Goal: Task Accomplishment & Management: Manage account settings

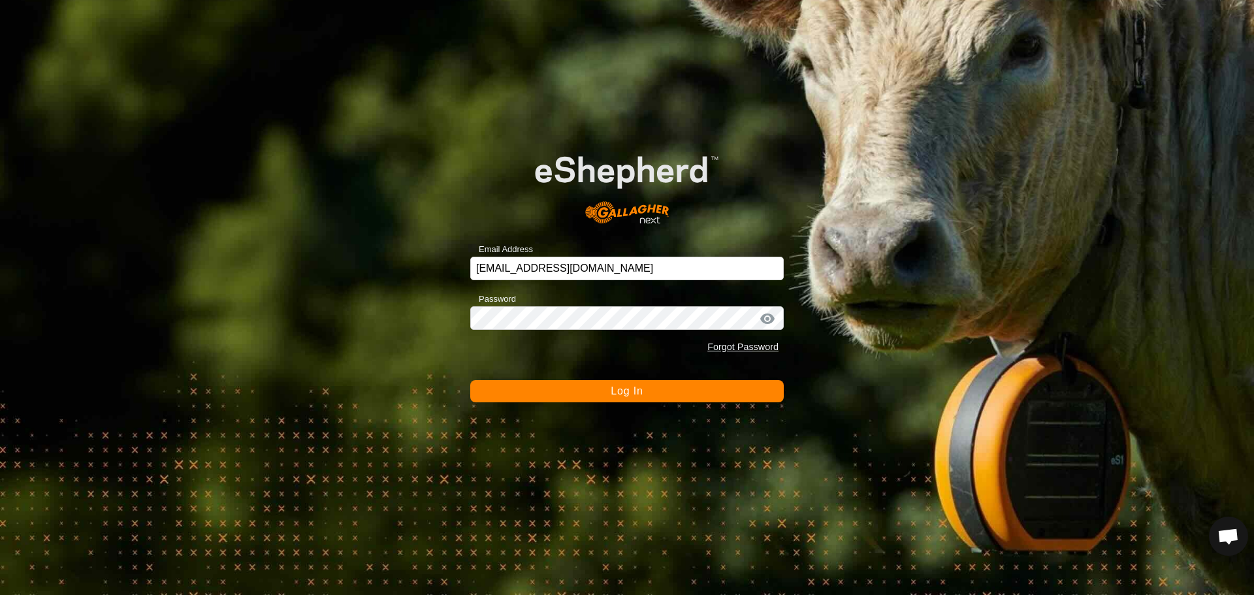
click at [629, 391] on span "Log In" at bounding box center [627, 390] width 32 height 11
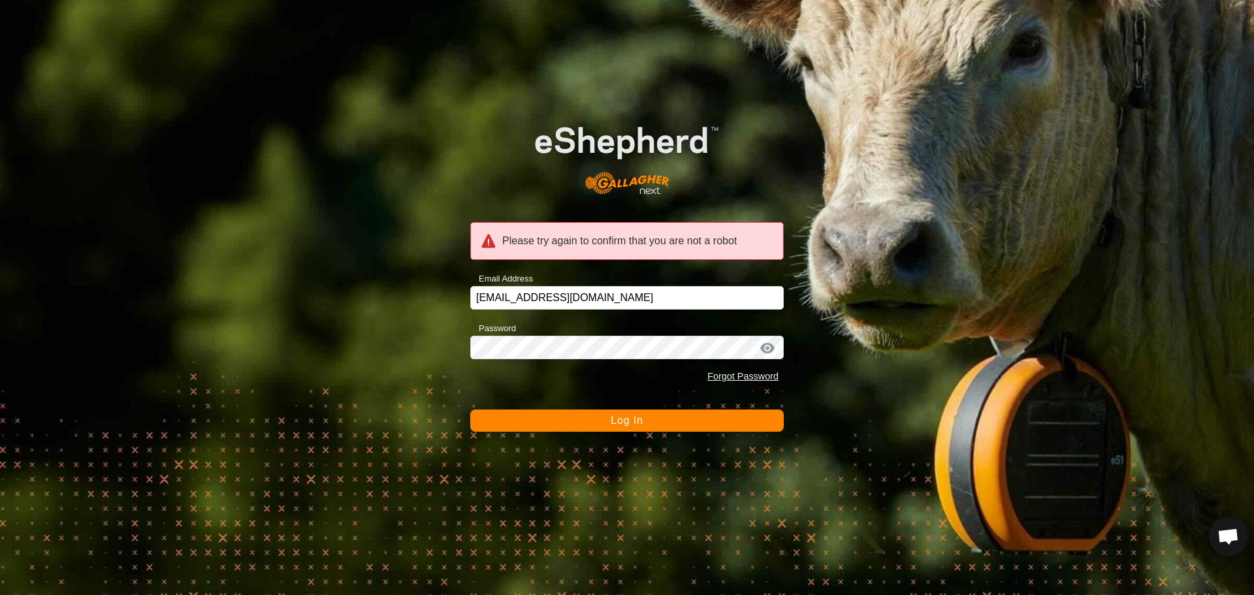
click at [652, 422] on button "Log In" at bounding box center [626, 420] width 313 height 22
click at [578, 421] on button "Log In" at bounding box center [626, 420] width 313 height 22
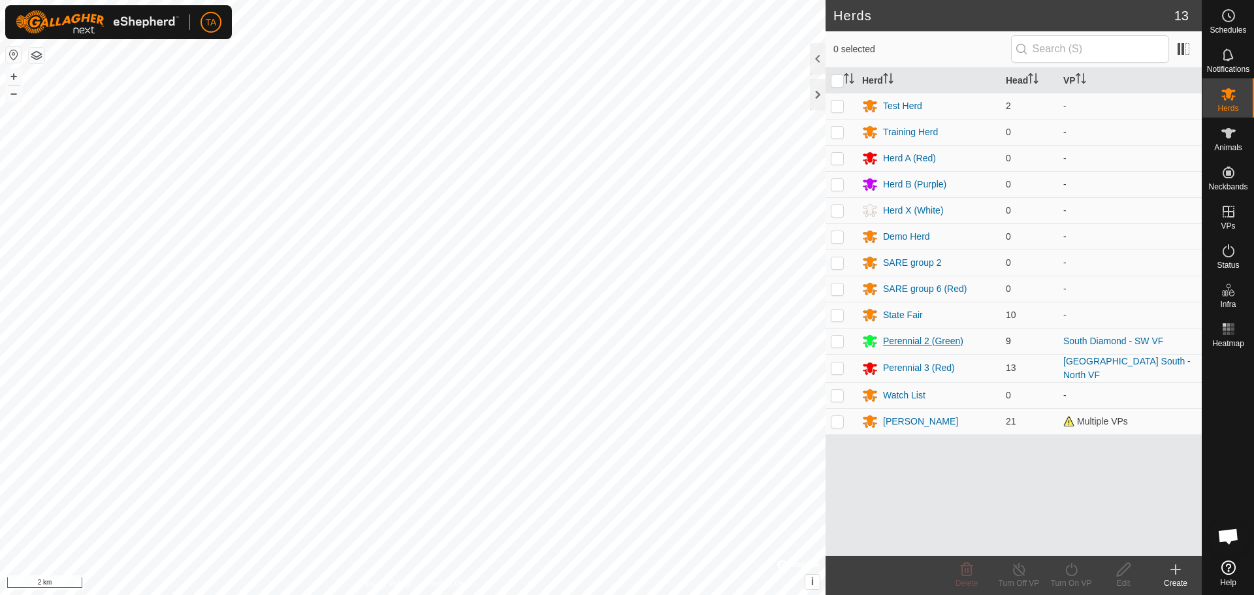
click at [917, 343] on div "Perennial 2 (Green)" at bounding box center [923, 341] width 80 height 14
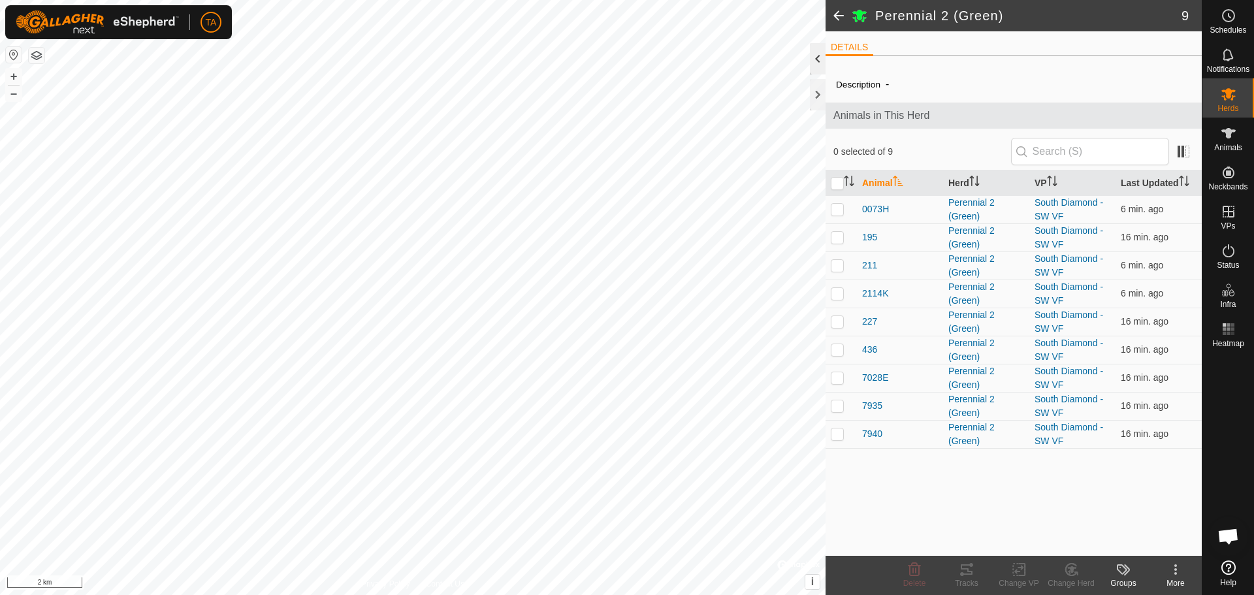
click at [821, 62] on div at bounding box center [818, 58] width 16 height 31
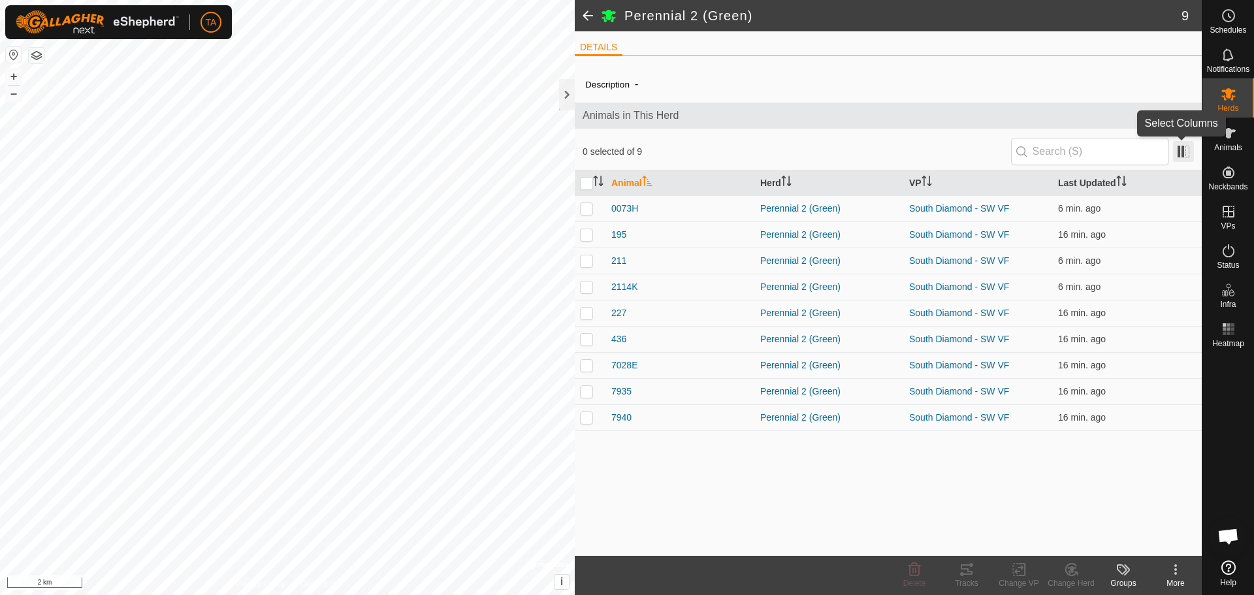
click at [1178, 141] on span at bounding box center [1183, 151] width 21 height 21
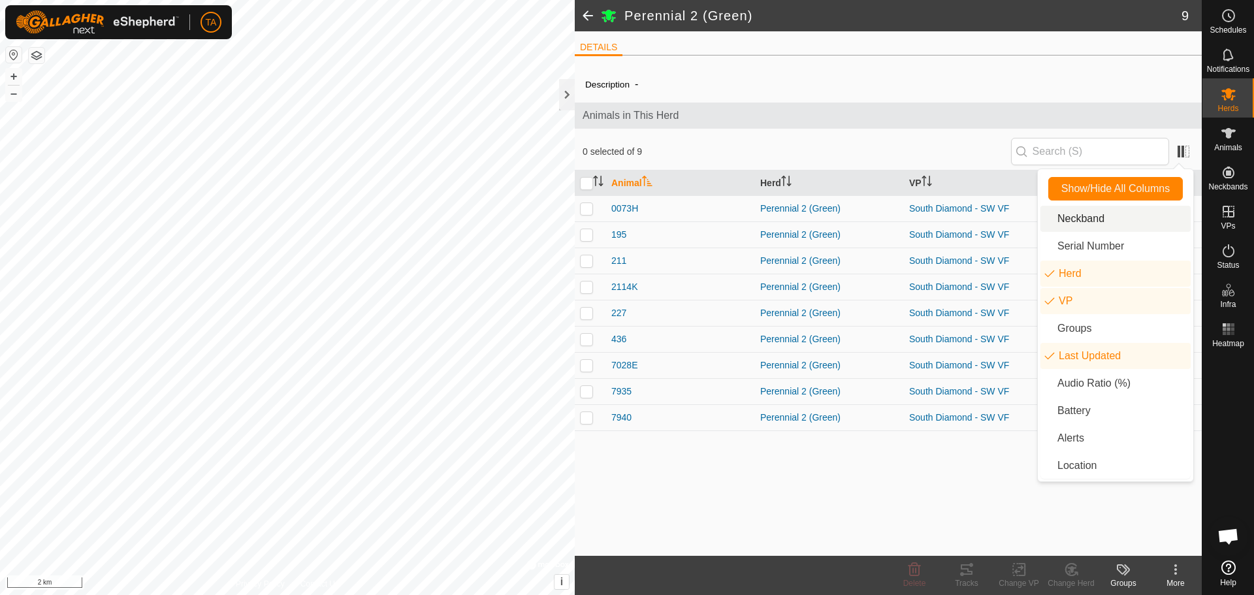
click at [1106, 207] on li "Neckband" at bounding box center [1115, 219] width 150 height 26
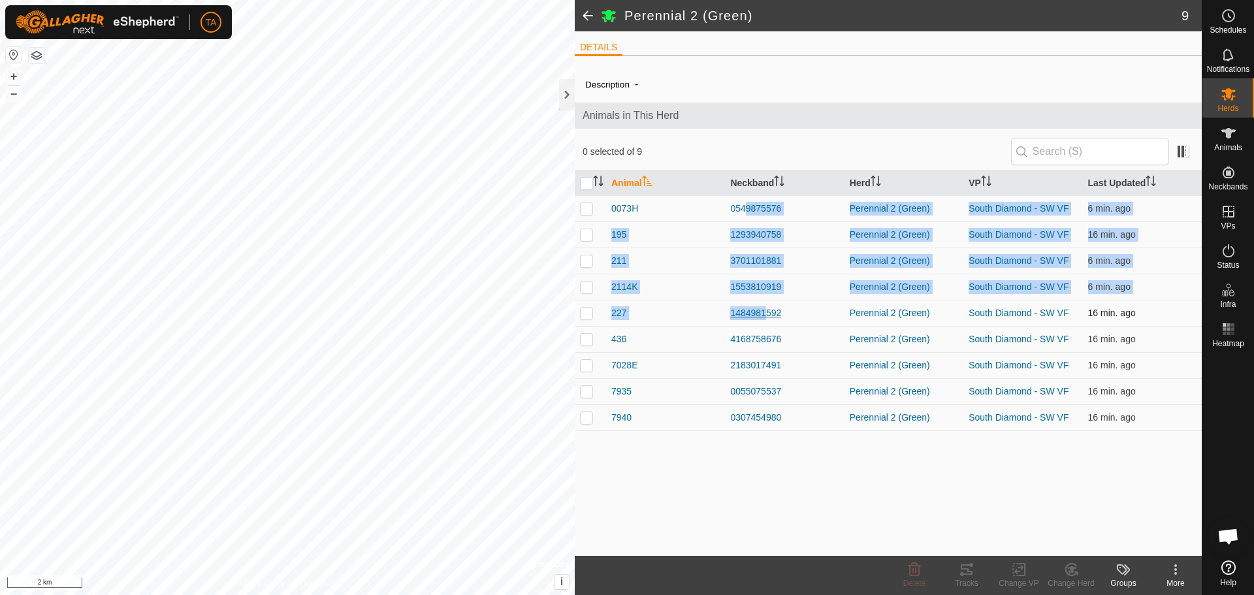
drag, startPoint x: 740, startPoint y: 204, endPoint x: 759, endPoint y: 306, distance: 103.7
click at [759, 306] on tbody "0073H 0549875576 Perennial 2 (Green) South Diamond - SW VF 6 min. ago 195 12939…" at bounding box center [888, 312] width 627 height 235
click at [807, 272] on td "3701101881" at bounding box center [784, 260] width 119 height 26
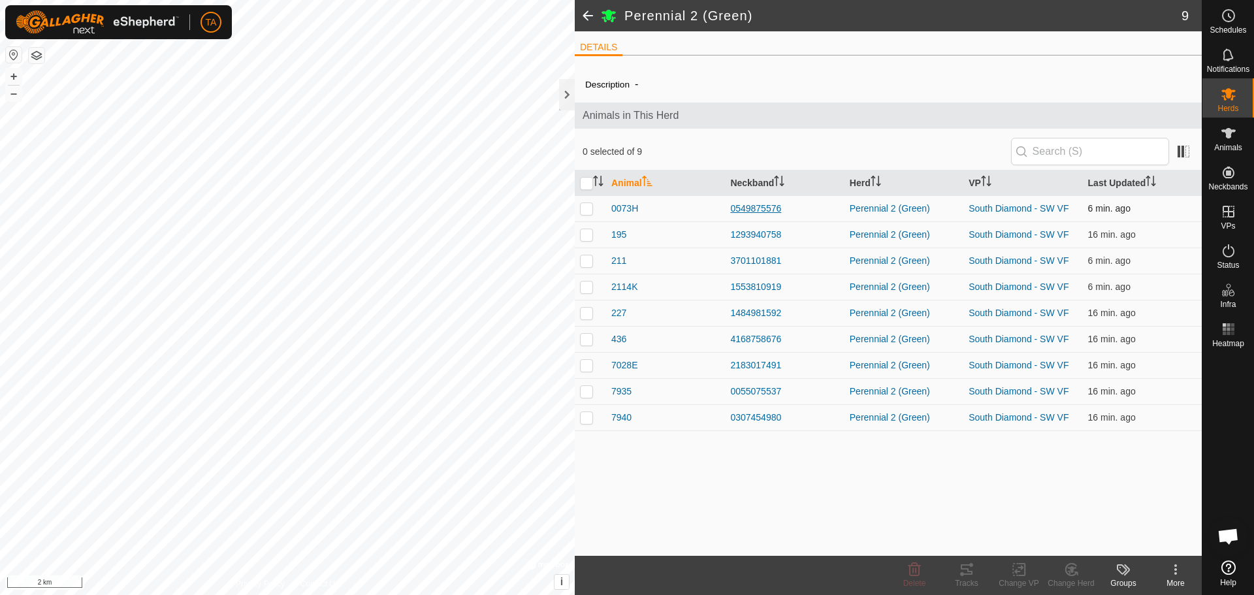
drag, startPoint x: 727, startPoint y: 208, endPoint x: 814, endPoint y: 208, distance: 86.8
click at [814, 208] on td "0549875576" at bounding box center [784, 208] width 119 height 26
copy div "0549875576"
click at [812, 202] on div "0549875576" at bounding box center [784, 209] width 108 height 14
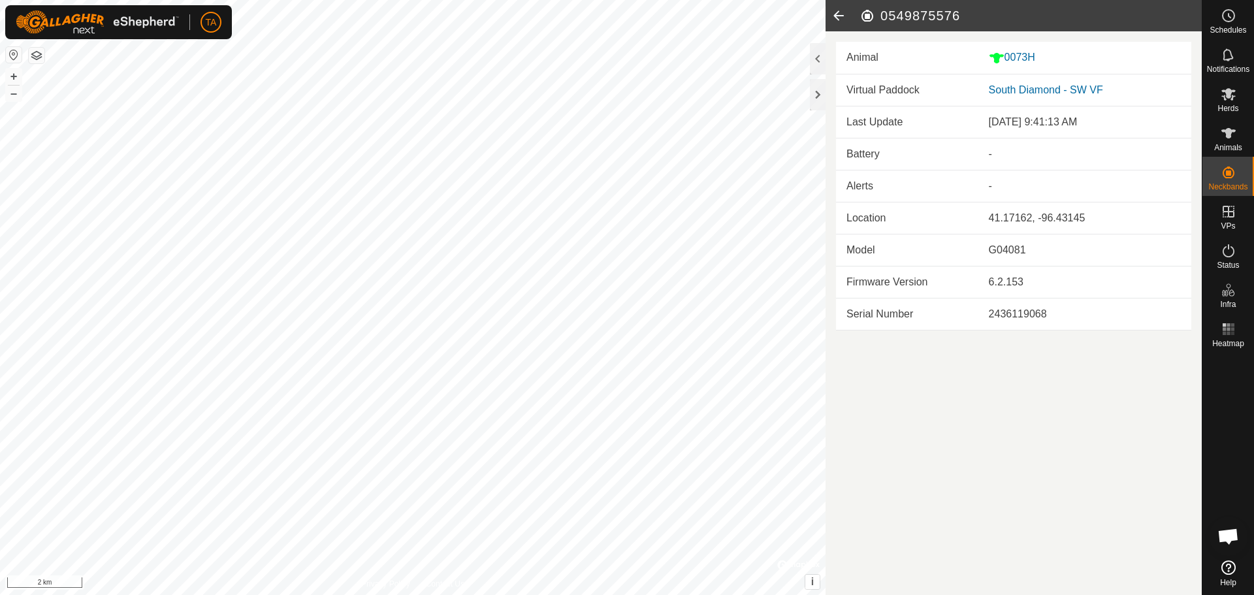
click at [835, 11] on icon at bounding box center [838, 15] width 26 height 31
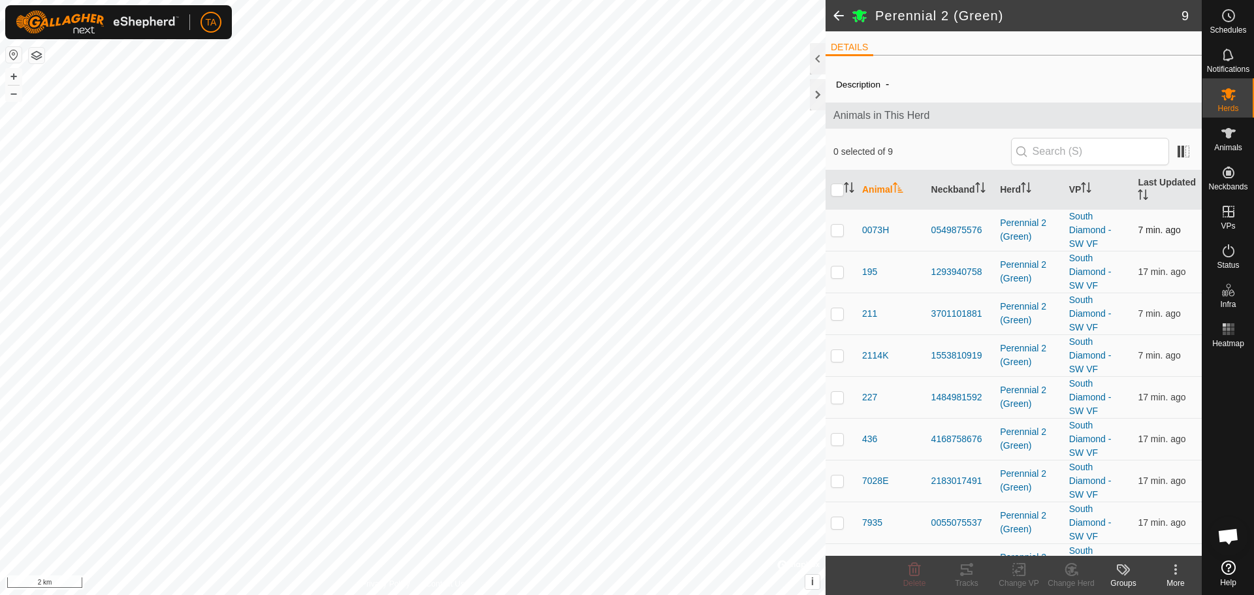
drag, startPoint x: 919, startPoint y: 225, endPoint x: 987, endPoint y: 227, distance: 68.6
click at [987, 227] on tr "0073H 0549875576 Perennial 2 (Green) South Diamond - SW VF 7 min. ago" at bounding box center [1013, 230] width 376 height 42
copy tr "0549875576"
click at [910, 278] on div "195" at bounding box center [891, 272] width 59 height 14
click at [1186, 140] on div "0 selected of 9" at bounding box center [1013, 152] width 376 height 37
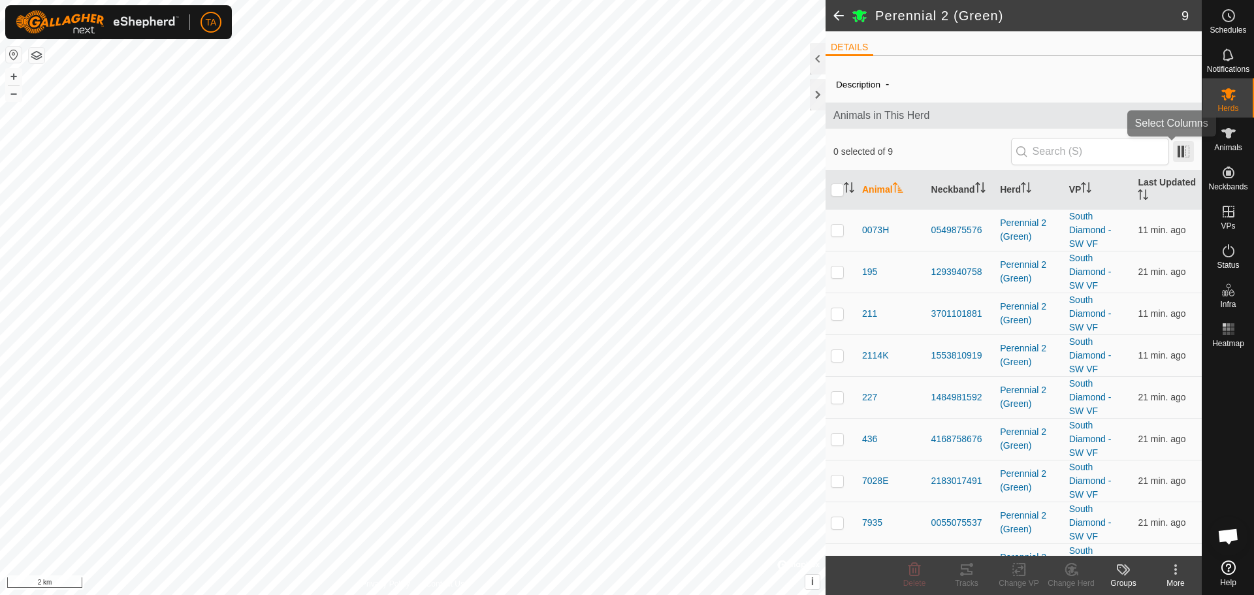
click at [1181, 141] on span at bounding box center [1183, 151] width 21 height 21
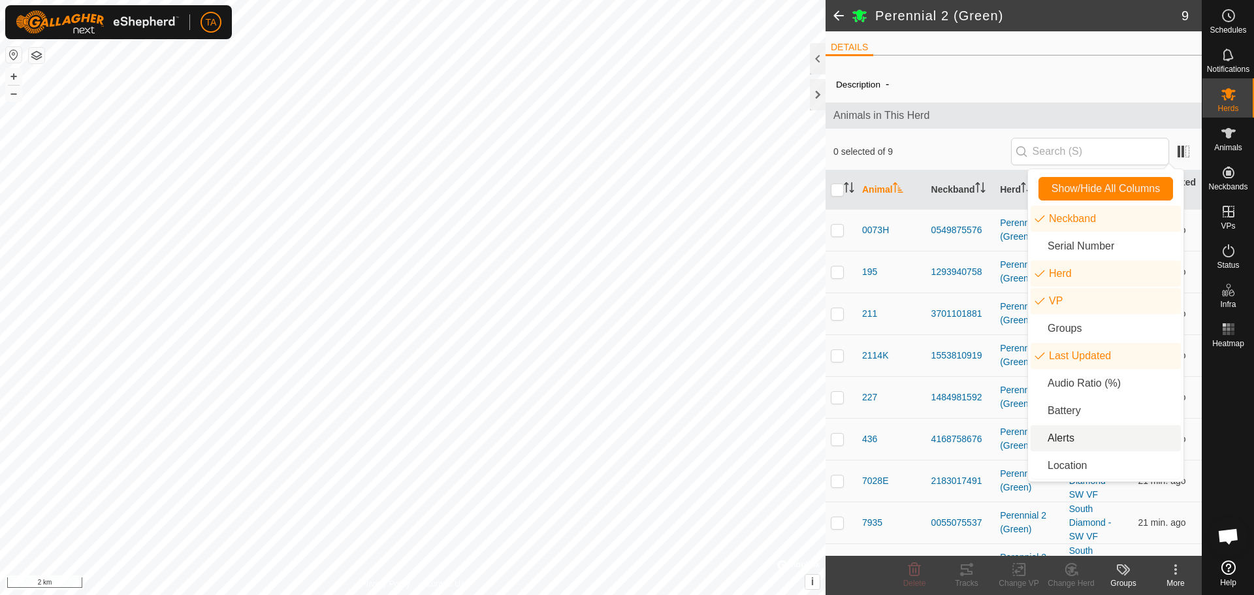
click at [1072, 441] on li "Alerts" at bounding box center [1105, 438] width 150 height 26
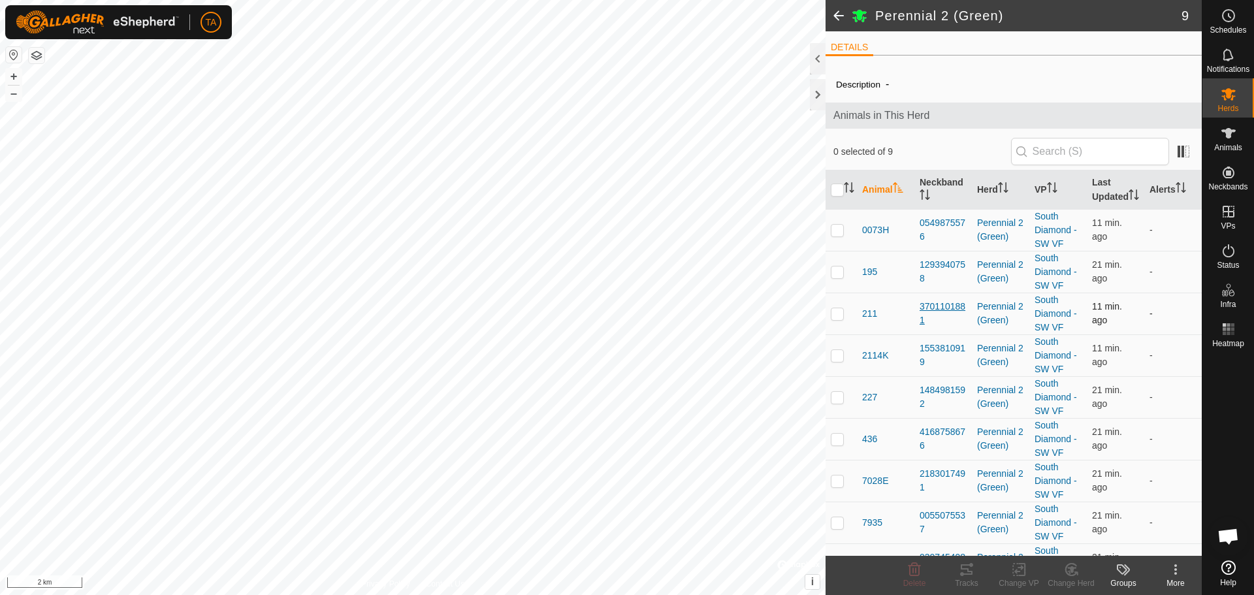
scroll to position [44, 0]
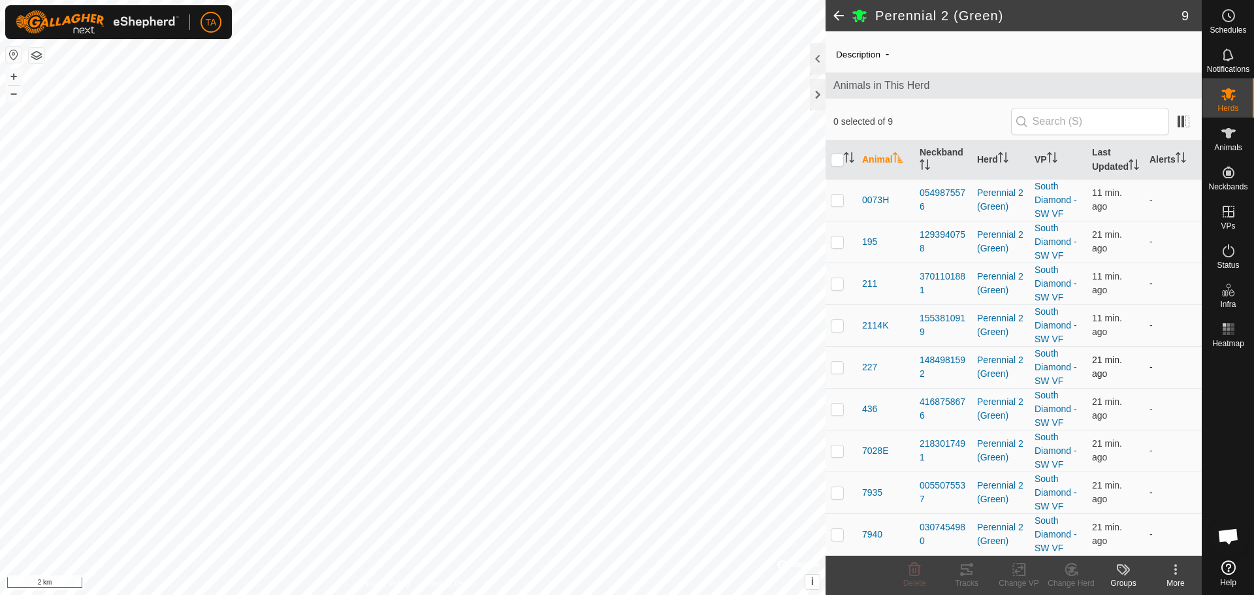
click at [840, 367] on p-checkbox at bounding box center [837, 367] width 13 height 10
checkbox input "true"
drag, startPoint x: 934, startPoint y: 413, endPoint x: 914, endPoint y: 400, distance: 23.5
click at [914, 400] on td "4168758676" at bounding box center [942, 409] width 57 height 42
copy div "4168758676"
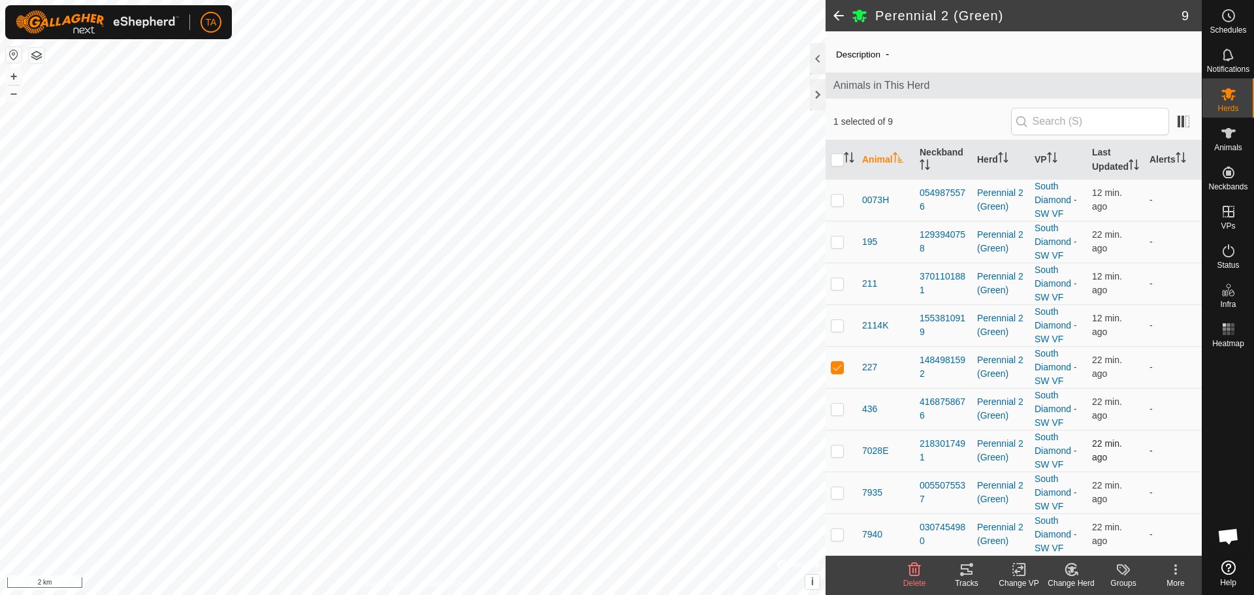
drag, startPoint x: 942, startPoint y: 455, endPoint x: 908, endPoint y: 454, distance: 34.6
click at [908, 454] on tr "7028E 2183017491 Perennial 2 (Green) South Diamond - SW VF 22 min. ago -" at bounding box center [1013, 451] width 376 height 42
copy tr "2183017491"
click at [940, 456] on div "2183017491" at bounding box center [942, 450] width 47 height 27
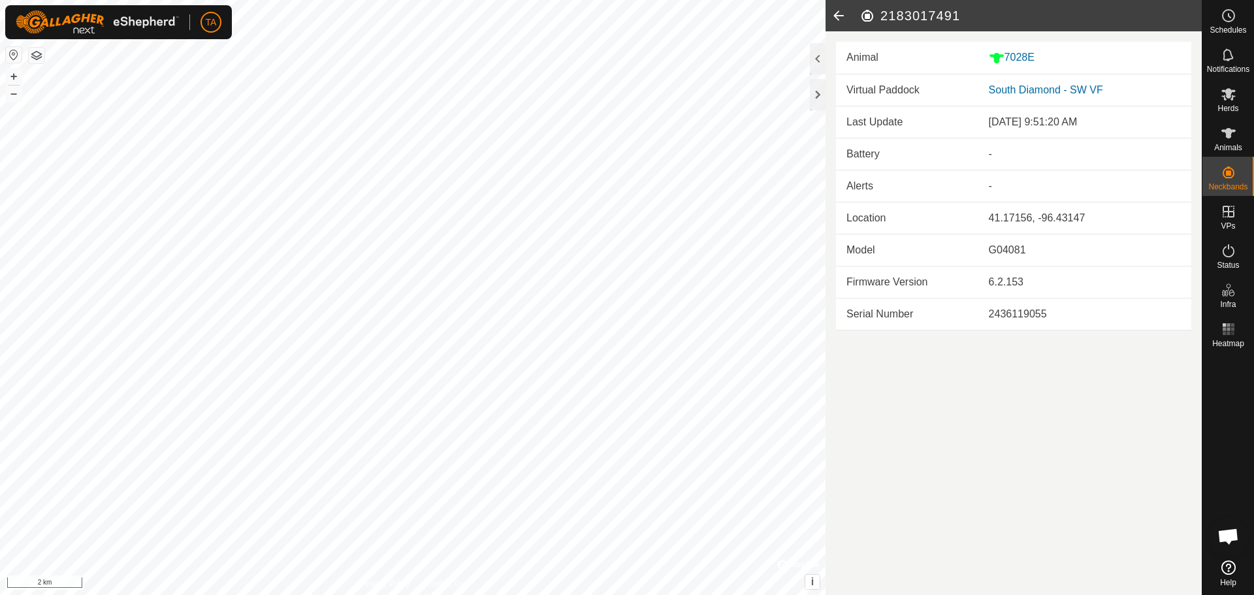
click at [833, 23] on icon at bounding box center [838, 15] width 26 height 31
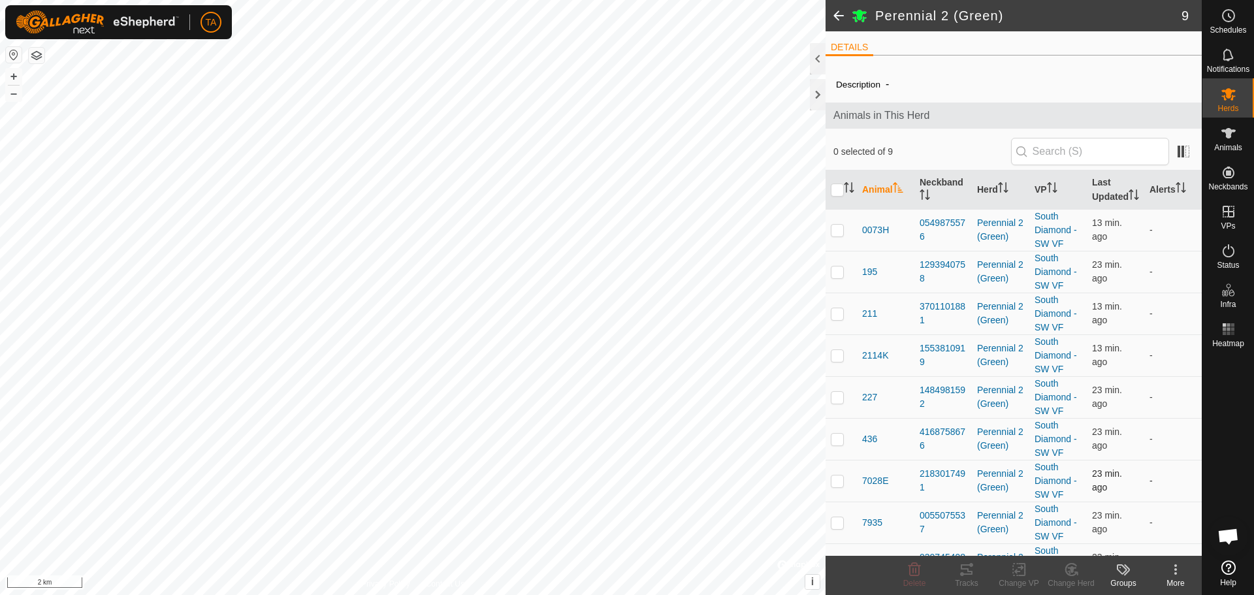
drag, startPoint x: 928, startPoint y: 499, endPoint x: 917, endPoint y: 492, distance: 12.9
click at [917, 492] on td "2183017491" at bounding box center [942, 481] width 57 height 42
copy div "2183017491"
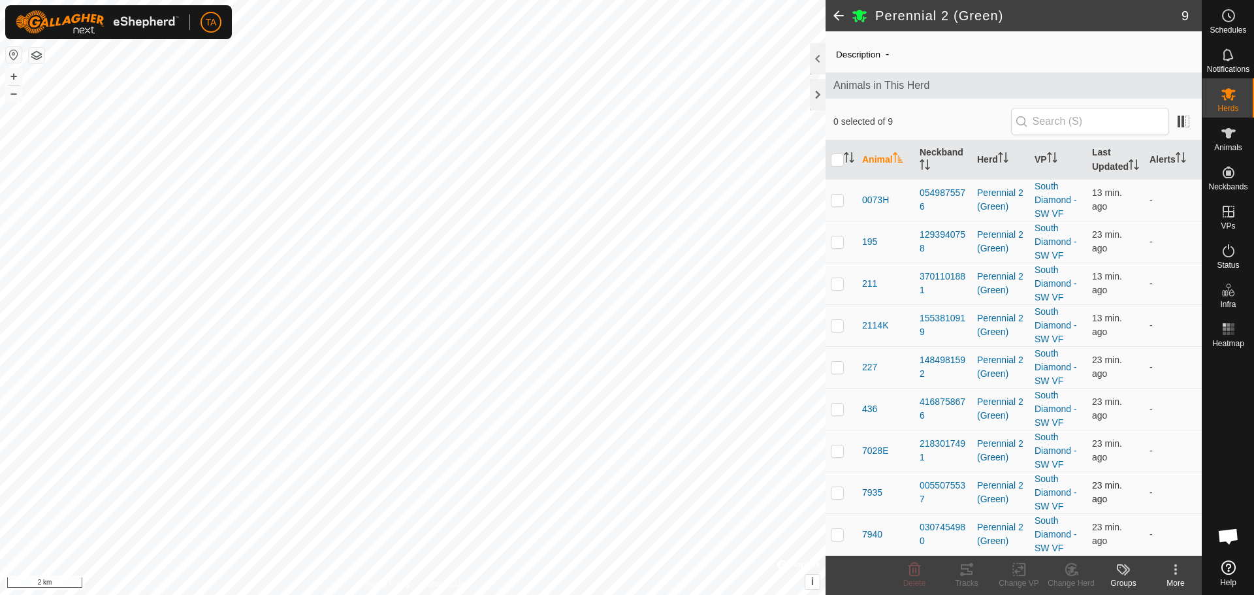
drag, startPoint x: 929, startPoint y: 500, endPoint x: 914, endPoint y: 490, distance: 17.6
click at [914, 490] on td "0055075537" at bounding box center [942, 492] width 57 height 42
copy div "0055075537"
drag, startPoint x: 931, startPoint y: 541, endPoint x: 914, endPoint y: 530, distance: 19.7
click at [914, 530] on td "0307454980" at bounding box center [942, 534] width 57 height 42
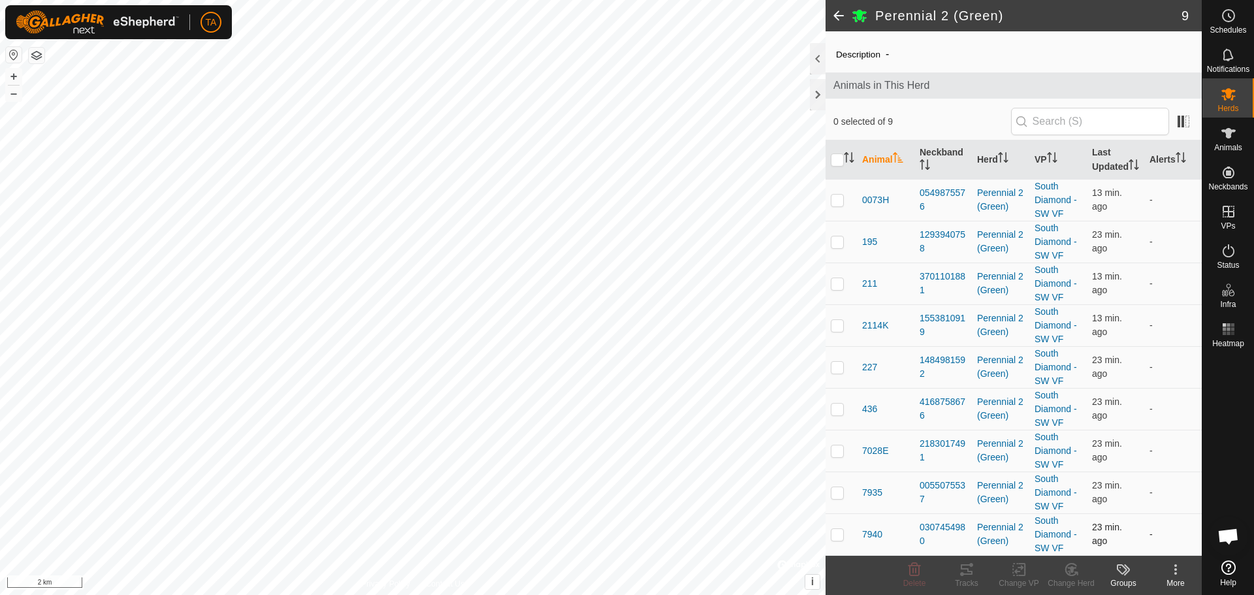
copy div "0307454980"
click at [838, 18] on span at bounding box center [838, 15] width 26 height 31
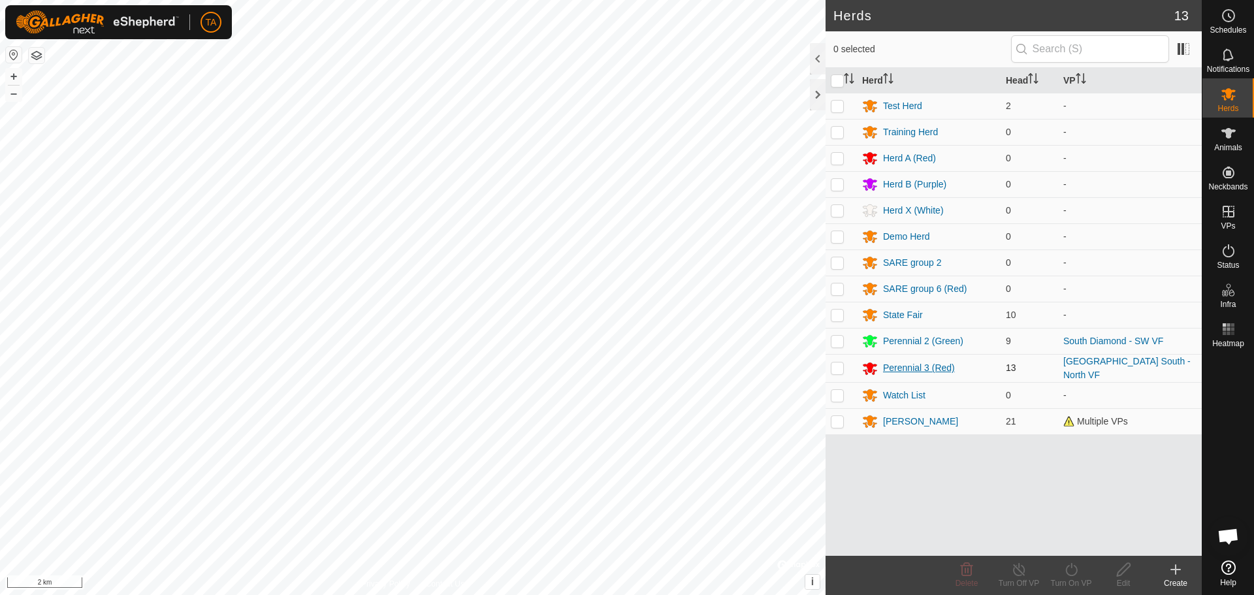
click at [914, 364] on div "Perennial 3 (Red)" at bounding box center [919, 368] width 72 height 14
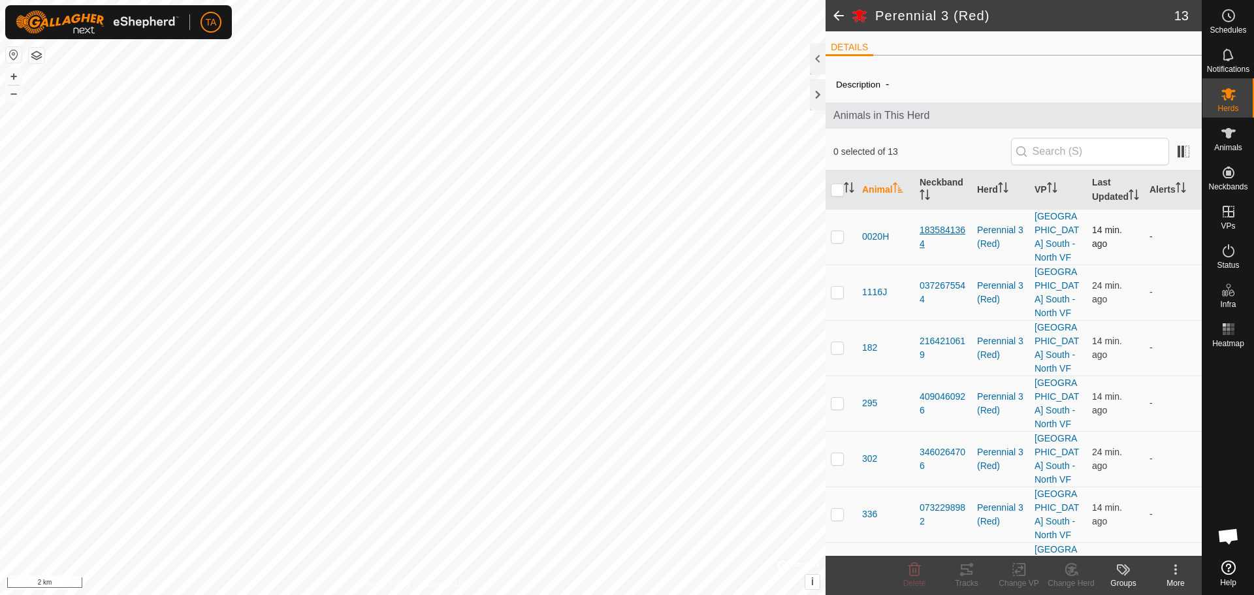
drag, startPoint x: 931, startPoint y: 257, endPoint x: 918, endPoint y: 240, distance: 21.6
click at [919, 240] on div "1835841364" at bounding box center [942, 236] width 47 height 27
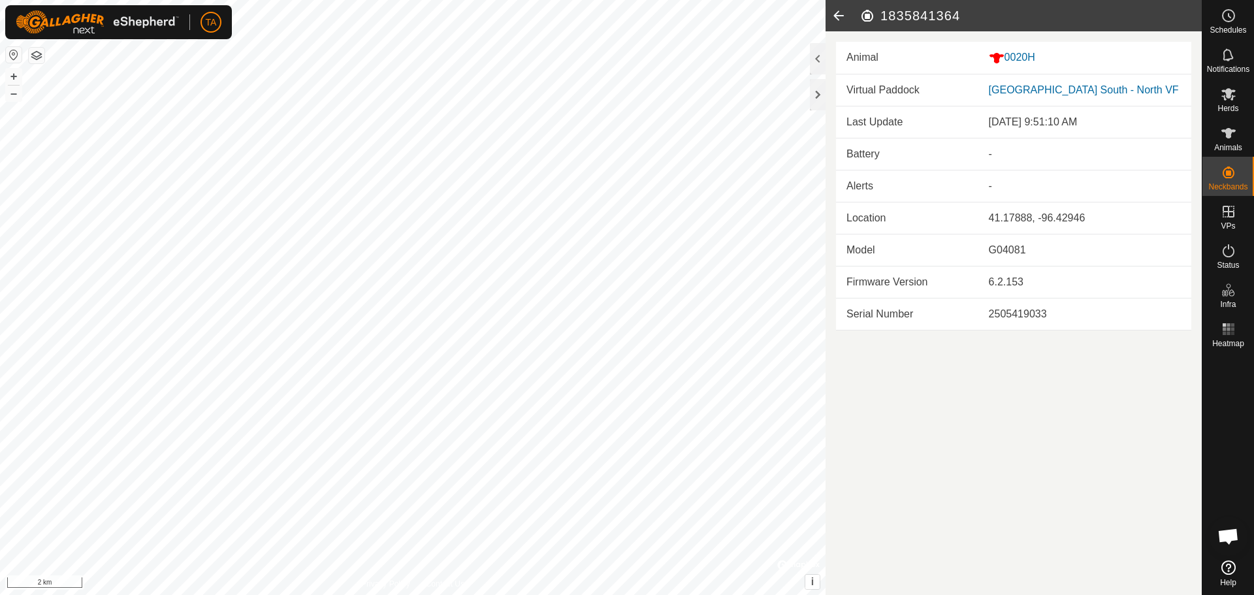
click at [841, 14] on icon at bounding box center [838, 15] width 26 height 31
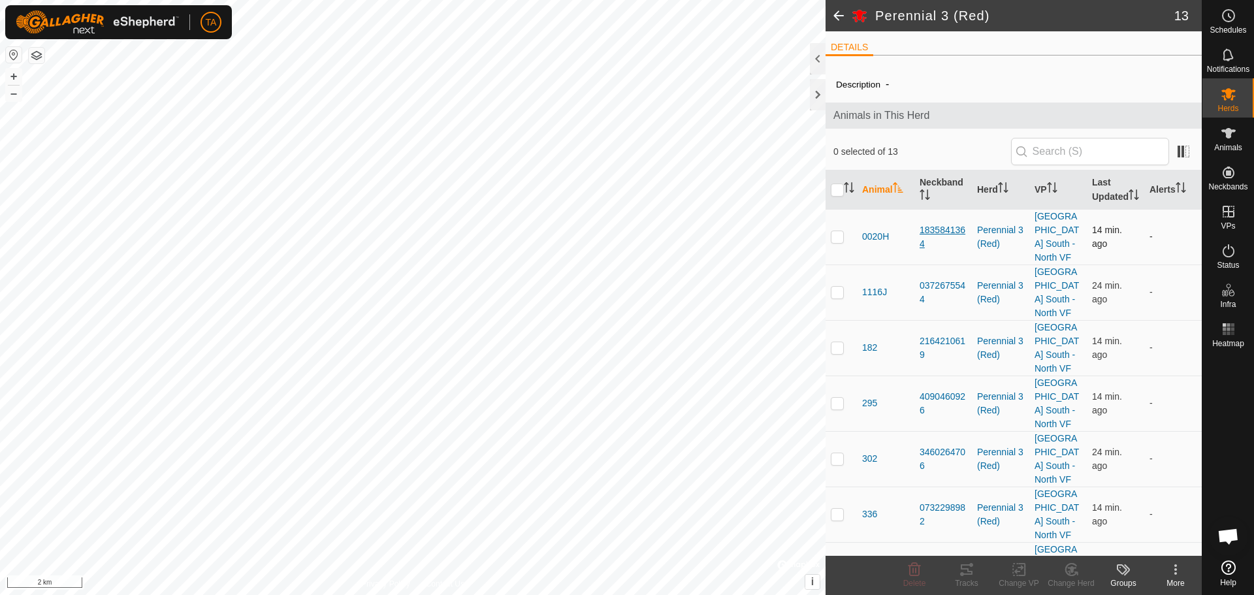
drag, startPoint x: 935, startPoint y: 259, endPoint x: 917, endPoint y: 246, distance: 21.9
click at [919, 246] on div "1835841364" at bounding box center [942, 236] width 47 height 27
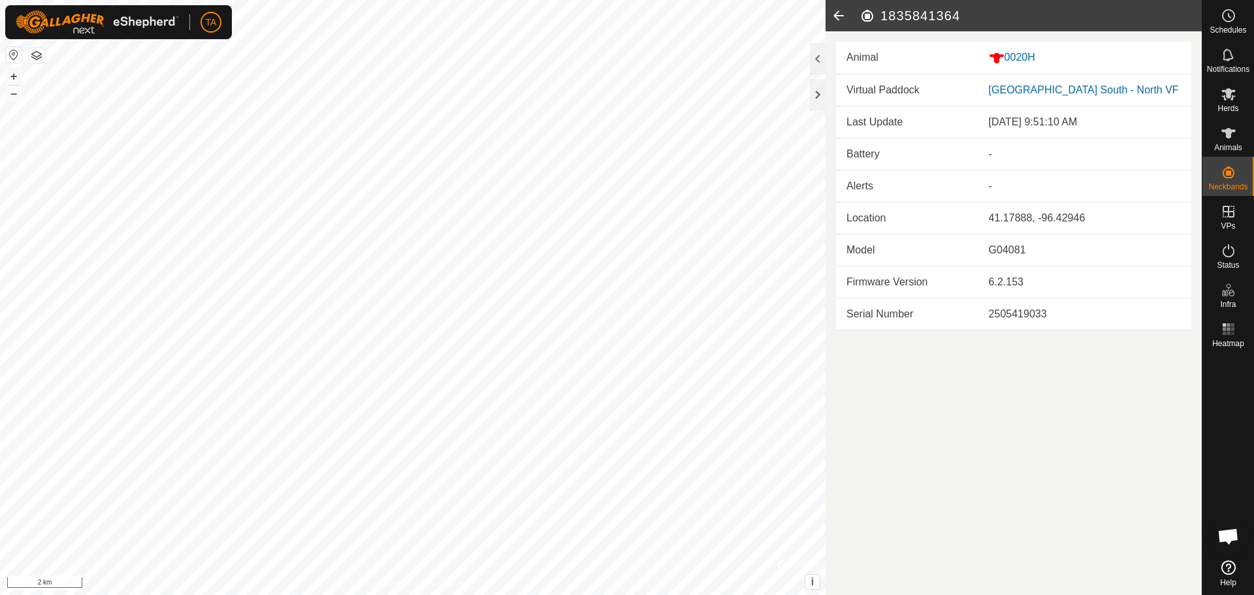
click at [841, 18] on icon at bounding box center [838, 15] width 26 height 31
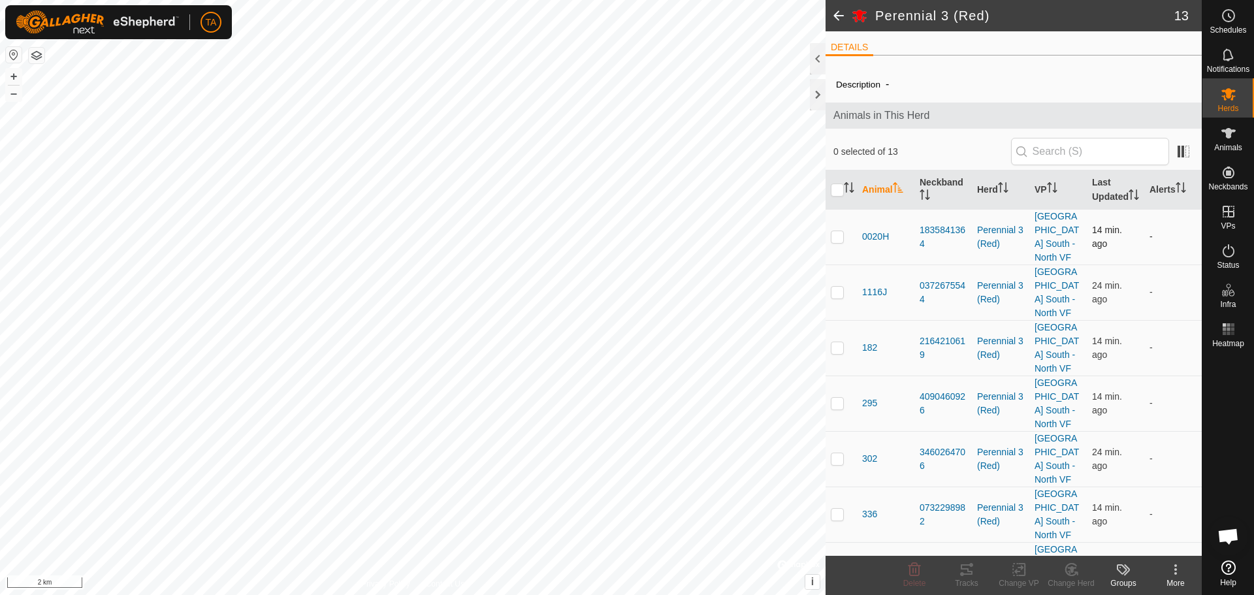
drag, startPoint x: 936, startPoint y: 251, endPoint x: 942, endPoint y: 270, distance: 20.5
click at [942, 264] on td "1835841364" at bounding box center [942, 237] width 57 height 56
drag, startPoint x: 942, startPoint y: 270, endPoint x: 916, endPoint y: 249, distance: 33.9
click at [916, 249] on td "1835841364" at bounding box center [942, 237] width 57 height 56
copy div "1835841364"
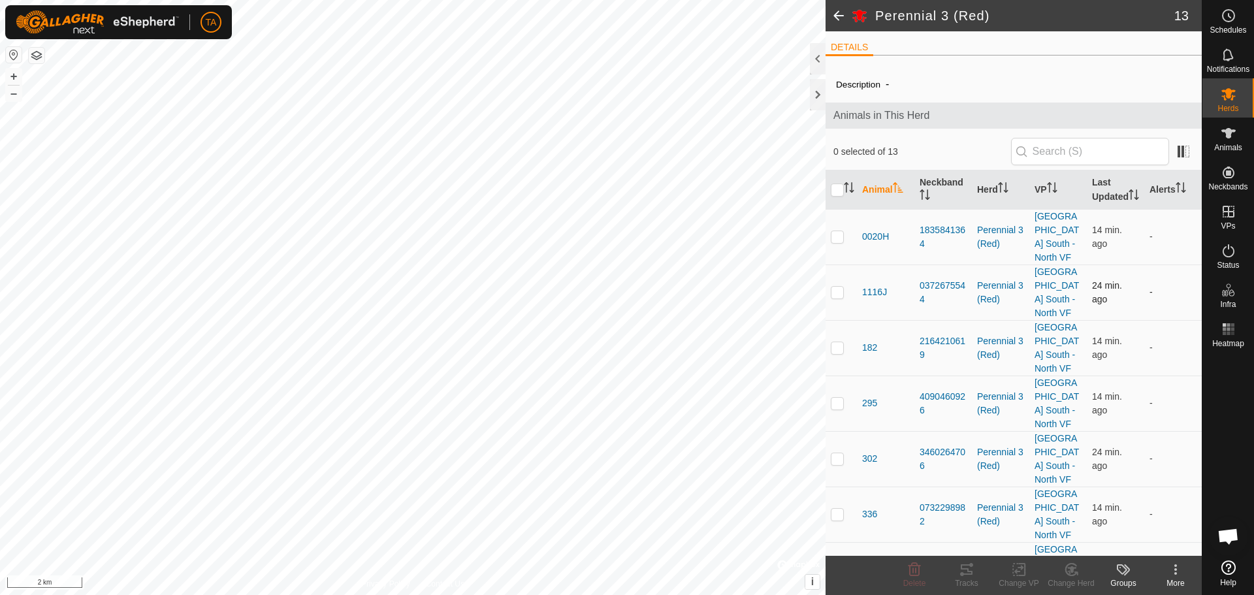
drag, startPoint x: 934, startPoint y: 316, endPoint x: 916, endPoint y: 298, distance: 25.9
click at [916, 298] on td "0372675544" at bounding box center [942, 292] width 57 height 56
copy div "0372675544"
drag, startPoint x: 934, startPoint y: 367, endPoint x: 917, endPoint y: 360, distance: 18.4
click at [919, 360] on div "2164210619" at bounding box center [942, 347] width 47 height 27
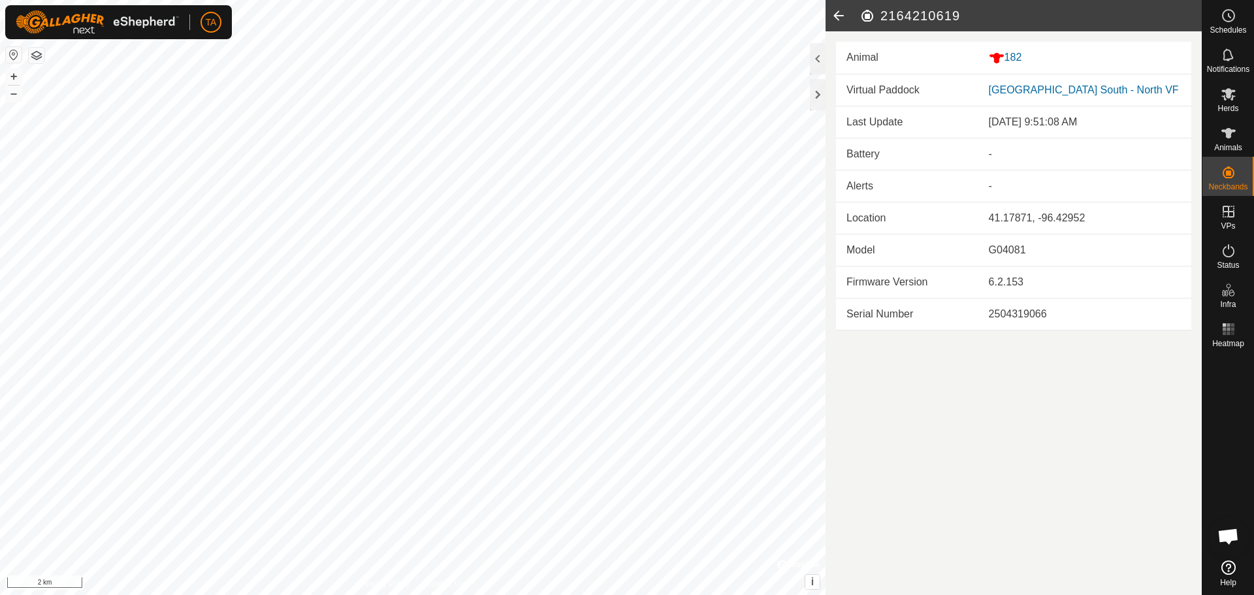
click at [835, 13] on icon at bounding box center [838, 15] width 26 height 31
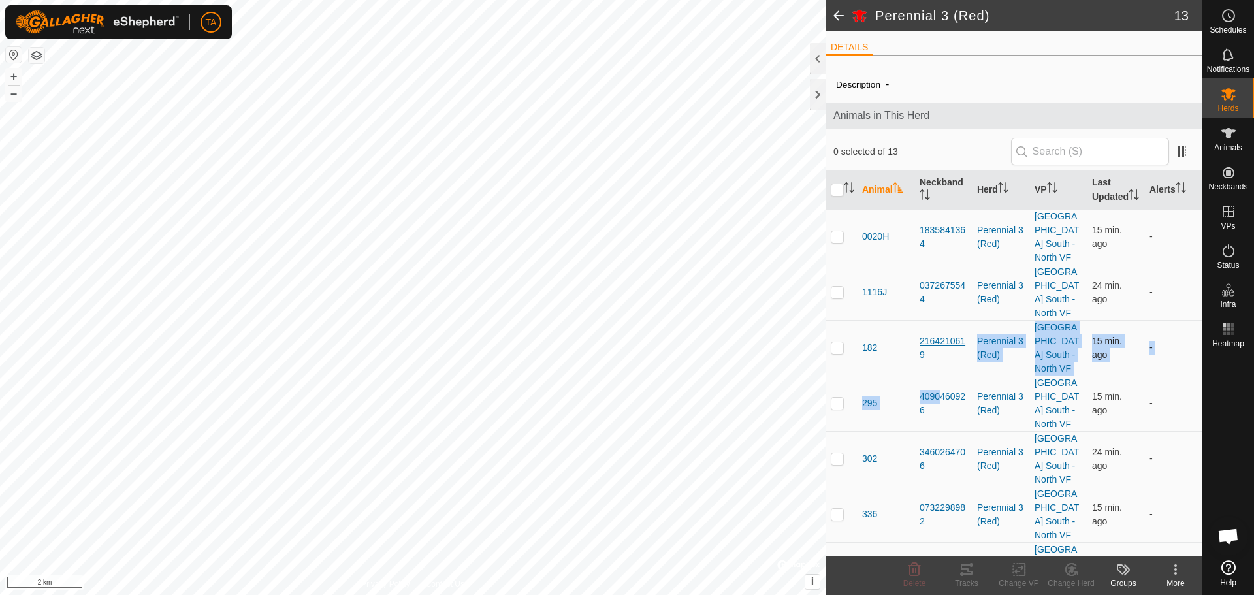
drag, startPoint x: 934, startPoint y: 391, endPoint x: 922, endPoint y: 370, distance: 24.3
click at [922, 370] on tbody "0020H 1835841364 Perennial 3 (Red) [GEOGRAPHIC_DATA] South - North VF 15 min. a…" at bounding box center [1013, 570] width 376 height 722
click at [944, 375] on td "2164210619" at bounding box center [942, 348] width 57 height 56
drag, startPoint x: 944, startPoint y: 382, endPoint x: 916, endPoint y: 353, distance: 40.6
click at [916, 353] on td "2164210619" at bounding box center [942, 348] width 57 height 56
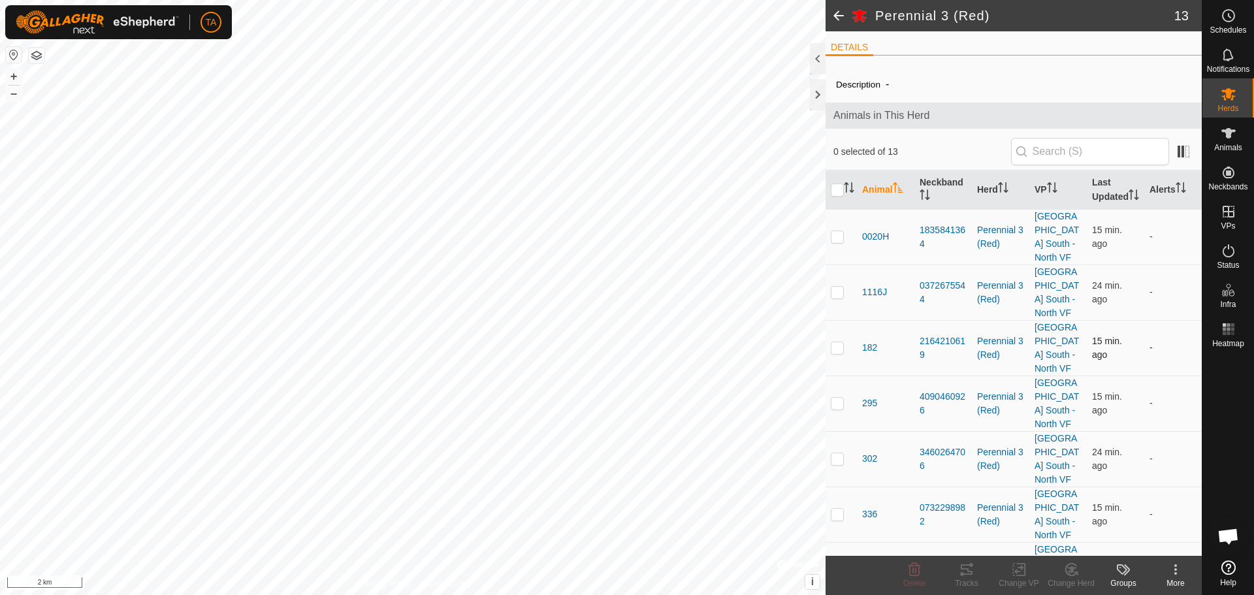
copy div "2164210619"
drag, startPoint x: 927, startPoint y: 433, endPoint x: 916, endPoint y: 413, distance: 22.5
click at [916, 413] on td "4090460926" at bounding box center [942, 403] width 57 height 56
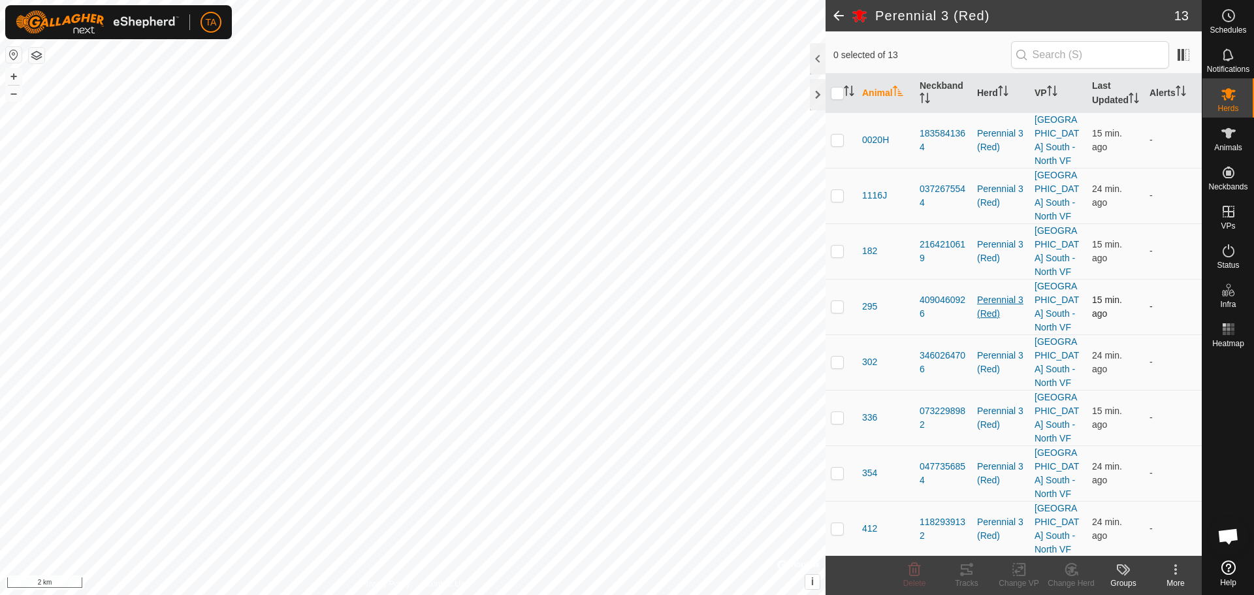
scroll to position [131, 0]
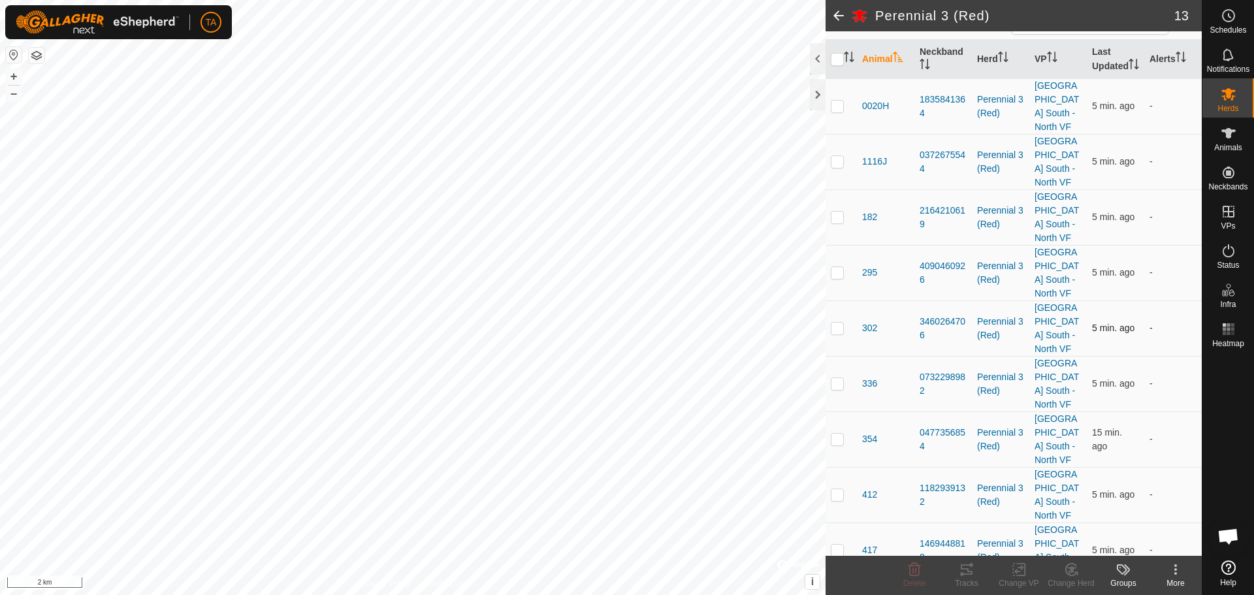
drag, startPoint x: 928, startPoint y: 349, endPoint x: 932, endPoint y: 368, distance: 18.8
click at [932, 356] on td "3460264706" at bounding box center [942, 328] width 57 height 56
drag, startPoint x: 934, startPoint y: 358, endPoint x: 916, endPoint y: 338, distance: 28.2
click at [916, 338] on td "3460264706" at bounding box center [942, 328] width 57 height 56
drag, startPoint x: 940, startPoint y: 418, endPoint x: 916, endPoint y: 392, distance: 34.7
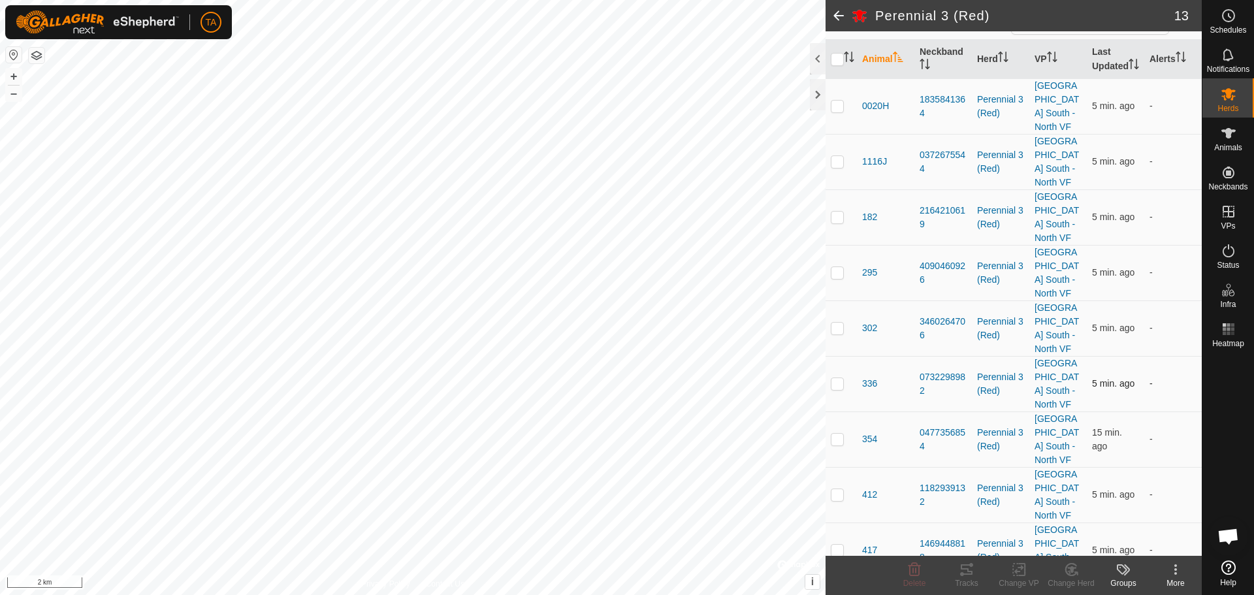
click at [916, 392] on td "0732298982" at bounding box center [942, 384] width 57 height 56
drag, startPoint x: 935, startPoint y: 465, endPoint x: 902, endPoint y: 432, distance: 46.2
click at [902, 432] on tr "354 0477356854 Perennial 3 (Red) [GEOGRAPHIC_DATA] South - North VF 15 min. ago…" at bounding box center [1013, 439] width 376 height 56
click at [945, 467] on td "0477356854" at bounding box center [942, 439] width 57 height 56
drag, startPoint x: 945, startPoint y: 473, endPoint x: 917, endPoint y: 449, distance: 37.5
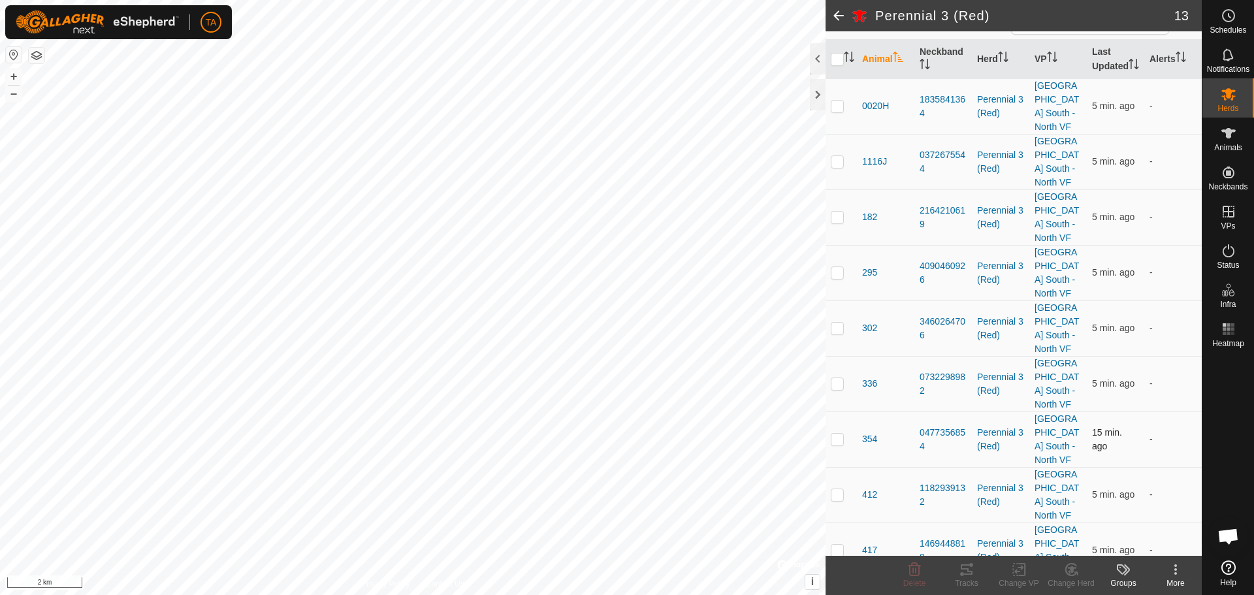
click at [917, 449] on td "0477356854" at bounding box center [942, 439] width 57 height 56
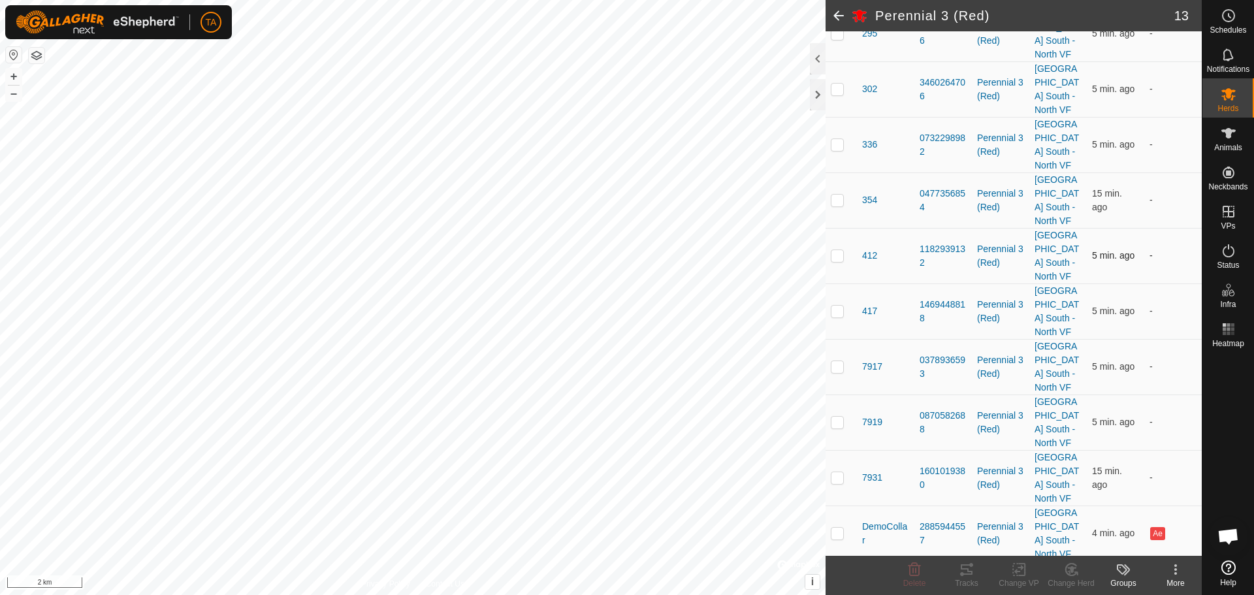
scroll to position [389, 0]
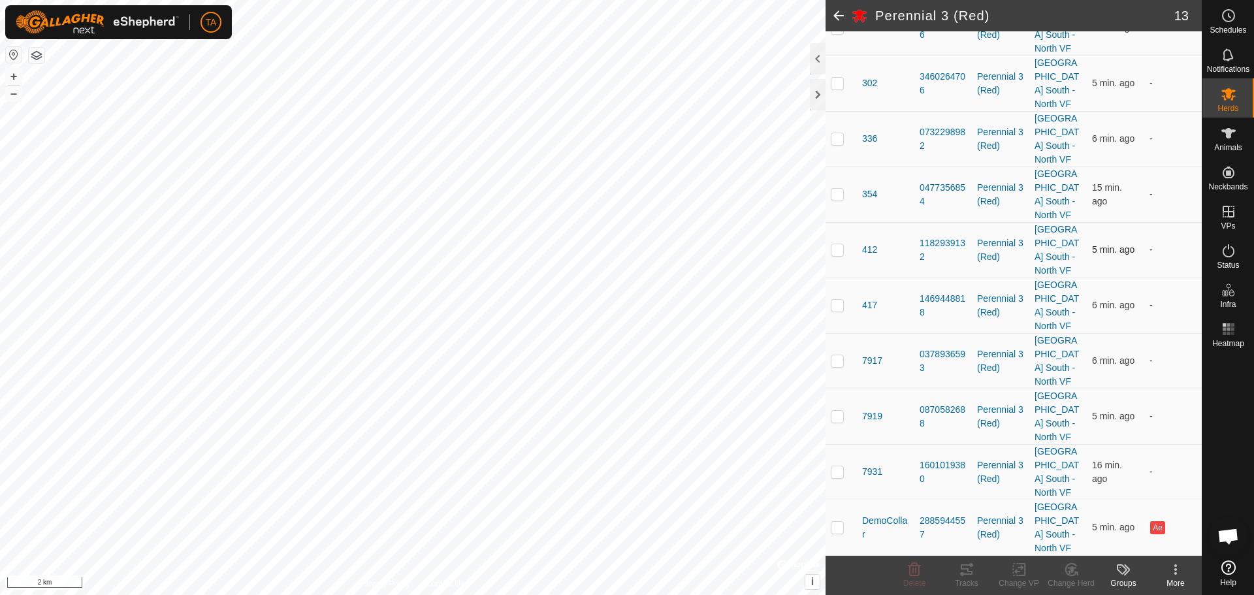
drag, startPoint x: 932, startPoint y: 263, endPoint x: 915, endPoint y: 241, distance: 27.4
click at [915, 241] on td "1182939132" at bounding box center [942, 250] width 57 height 56
drag, startPoint x: 932, startPoint y: 315, endPoint x: 919, endPoint y: 302, distance: 18.9
click at [919, 302] on div "1469448818" at bounding box center [942, 305] width 47 height 27
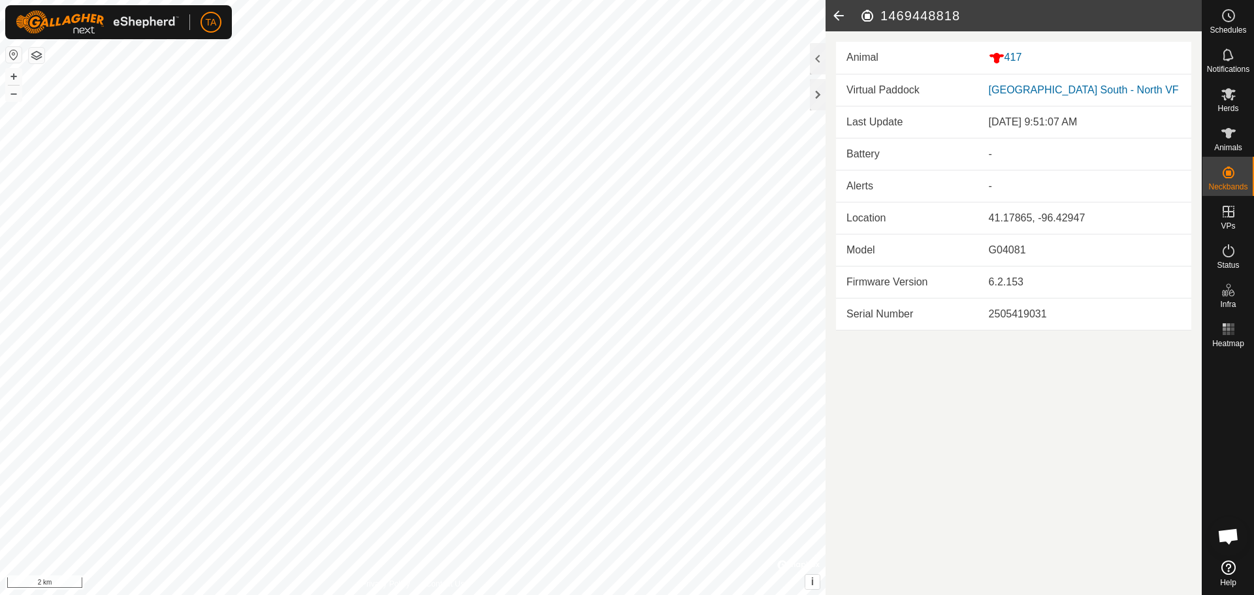
click at [846, 10] on icon at bounding box center [838, 15] width 26 height 31
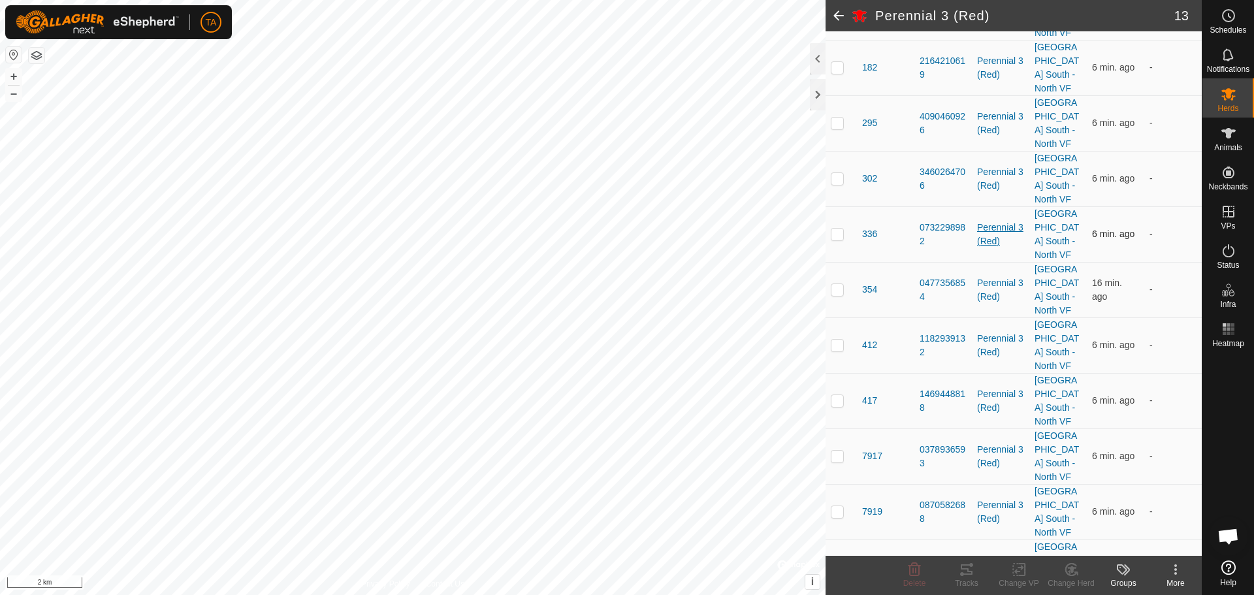
scroll to position [389, 0]
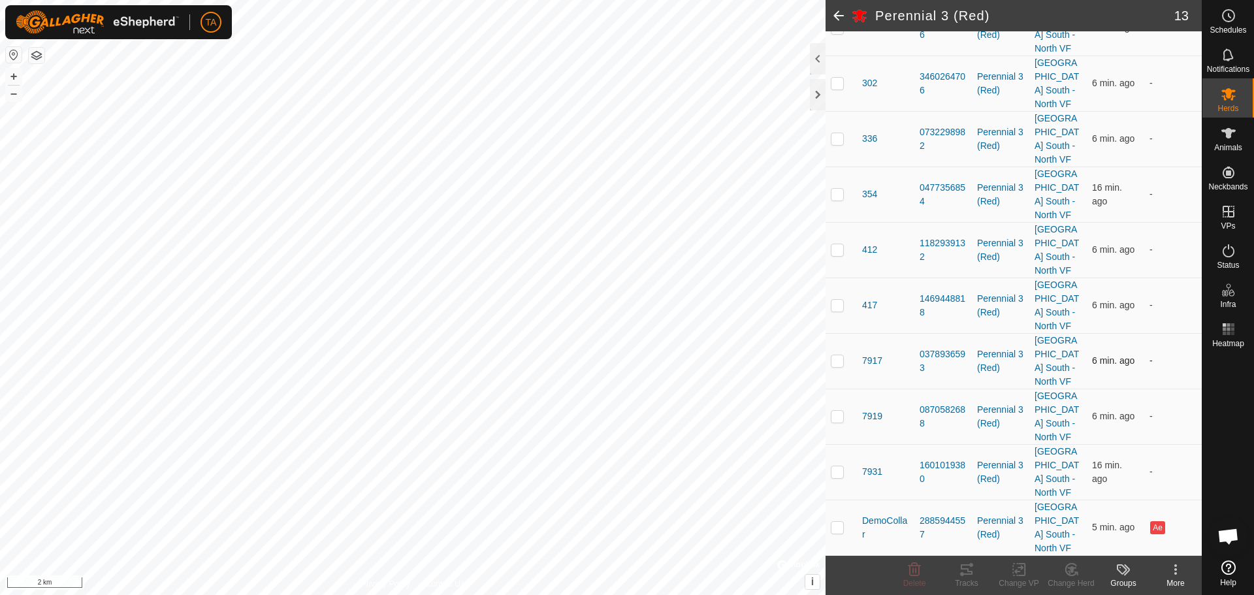
drag, startPoint x: 927, startPoint y: 319, endPoint x: 936, endPoint y: 333, distance: 17.0
click at [936, 333] on tbody "0020H 1835841364 Perennial 3 (Red) [GEOGRAPHIC_DATA] South - North VF 6 min. ag…" at bounding box center [1013, 194] width 376 height 722
click at [944, 330] on td "1469448818" at bounding box center [942, 306] width 57 height 56
drag, startPoint x: 931, startPoint y: 322, endPoint x: 918, endPoint y: 301, distance: 24.6
click at [918, 301] on td "1469448818" at bounding box center [942, 306] width 57 height 56
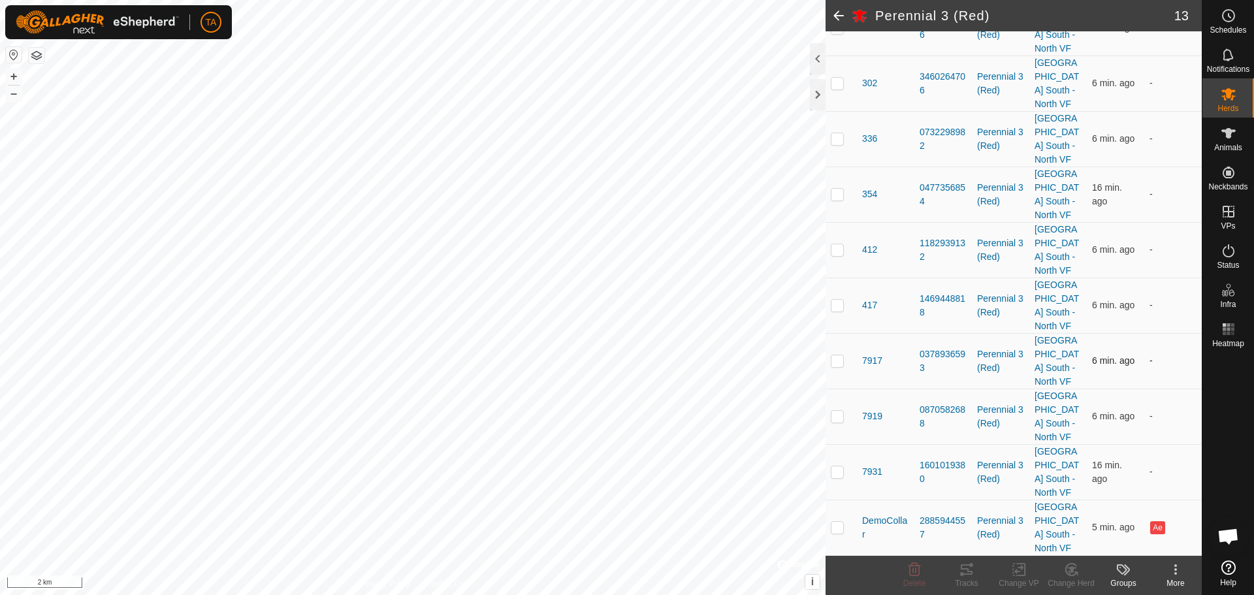
click at [946, 380] on td "0378936593" at bounding box center [942, 361] width 57 height 56
drag, startPoint x: 931, startPoint y: 374, endPoint x: 914, endPoint y: 359, distance: 22.7
click at [914, 359] on td "0378936593" at bounding box center [942, 361] width 57 height 56
click at [931, 437] on td "0870582688" at bounding box center [942, 417] width 57 height 56
drag, startPoint x: 928, startPoint y: 434, endPoint x: 914, endPoint y: 415, distance: 23.4
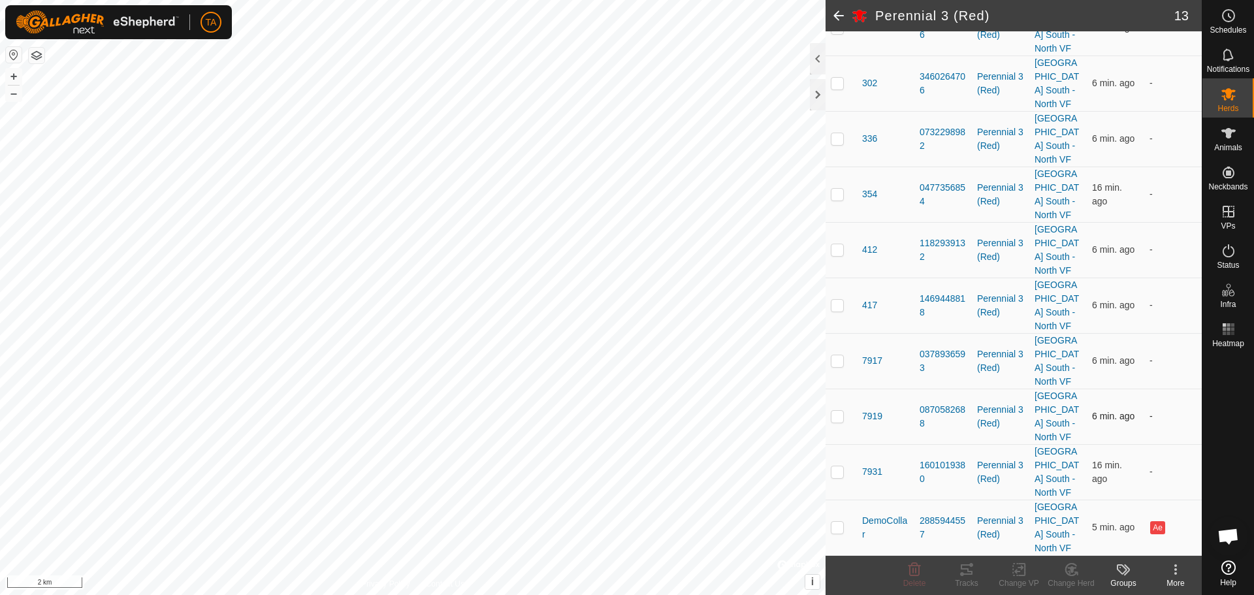
click at [914, 415] on td "0870582688" at bounding box center [942, 417] width 57 height 56
drag, startPoint x: 929, startPoint y: 486, endPoint x: 917, endPoint y: 469, distance: 20.3
click at [917, 469] on td "1601019380" at bounding box center [942, 472] width 57 height 56
click at [873, 520] on span "DemoCollar" at bounding box center [885, 527] width 47 height 27
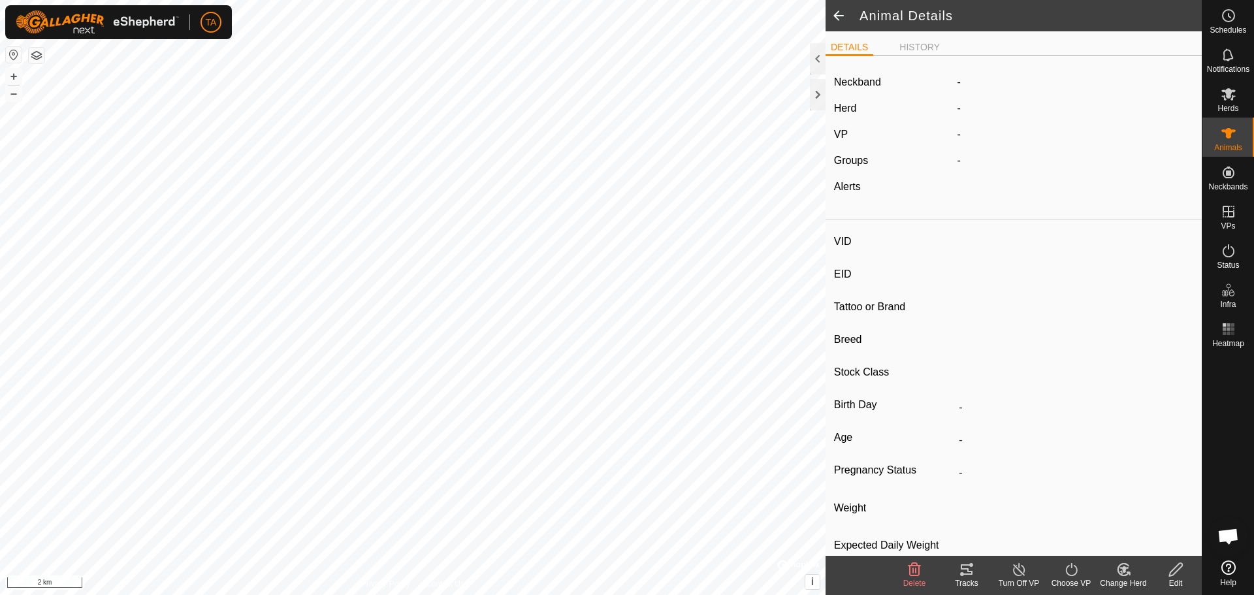
type input "DemoCollar"
type input "-"
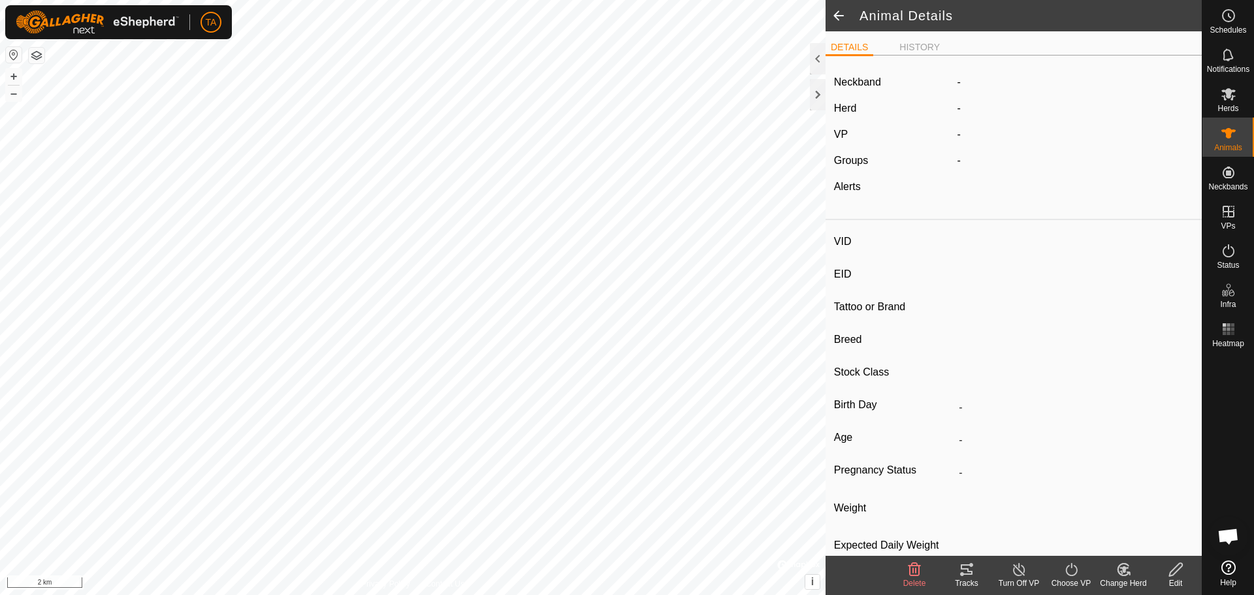
type input "0 kg"
type input "-"
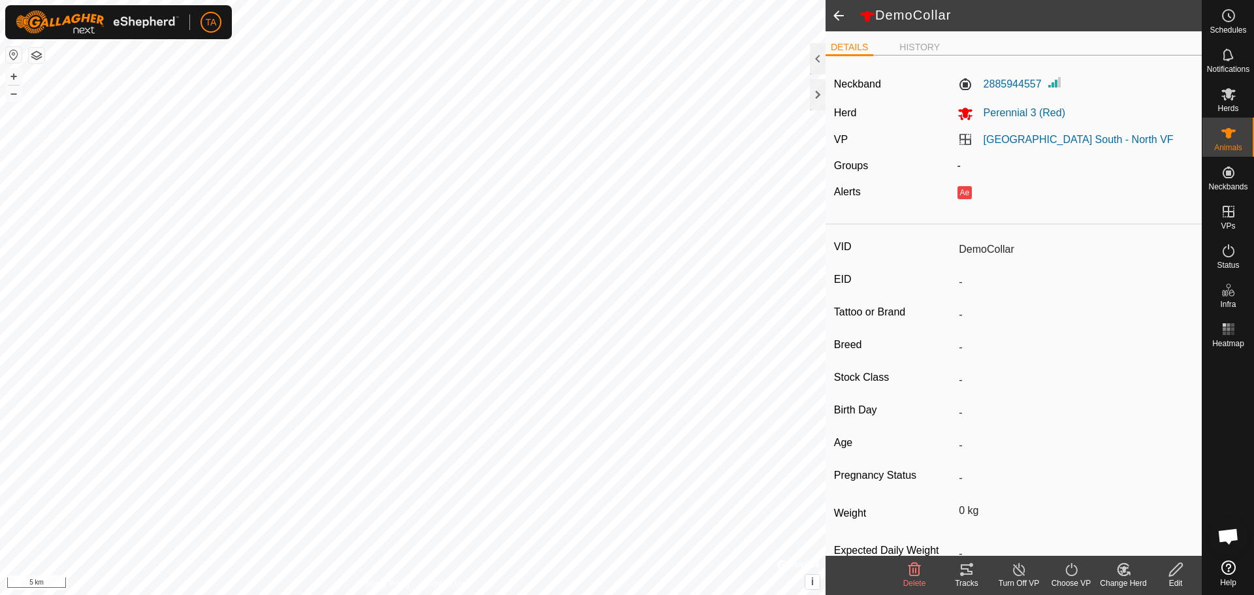
click at [842, 22] on span at bounding box center [838, 15] width 26 height 31
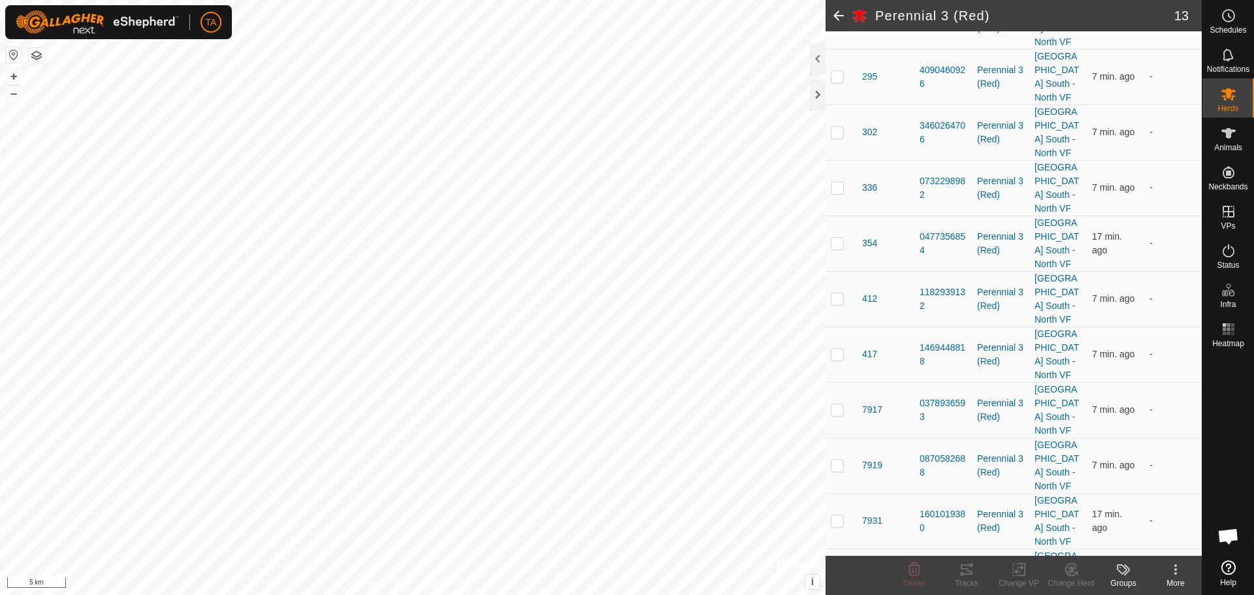
scroll to position [389, 0]
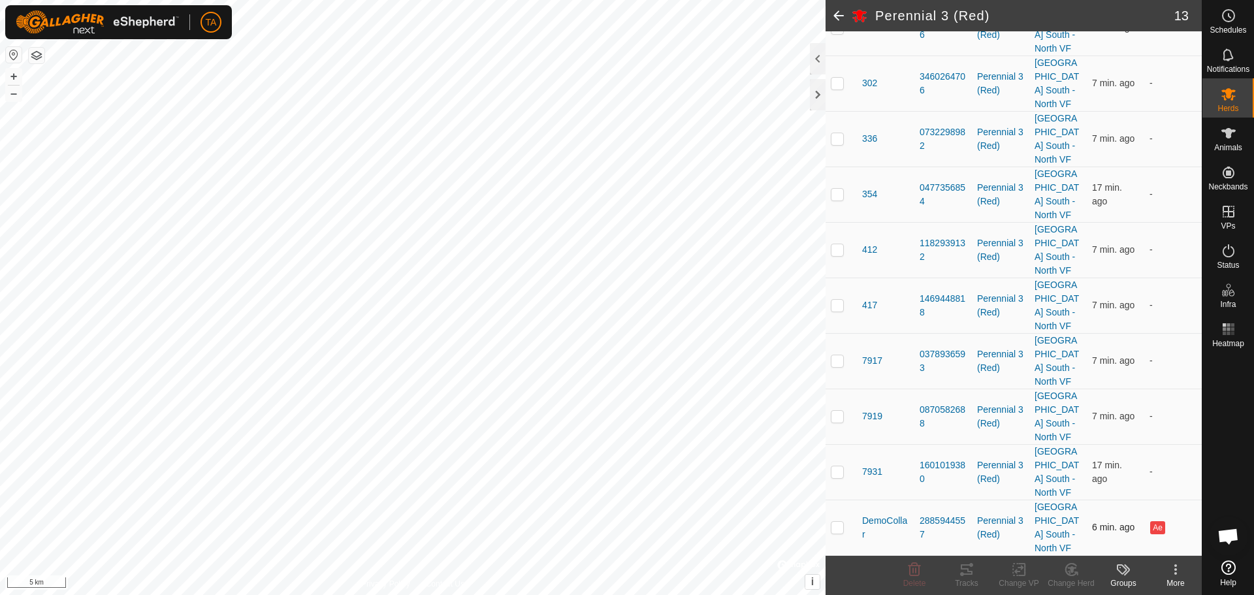
drag, startPoint x: 935, startPoint y: 543, endPoint x: 915, endPoint y: 526, distance: 26.8
click at [915, 526] on td "2885944557" at bounding box center [942, 528] width 57 height 56
click at [835, 14] on span at bounding box center [838, 15] width 26 height 31
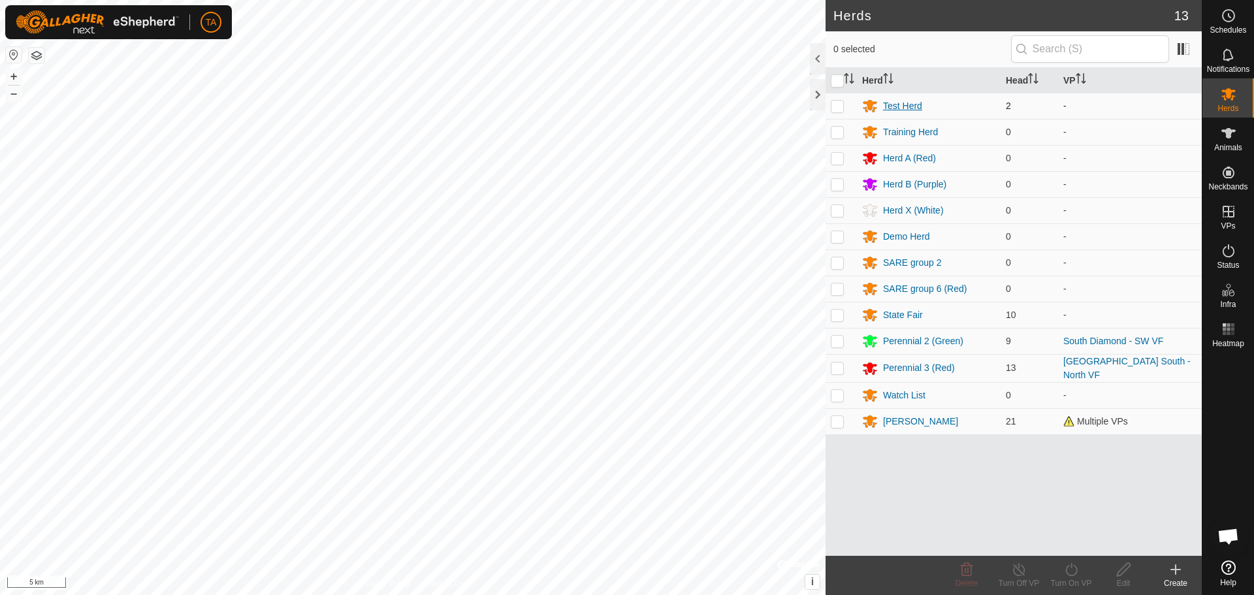
click at [918, 106] on div "Test Herd" at bounding box center [902, 106] width 39 height 14
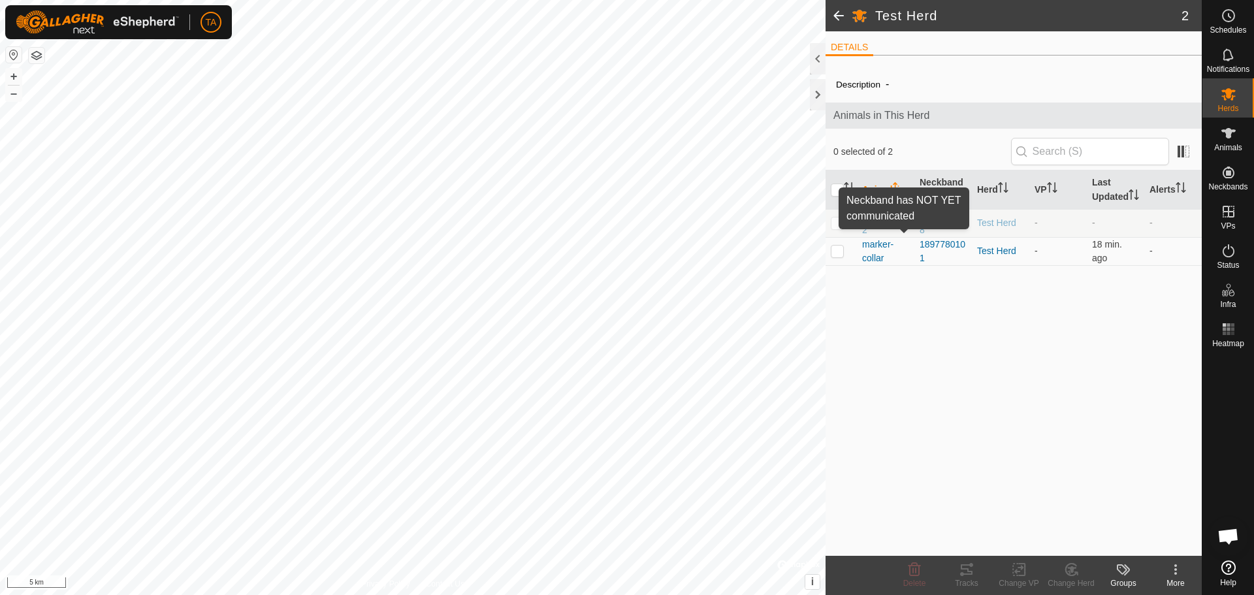
click at [902, 229] on span at bounding box center [904, 223] width 10 height 10
drag, startPoint x: 931, startPoint y: 246, endPoint x: 917, endPoint y: 230, distance: 20.8
click at [917, 230] on td "4135656328" at bounding box center [942, 223] width 57 height 28
drag, startPoint x: 929, startPoint y: 270, endPoint x: 920, endPoint y: 261, distance: 12.0
click at [920, 261] on div "1897780101" at bounding box center [942, 251] width 47 height 27
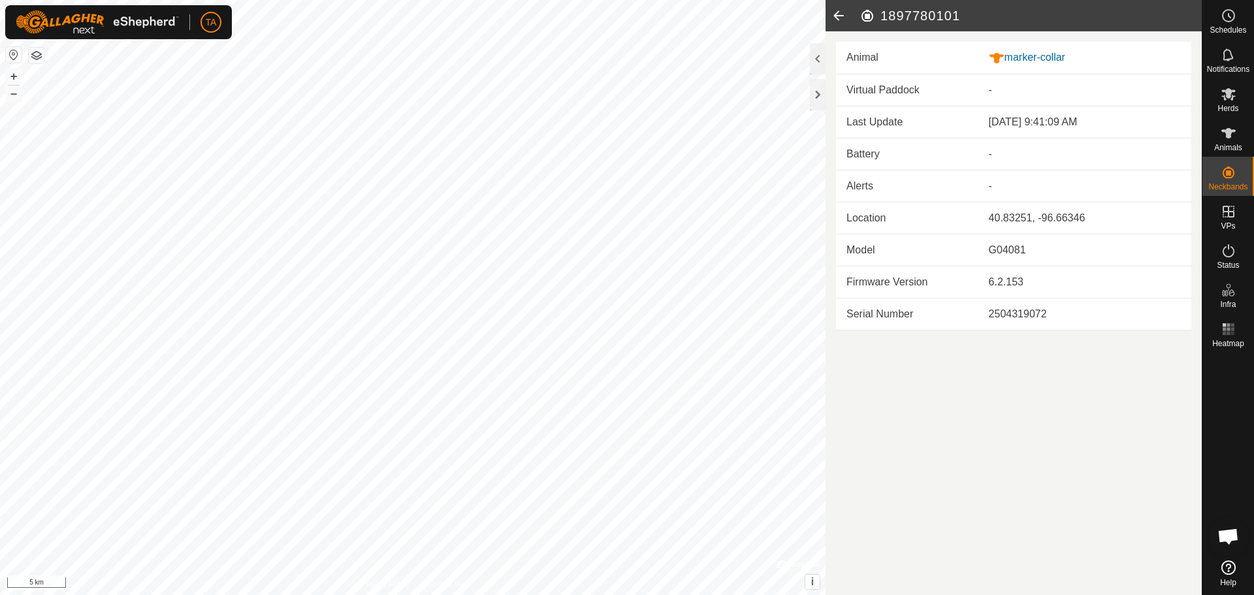
click at [839, 15] on icon at bounding box center [838, 15] width 26 height 31
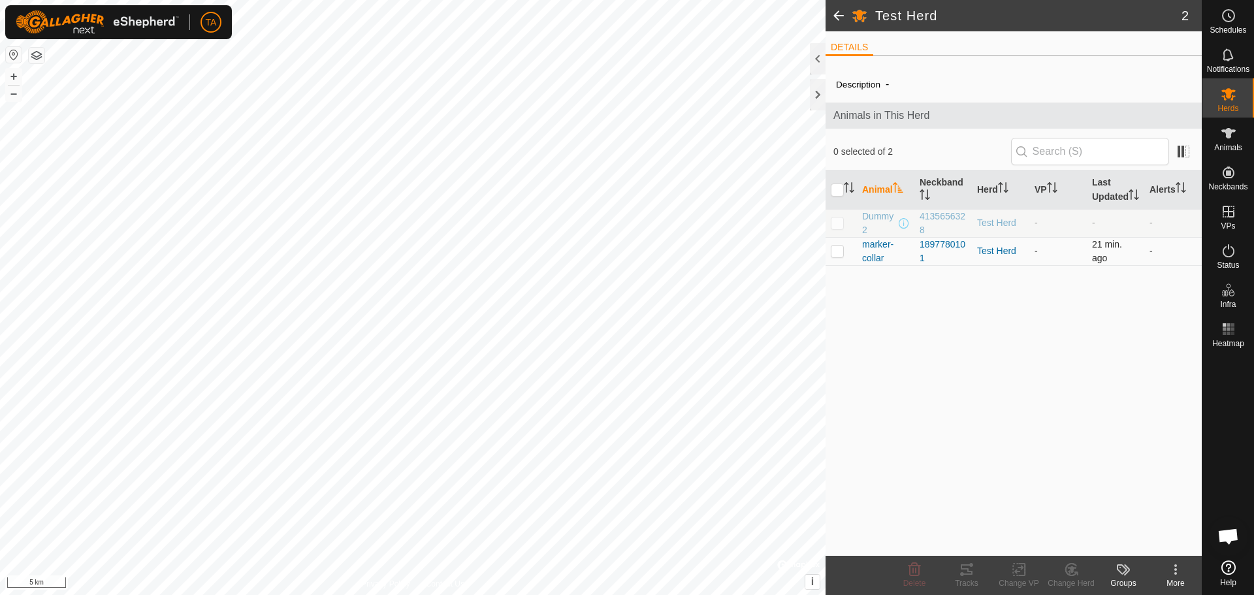
drag, startPoint x: 945, startPoint y: 274, endPoint x: 917, endPoint y: 261, distance: 30.7
click at [917, 261] on td "1897780101" at bounding box center [942, 251] width 57 height 28
click at [836, 18] on span at bounding box center [838, 15] width 26 height 31
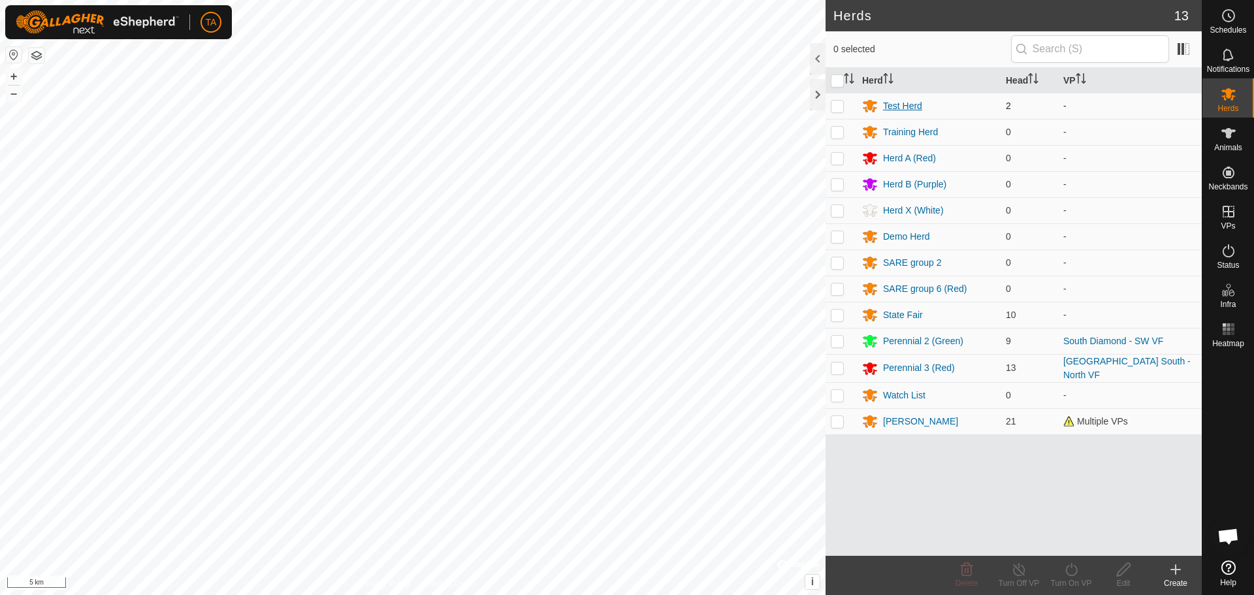
click at [895, 106] on div "Test Herd" at bounding box center [902, 106] width 39 height 14
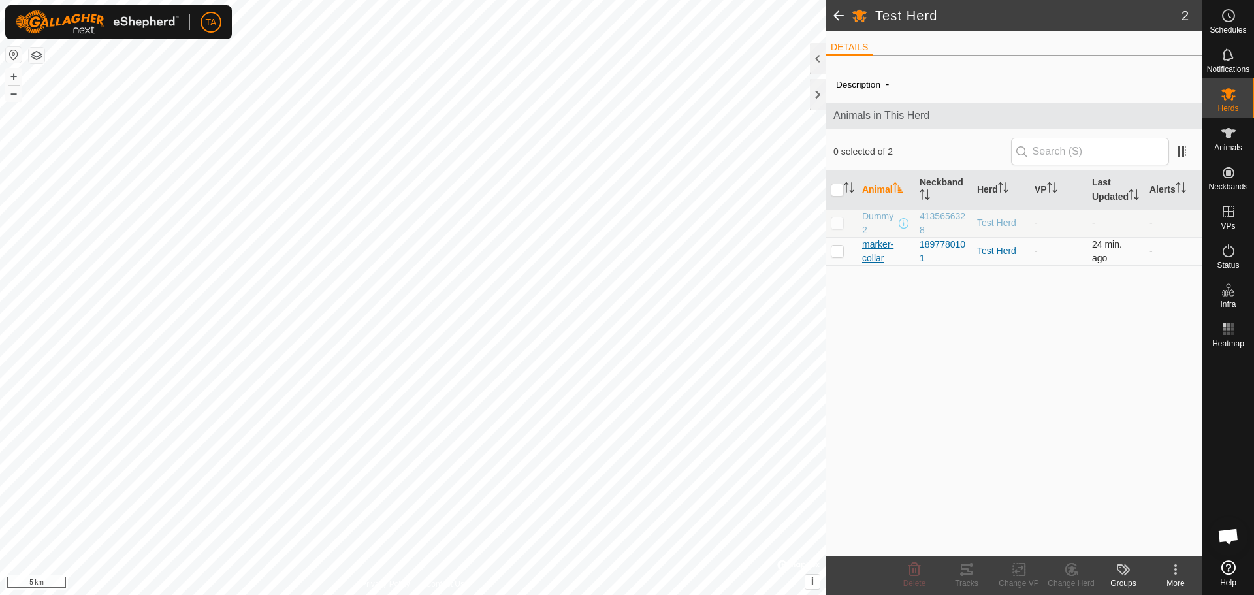
click at [874, 260] on span "marker-collar" at bounding box center [885, 251] width 47 height 27
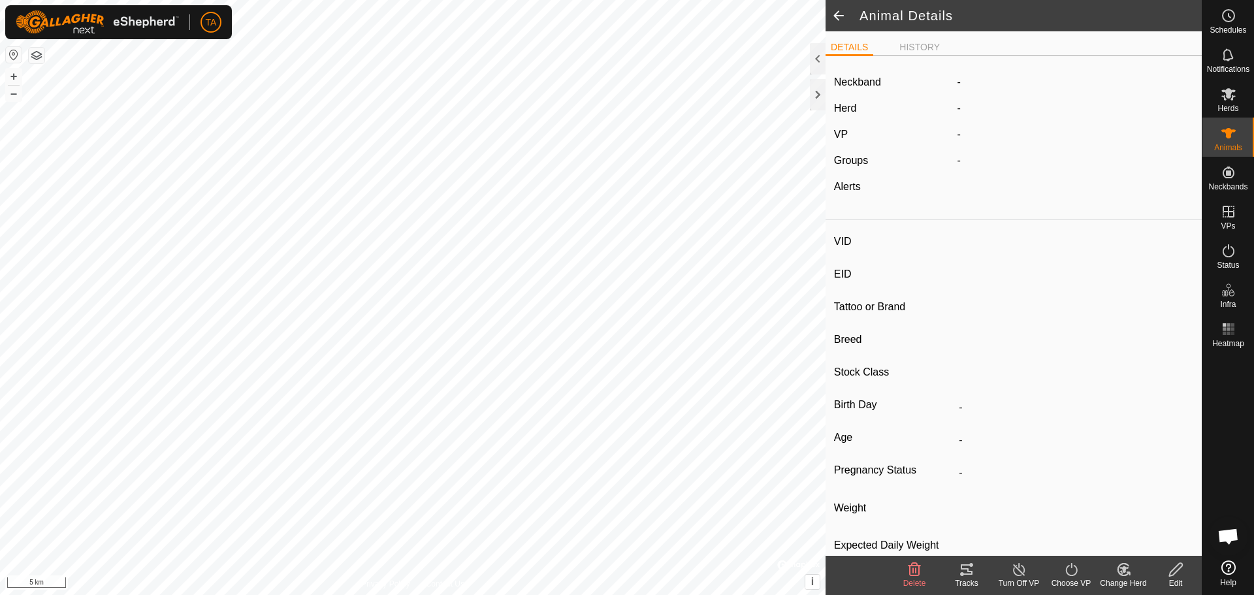
type input "marker-collar"
type input "-"
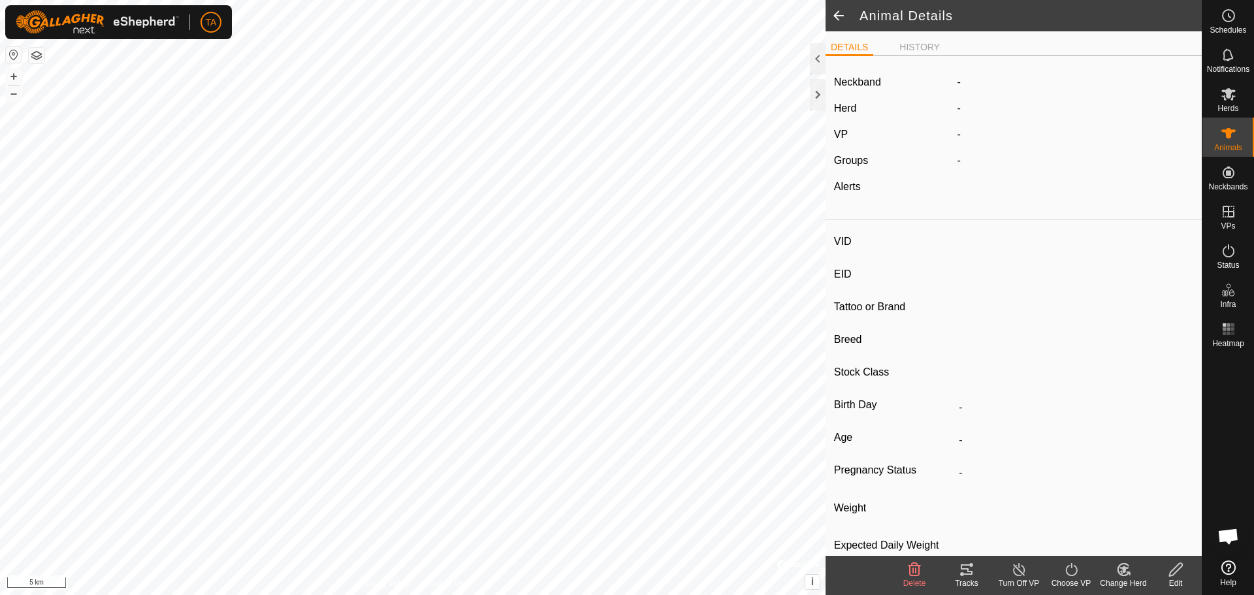
type input "0 kg"
type input "-"
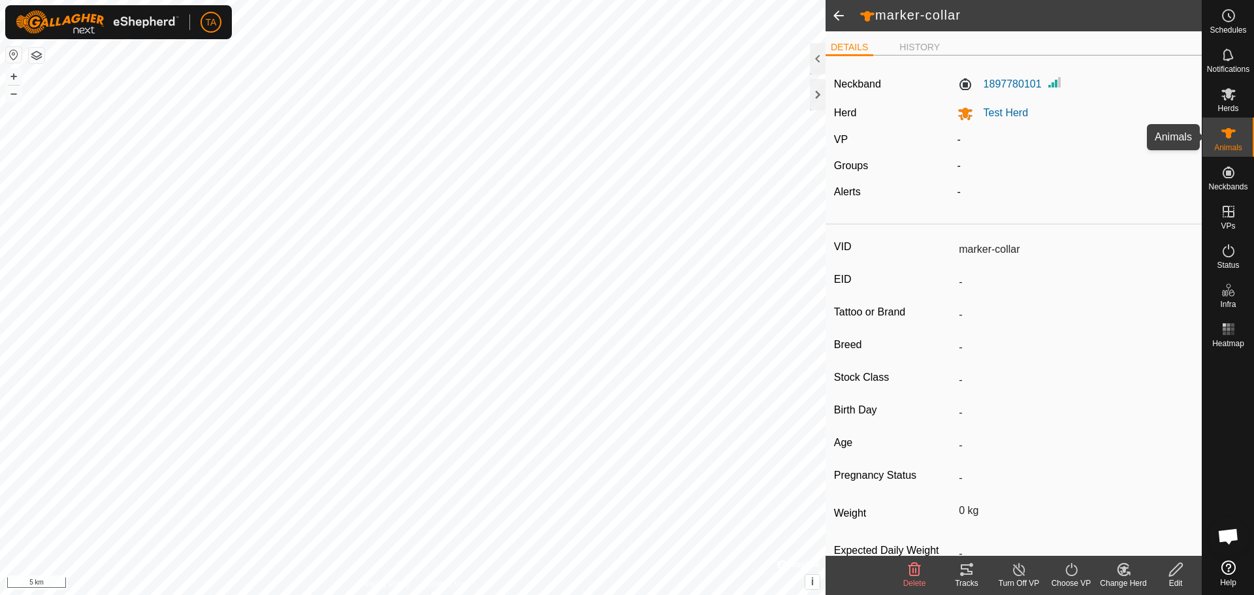
click at [1214, 142] on div "Animals" at bounding box center [1228, 137] width 52 height 39
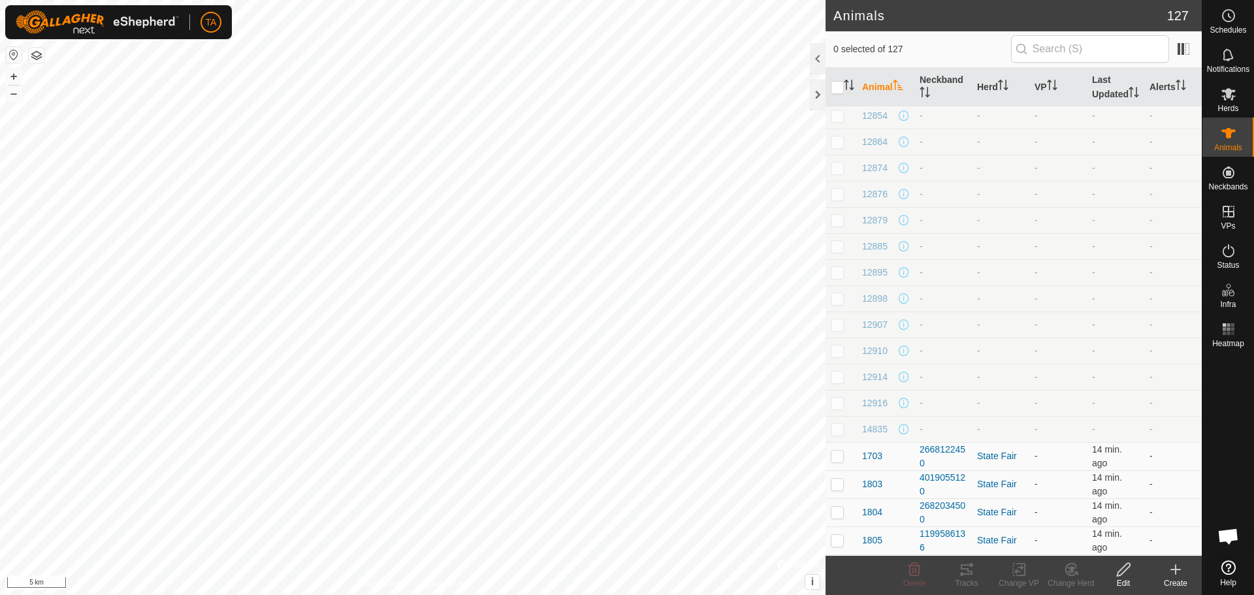
scroll to position [1567, 0]
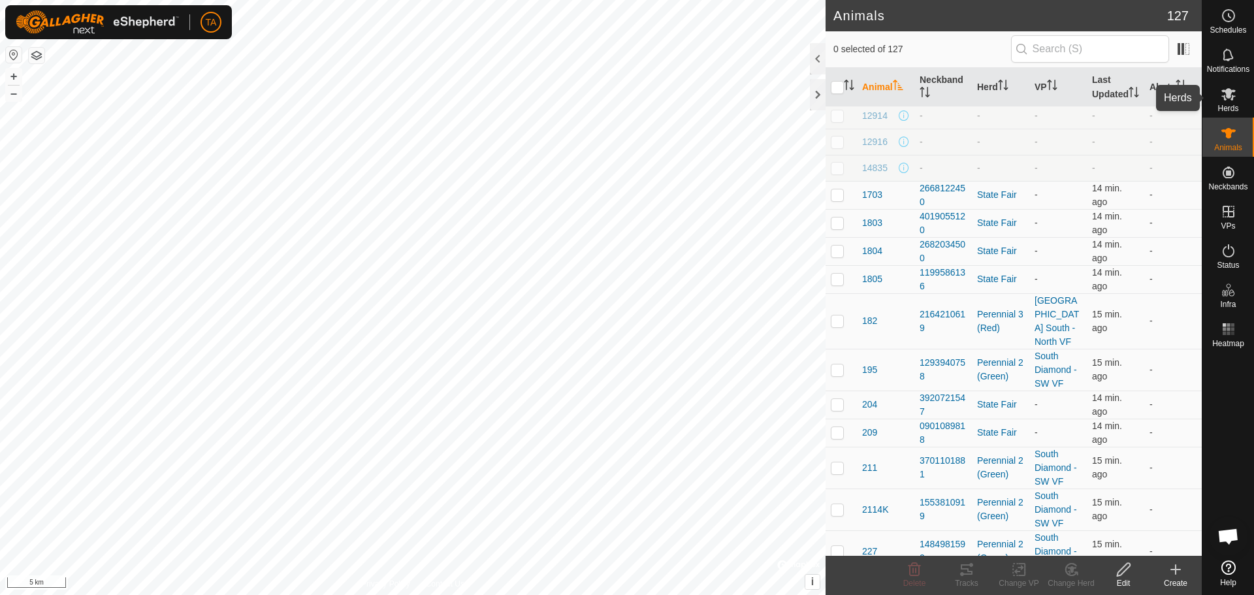
click at [1230, 87] on icon at bounding box center [1228, 94] width 16 height 16
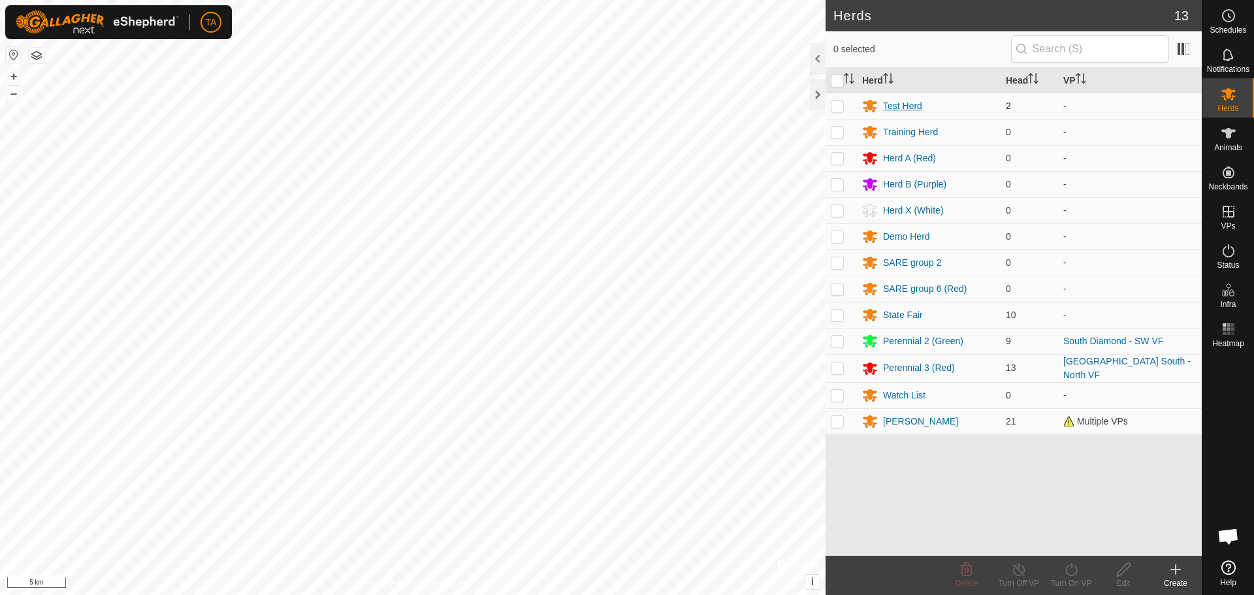
click at [876, 105] on icon at bounding box center [870, 106] width 16 height 16
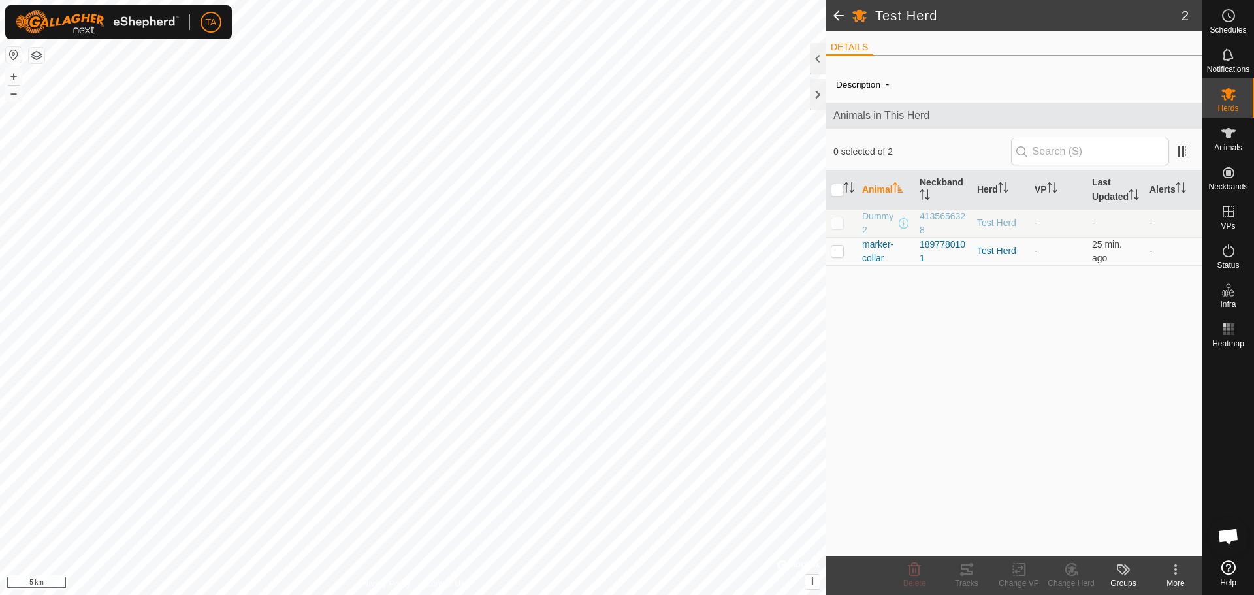
click at [836, 228] on p-checkbox at bounding box center [837, 222] width 13 height 10
checkbox input "true"
click at [1173, 579] on div "More" at bounding box center [1175, 583] width 52 height 12
click at [870, 229] on span "Dummy2" at bounding box center [879, 223] width 34 height 27
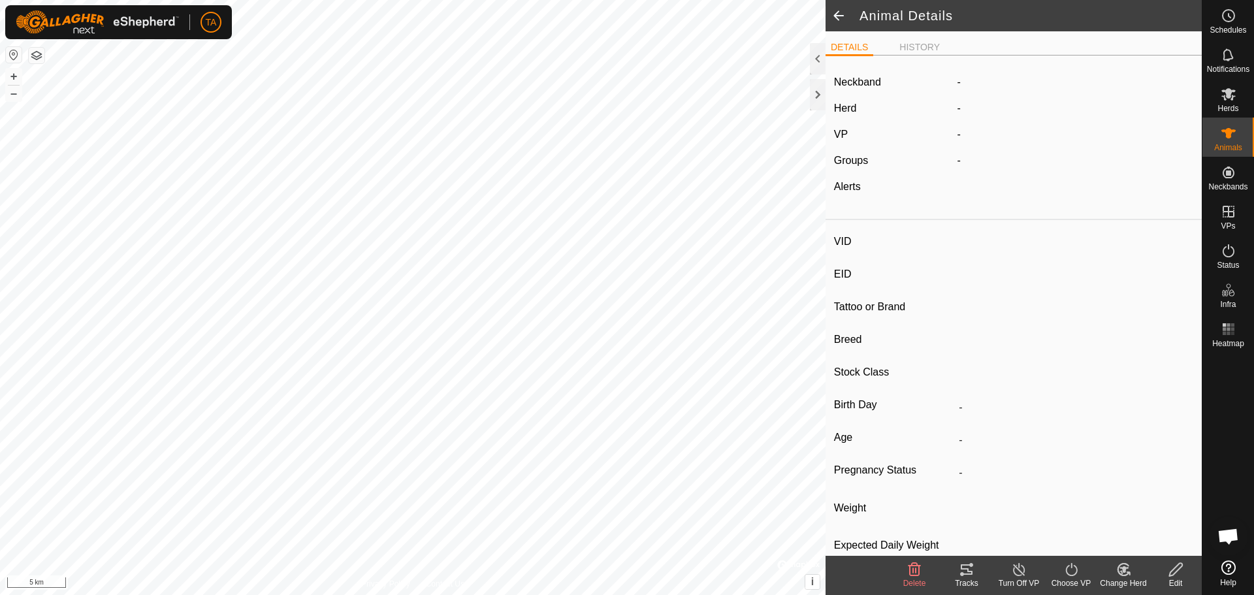
type input "Dummy2"
type input "-"
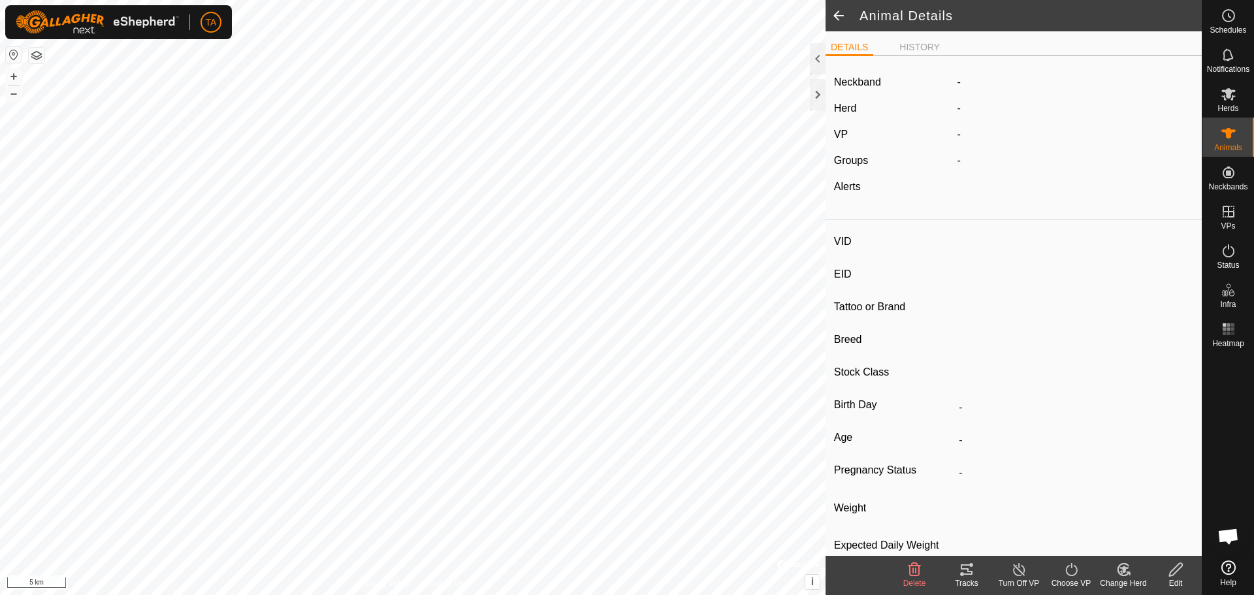
type input "0 kg"
type input "-"
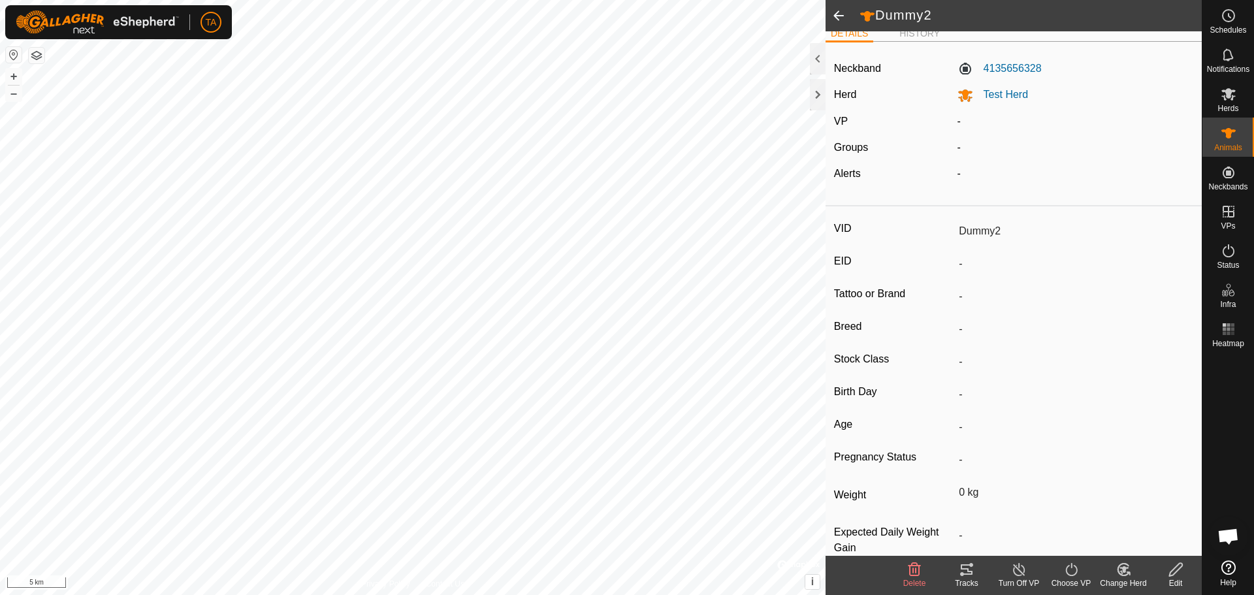
scroll to position [38, 0]
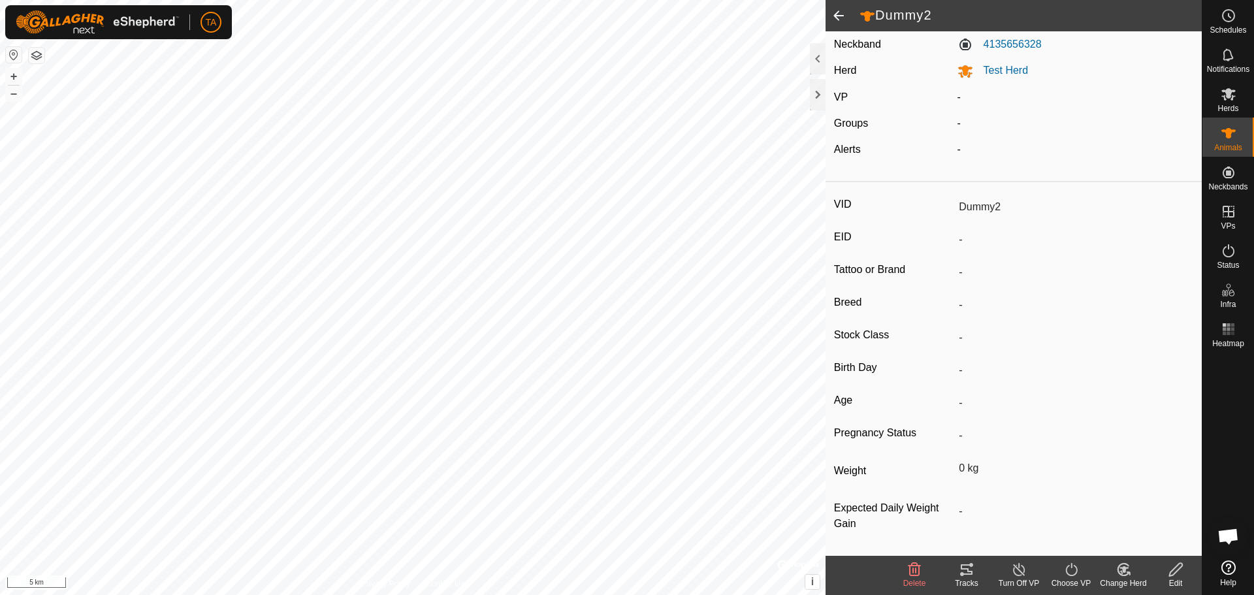
click at [1168, 568] on icon at bounding box center [1176, 570] width 16 height 16
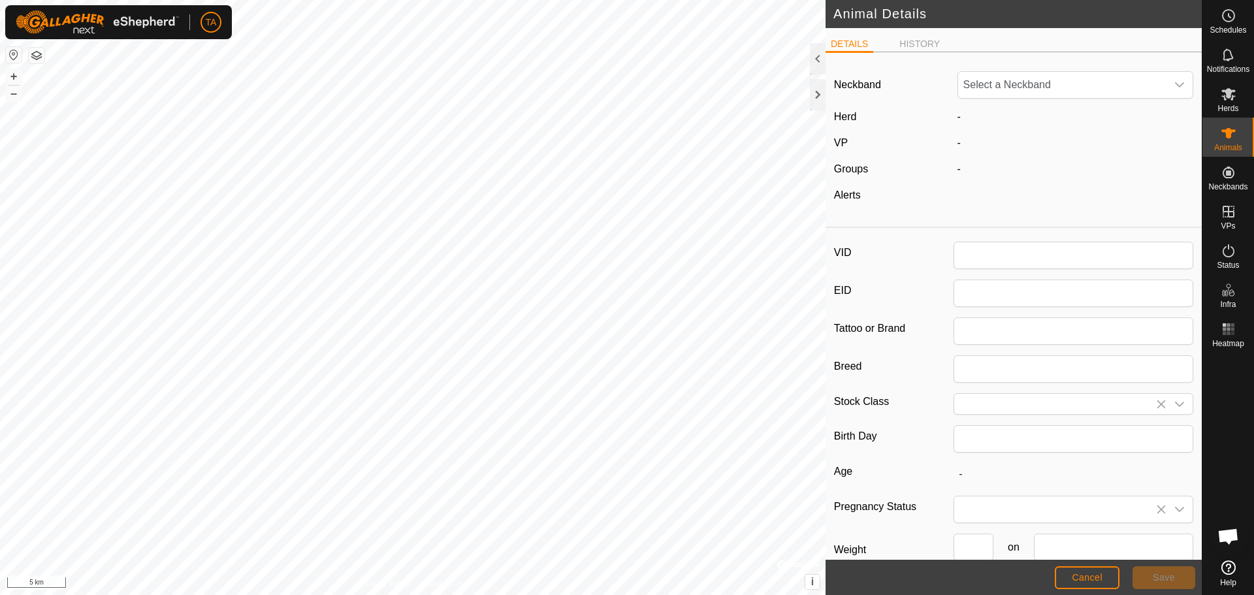
type input "Dummy2"
type input "0"
click at [1156, 76] on span "4135656328" at bounding box center [1062, 85] width 209 height 26
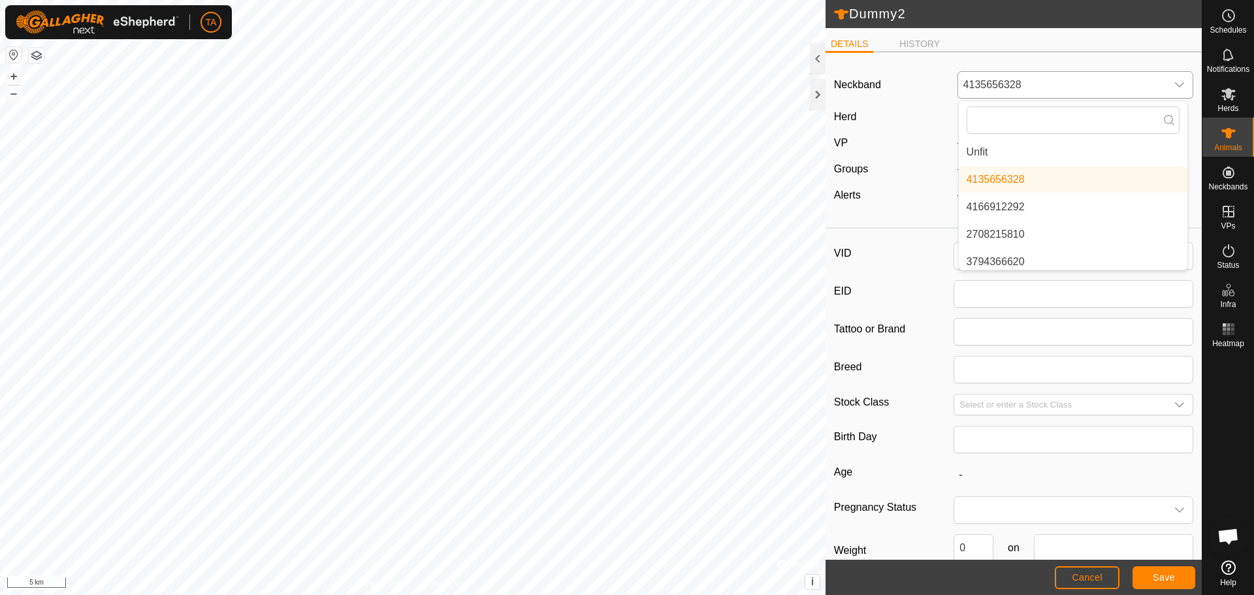
click at [1034, 151] on li "Unfit" at bounding box center [1073, 152] width 229 height 26
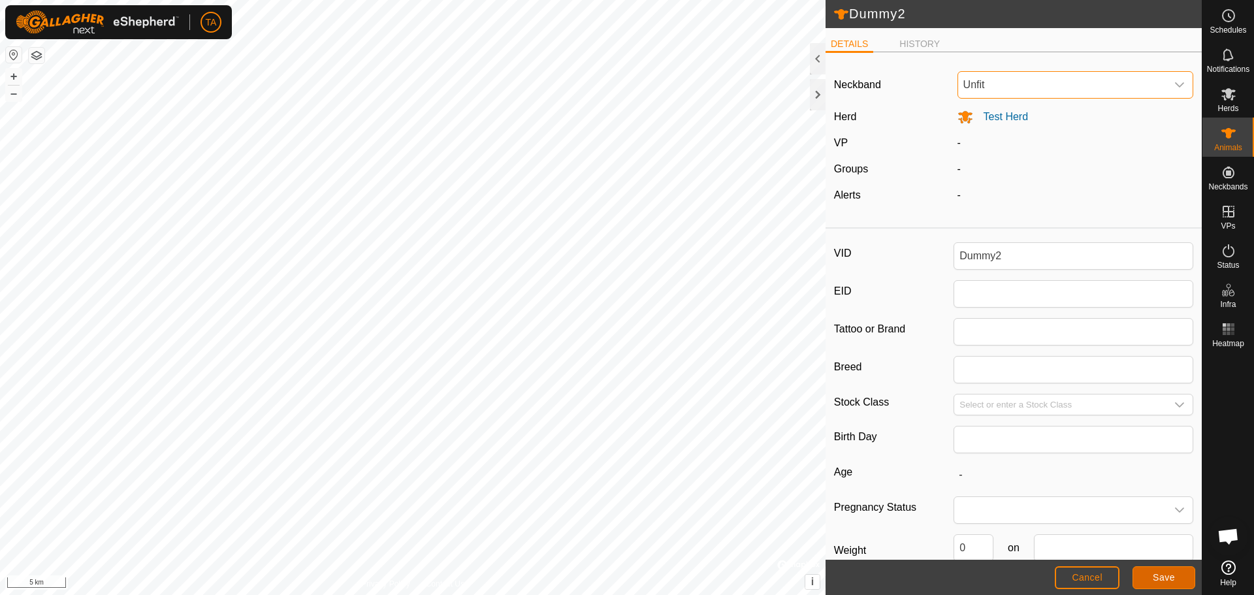
click at [1139, 580] on button "Save" at bounding box center [1163, 577] width 63 height 23
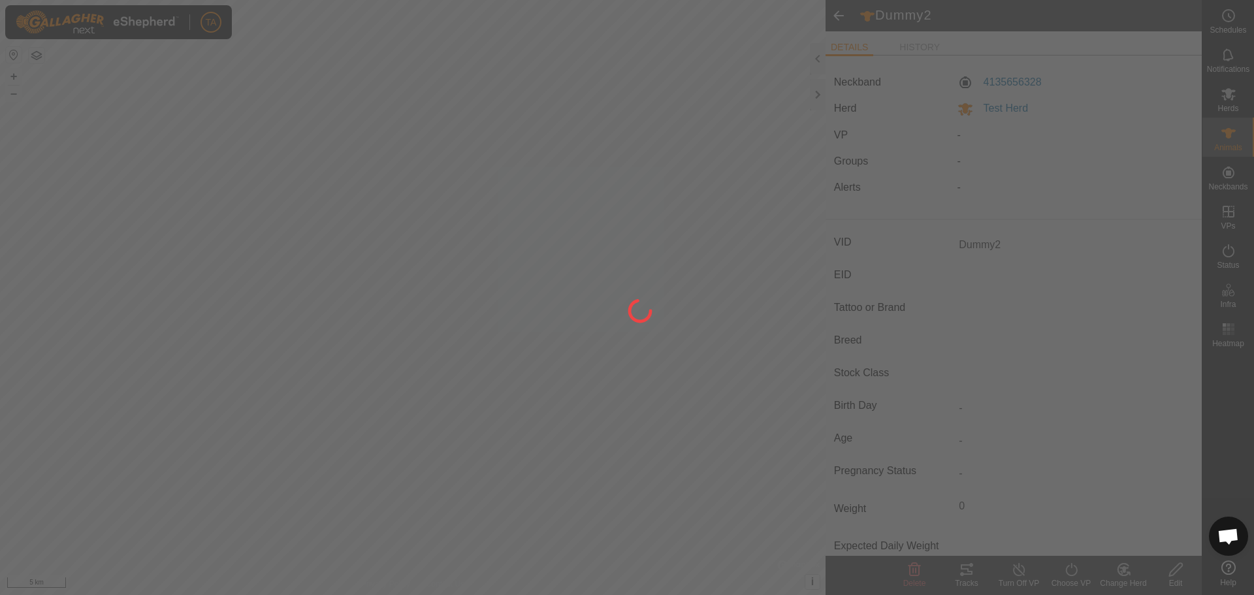
type input "-"
type input "0 kg"
type input "-"
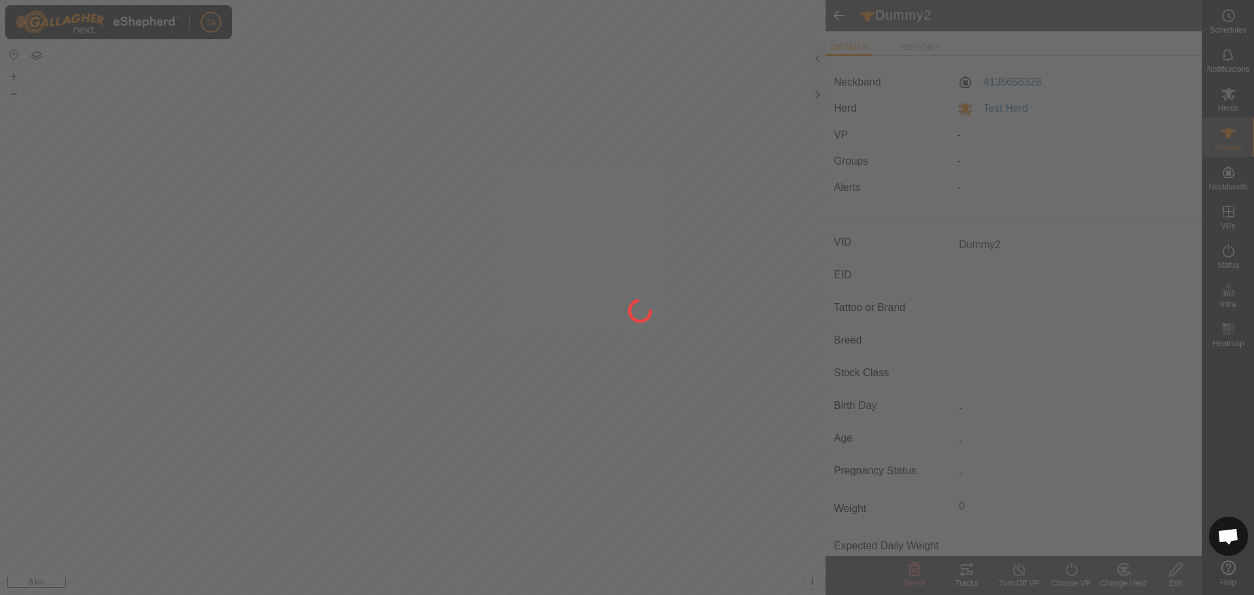
type input "-"
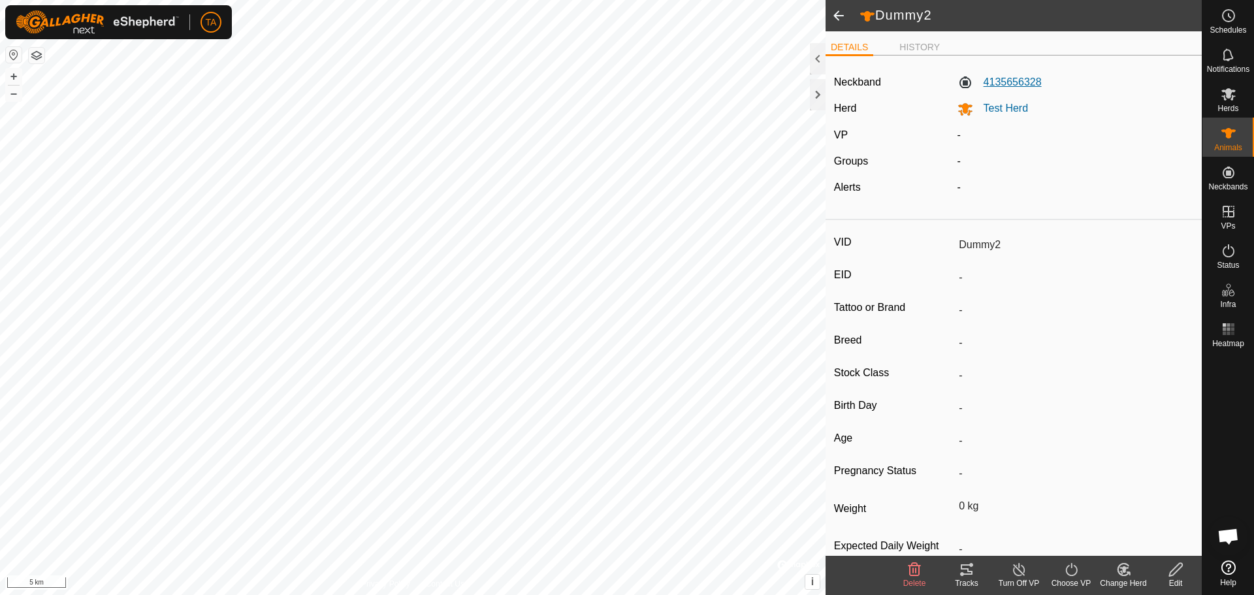
click at [983, 80] on label "4135656328" at bounding box center [999, 82] width 84 height 16
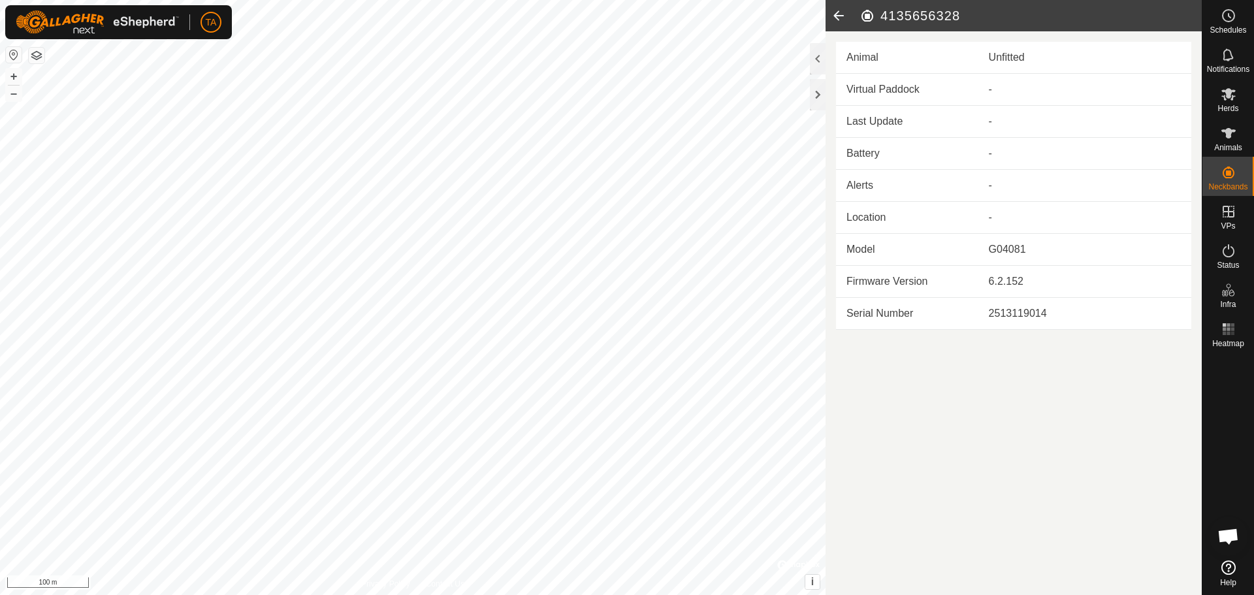
click at [836, 13] on icon at bounding box center [838, 15] width 26 height 31
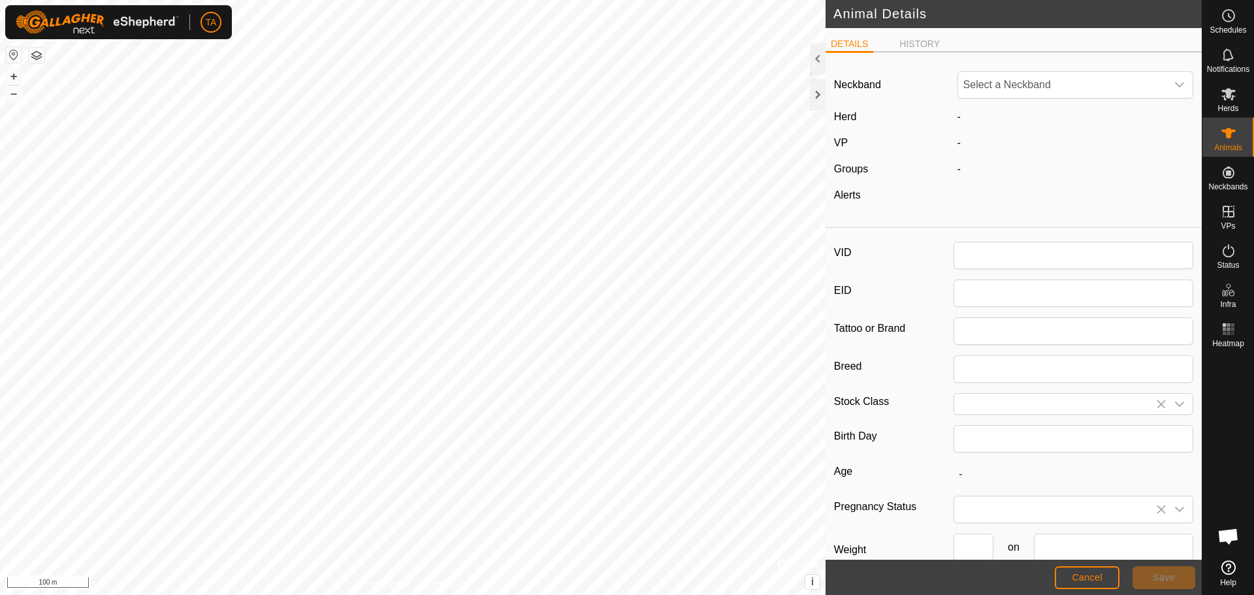
type input "Dummy2"
type input "0"
click at [1174, 80] on icon "dropdown trigger" at bounding box center [1179, 85] width 10 height 10
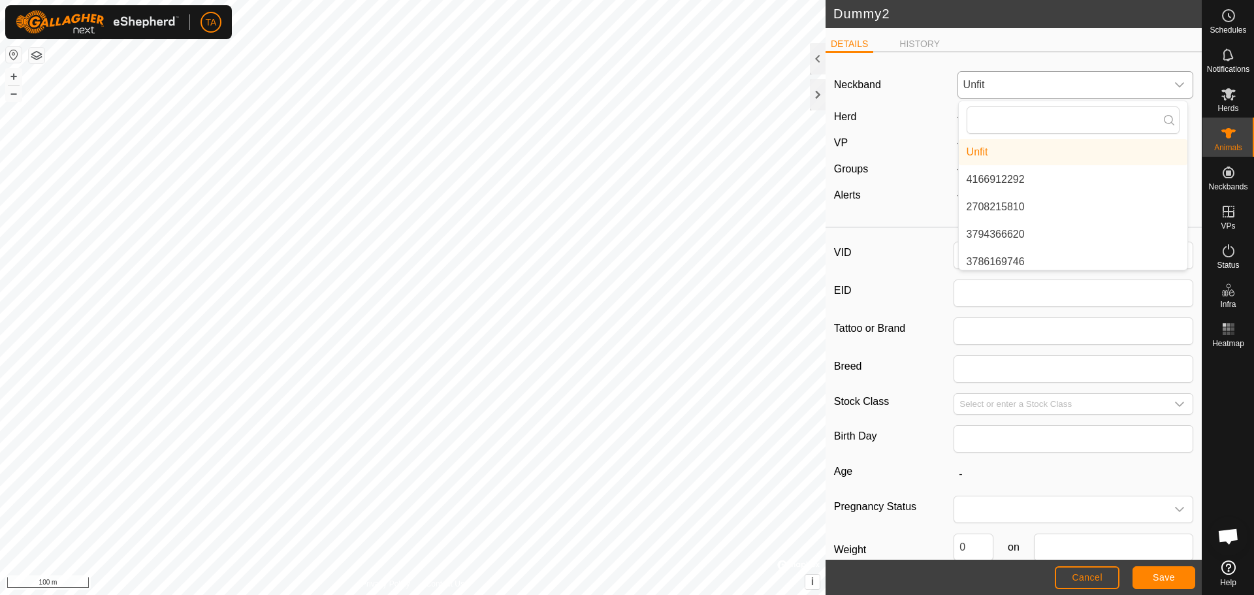
click at [1174, 80] on icon "dropdown trigger" at bounding box center [1179, 85] width 10 height 10
click at [1179, 575] on button "Save" at bounding box center [1163, 577] width 63 height 23
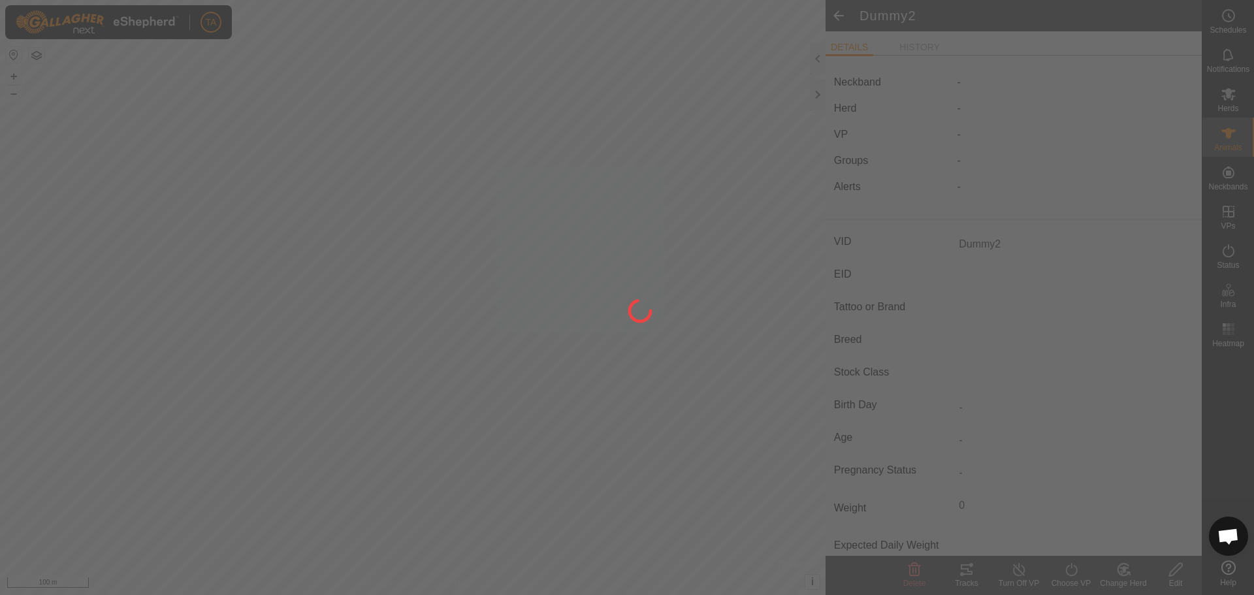
type input "-"
type input "0 kg"
type input "-"
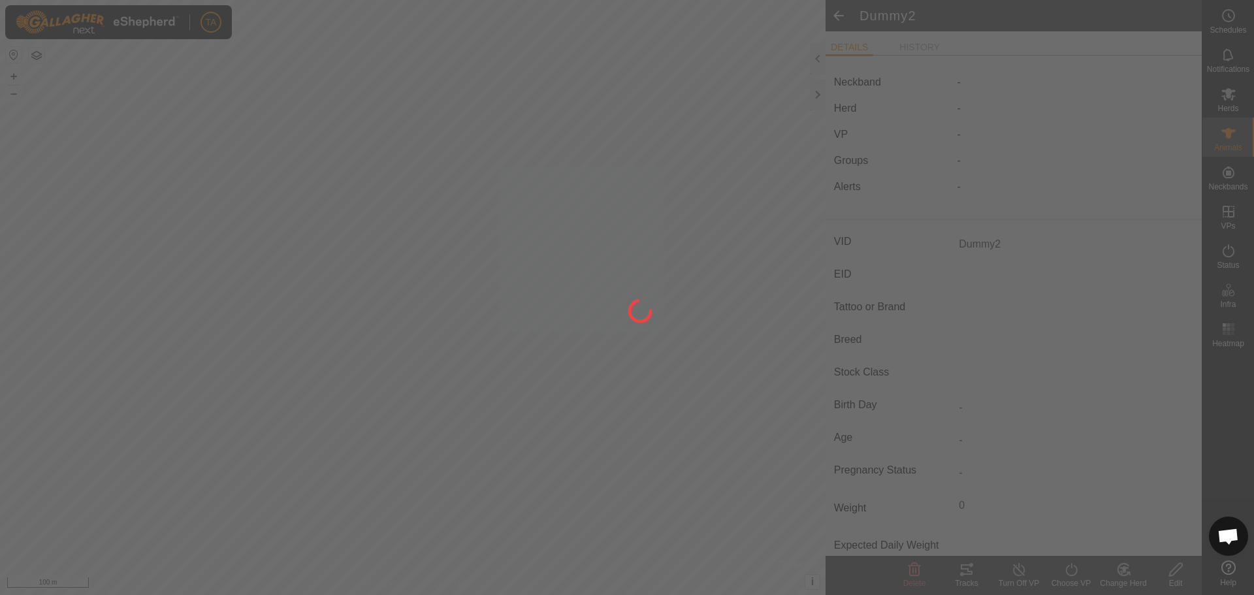
type input "-"
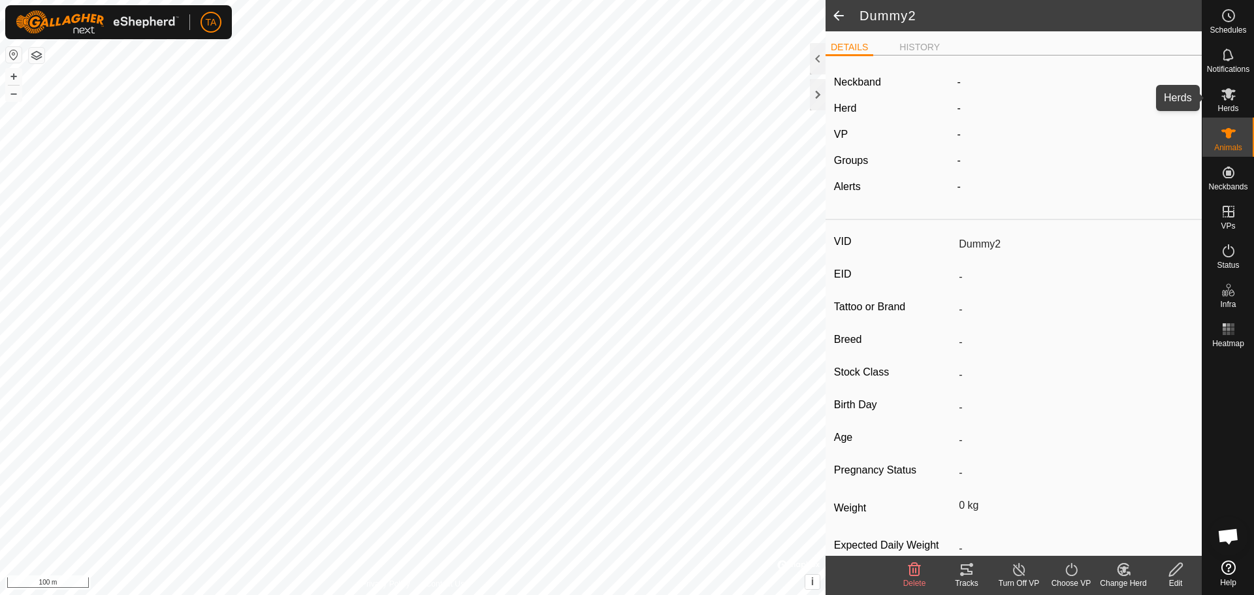
click at [1228, 105] on span "Herds" at bounding box center [1227, 108] width 21 height 8
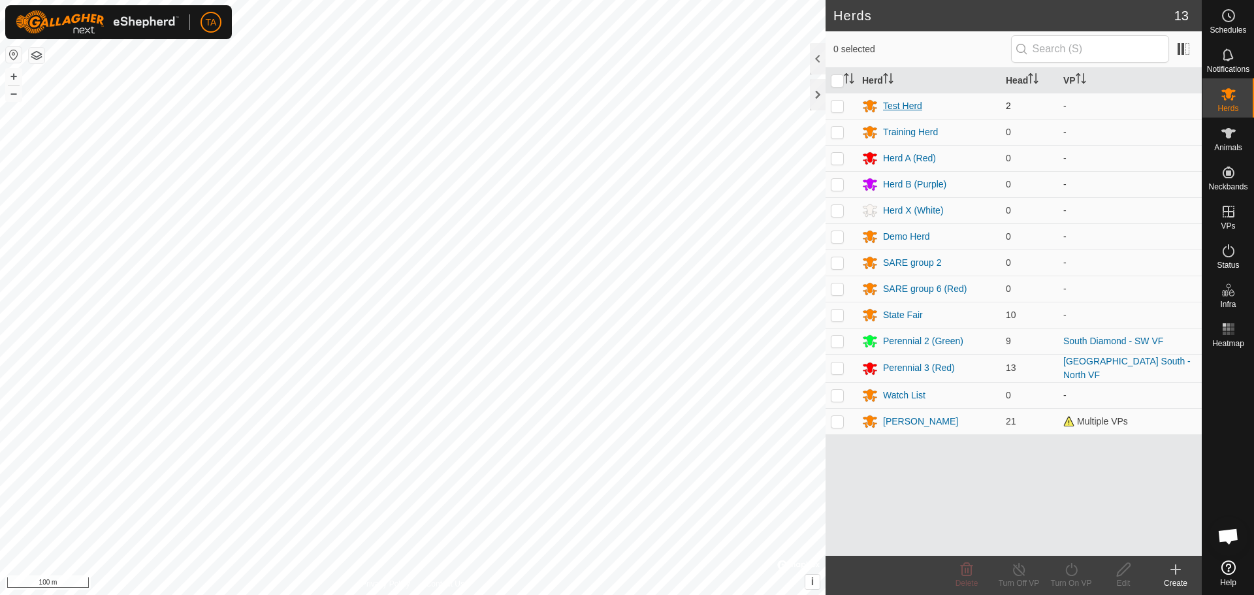
click at [906, 103] on div "Test Herd" at bounding box center [902, 106] width 39 height 14
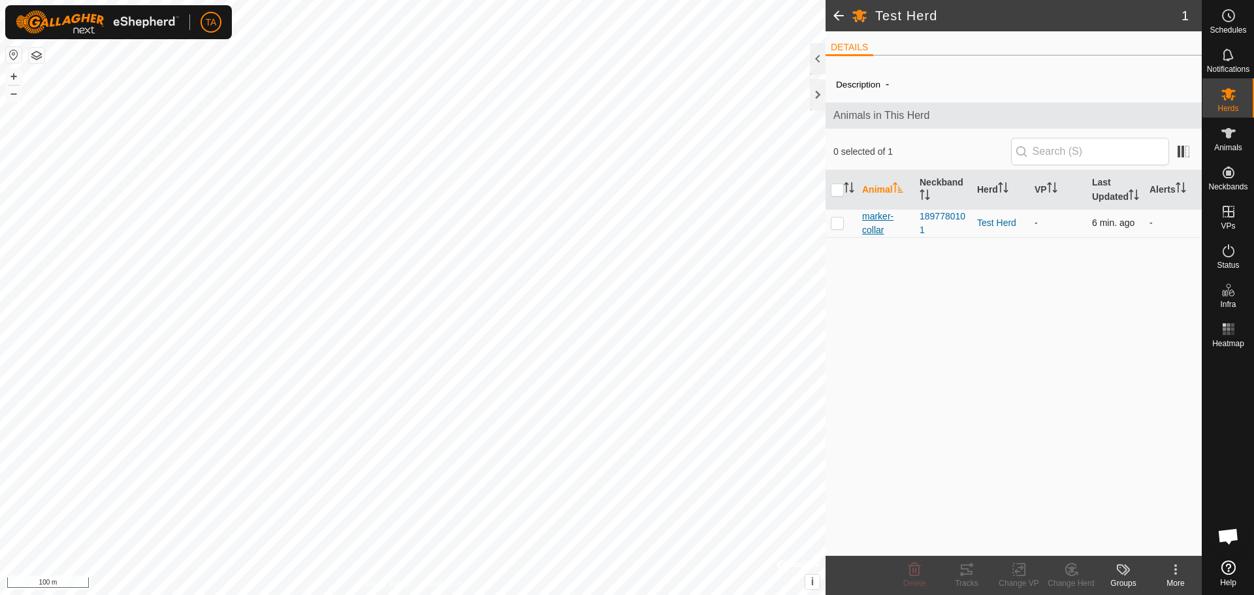
click at [870, 229] on span "marker-collar" at bounding box center [885, 223] width 47 height 27
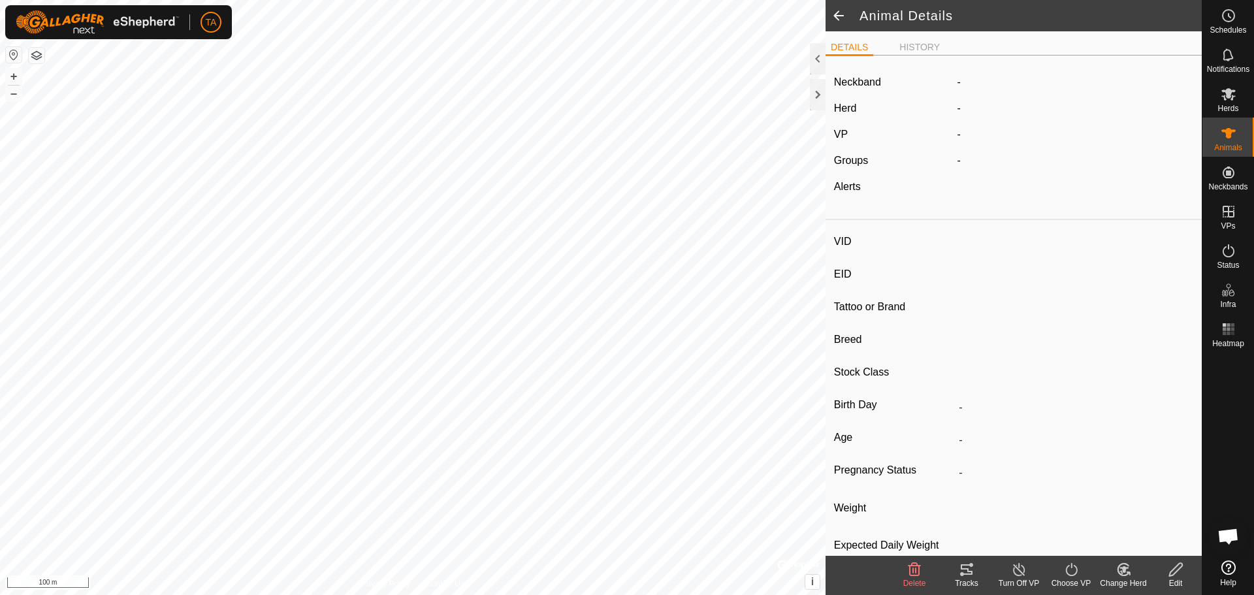
type input "marker-collar"
type input "-"
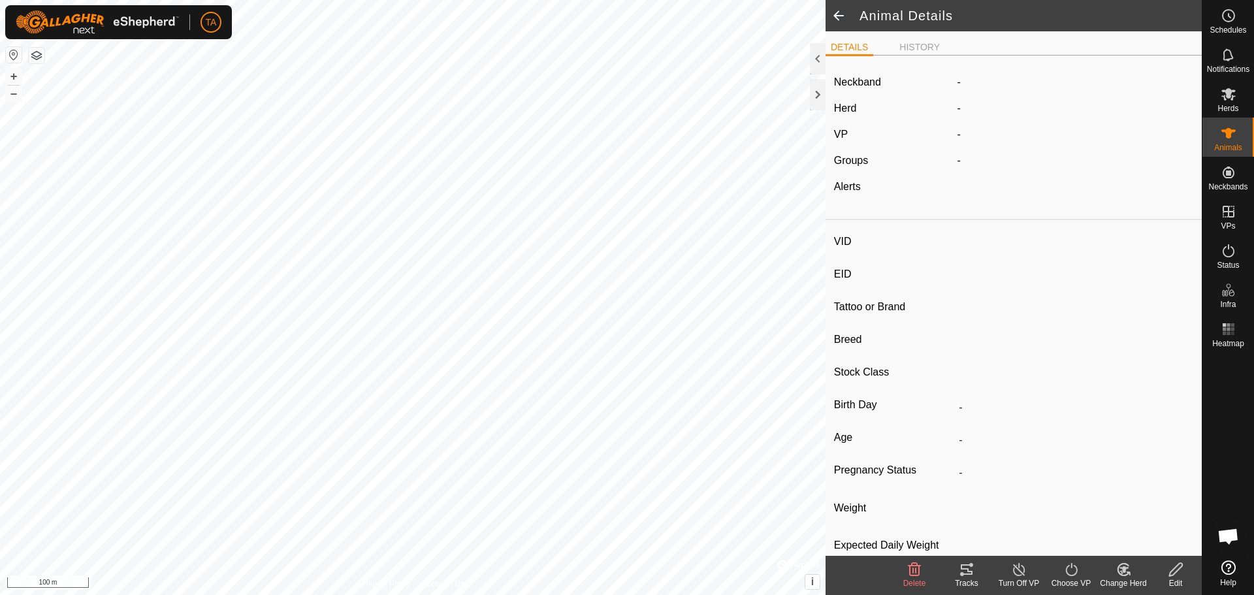
type input "0 kg"
type input "-"
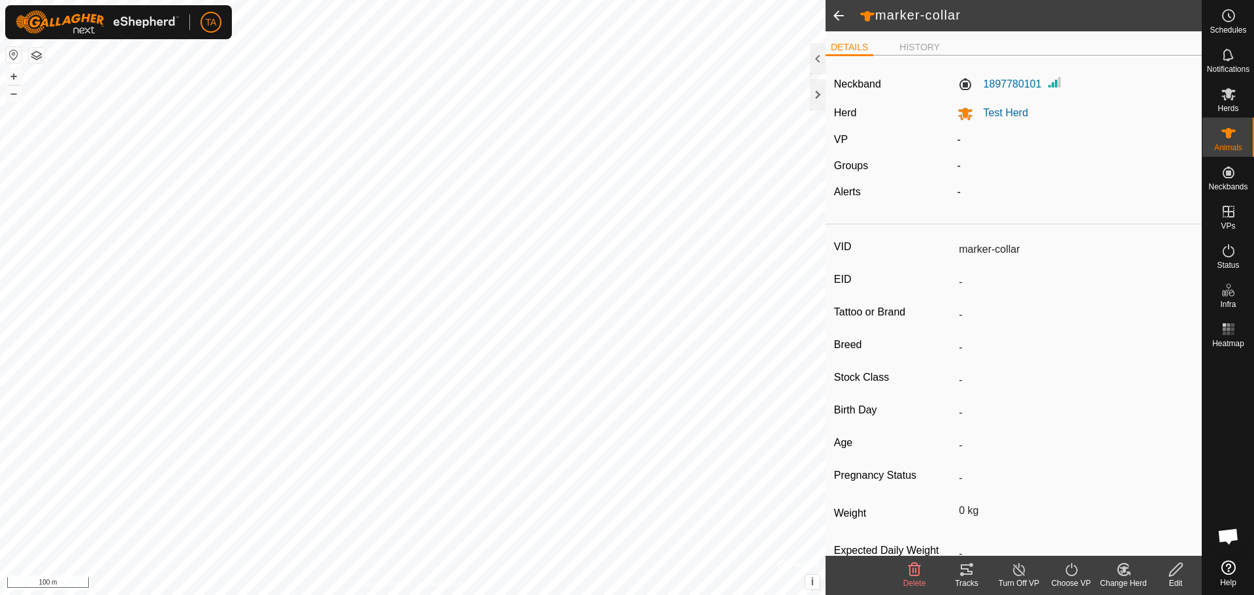
click at [1172, 573] on icon at bounding box center [1176, 570] width 16 height 16
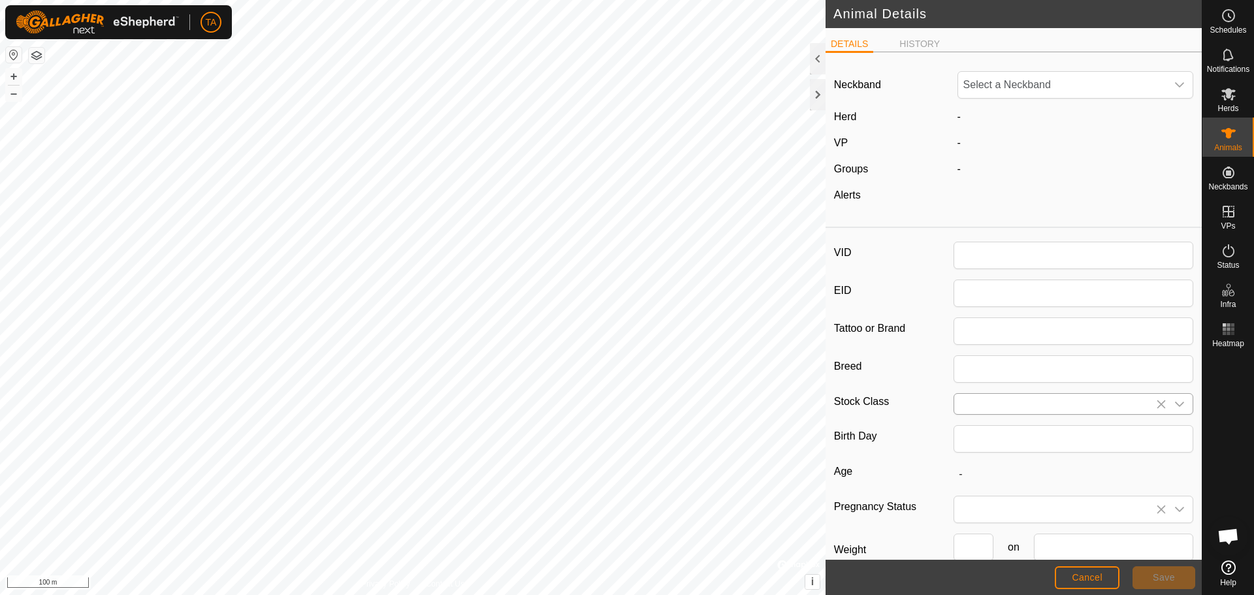
type input "marker-collar"
type input "0"
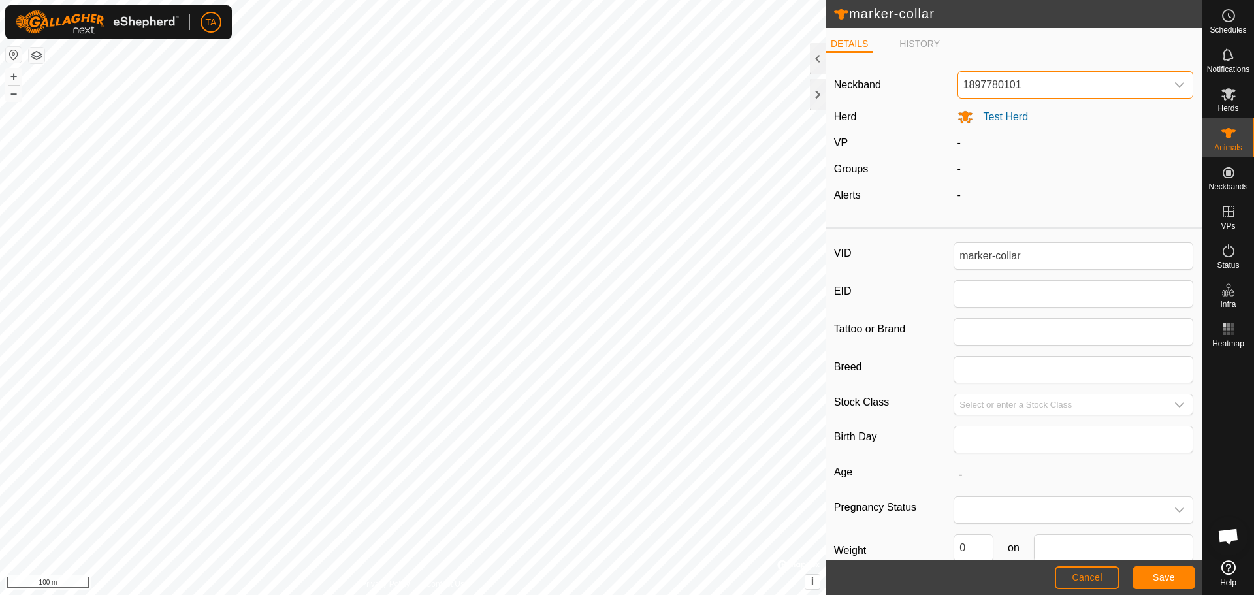
click at [1136, 87] on span "1897780101" at bounding box center [1062, 85] width 209 height 26
click at [1018, 158] on li "Unfit" at bounding box center [1073, 152] width 229 height 26
click at [1175, 582] on button "Save" at bounding box center [1163, 577] width 63 height 23
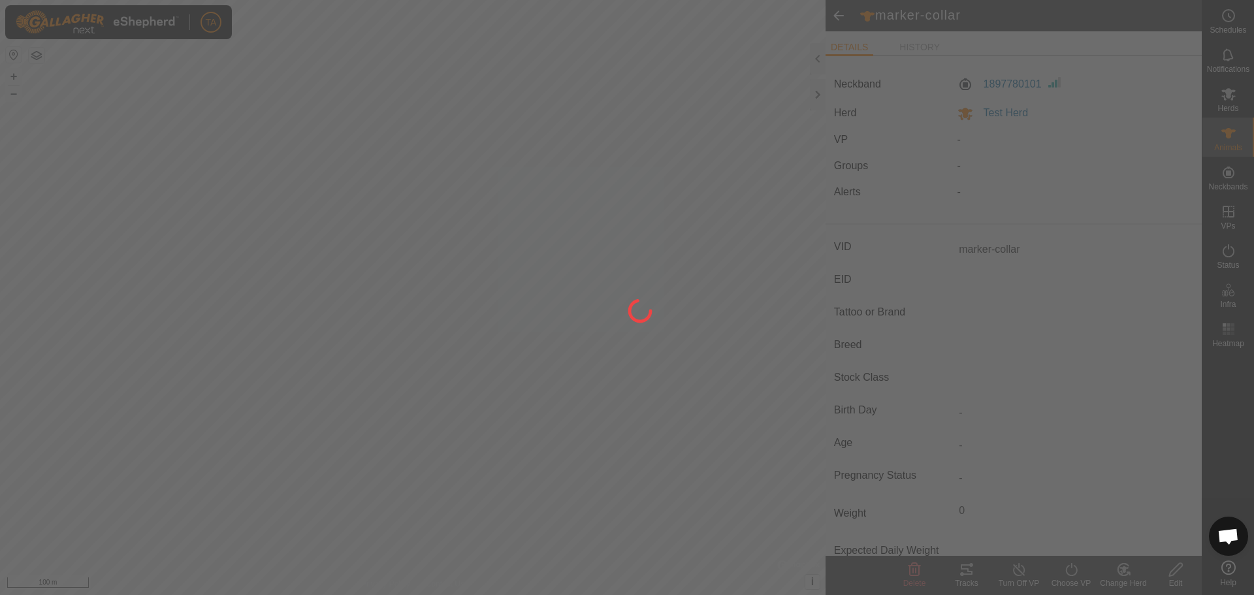
type input "-"
type input "0 kg"
type input "-"
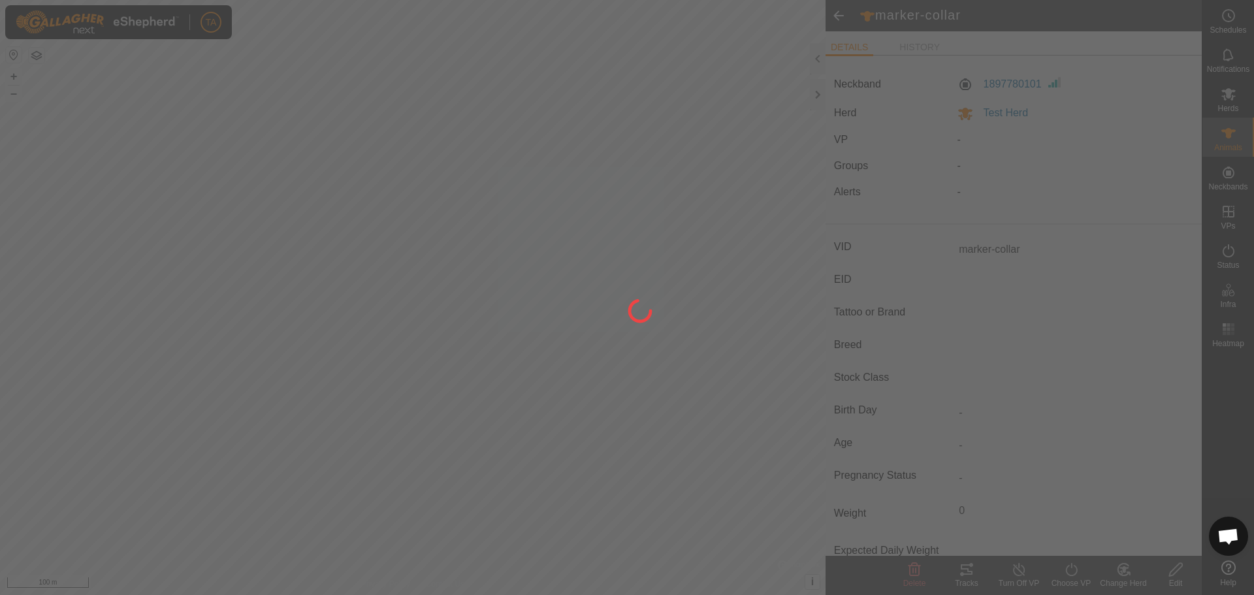
type input "-"
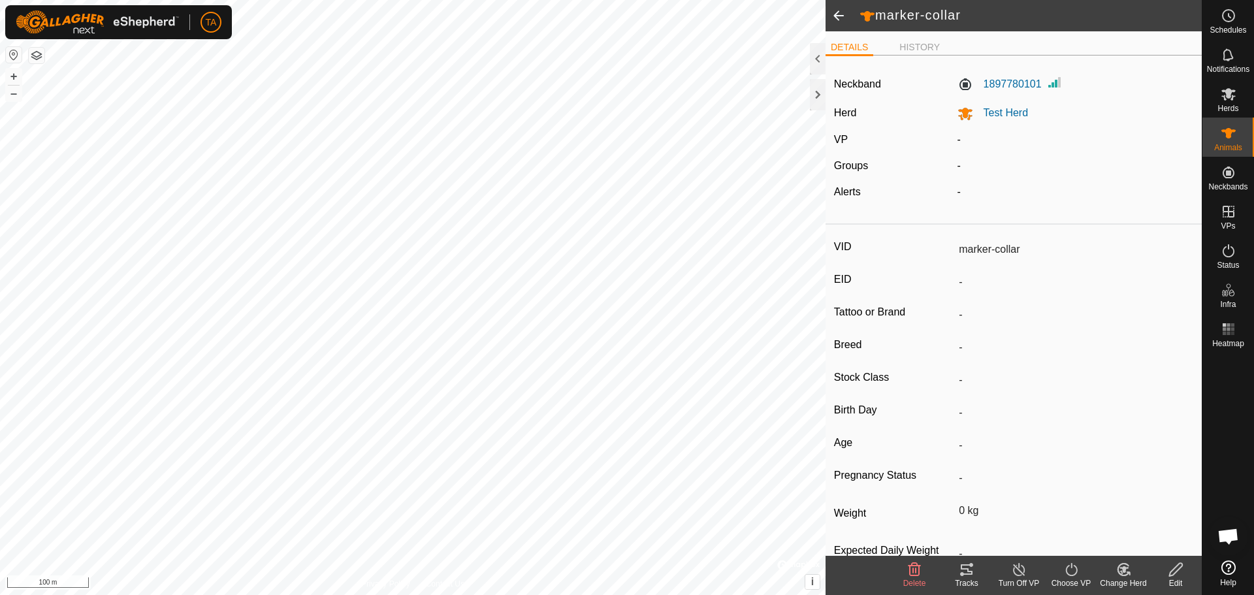
click at [844, 16] on span at bounding box center [838, 15] width 26 height 31
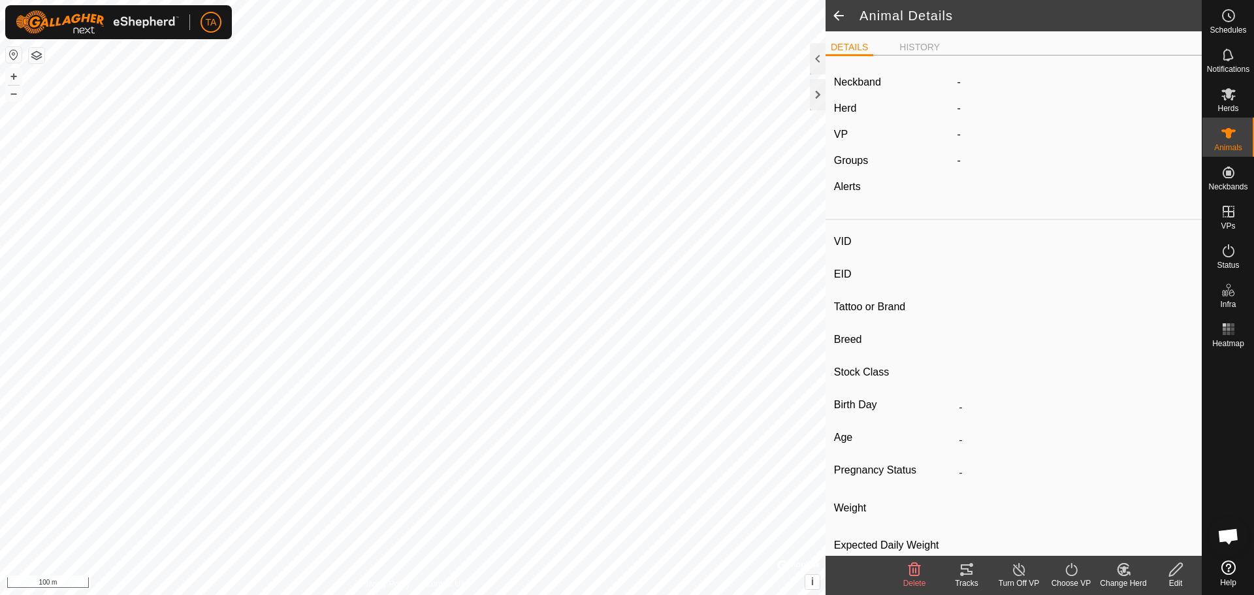
type input "marker-collar"
type input "-"
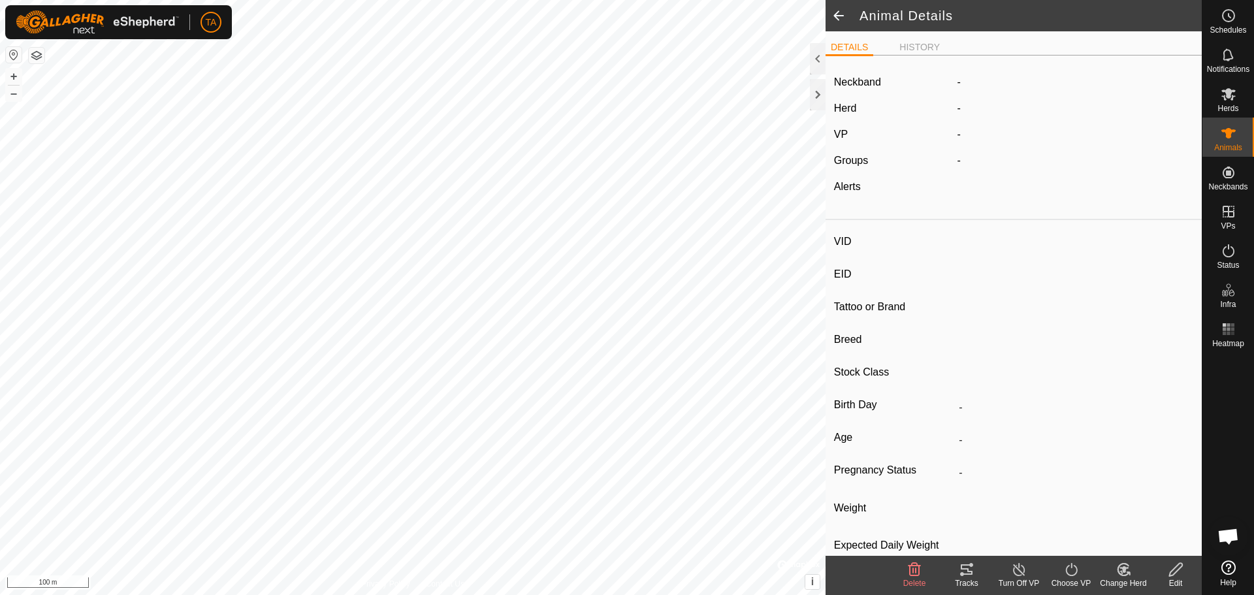
type input "0 kg"
type input "-"
click at [844, 16] on span at bounding box center [838, 15] width 26 height 31
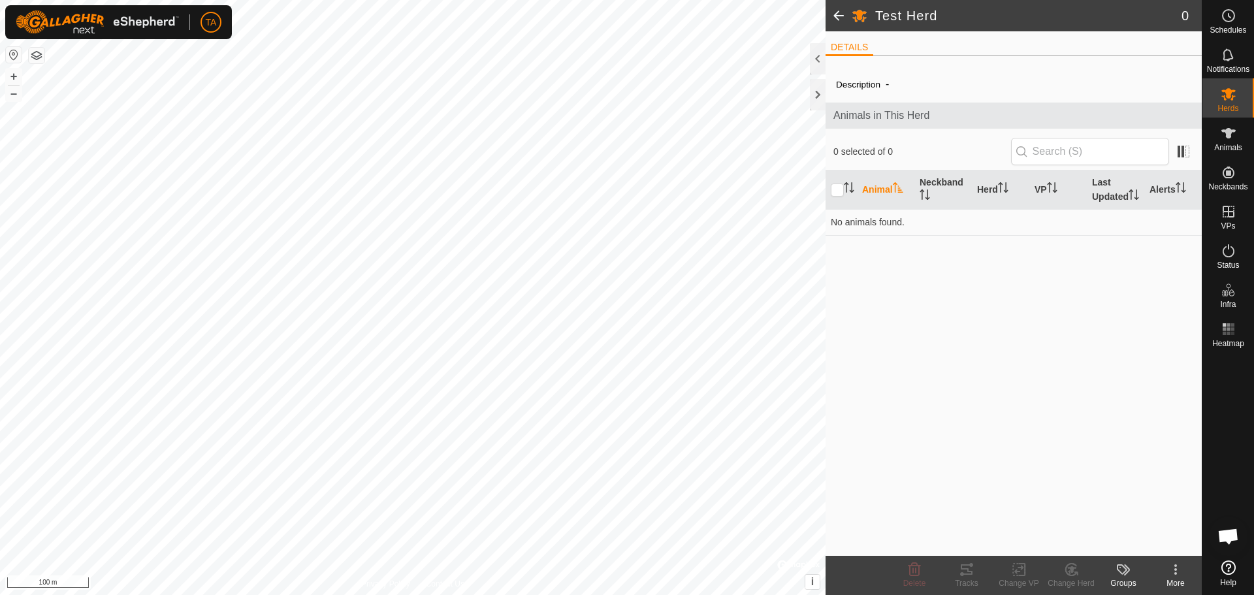
click at [844, 16] on span at bounding box center [838, 15] width 26 height 31
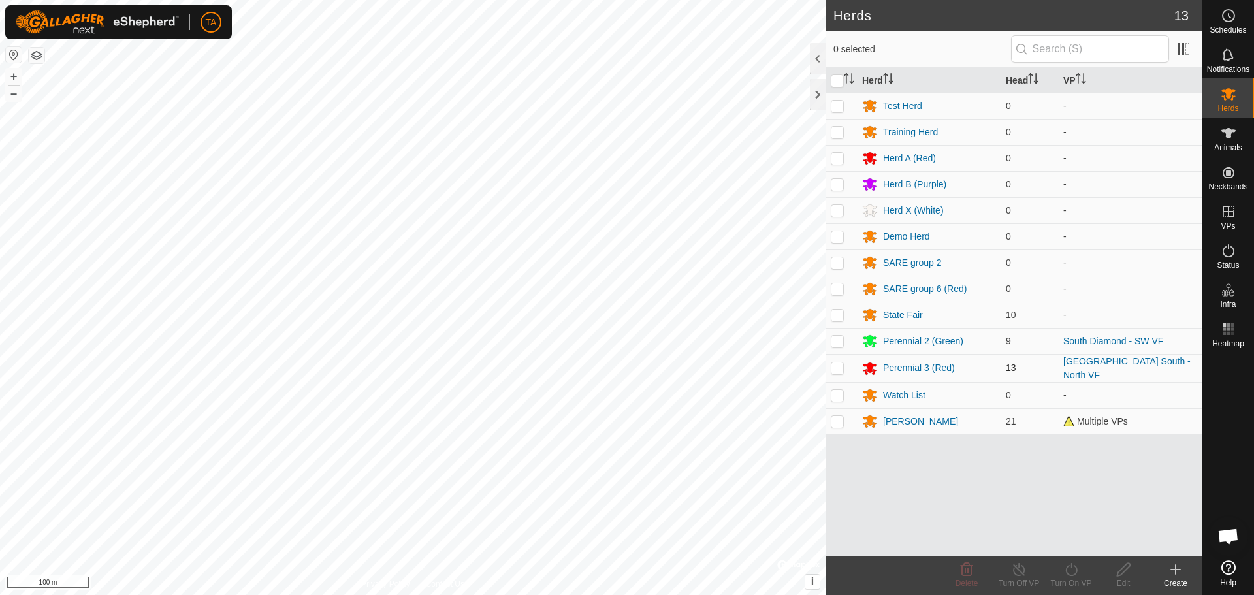
click at [840, 362] on p-checkbox at bounding box center [837, 367] width 13 height 10
checkbox input "true"
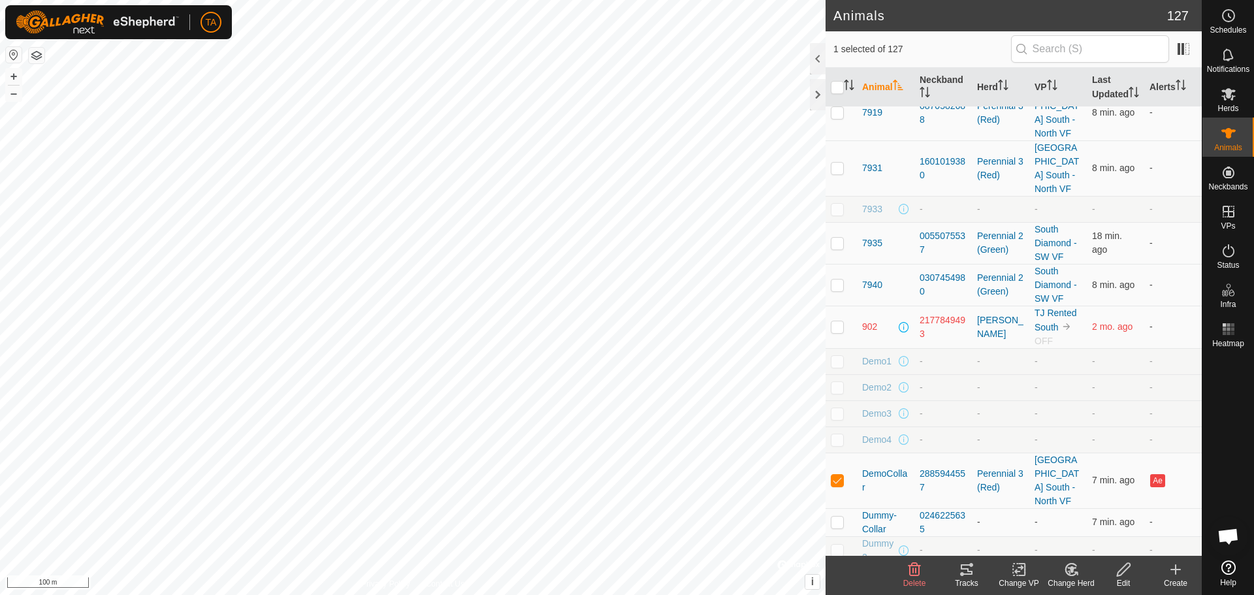
scroll to position [3461, 0]
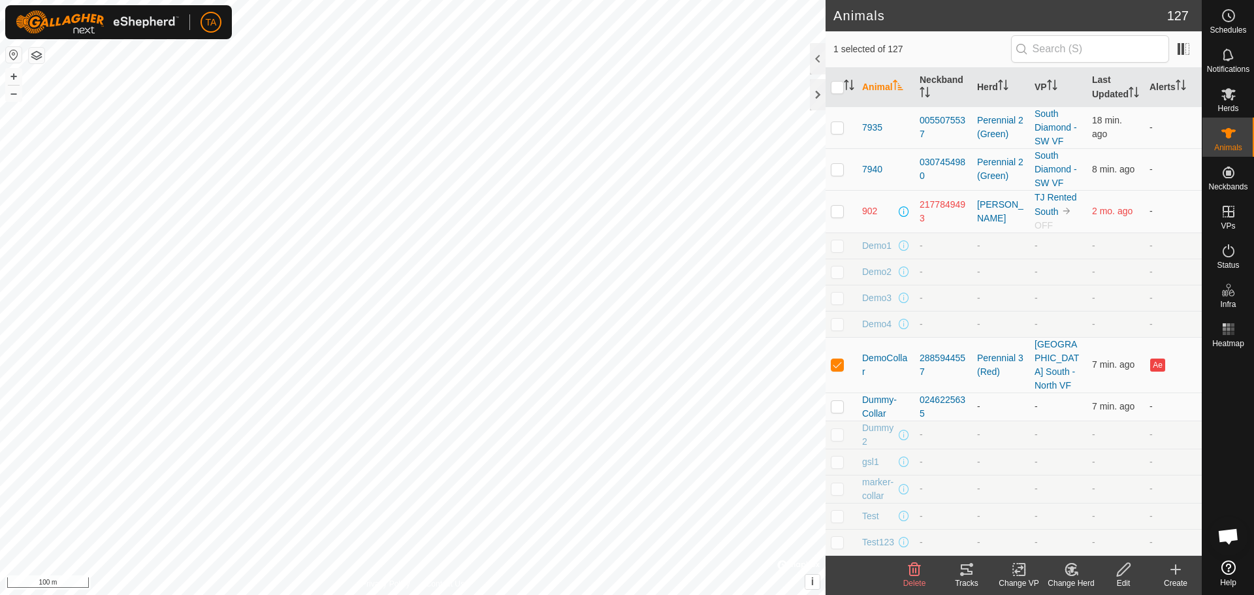
click at [1128, 565] on icon at bounding box center [1123, 570] width 16 height 16
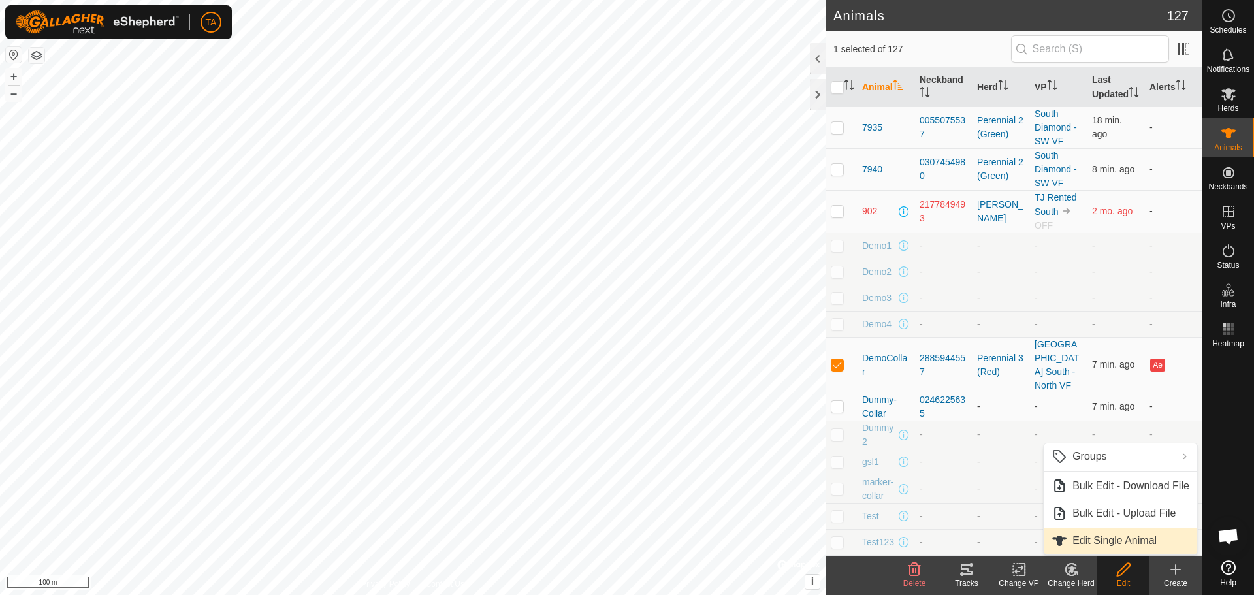
click at [1120, 542] on link "Edit Single Animal" at bounding box center [1119, 541] width 153 height 26
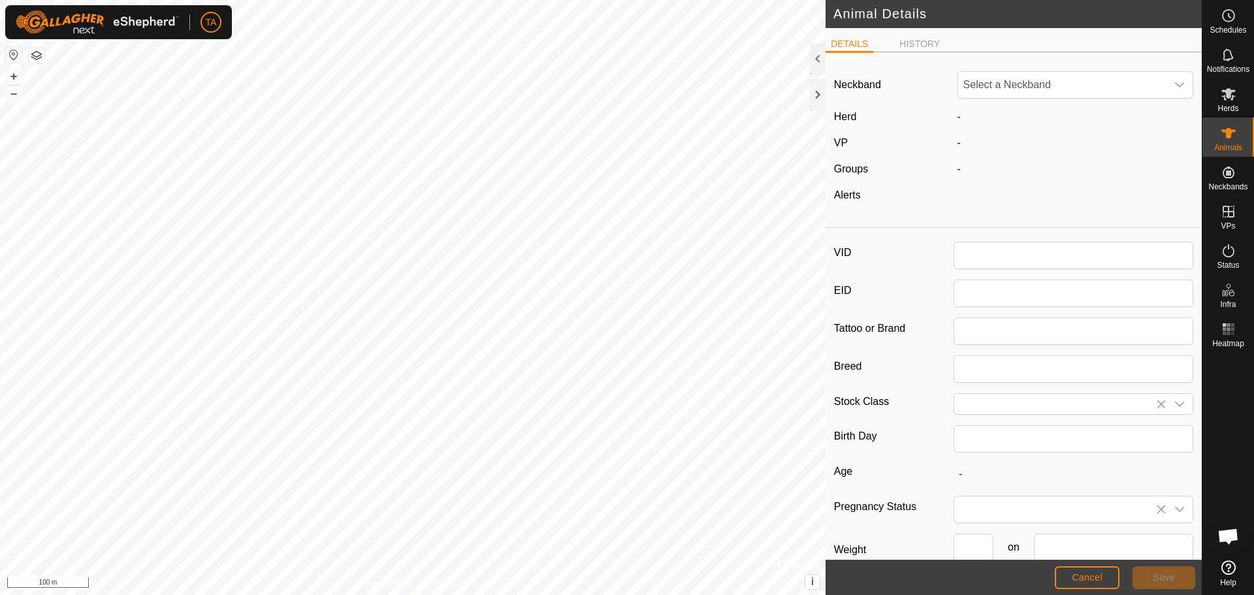
type input "DemoCollar"
type input "0"
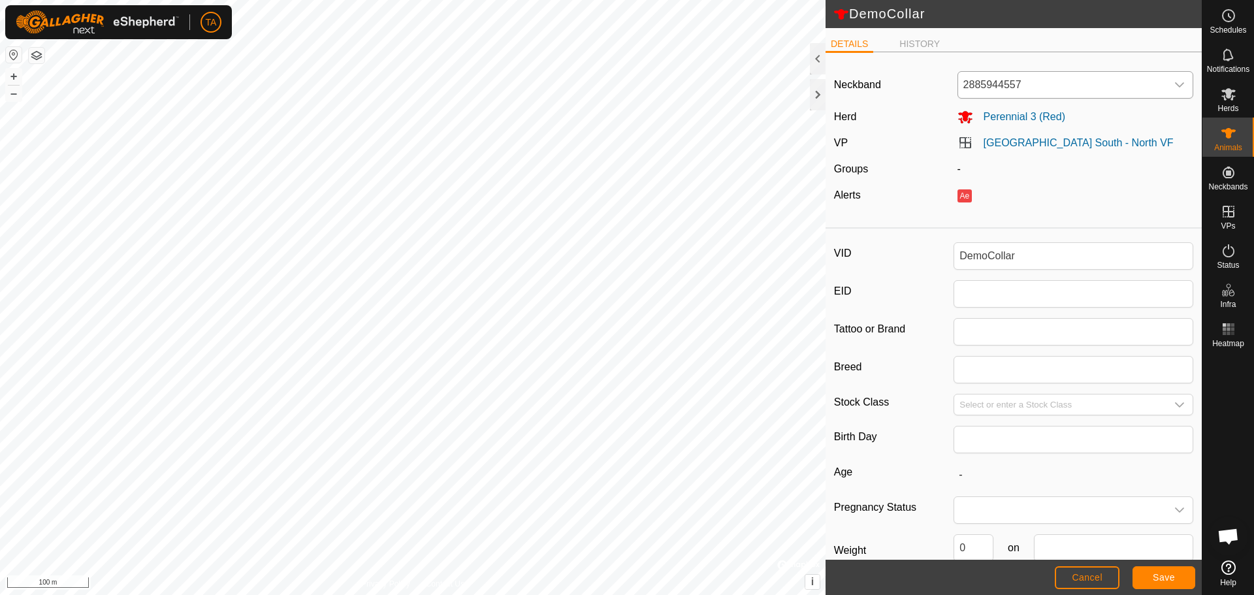
click at [1166, 86] on div "dropdown trigger" at bounding box center [1179, 85] width 26 height 26
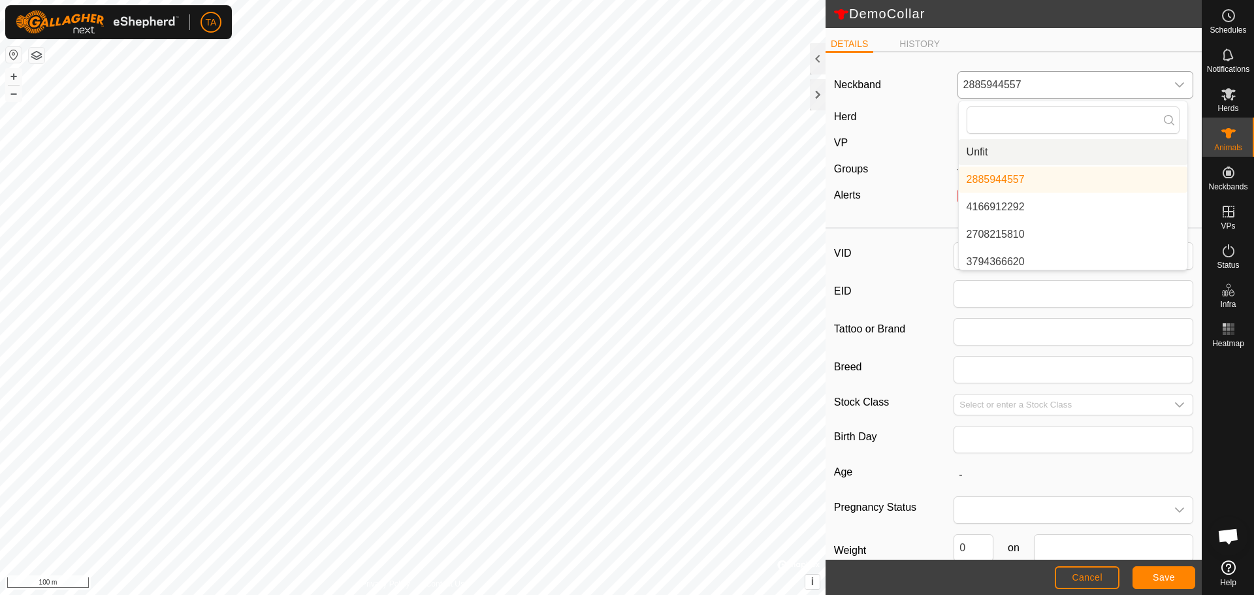
click at [1013, 155] on li "Unfit" at bounding box center [1073, 152] width 229 height 26
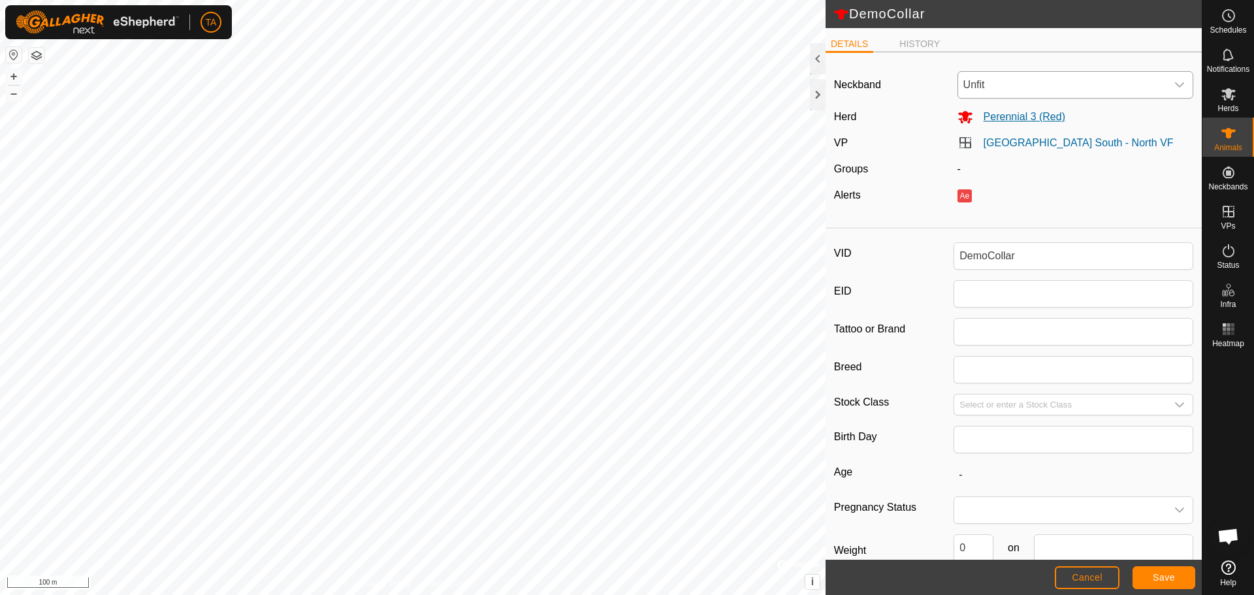
click at [1042, 120] on span "Perennial 3 (Red)" at bounding box center [1019, 116] width 92 height 11
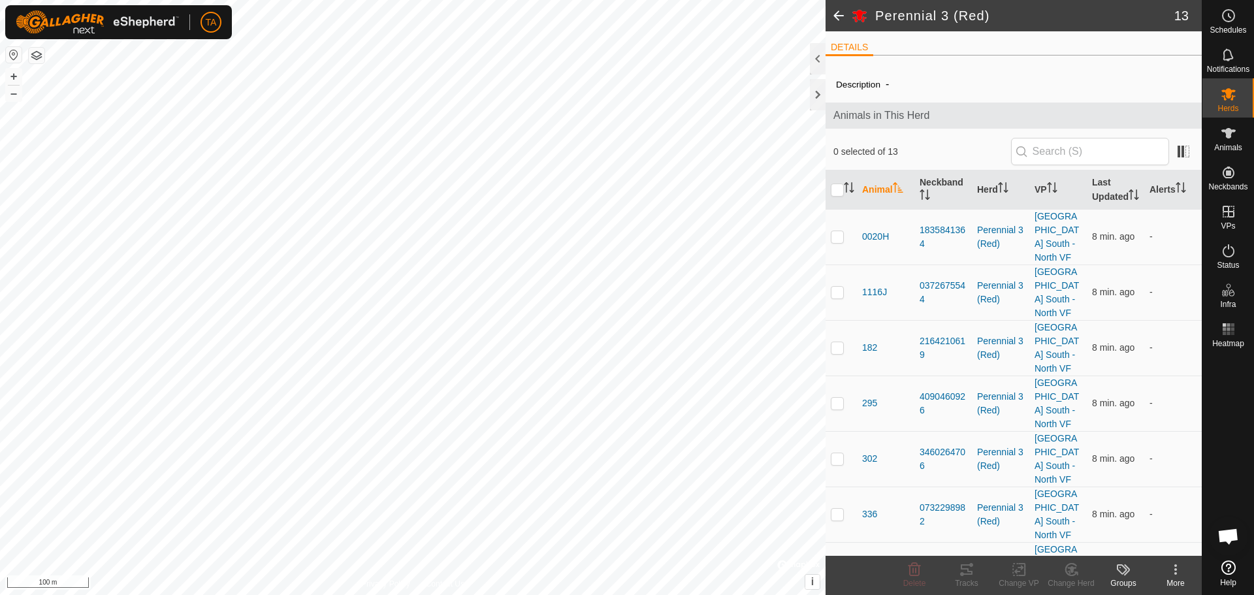
click at [835, 18] on span at bounding box center [838, 15] width 26 height 31
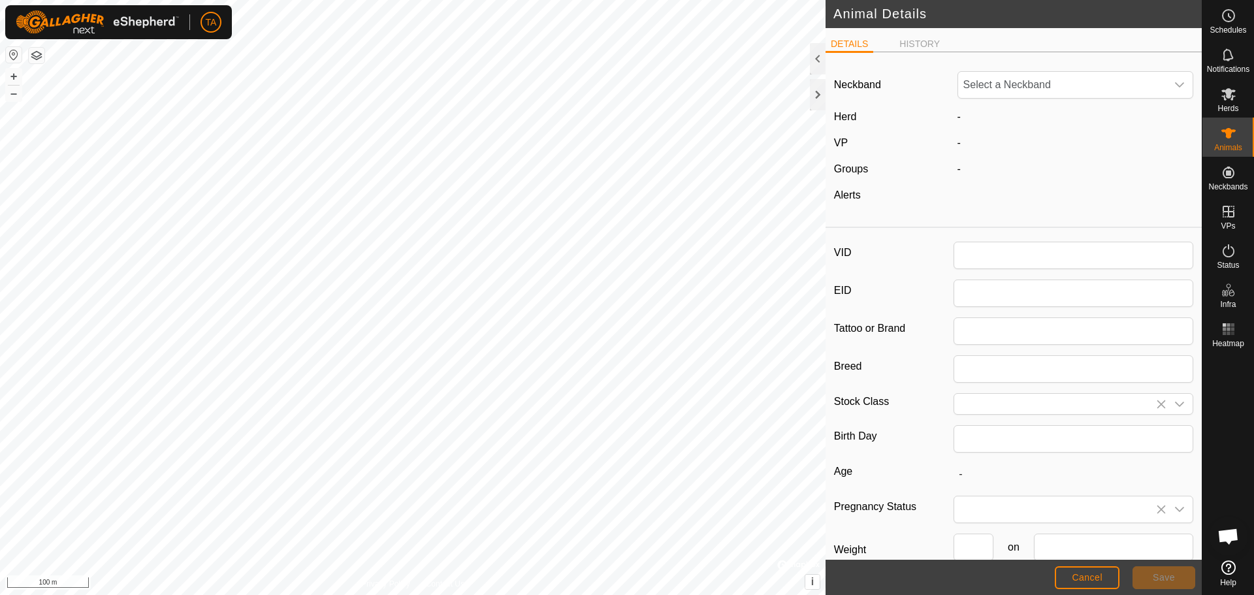
type input "DemoCollar"
type input "0"
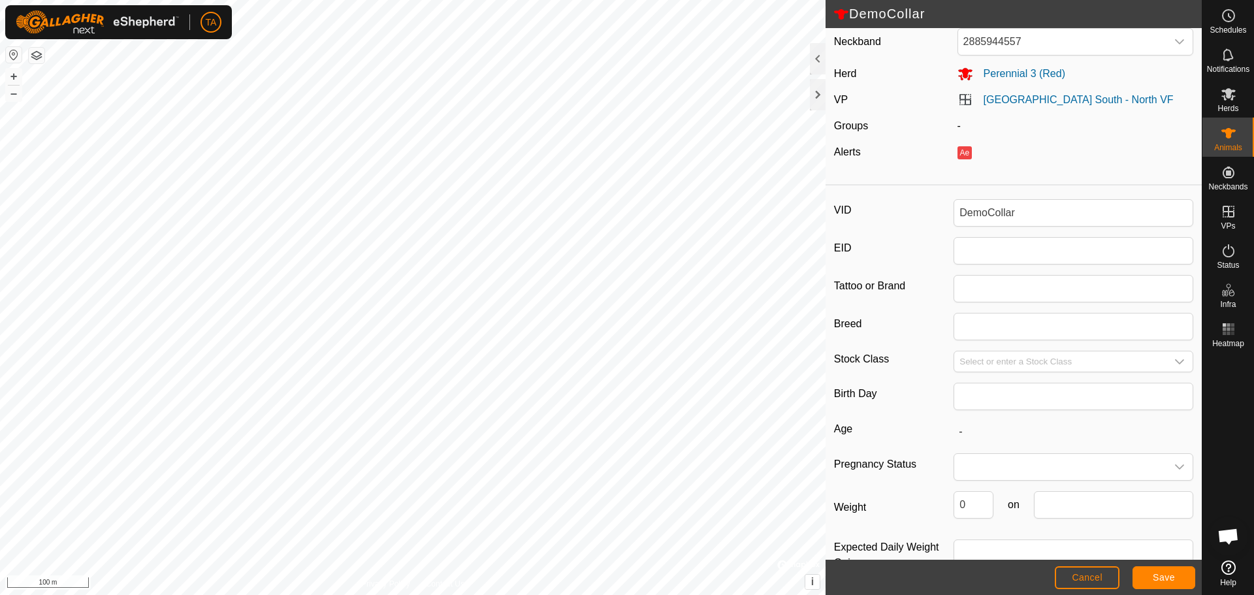
scroll to position [78, 0]
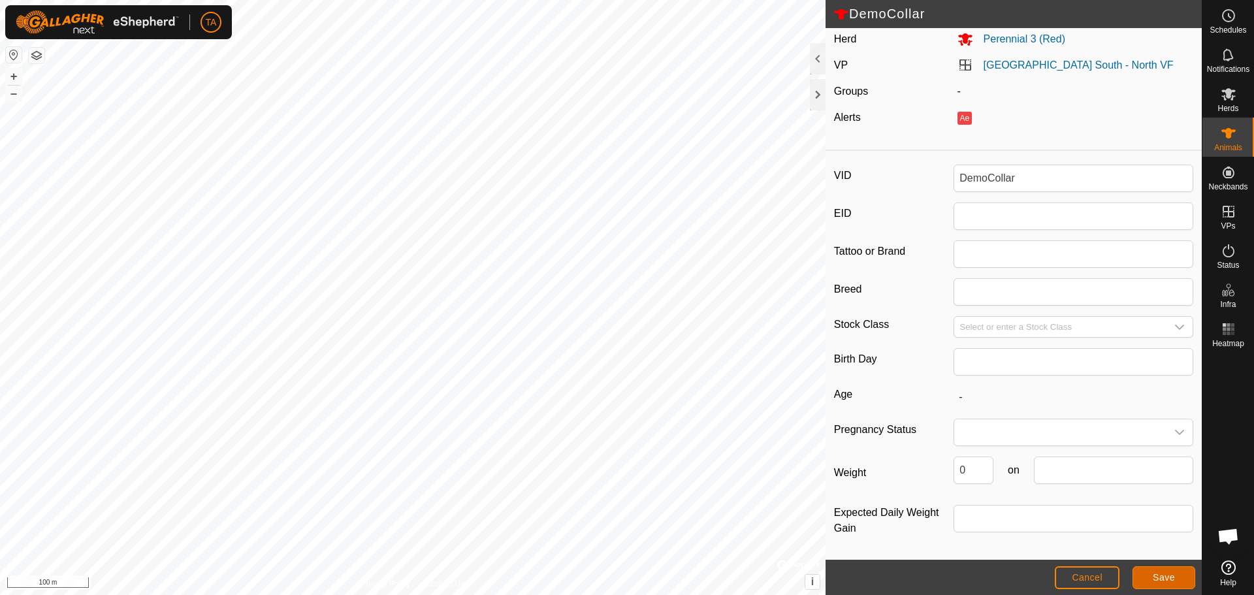
click at [1173, 571] on button "Save" at bounding box center [1163, 577] width 63 height 23
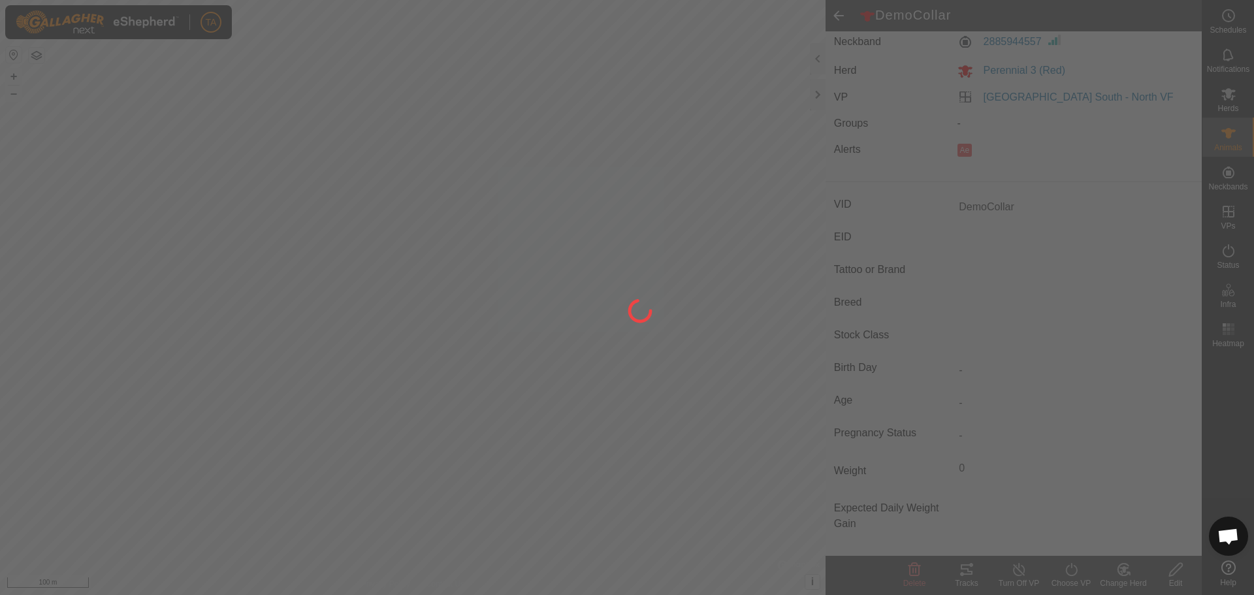
scroll to position [42, 0]
type input "-"
type input "0 kg"
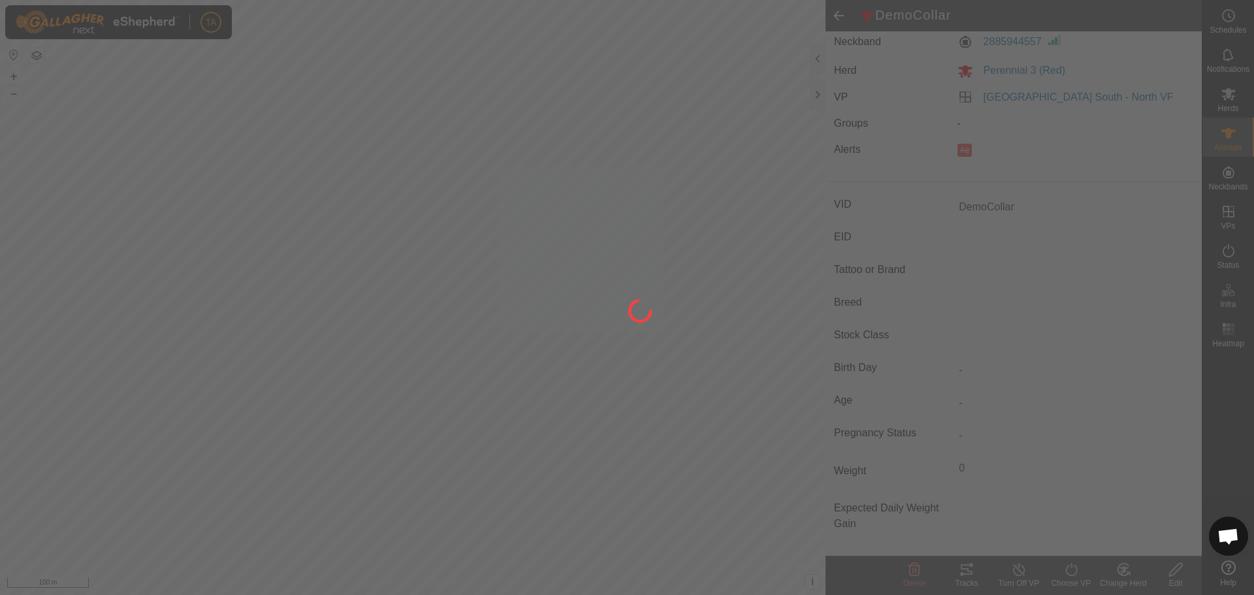
type input "-"
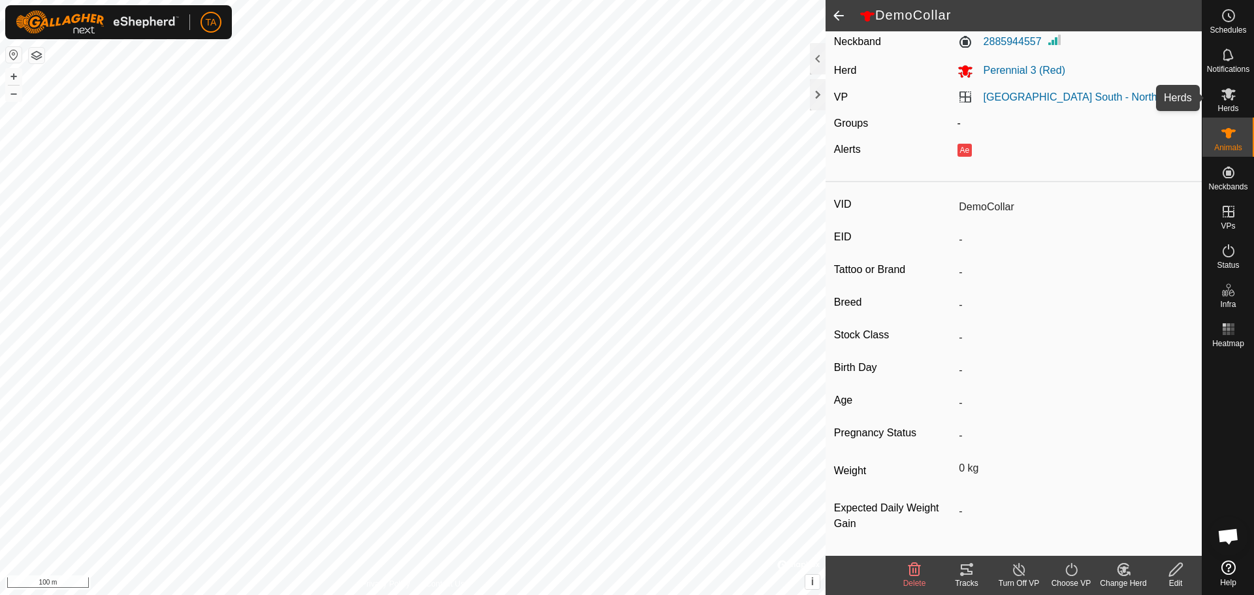
click at [1226, 101] on icon at bounding box center [1228, 94] width 16 height 16
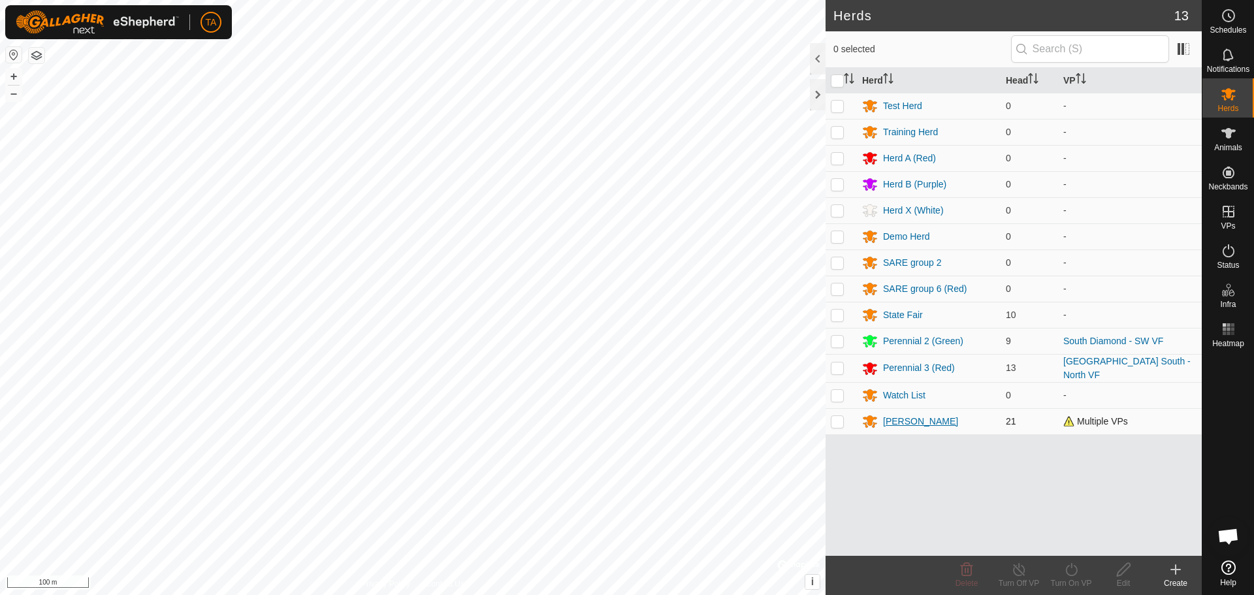
click at [893, 417] on div "[PERSON_NAME]" at bounding box center [920, 422] width 75 height 14
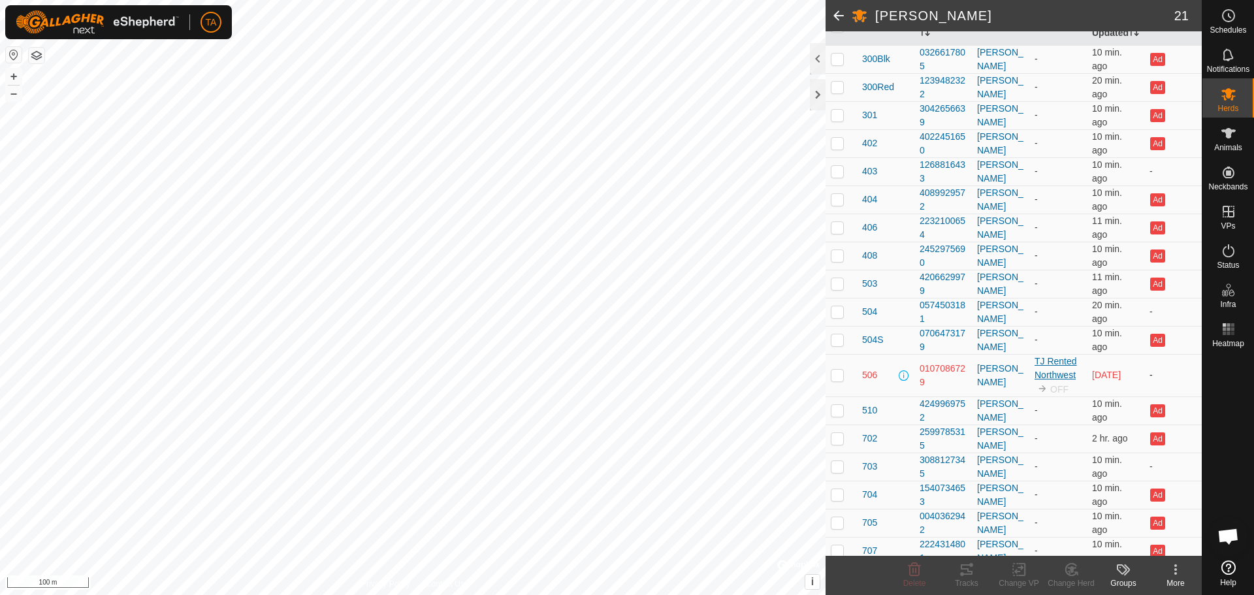
scroll to position [286, 0]
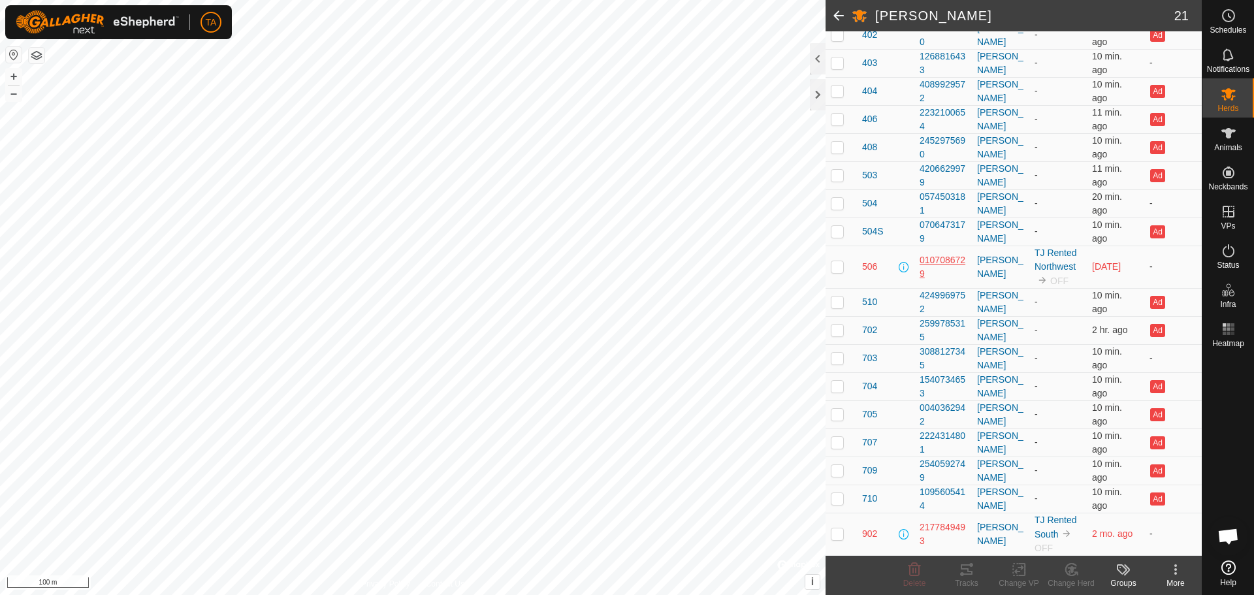
click at [930, 259] on div "0107086729" at bounding box center [942, 266] width 47 height 27
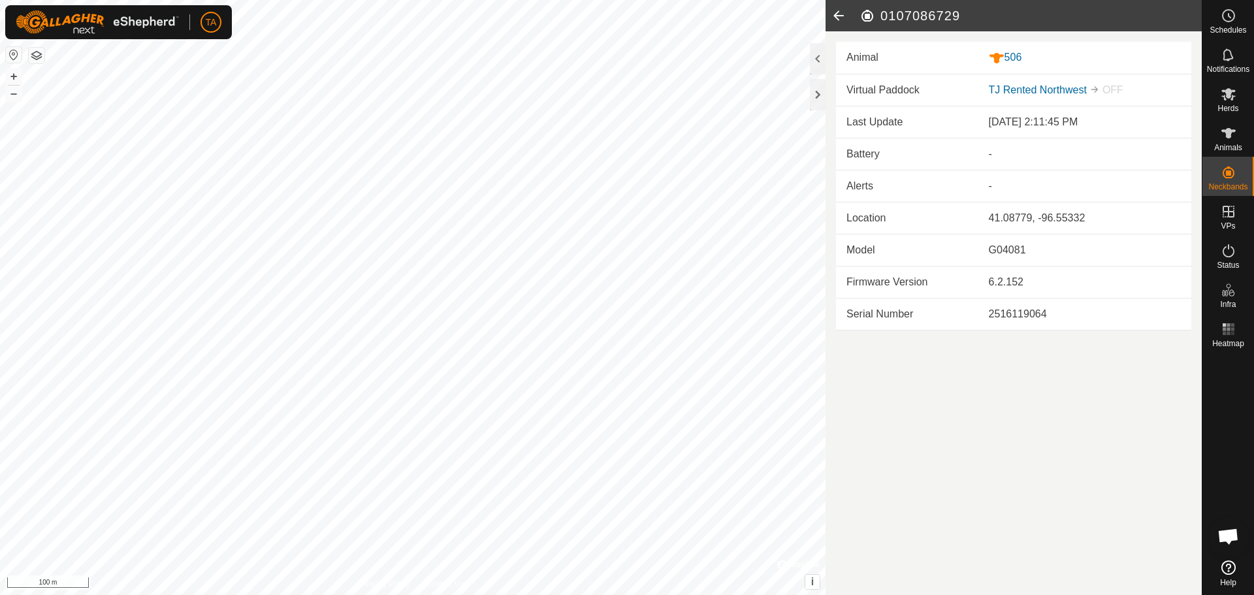
click at [844, 12] on icon at bounding box center [838, 15] width 26 height 31
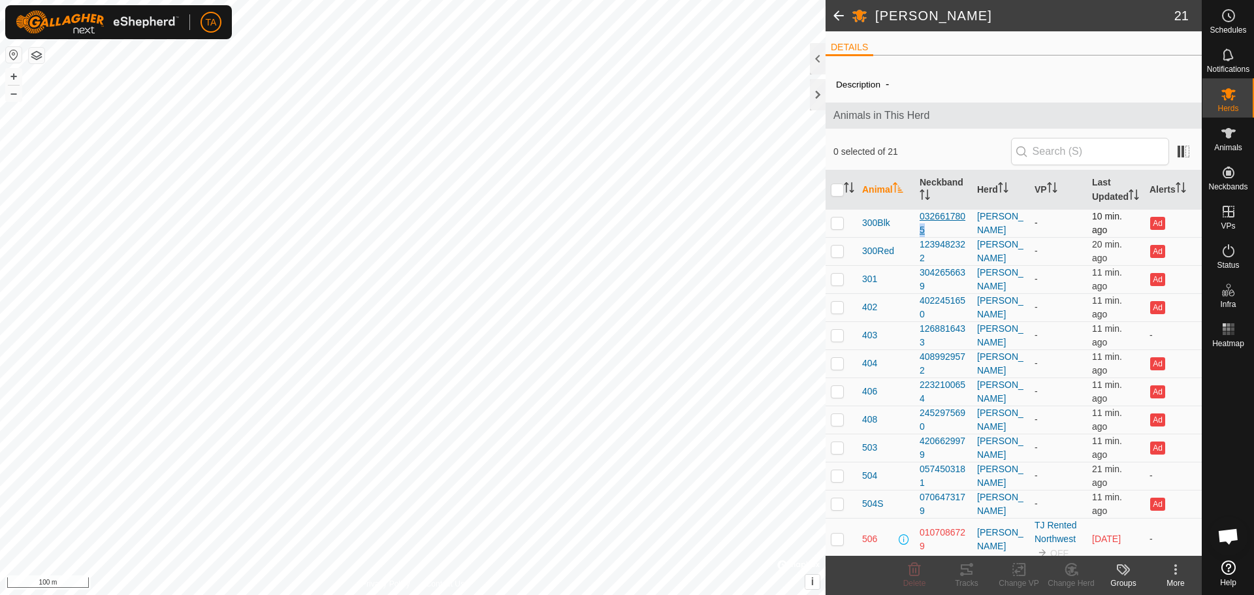
click at [921, 237] on td "0326617805" at bounding box center [942, 223] width 57 height 28
drag, startPoint x: 949, startPoint y: 245, endPoint x: 916, endPoint y: 227, distance: 37.7
click at [916, 227] on td "0326617805" at bounding box center [942, 223] width 57 height 28
copy div "0326617805"
drag, startPoint x: 936, startPoint y: 274, endPoint x: 915, endPoint y: 260, distance: 25.9
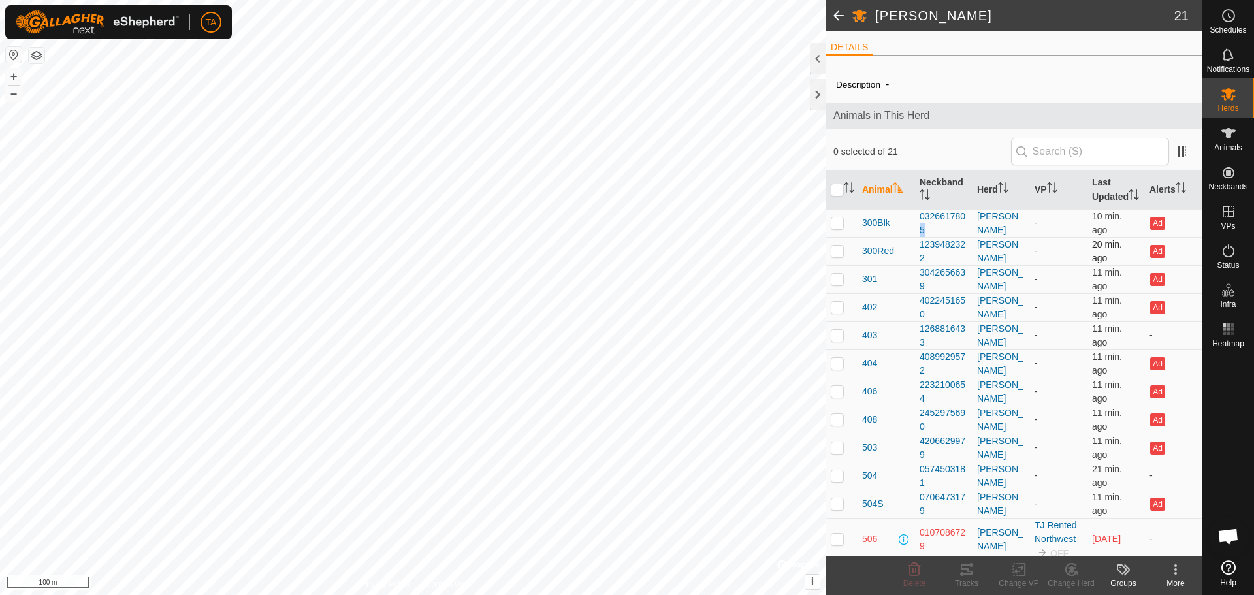
click at [915, 260] on td "1239482322" at bounding box center [942, 251] width 57 height 28
copy div "1239482322"
drag, startPoint x: 933, startPoint y: 302, endPoint x: 914, endPoint y: 291, distance: 22.5
click at [914, 291] on td "3042656639" at bounding box center [942, 279] width 57 height 28
copy div "3042656639"
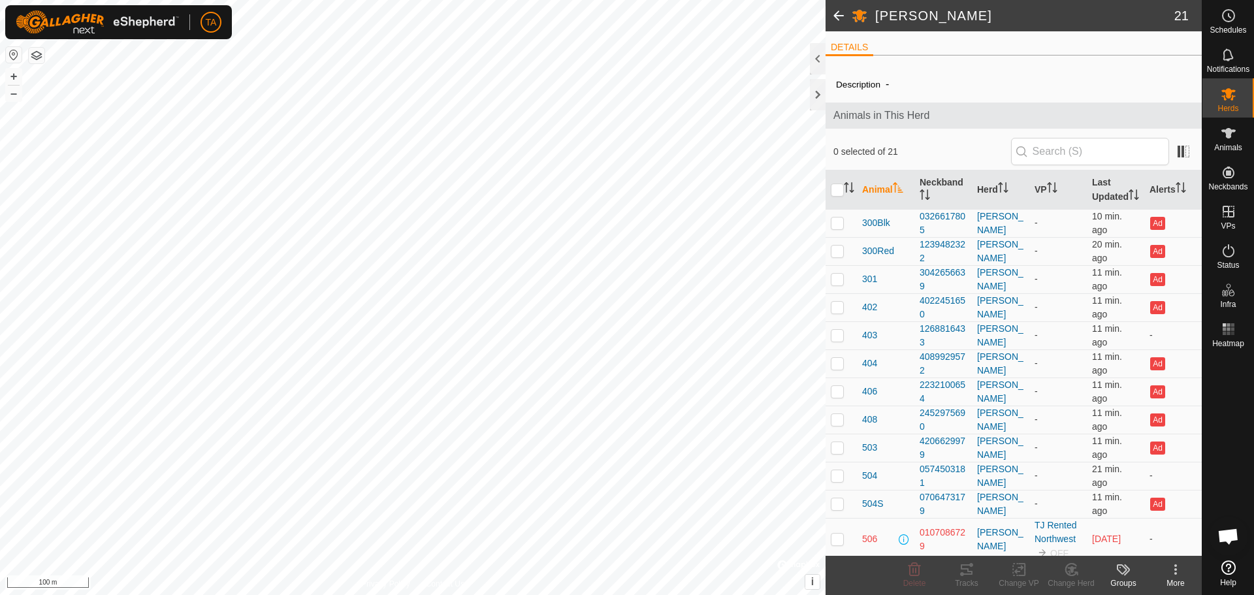
click at [835, 17] on span at bounding box center [838, 15] width 26 height 31
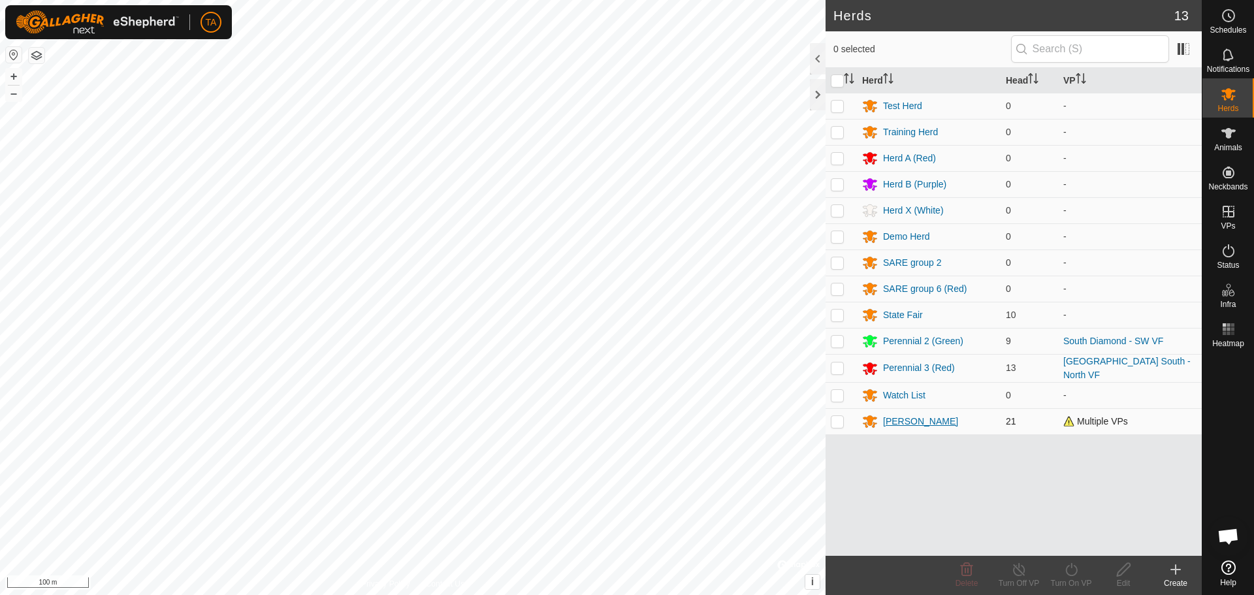
click at [886, 423] on div "[PERSON_NAME]" at bounding box center [920, 422] width 75 height 14
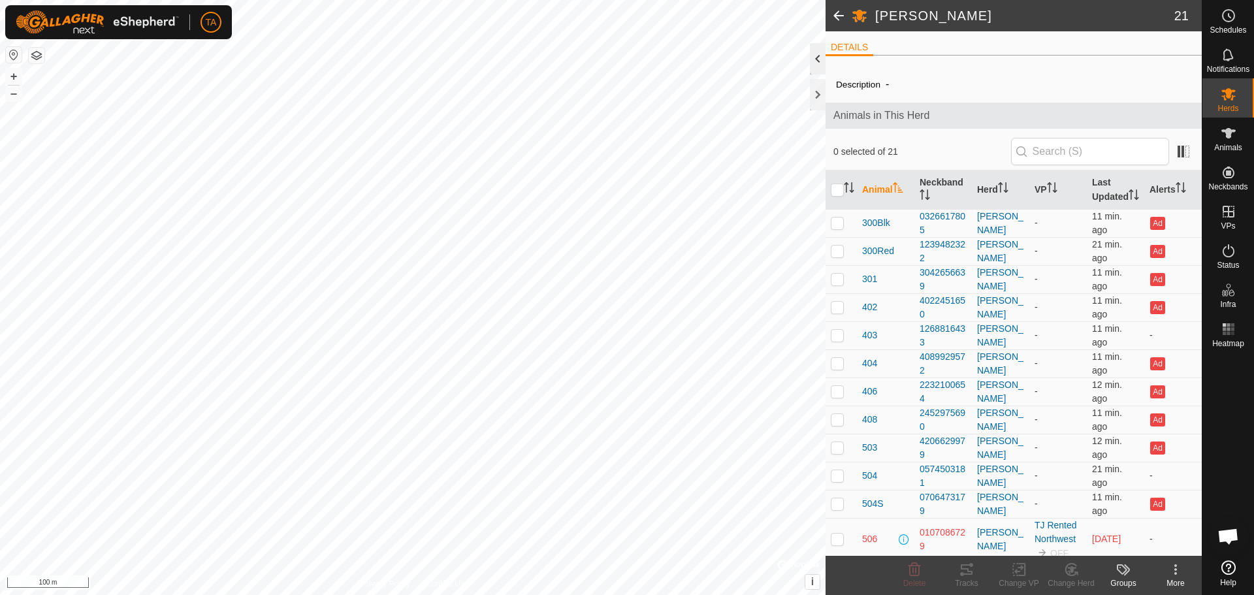
click at [817, 60] on div at bounding box center [818, 58] width 16 height 31
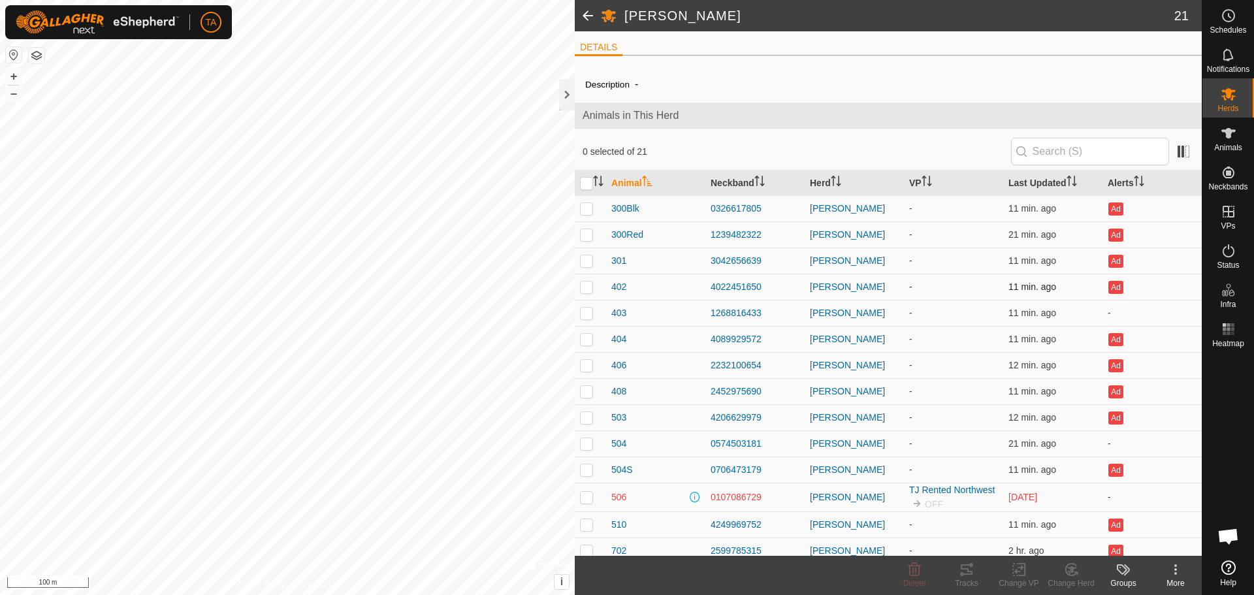
drag, startPoint x: 765, startPoint y: 291, endPoint x: 702, endPoint y: 291, distance: 62.7
click at [702, 291] on tr "402 4022451650 TJ Herd - 11 min. ago Ad" at bounding box center [888, 287] width 627 height 26
copy tr "4022451650"
click at [774, 292] on div "4022451650" at bounding box center [754, 287] width 89 height 14
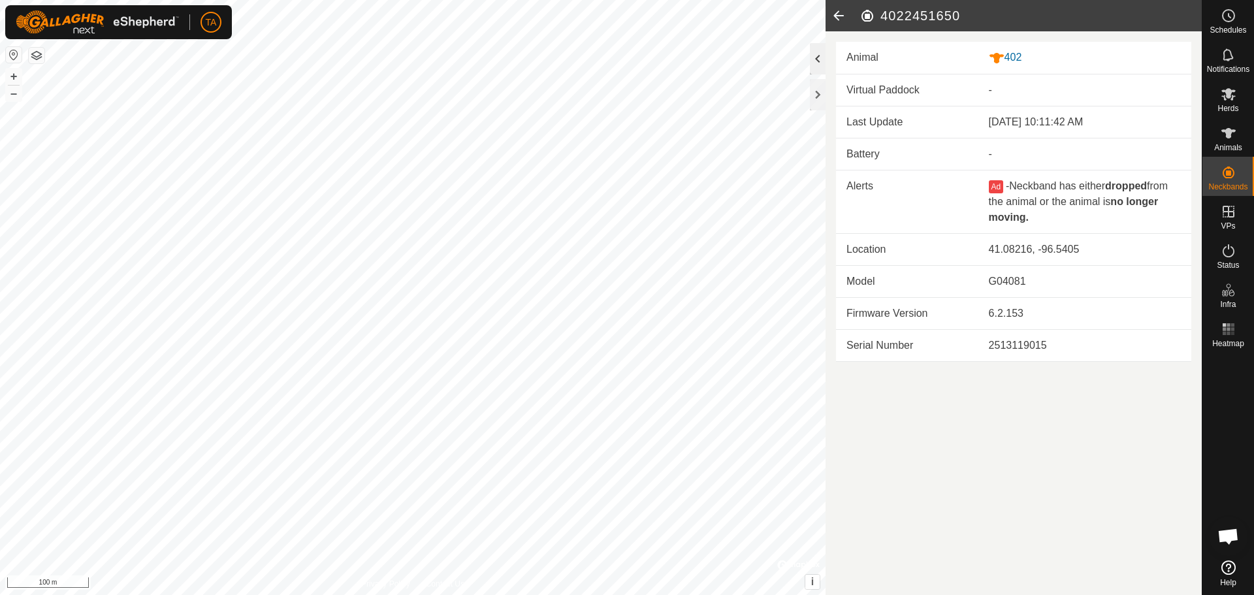
click at [821, 60] on div at bounding box center [818, 58] width 16 height 31
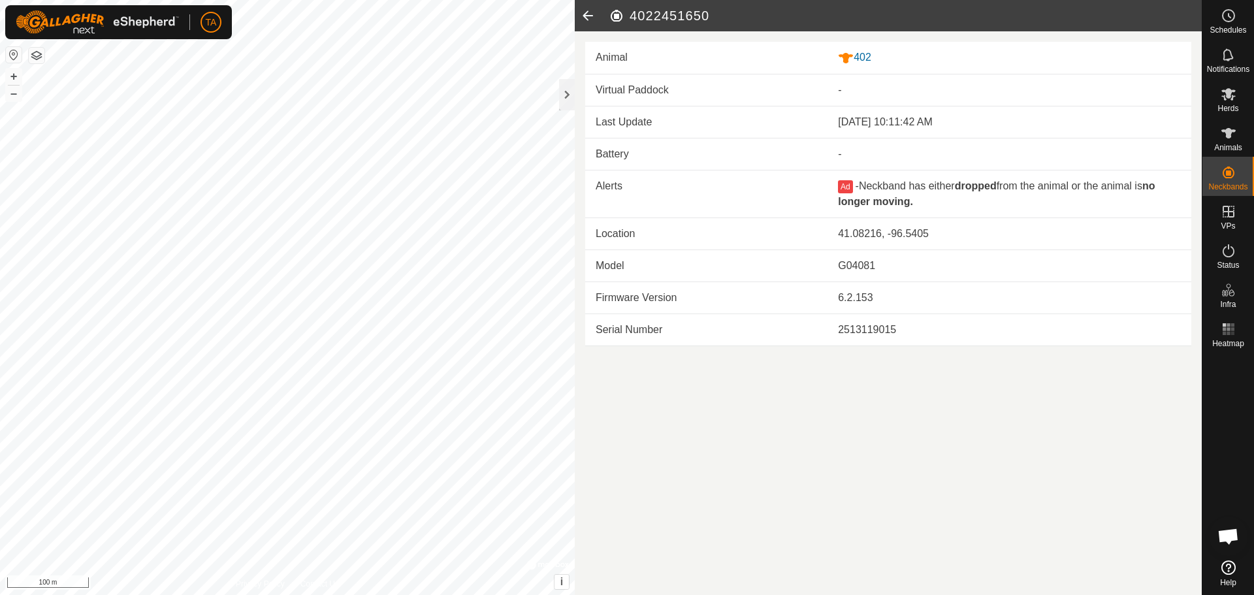
click at [590, 23] on icon at bounding box center [588, 15] width 26 height 31
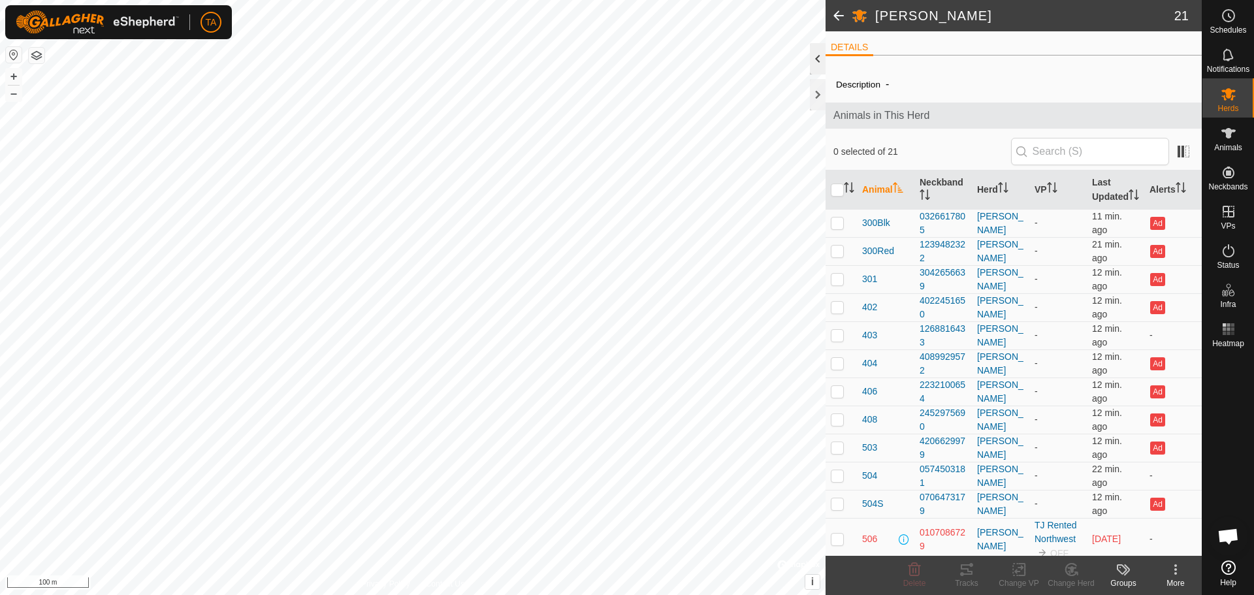
click at [815, 56] on div at bounding box center [818, 58] width 16 height 31
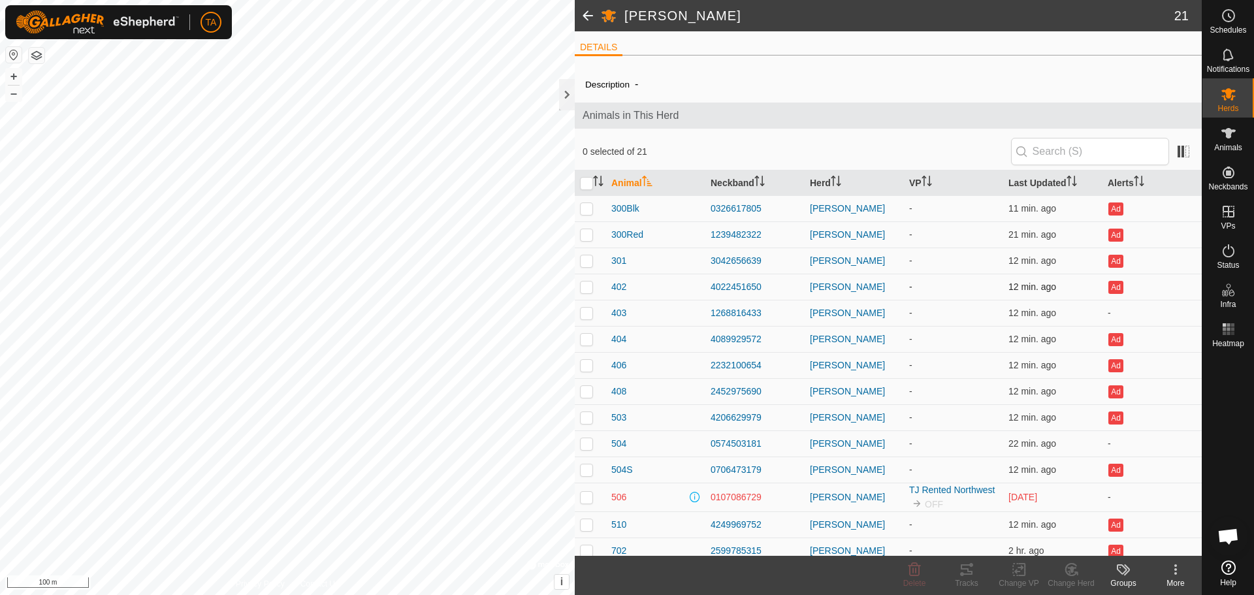
drag, startPoint x: 762, startPoint y: 292, endPoint x: 703, endPoint y: 287, distance: 58.9
click at [705, 287] on td "4022451650" at bounding box center [754, 287] width 99 height 26
copy div "4022451650"
drag, startPoint x: 765, startPoint y: 318, endPoint x: 707, endPoint y: 317, distance: 58.1
click at [707, 317] on td "1268816433" at bounding box center [754, 313] width 99 height 26
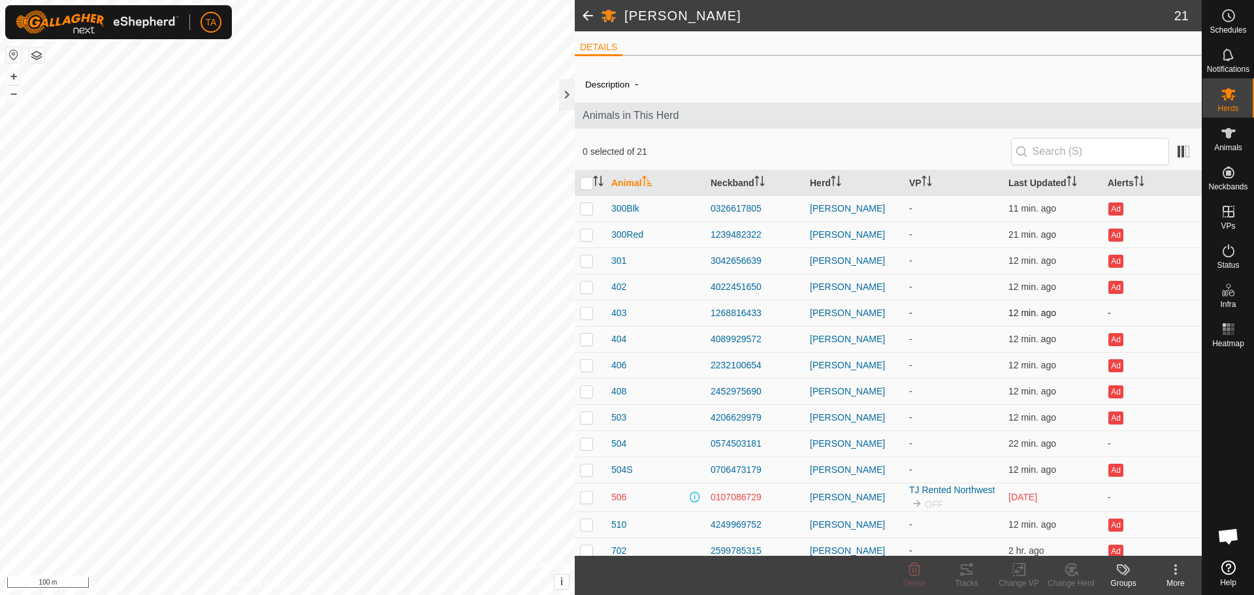
copy div "1268816433"
drag, startPoint x: 759, startPoint y: 342, endPoint x: 706, endPoint y: 343, distance: 53.6
click at [706, 343] on td "4089929572" at bounding box center [754, 339] width 99 height 26
copy div "4089929572"
drag, startPoint x: 760, startPoint y: 367, endPoint x: 707, endPoint y: 365, distance: 53.6
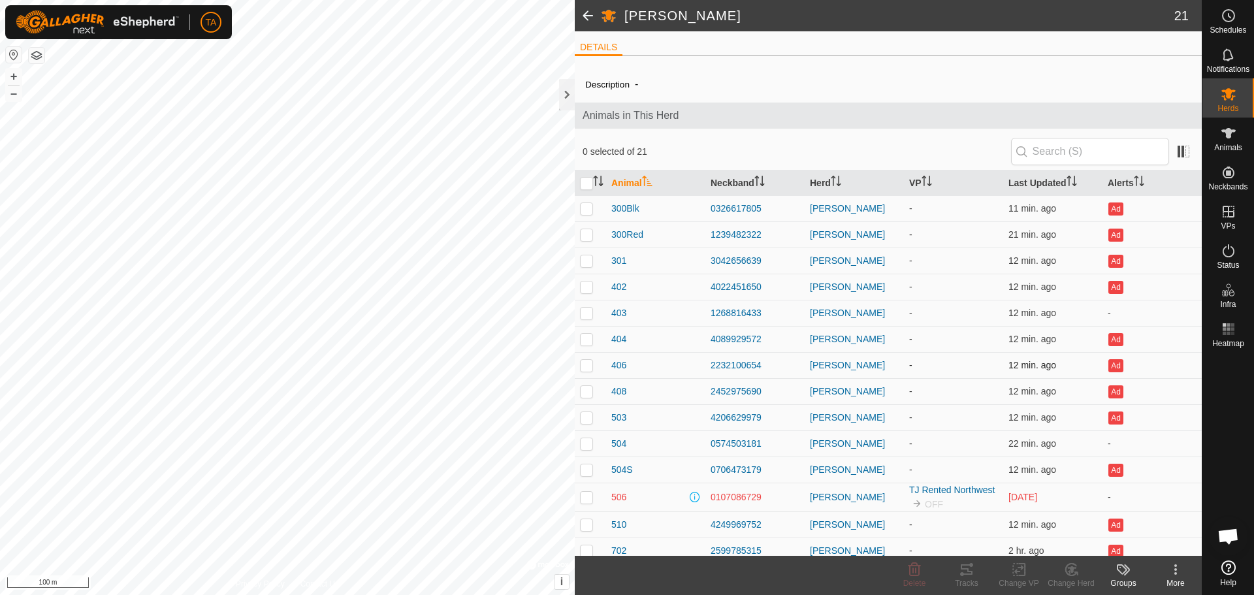
click at [707, 365] on td "2232100654" at bounding box center [754, 365] width 99 height 26
copy div "2232100654"
drag, startPoint x: 761, startPoint y: 390, endPoint x: 706, endPoint y: 394, distance: 55.6
click at [706, 394] on td "2452975690" at bounding box center [754, 391] width 99 height 26
copy div "2452975690"
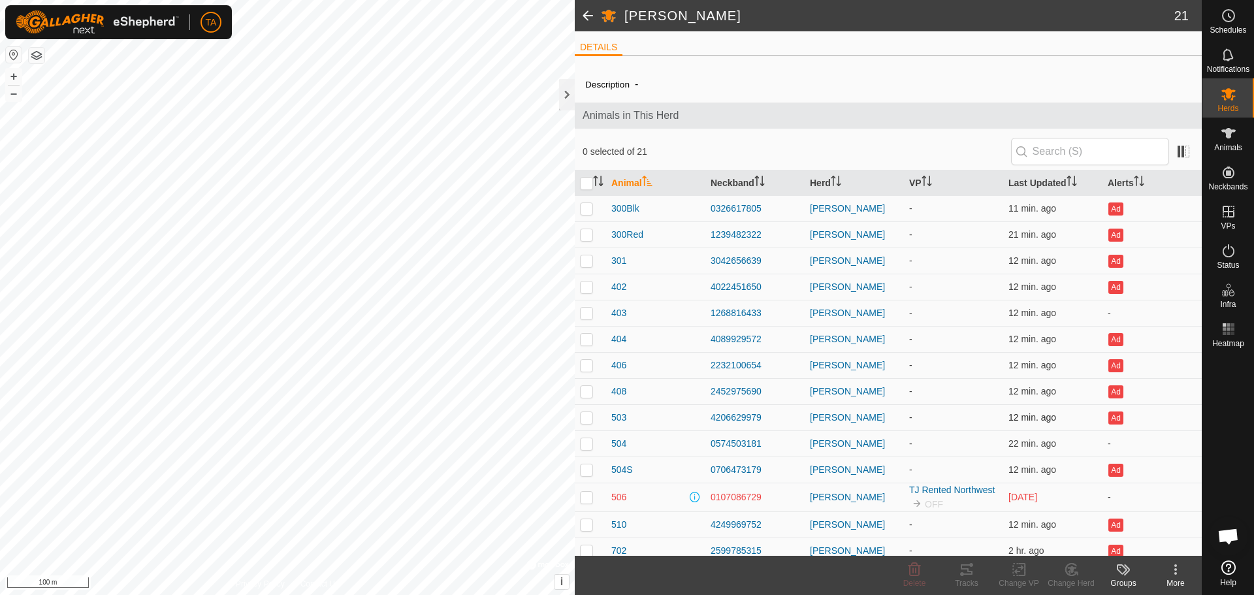
drag, startPoint x: 767, startPoint y: 419, endPoint x: 707, endPoint y: 422, distance: 60.1
click at [707, 422] on td "4206629979" at bounding box center [754, 417] width 99 height 26
copy div "4206629979"
drag, startPoint x: 761, startPoint y: 446, endPoint x: 710, endPoint y: 445, distance: 51.6
click at [710, 445] on div "0574503181" at bounding box center [754, 444] width 89 height 14
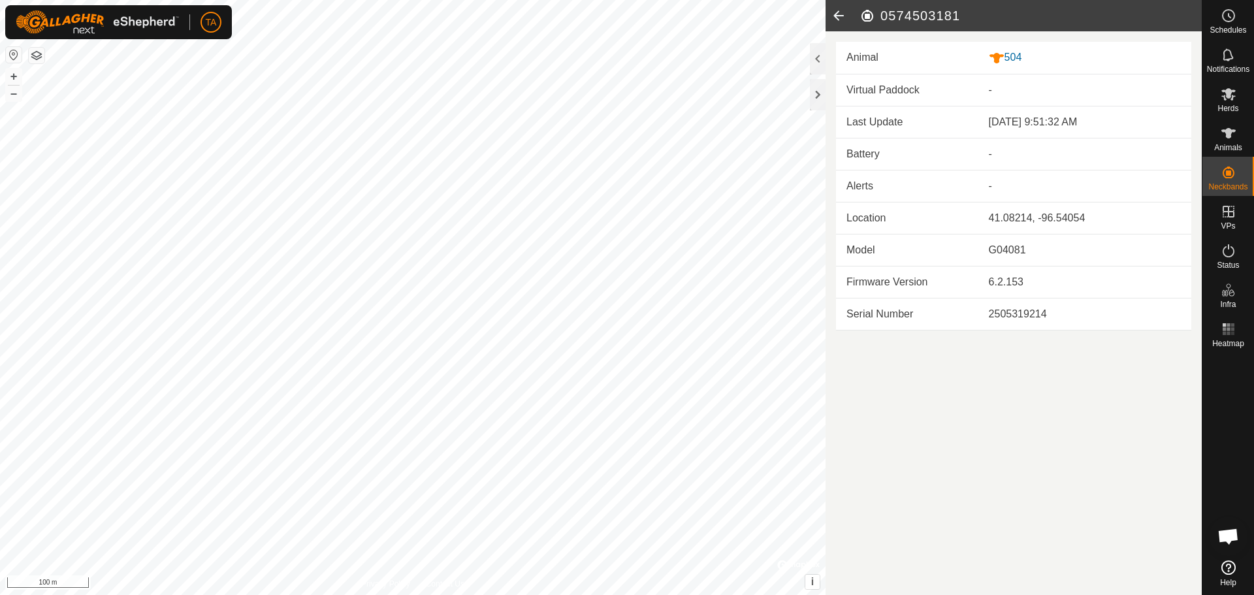
click at [832, 17] on icon at bounding box center [838, 15] width 26 height 31
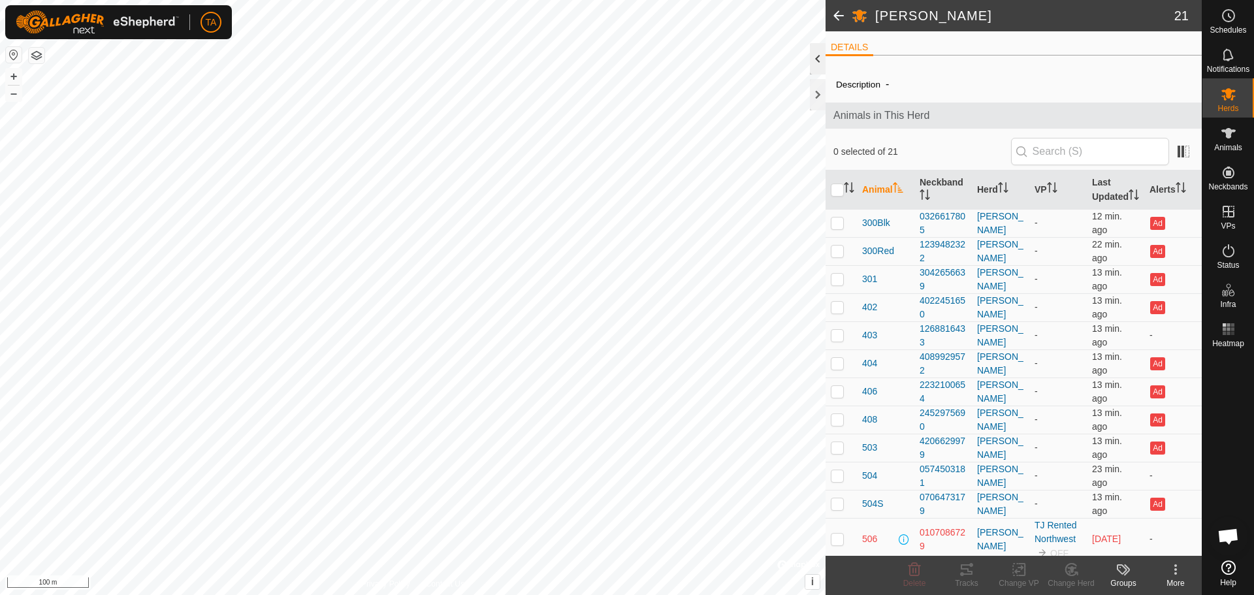
click at [812, 65] on div at bounding box center [818, 58] width 16 height 31
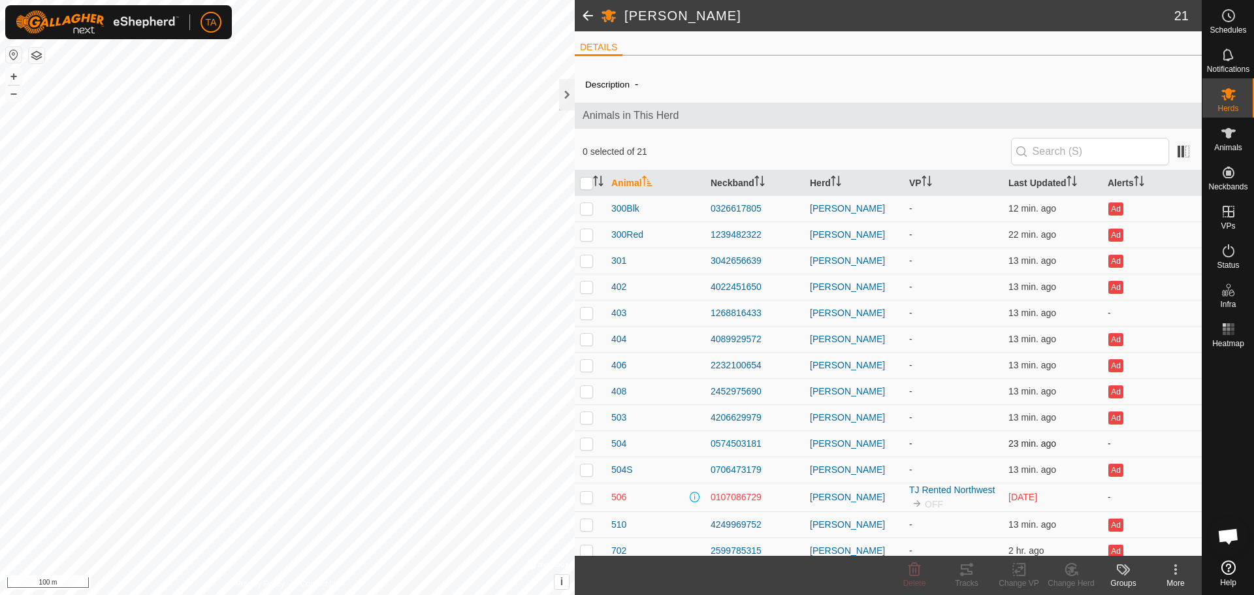
drag, startPoint x: 763, startPoint y: 446, endPoint x: 699, endPoint y: 449, distance: 63.4
click at [699, 449] on tr "504 0574503181 TJ Herd - 23 min. ago -" at bounding box center [888, 443] width 627 height 26
click at [782, 453] on td "0574503181" at bounding box center [754, 443] width 99 height 26
drag, startPoint x: 759, startPoint y: 445, endPoint x: 703, endPoint y: 445, distance: 55.5
click at [705, 445] on td "0574503181" at bounding box center [754, 443] width 99 height 26
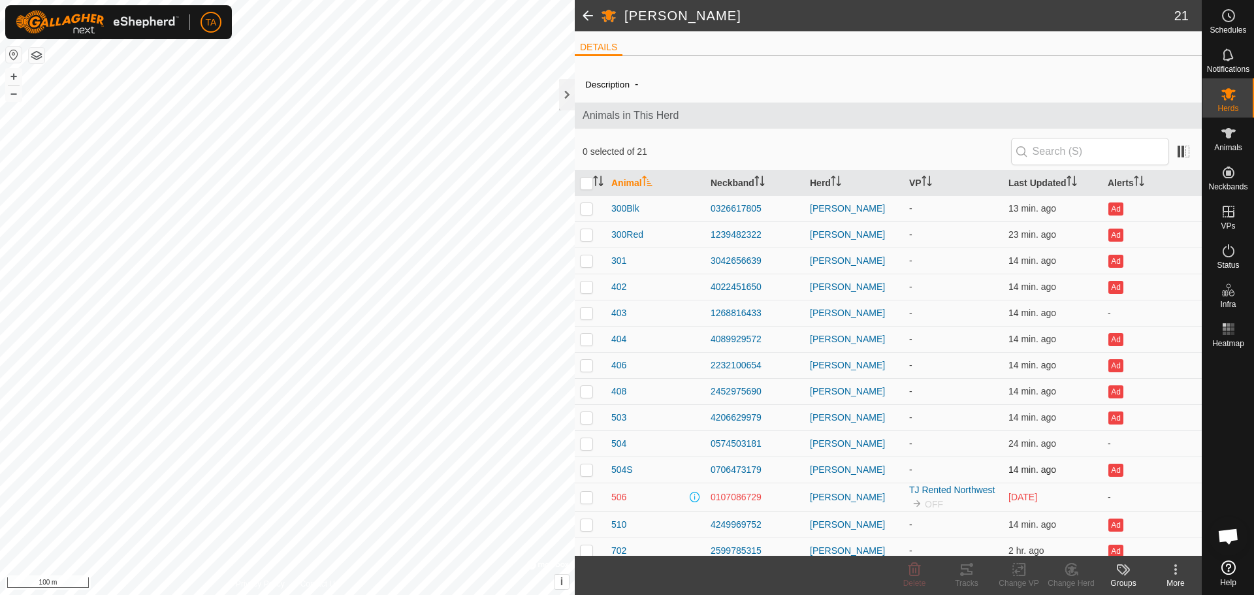
drag, startPoint x: 761, startPoint y: 470, endPoint x: 703, endPoint y: 471, distance: 58.1
click at [705, 471] on td "0706473179" at bounding box center [754, 469] width 99 height 26
drag, startPoint x: 761, startPoint y: 498, endPoint x: 711, endPoint y: 503, distance: 50.5
click at [711, 503] on div "0107086729" at bounding box center [754, 497] width 89 height 14
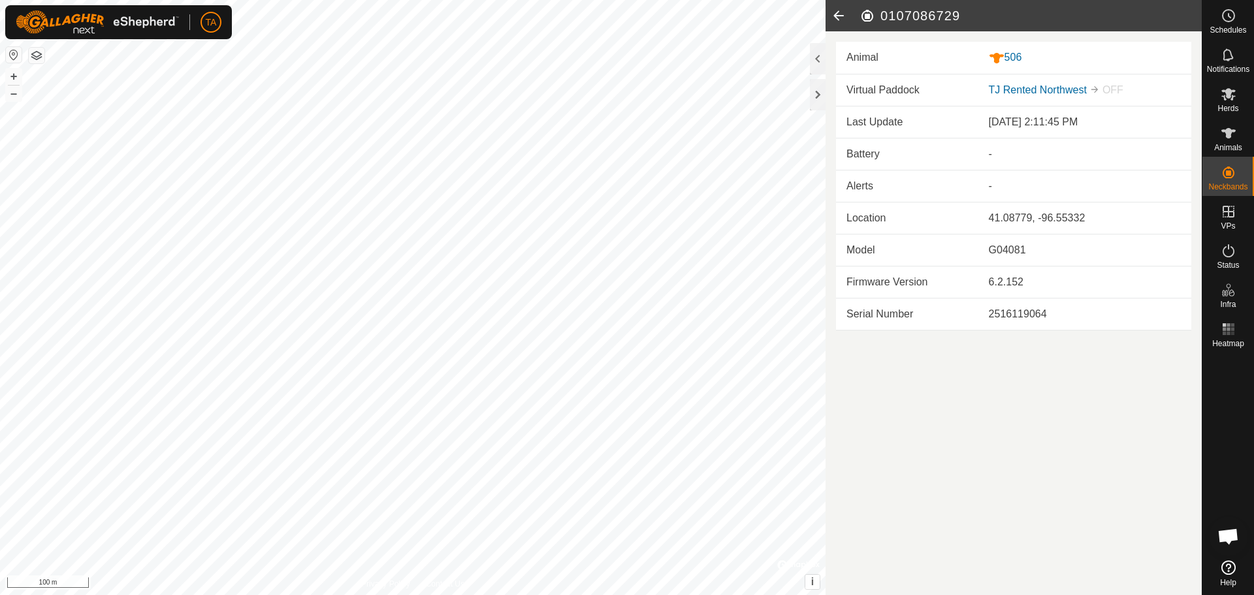
click at [837, 18] on icon at bounding box center [838, 15] width 26 height 31
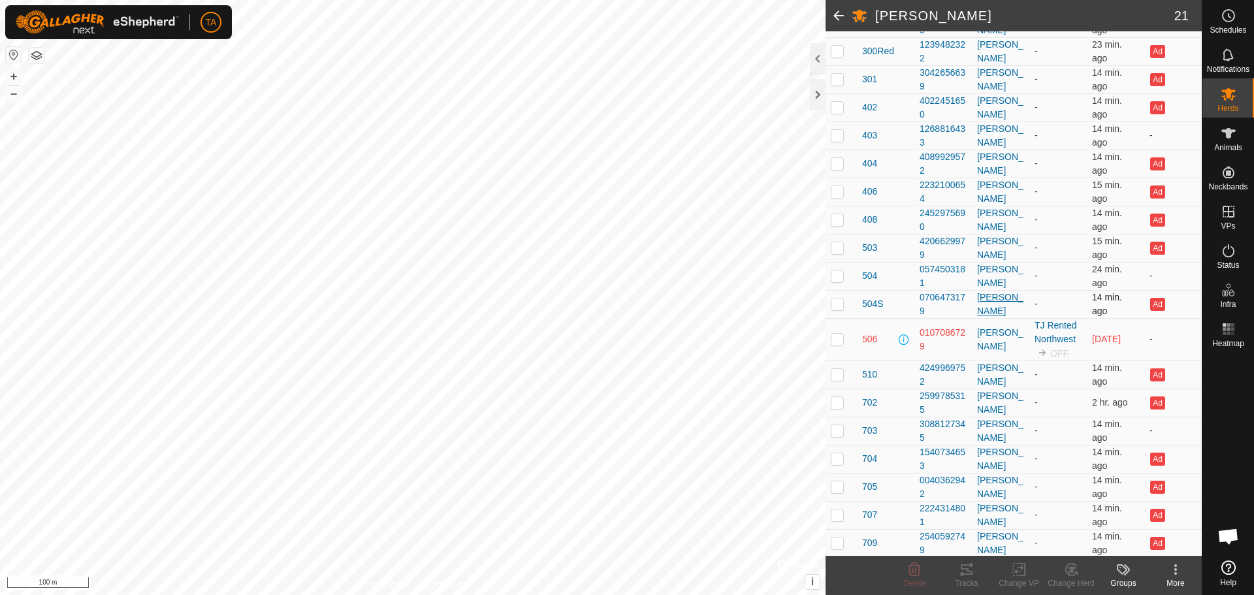
scroll to position [261, 0]
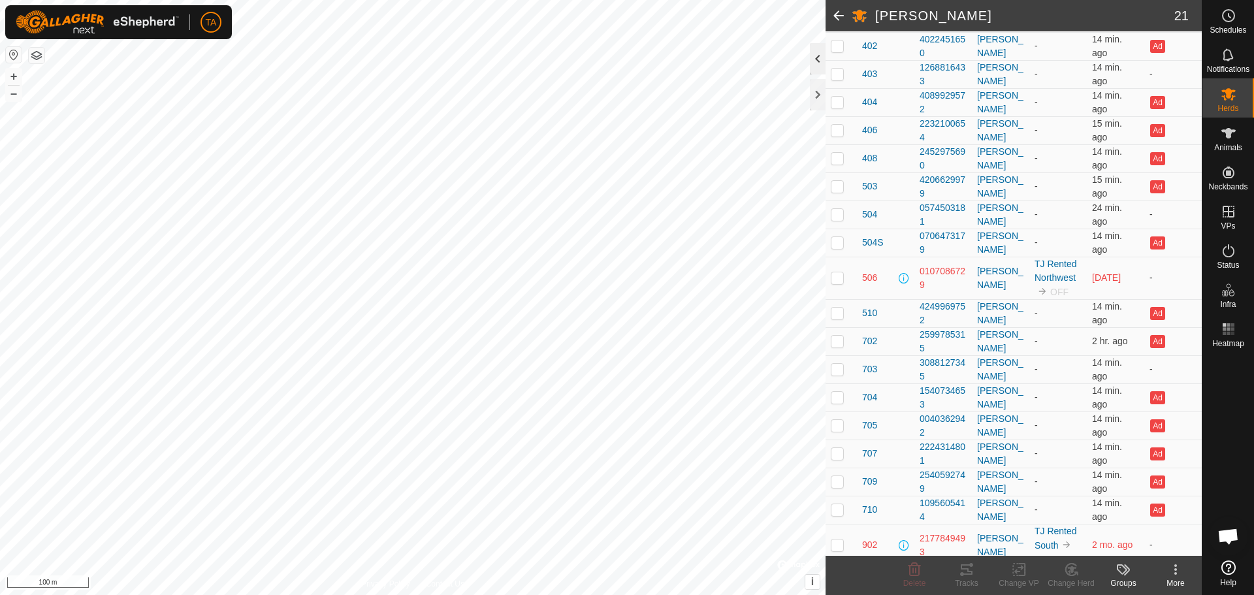
click at [822, 46] on div at bounding box center [818, 58] width 16 height 31
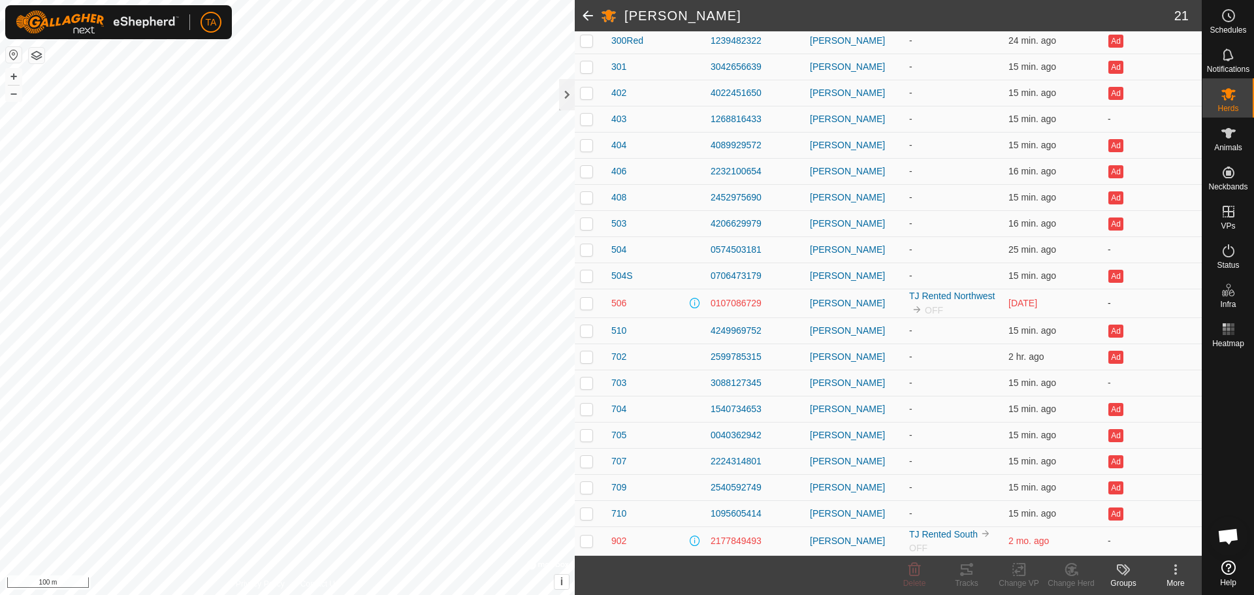
drag, startPoint x: 765, startPoint y: 302, endPoint x: 709, endPoint y: 312, distance: 56.5
click at [709, 312] on td "0107086729" at bounding box center [754, 303] width 99 height 29
drag, startPoint x: 761, startPoint y: 544, endPoint x: 710, endPoint y: 544, distance: 50.9
click at [710, 544] on div "2177849493" at bounding box center [754, 541] width 89 height 14
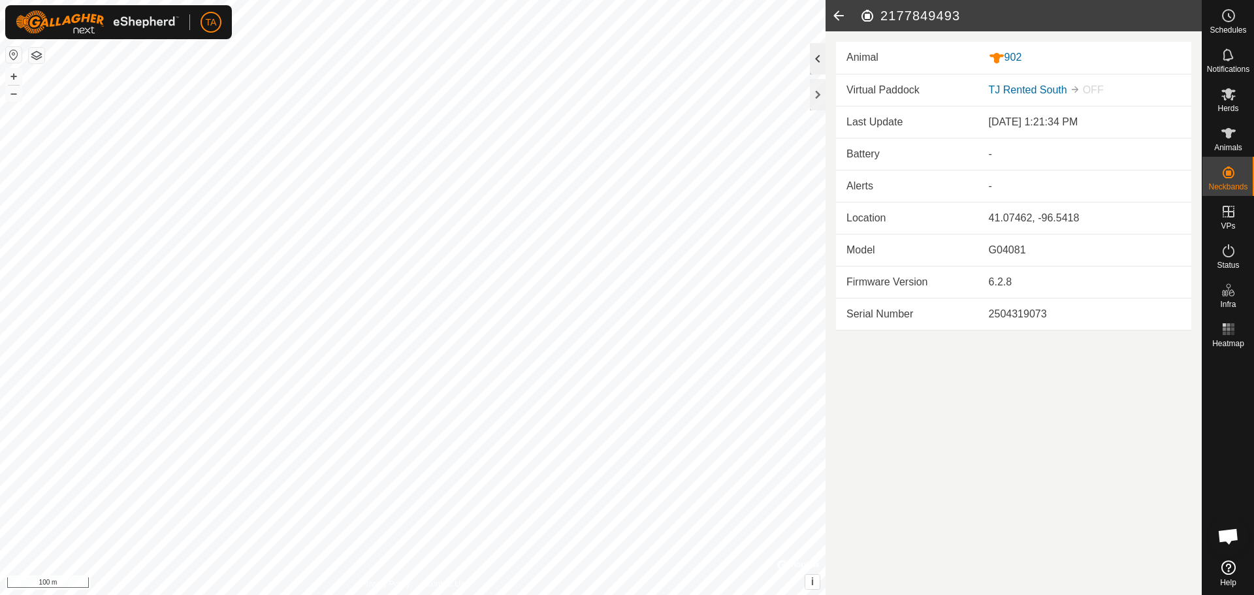
click at [818, 63] on div at bounding box center [818, 58] width 16 height 31
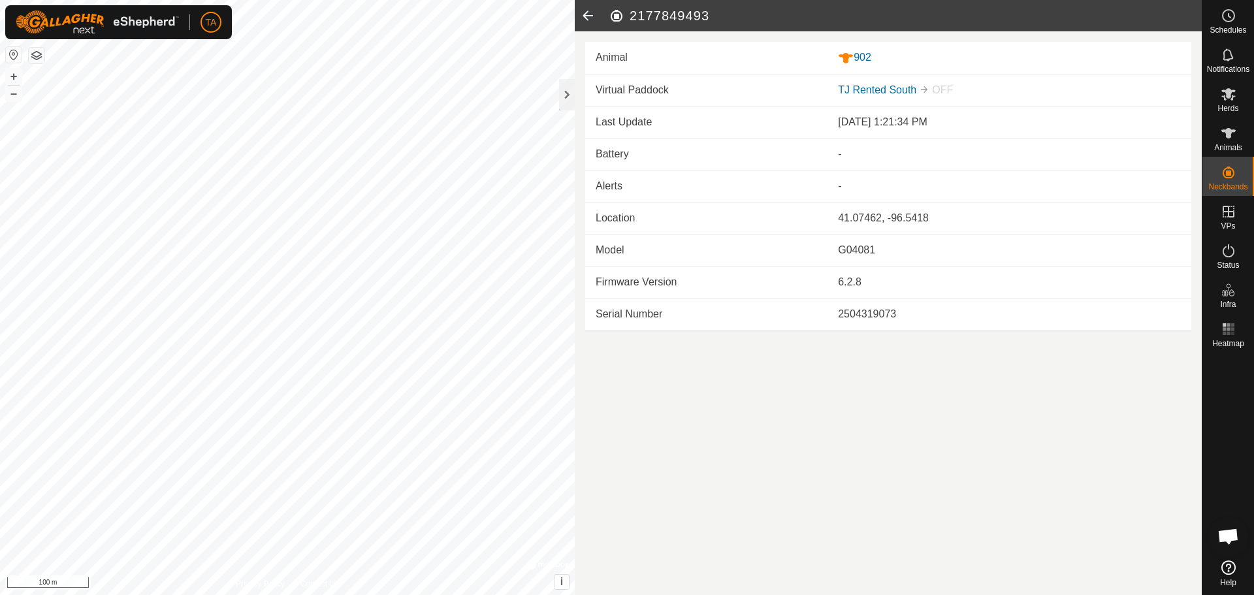
click at [592, 13] on icon at bounding box center [588, 15] width 26 height 31
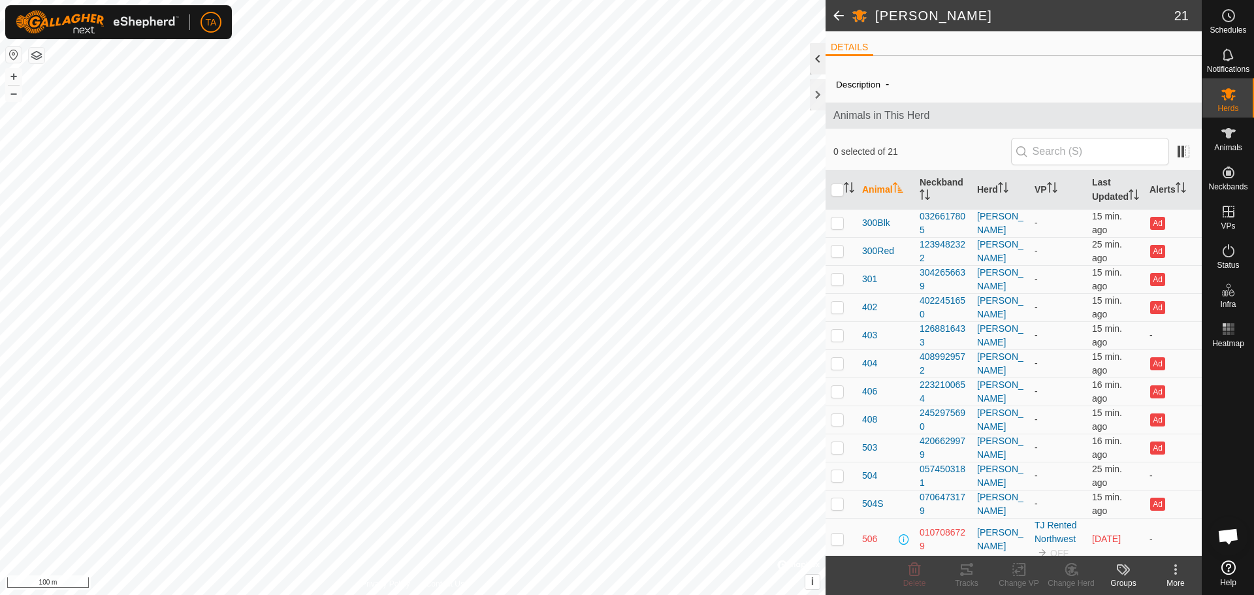
click at [820, 64] on div at bounding box center [818, 58] width 16 height 31
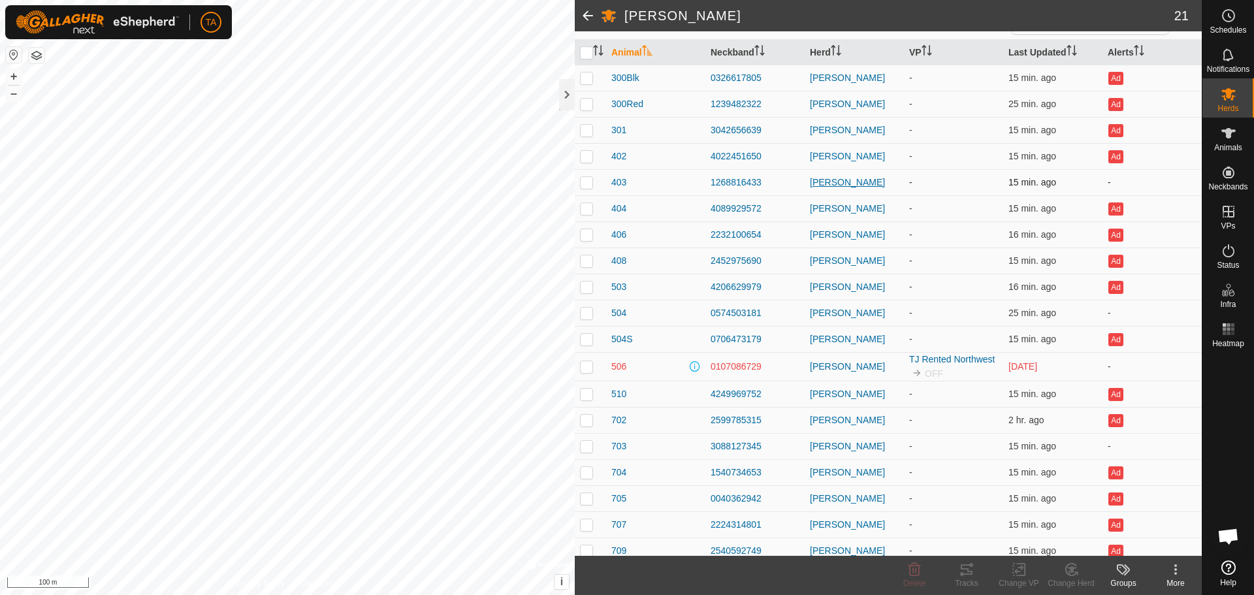
scroll to position [194, 0]
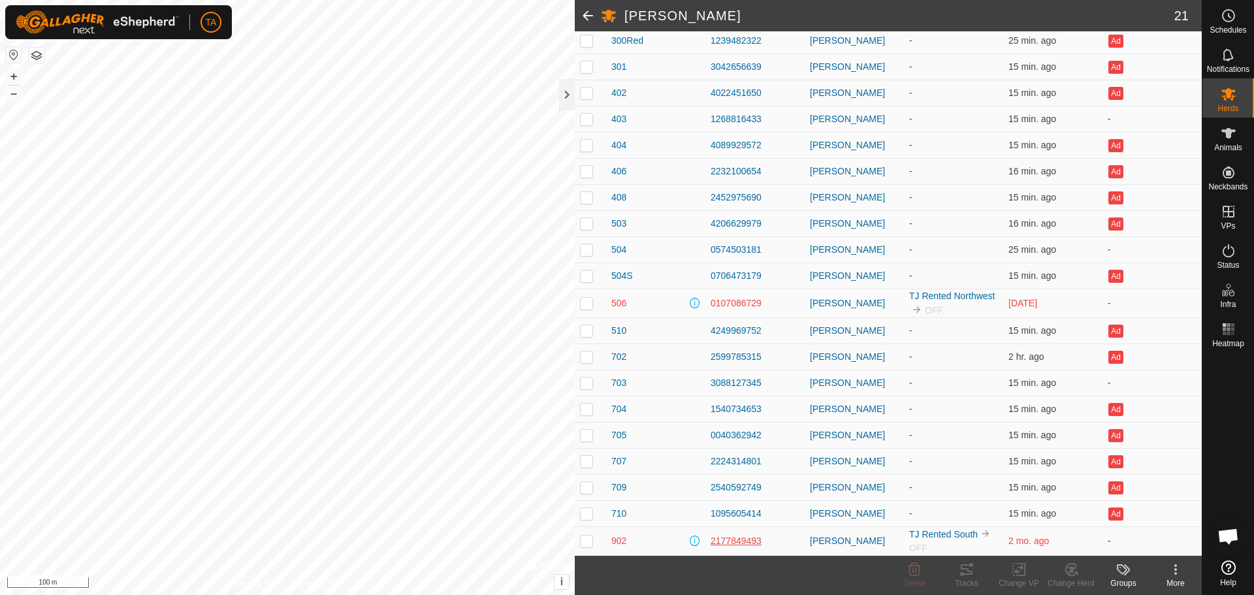
drag, startPoint x: 763, startPoint y: 542, endPoint x: 709, endPoint y: 545, distance: 54.3
click at [710, 545] on div "2177849493" at bounding box center [754, 541] width 89 height 14
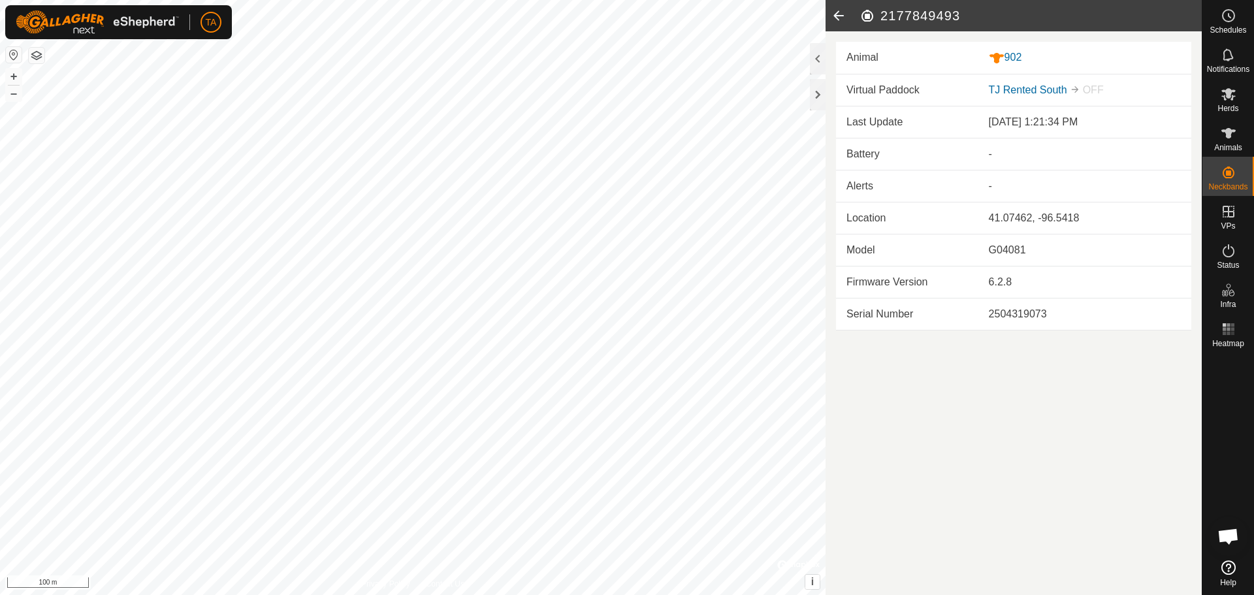
click at [835, 16] on icon at bounding box center [838, 15] width 26 height 31
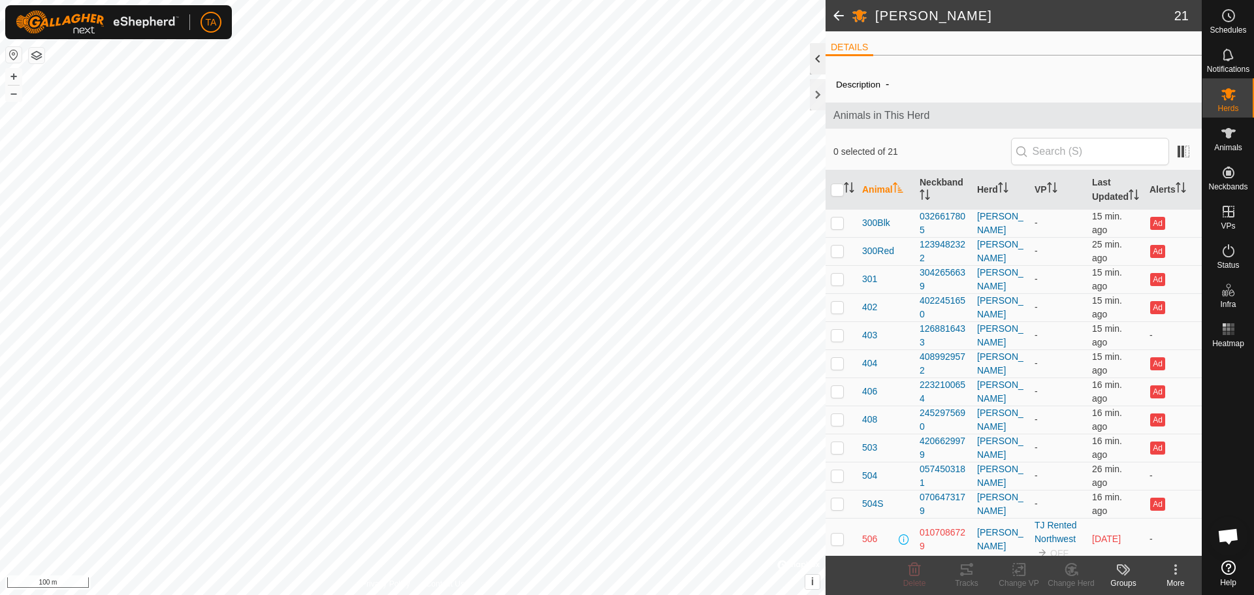
click at [823, 52] on div at bounding box center [818, 58] width 16 height 31
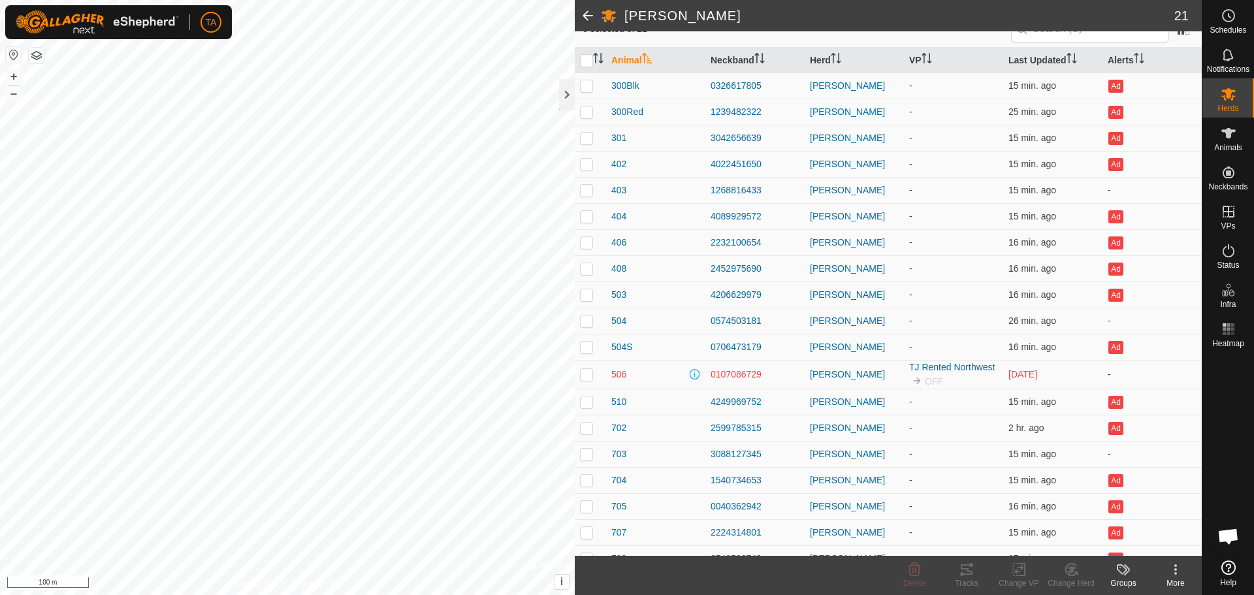
scroll to position [194, 0]
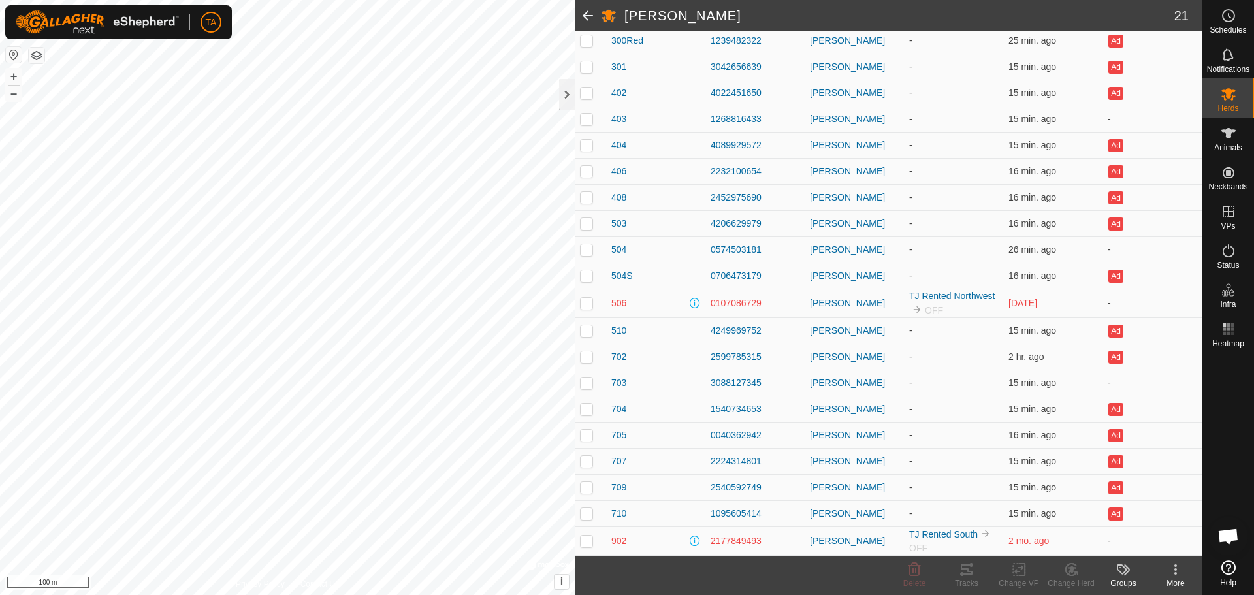
drag, startPoint x: 764, startPoint y: 545, endPoint x: 700, endPoint y: 547, distance: 64.0
click at [700, 547] on tr "902 2177849493 TJ Herd TJ Rented South OFF 2 mo. ago -" at bounding box center [888, 540] width 627 height 29
click at [775, 501] on td "1095605414" at bounding box center [754, 513] width 99 height 26
drag, startPoint x: 761, startPoint y: 543, endPoint x: 707, endPoint y: 543, distance: 54.2
click at [707, 543] on td "2177849493" at bounding box center [754, 540] width 99 height 29
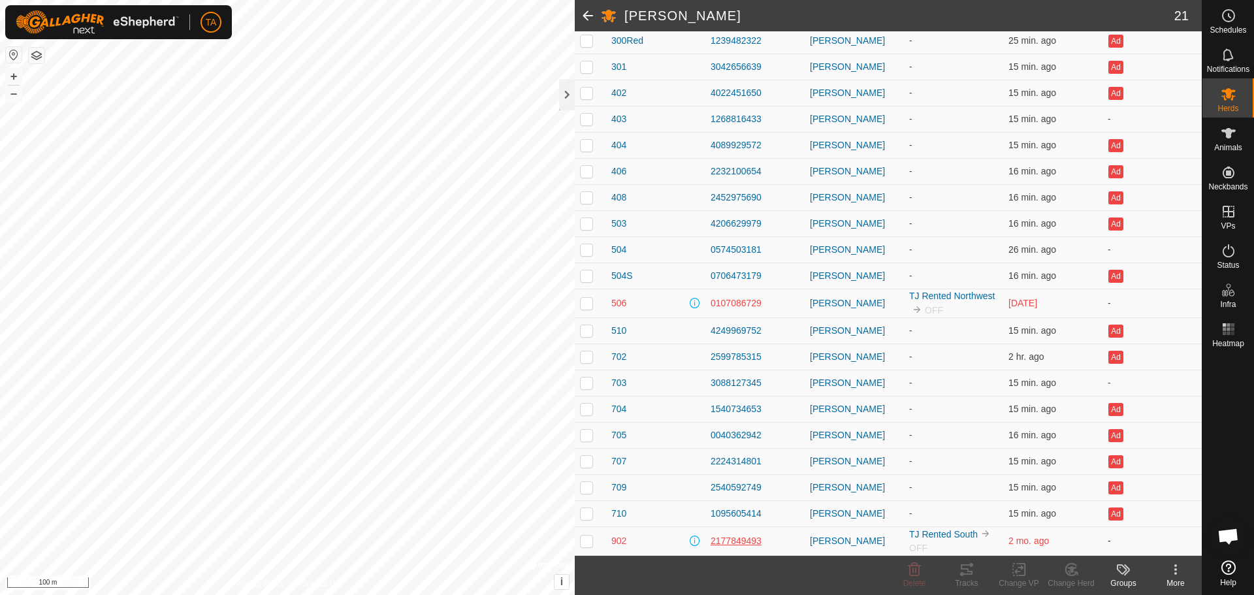
click at [733, 541] on div "2177849493" at bounding box center [754, 541] width 89 height 14
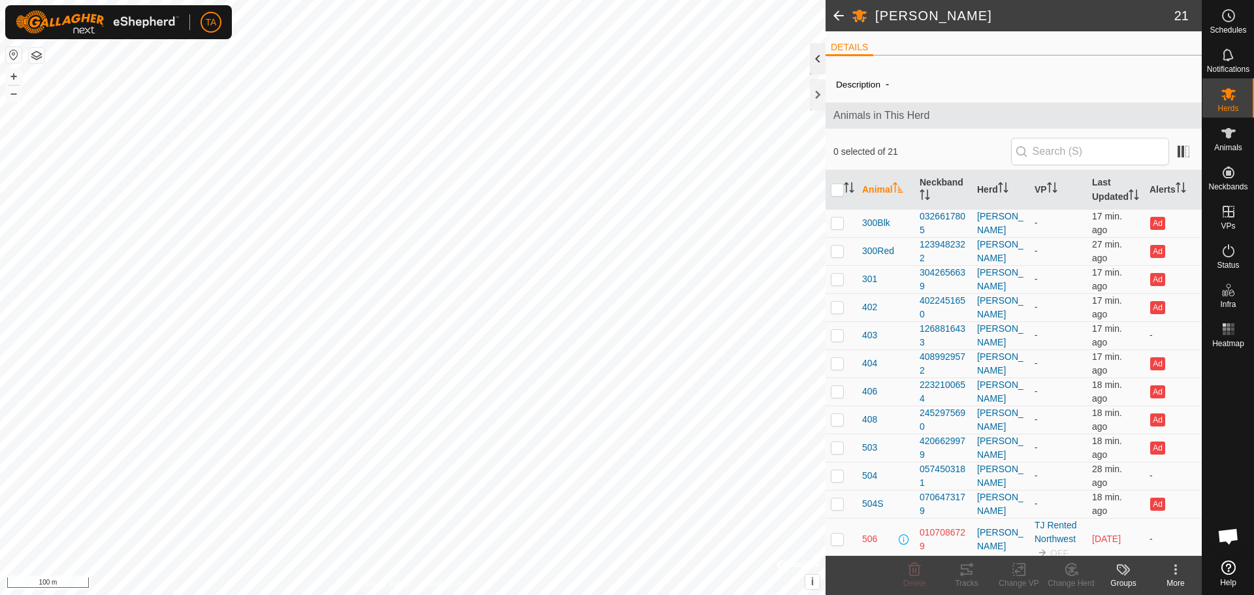
click at [820, 58] on div at bounding box center [818, 58] width 16 height 31
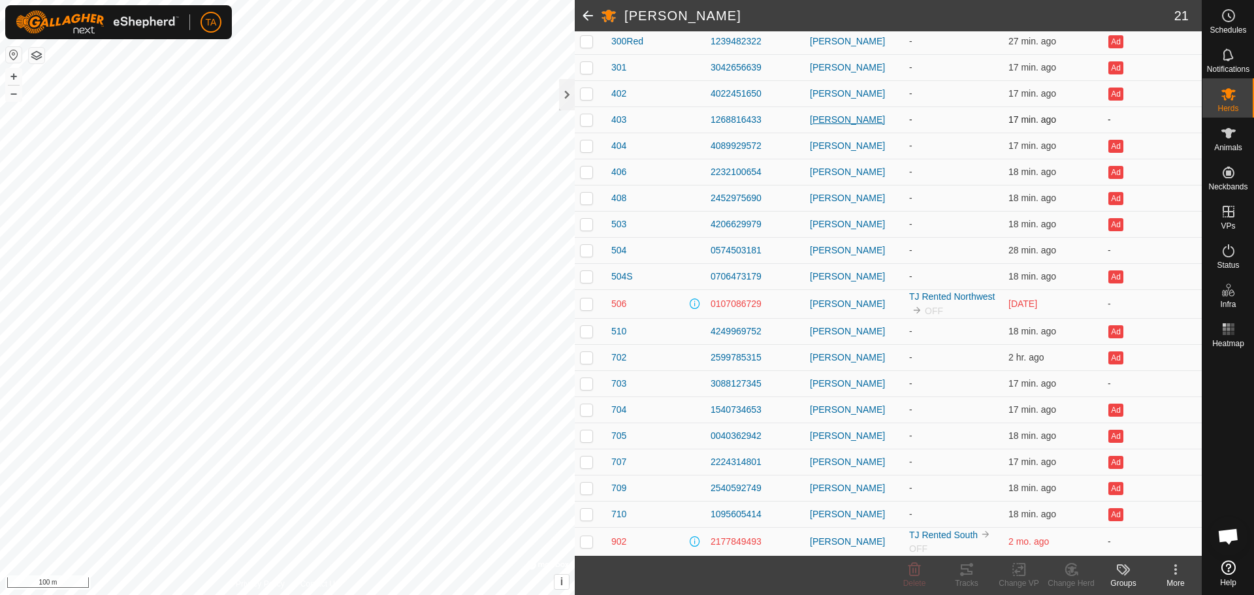
scroll to position [194, 0]
drag, startPoint x: 765, startPoint y: 326, endPoint x: 710, endPoint y: 336, distance: 55.8
click at [710, 336] on div "4249969752" at bounding box center [754, 331] width 89 height 14
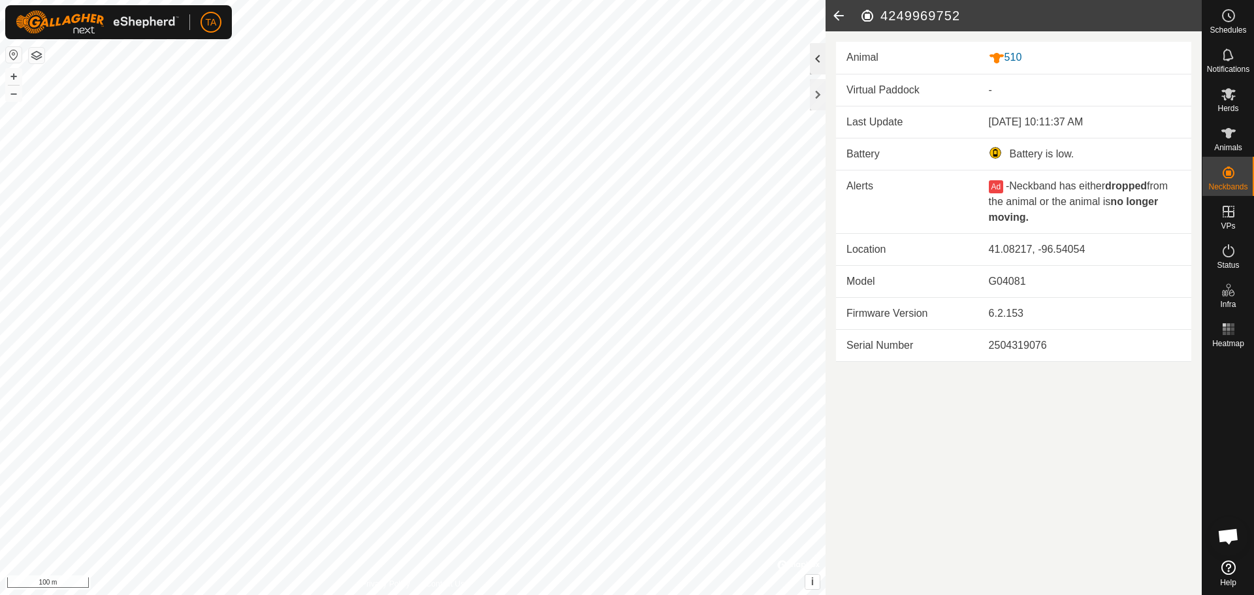
click at [811, 54] on div at bounding box center [818, 58] width 16 height 31
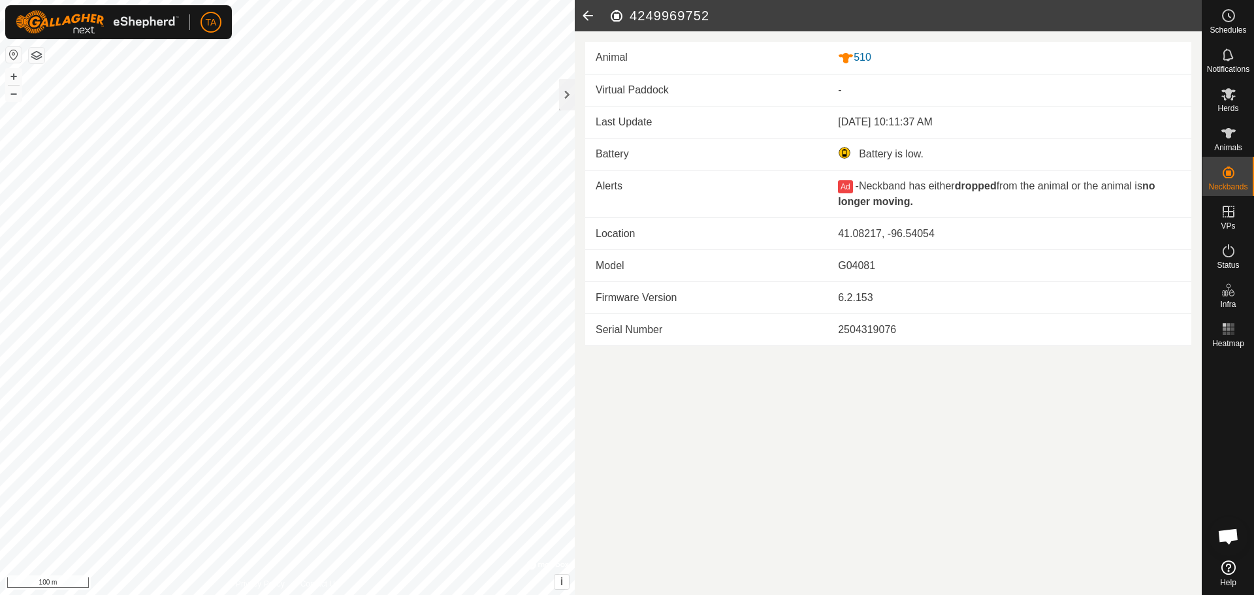
click at [586, 12] on icon at bounding box center [588, 15] width 26 height 31
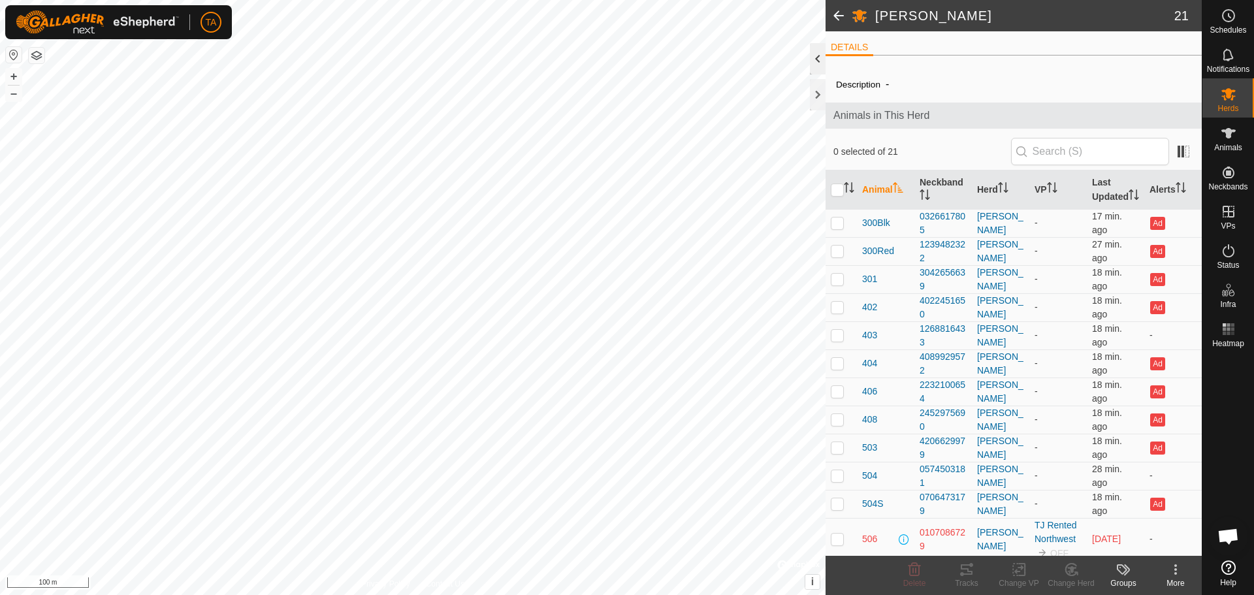
click at [819, 51] on div at bounding box center [818, 58] width 16 height 31
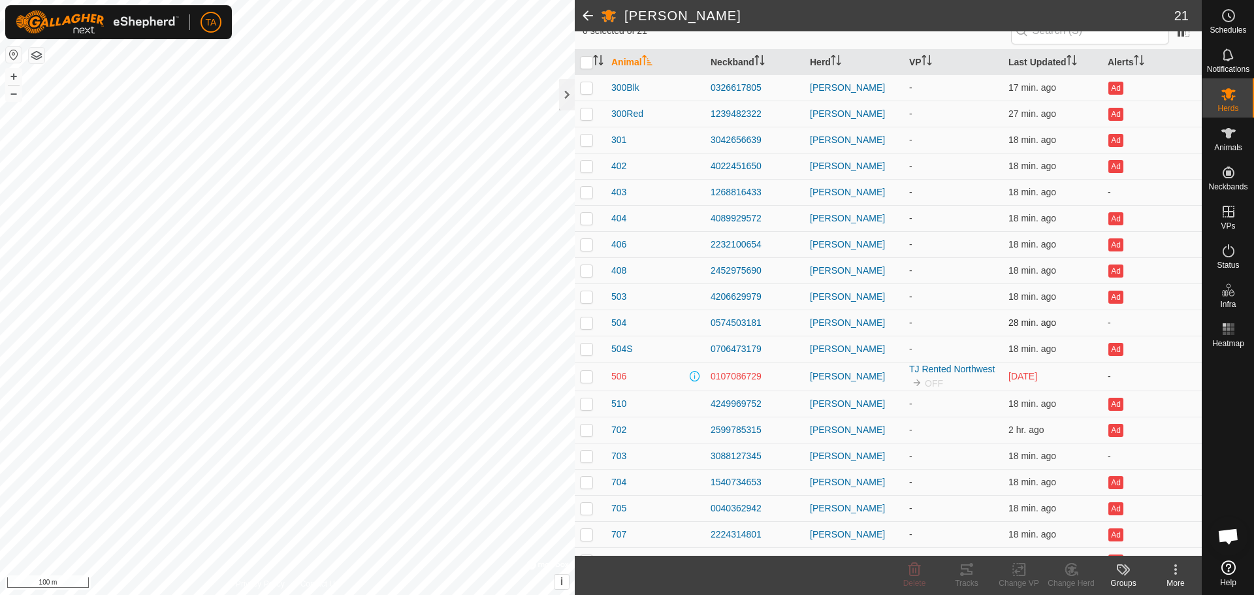
scroll to position [194, 0]
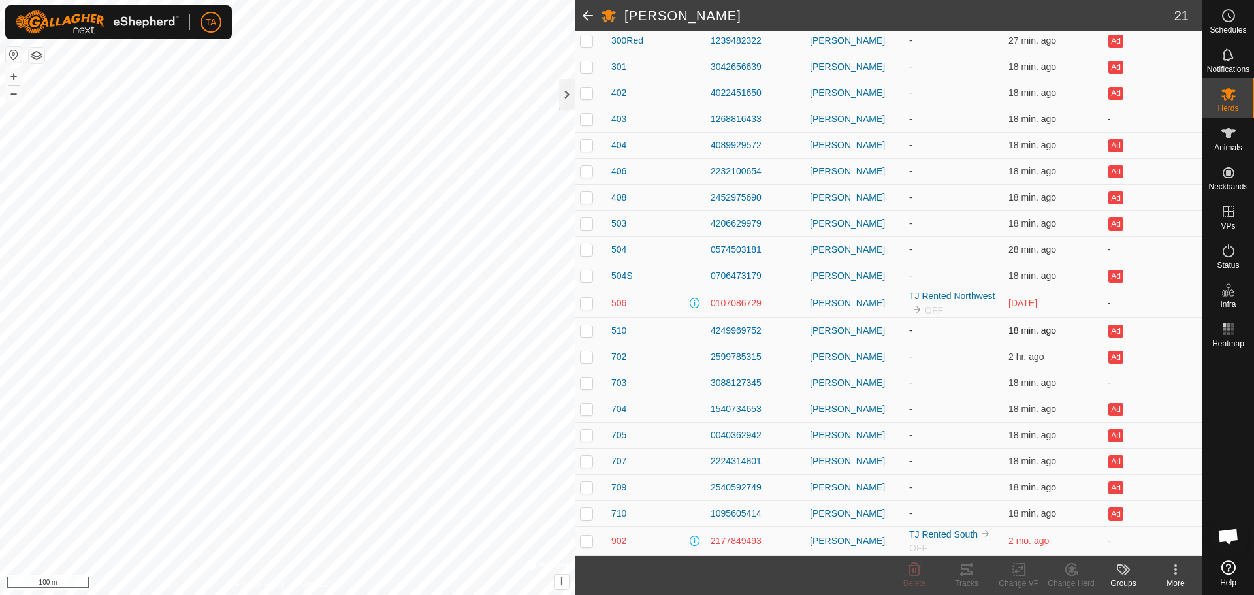
drag, startPoint x: 761, startPoint y: 334, endPoint x: 704, endPoint y: 338, distance: 57.6
click at [705, 338] on td "4249969752" at bounding box center [754, 330] width 99 height 26
drag, startPoint x: 763, startPoint y: 357, endPoint x: 700, endPoint y: 360, distance: 63.4
click at [700, 360] on tr "702 2599785315 TJ Herd - 2 hr. ago Ad" at bounding box center [888, 356] width 627 height 26
click at [788, 372] on td "3088127345" at bounding box center [754, 383] width 99 height 26
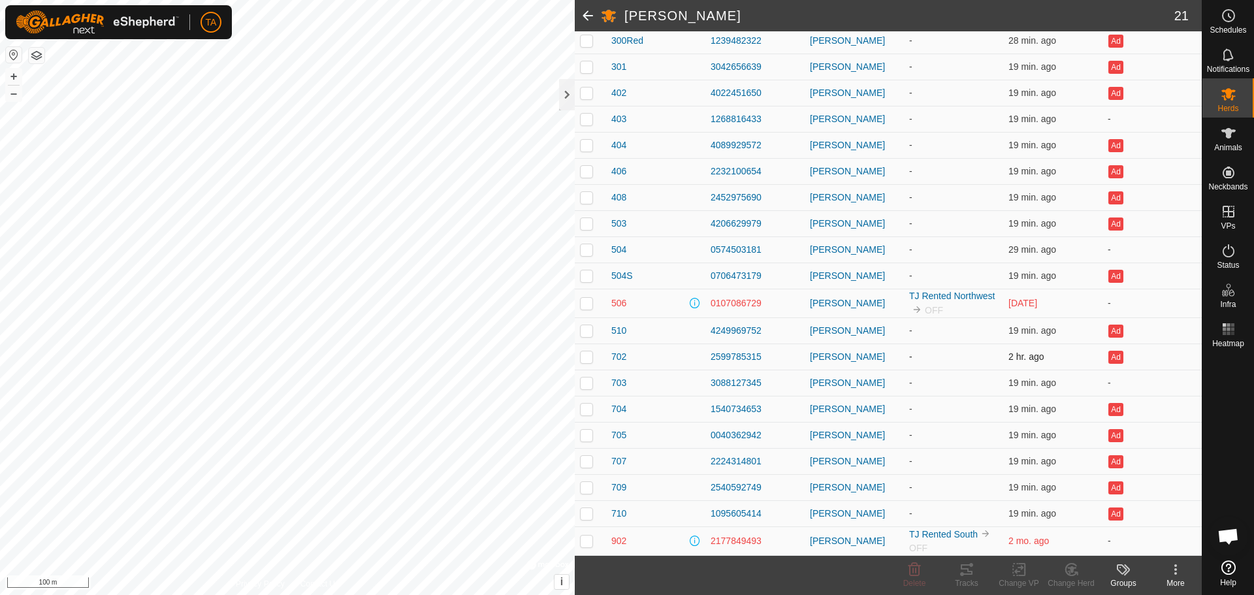
drag, startPoint x: 759, startPoint y: 358, endPoint x: 706, endPoint y: 359, distance: 53.5
click at [706, 359] on td "2599785315" at bounding box center [754, 356] width 99 height 26
drag, startPoint x: 758, startPoint y: 385, endPoint x: 708, endPoint y: 384, distance: 50.3
click at [708, 384] on td "3088127345" at bounding box center [754, 383] width 99 height 26
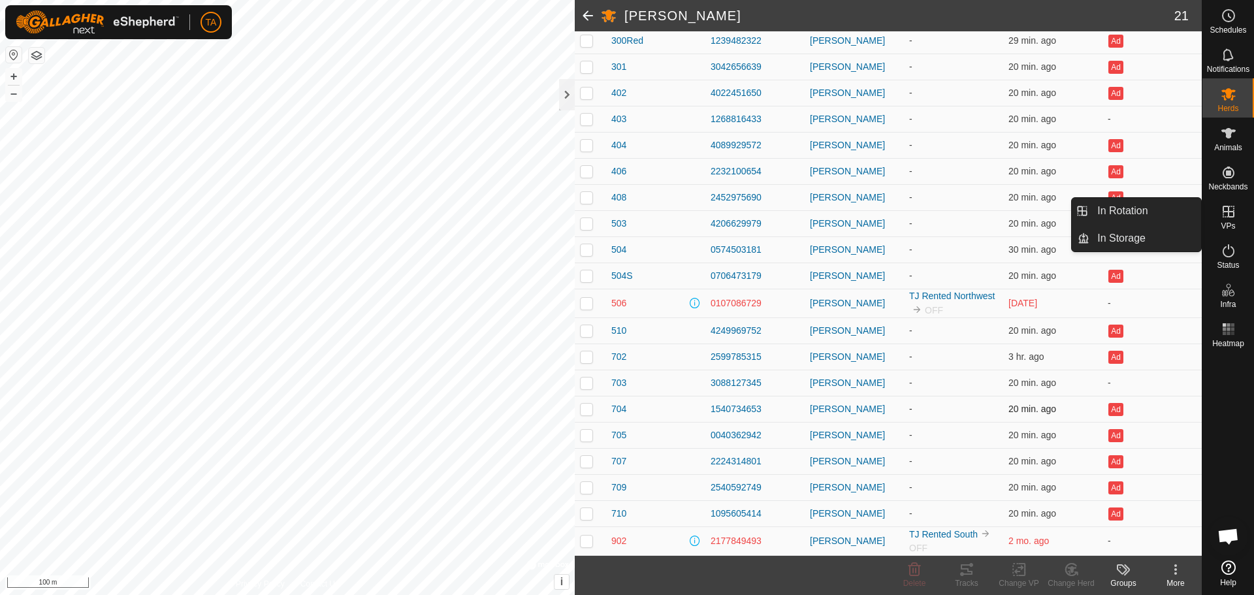
drag, startPoint x: 761, startPoint y: 410, endPoint x: 706, endPoint y: 409, distance: 54.9
click at [706, 409] on td "1540734653" at bounding box center [754, 409] width 99 height 26
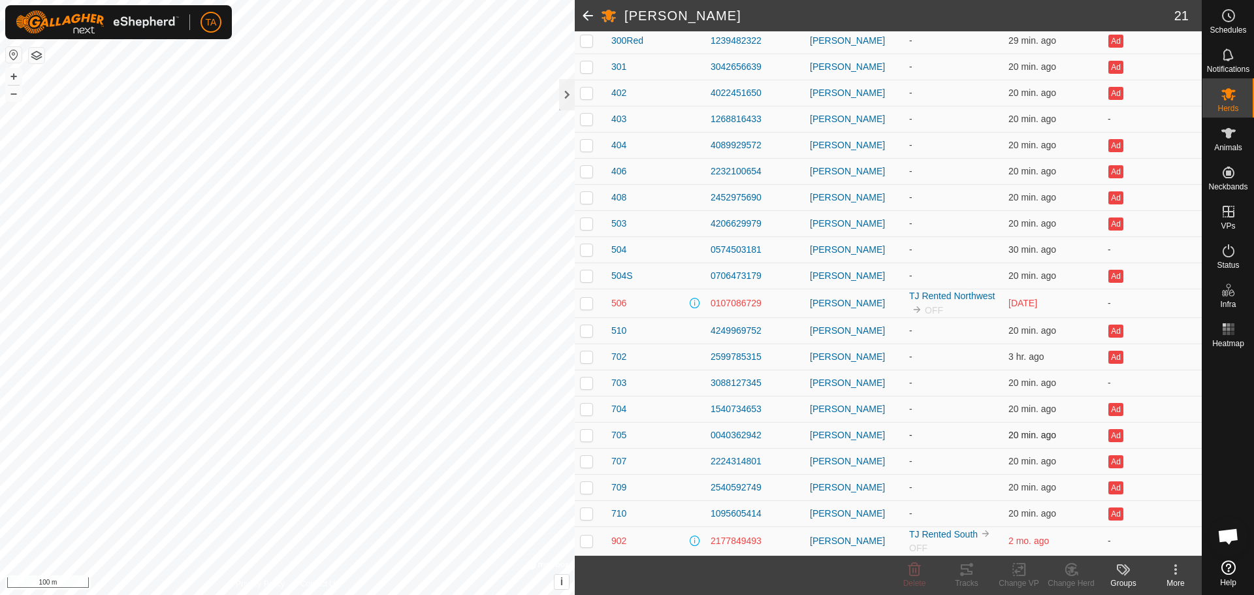
drag, startPoint x: 761, startPoint y: 438, endPoint x: 708, endPoint y: 436, distance: 52.9
click at [708, 436] on td "0040362942" at bounding box center [754, 435] width 99 height 26
drag, startPoint x: 766, startPoint y: 463, endPoint x: 707, endPoint y: 466, distance: 59.5
click at [707, 466] on td "2224314801" at bounding box center [754, 461] width 99 height 26
drag, startPoint x: 761, startPoint y: 488, endPoint x: 710, endPoint y: 492, distance: 51.1
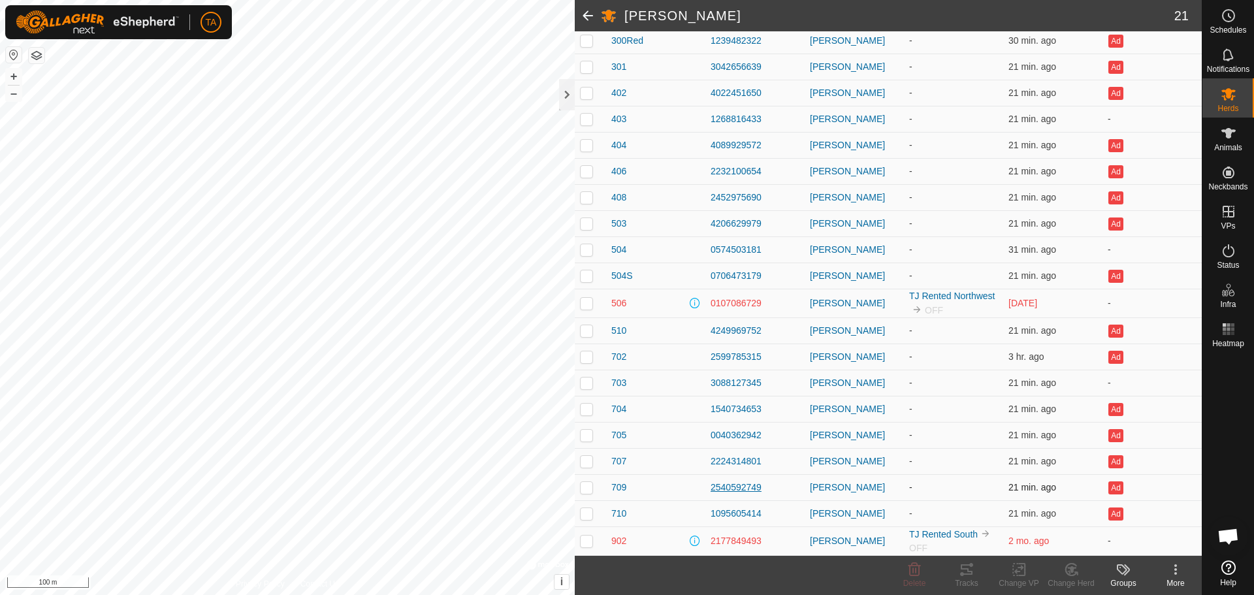
click at [710, 492] on div "2540592749" at bounding box center [754, 488] width 89 height 14
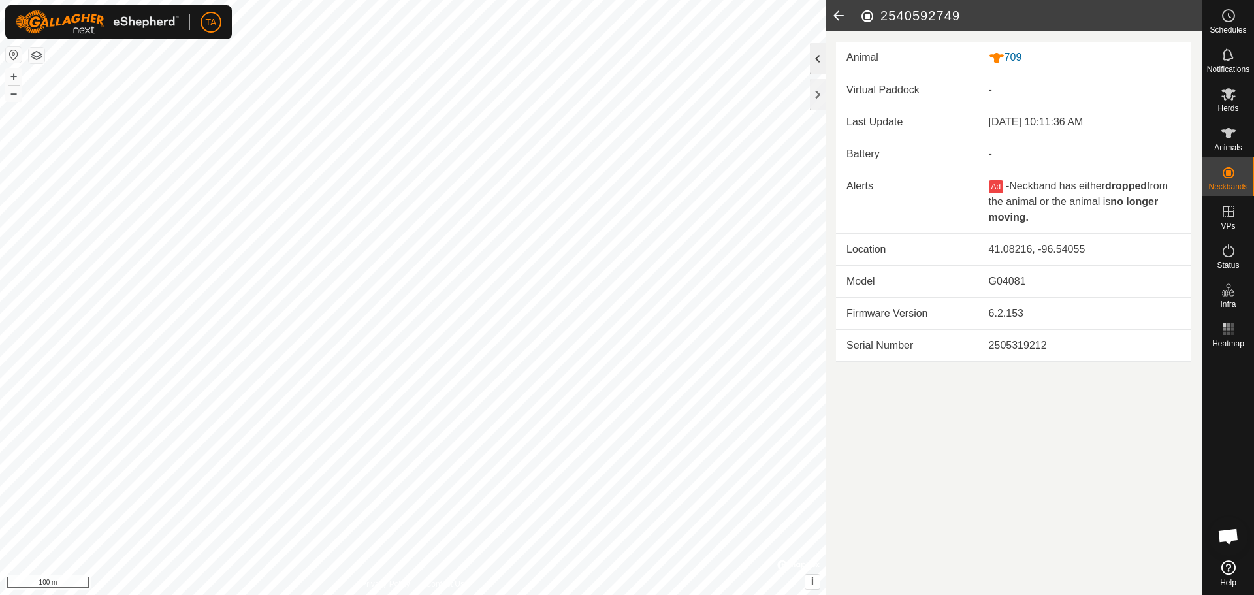
click at [816, 49] on div at bounding box center [818, 58] width 16 height 31
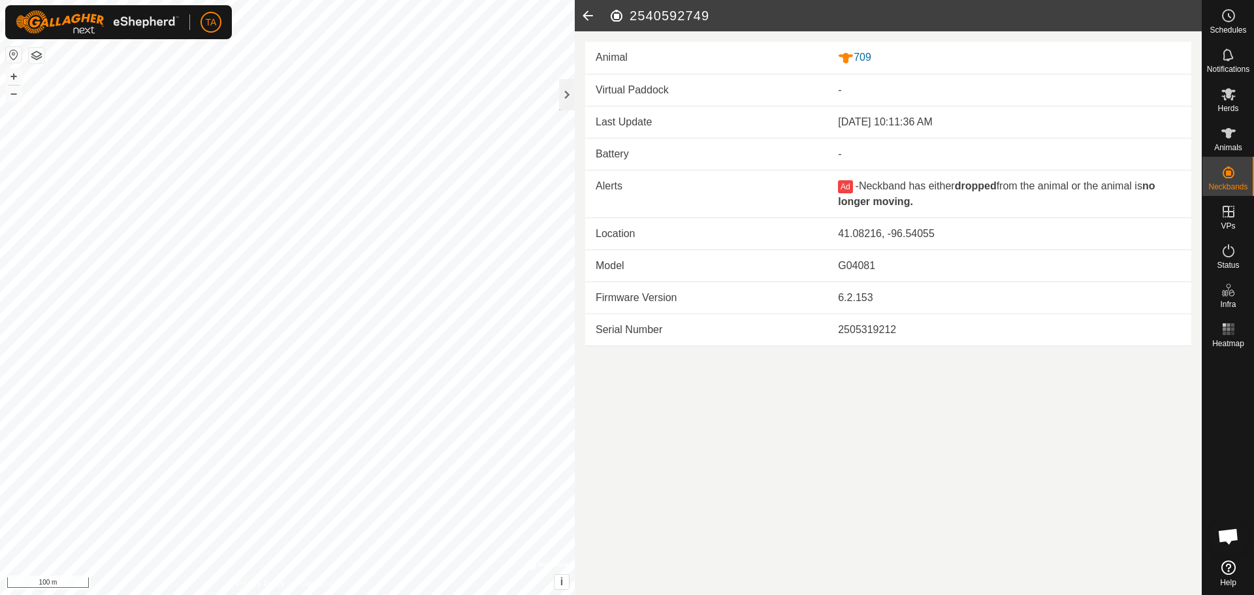
click at [586, 21] on icon at bounding box center [588, 15] width 26 height 31
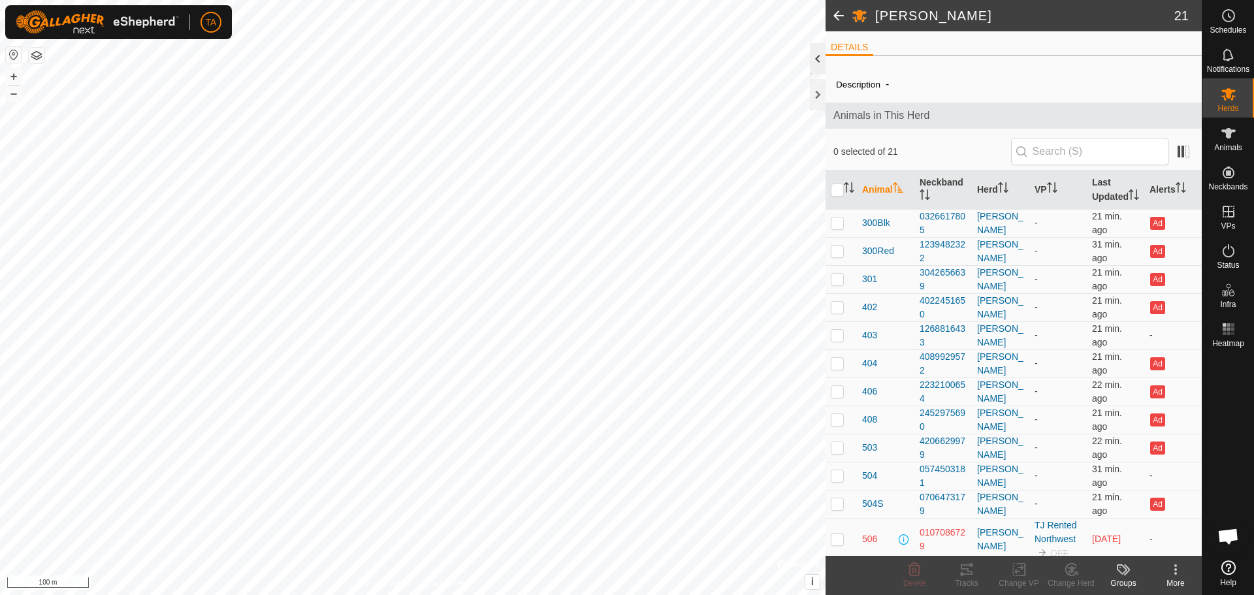
click at [811, 59] on div at bounding box center [818, 58] width 16 height 31
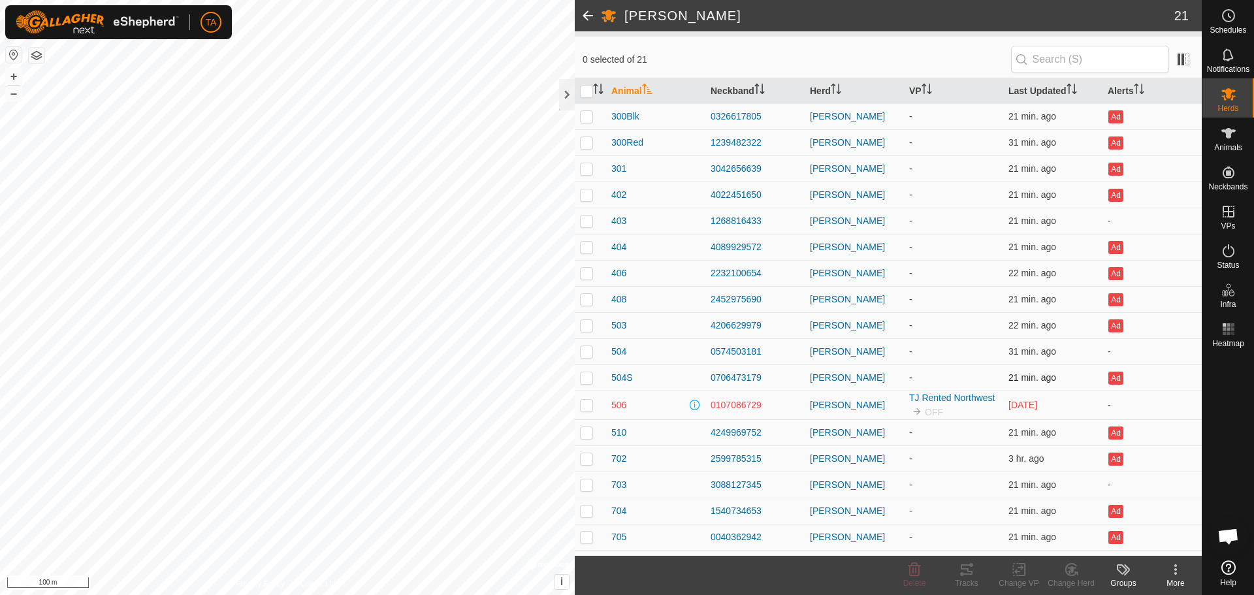
scroll to position [194, 0]
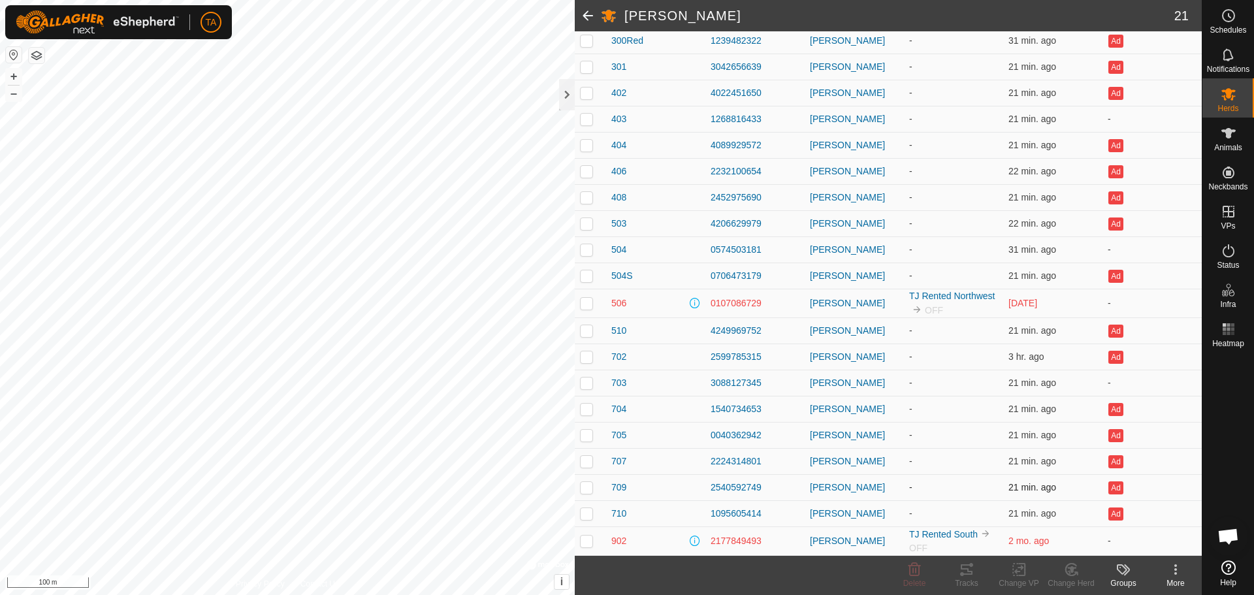
drag, startPoint x: 759, startPoint y: 486, endPoint x: 704, endPoint y: 492, distance: 55.9
click at [705, 492] on td "2540592749" at bounding box center [754, 487] width 99 height 26
drag, startPoint x: 761, startPoint y: 515, endPoint x: 708, endPoint y: 514, distance: 52.9
click at [708, 514] on td "1095605414" at bounding box center [754, 513] width 99 height 26
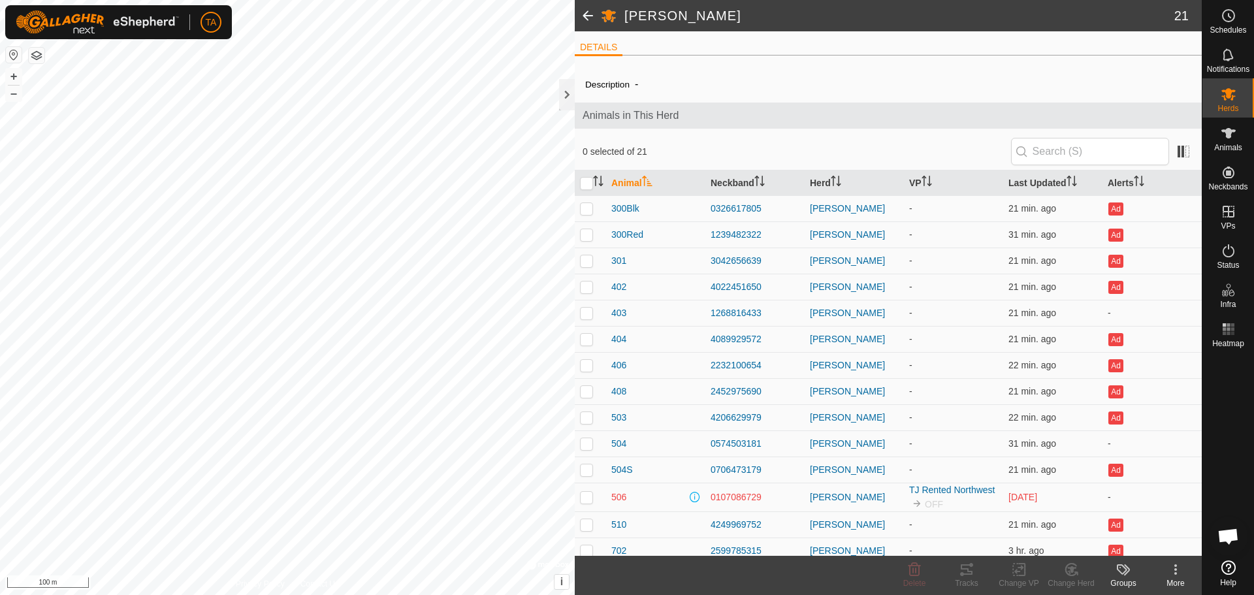
click at [590, 20] on span at bounding box center [588, 15] width 26 height 31
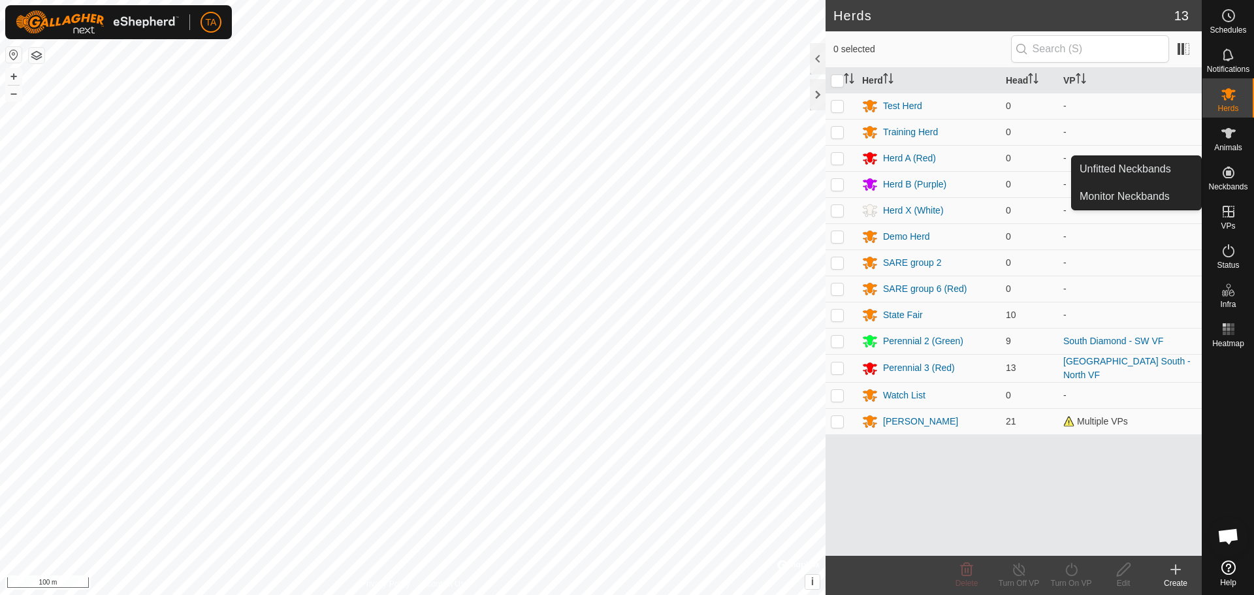
click at [1227, 163] on es-neckbands-svg-icon at bounding box center [1229, 172] width 24 height 21
click at [1227, 168] on icon at bounding box center [1228, 173] width 12 height 12
click at [1144, 172] on link "Unfitted Neckbands" at bounding box center [1136, 169] width 129 height 26
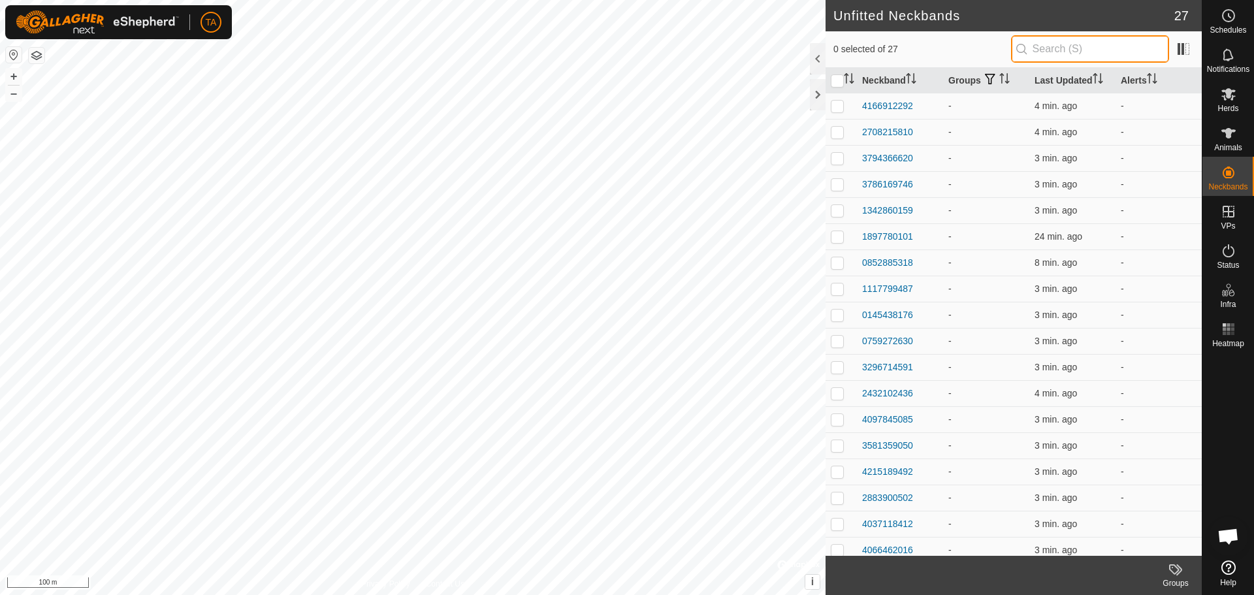
click at [1063, 46] on input "text" at bounding box center [1090, 48] width 158 height 27
paste input "4135656328"
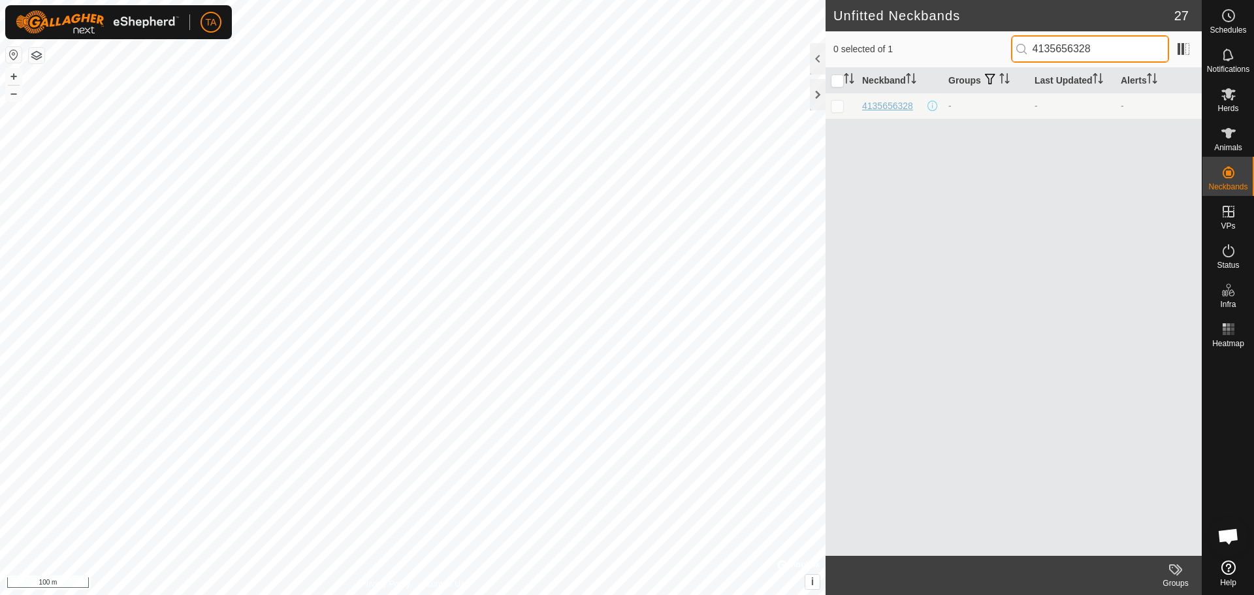
type input "4135656328"
click at [895, 108] on div "4135656328" at bounding box center [887, 106] width 51 height 14
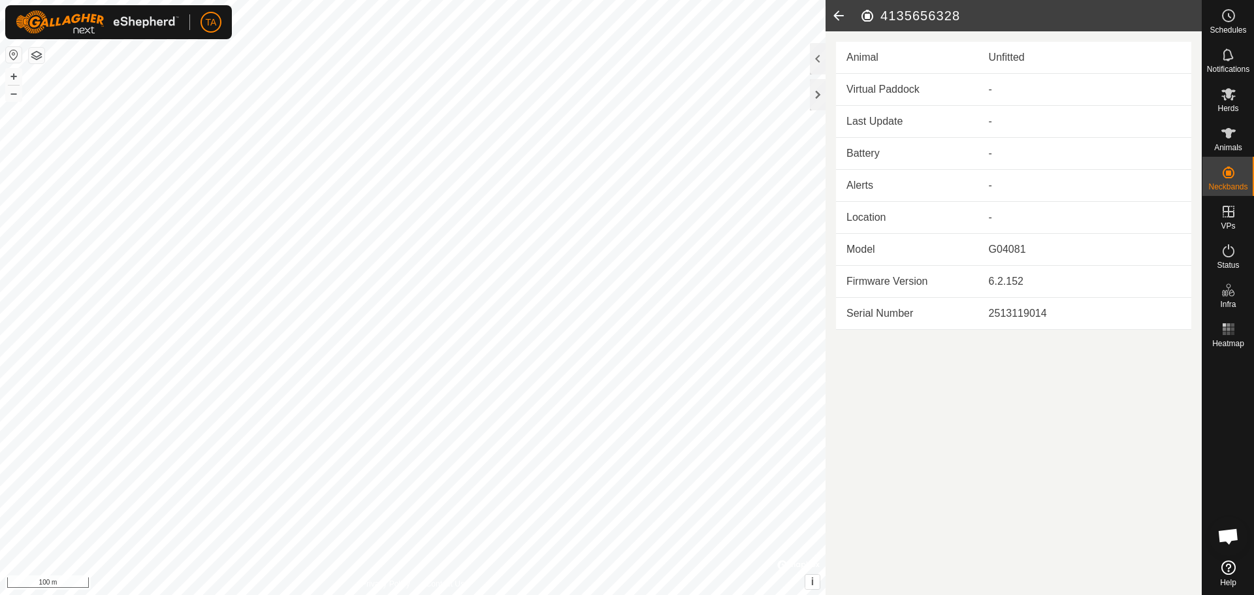
click at [841, 17] on icon at bounding box center [838, 15] width 26 height 31
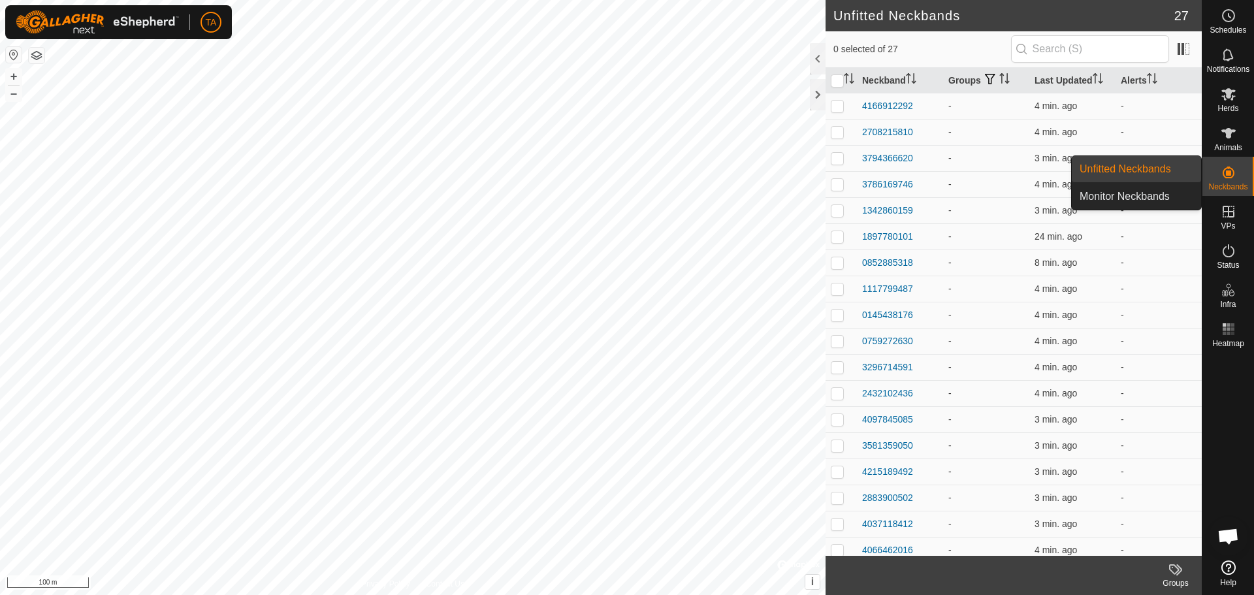
click at [1136, 164] on link "Unfitted Neckbands" at bounding box center [1136, 169] width 129 height 26
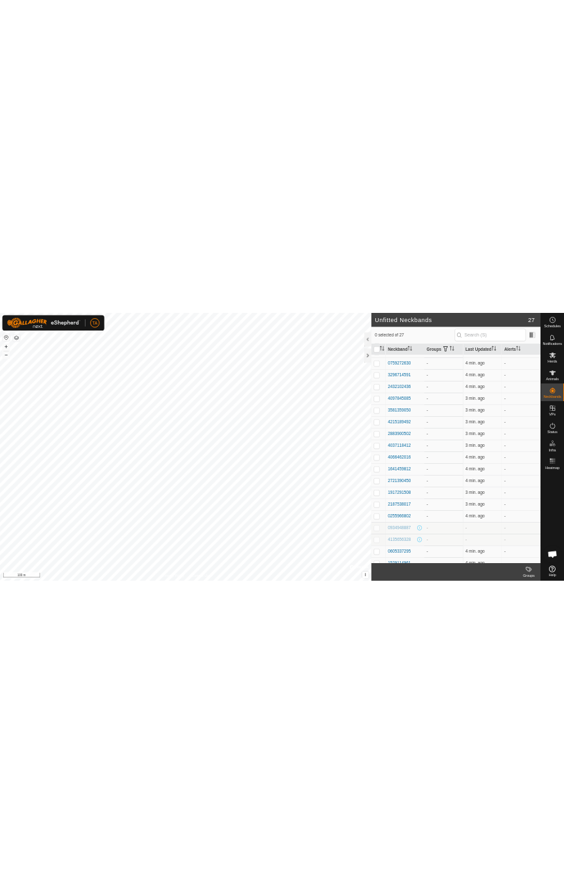
scroll to position [243, 0]
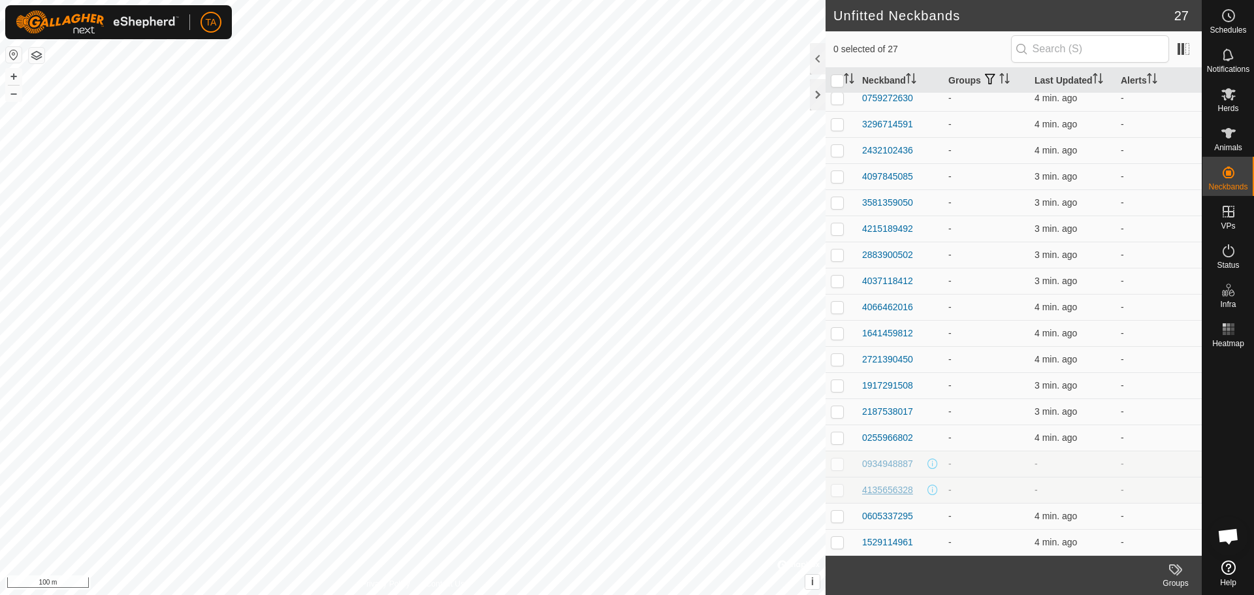
click at [894, 486] on div "4135656328" at bounding box center [887, 490] width 51 height 14
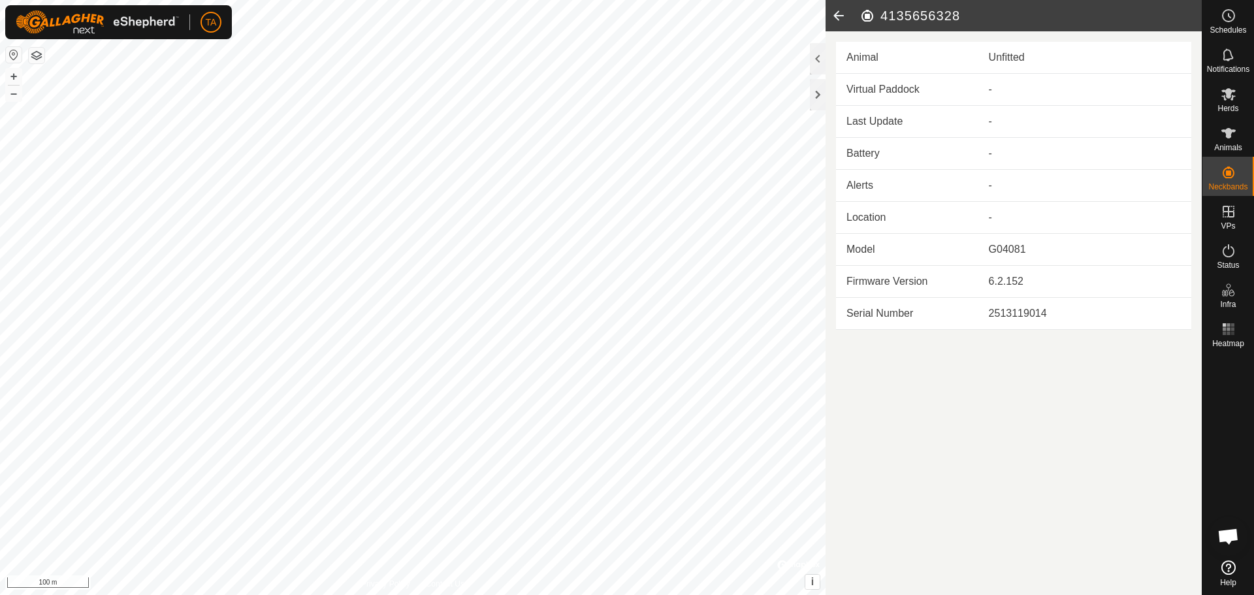
drag, startPoint x: 987, startPoint y: 14, endPoint x: 868, endPoint y: 16, distance: 119.5
click at [868, 16] on h2 "4135656328" at bounding box center [1030, 16] width 342 height 16
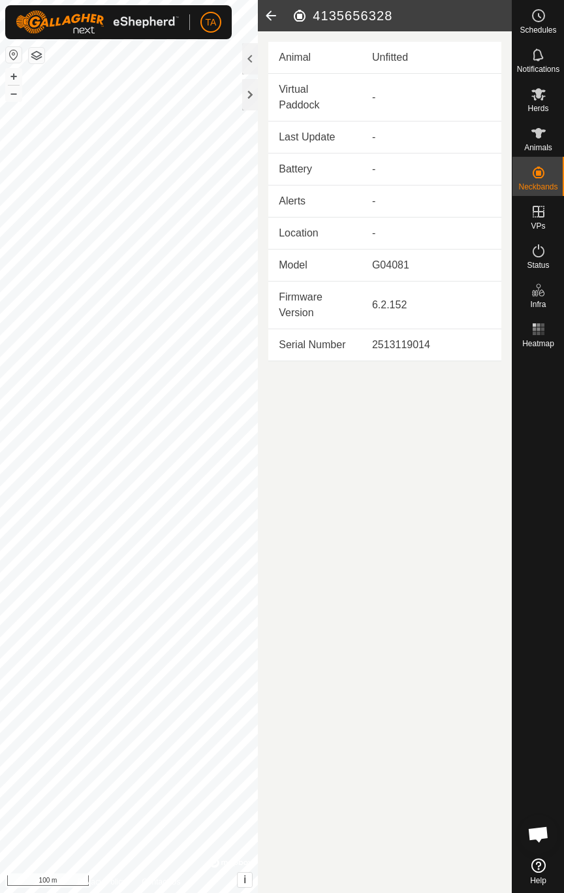
click at [279, 12] on icon at bounding box center [271, 15] width 26 height 31
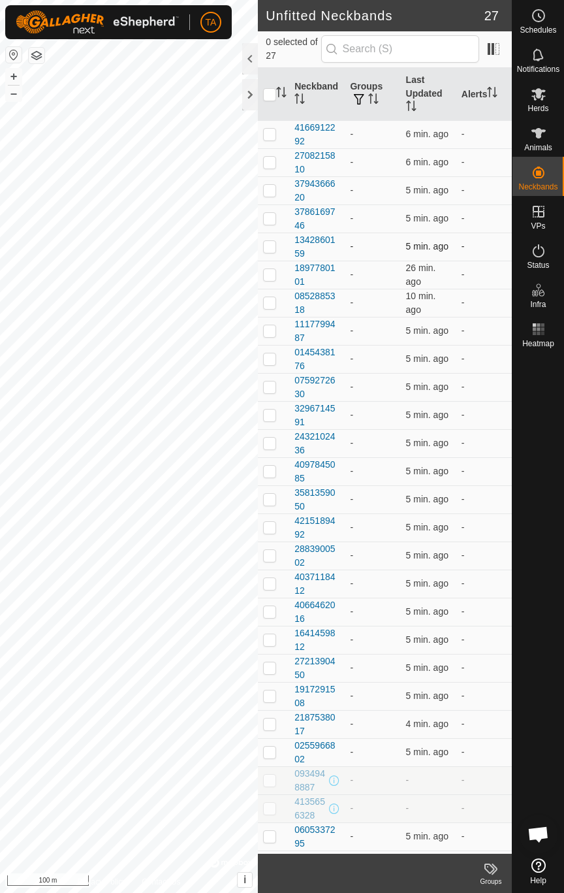
scroll to position [21, 0]
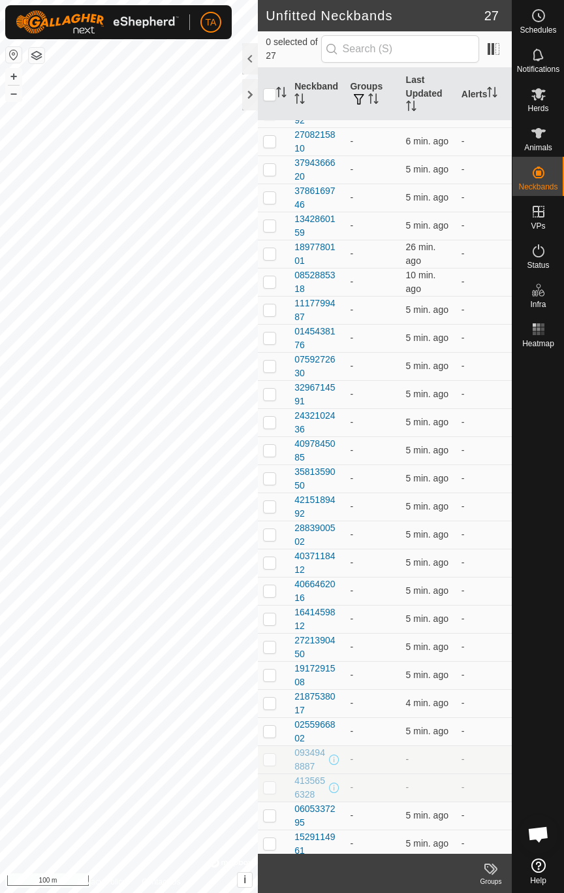
drag, startPoint x: 320, startPoint y: 762, endPoint x: 293, endPoint y: 749, distance: 29.8
click at [293, 594] on td "0934948887" at bounding box center [317, 759] width 56 height 28
click at [393, 48] on input "text" at bounding box center [400, 48] width 158 height 27
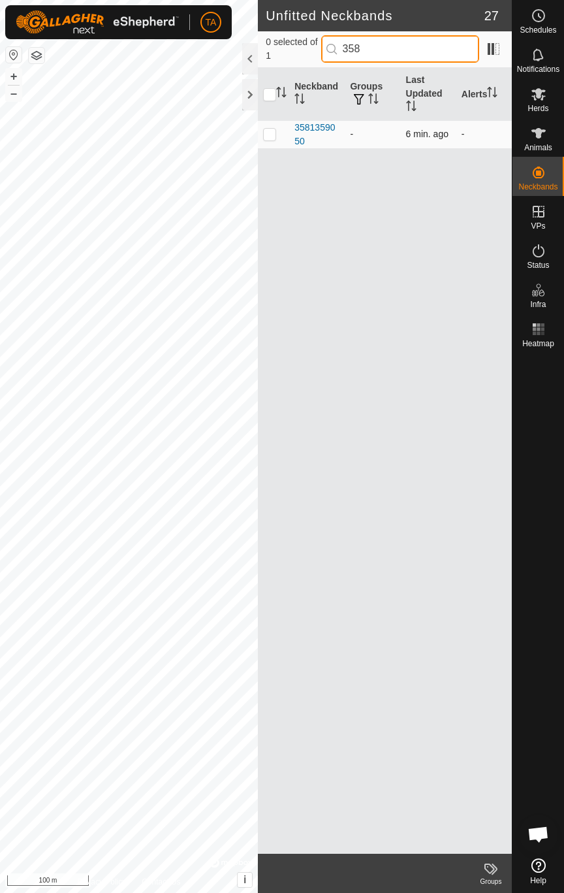
type input "358"
click at [248, 62] on div at bounding box center [250, 58] width 16 height 31
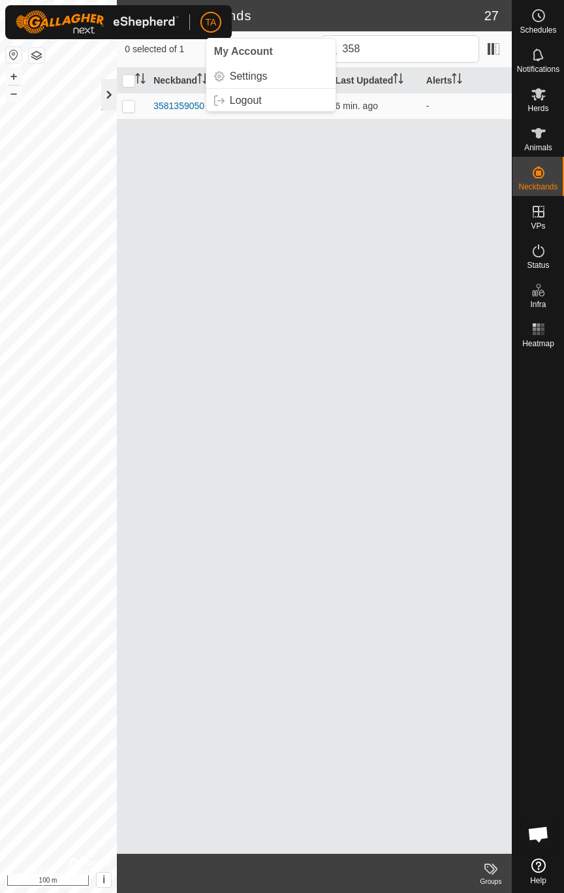
click at [110, 83] on div at bounding box center [109, 94] width 16 height 31
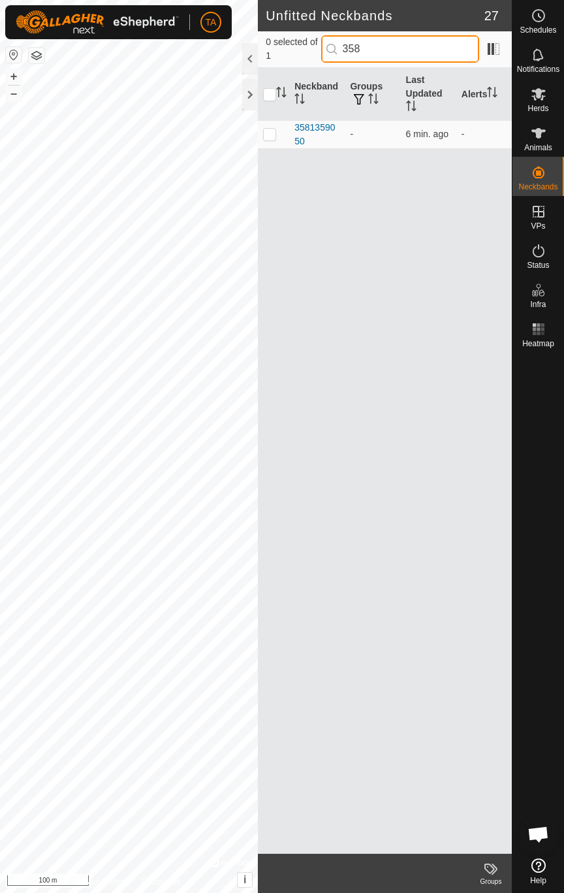
drag, startPoint x: 372, startPoint y: 40, endPoint x: 313, endPoint y: 49, distance: 59.4
click at [313, 49] on div "0 selected of 1 358" at bounding box center [385, 48] width 238 height 27
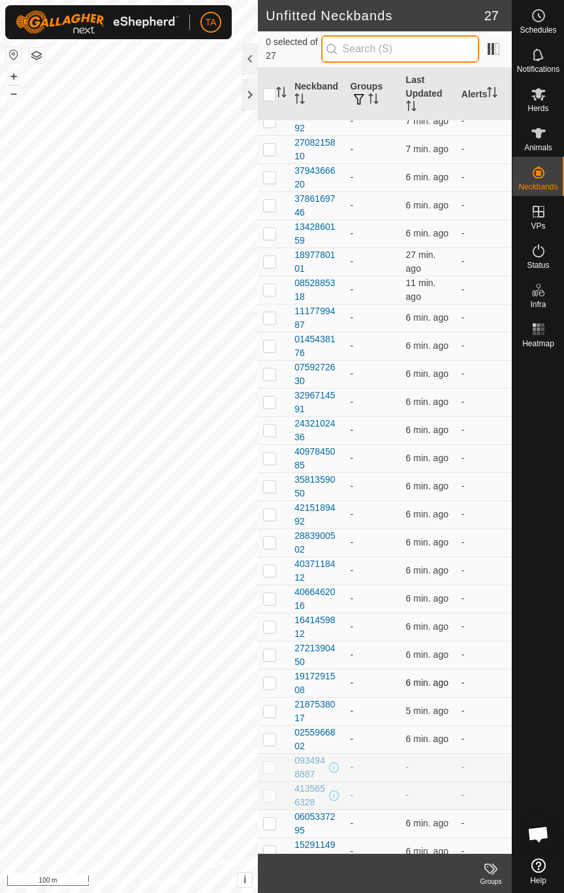
scroll to position [21, 0]
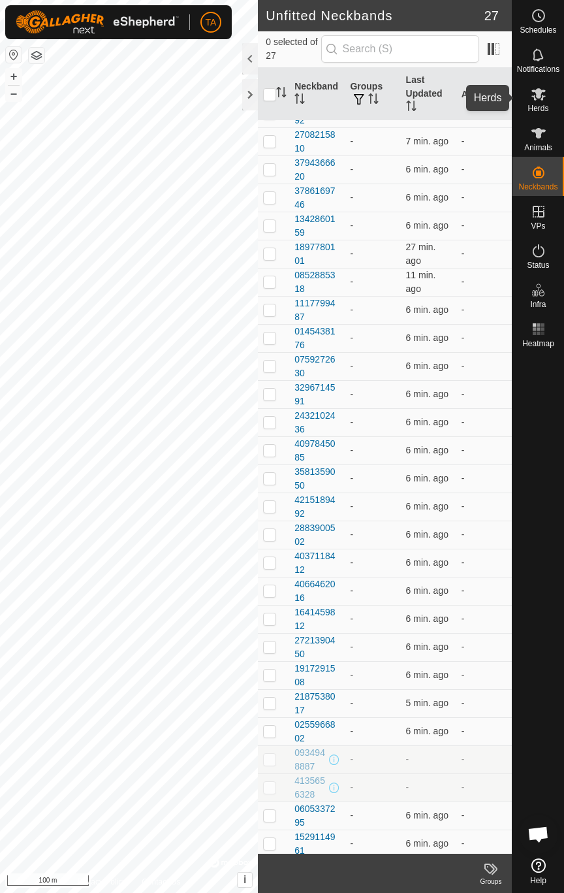
click at [550, 102] on div "Herds" at bounding box center [539, 97] width 52 height 39
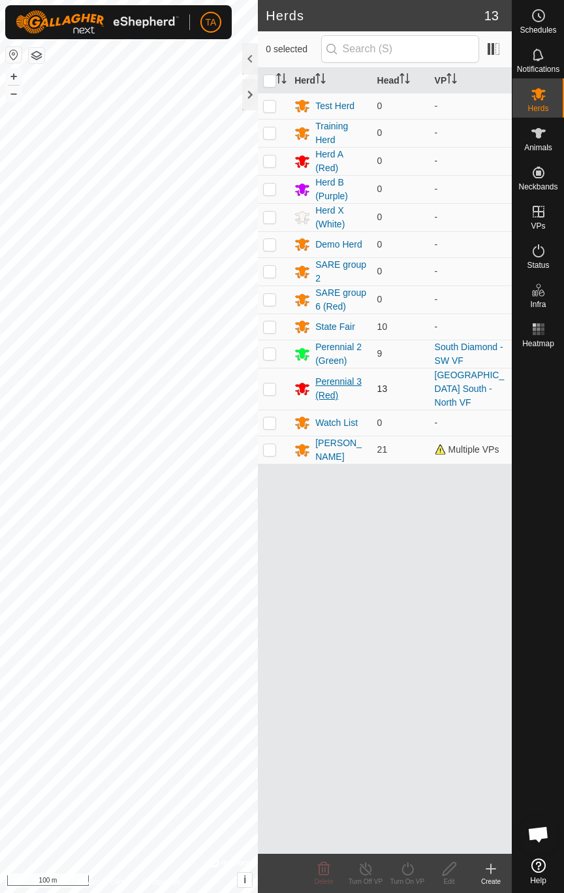
click at [340, 378] on div "Perennial 3 (Red)" at bounding box center [340, 388] width 51 height 27
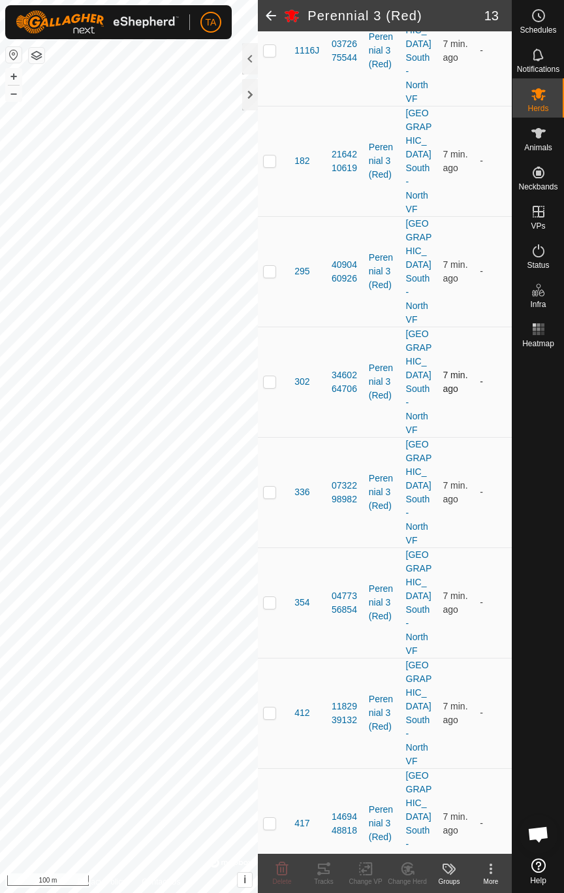
scroll to position [445, 0]
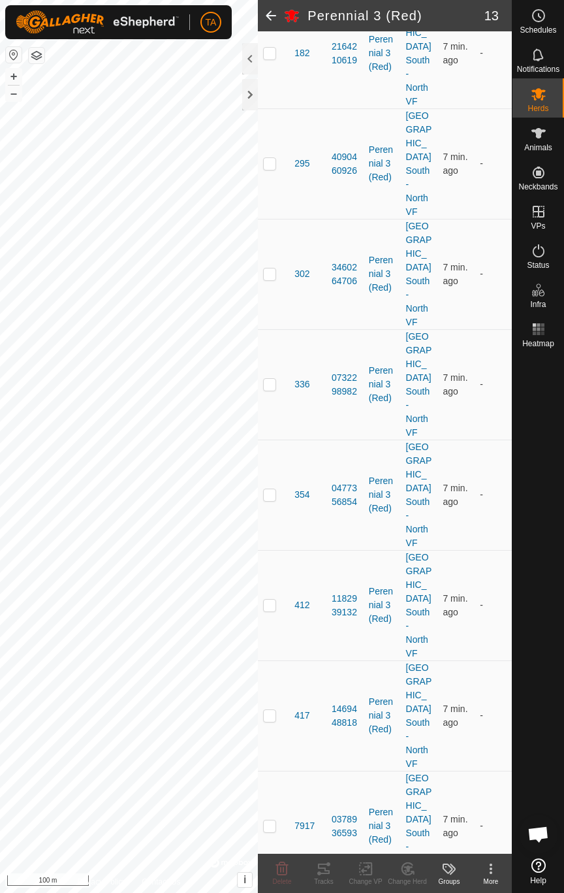
checkbox input "true"
click at [488, 594] on icon at bounding box center [491, 869] width 16 height 16
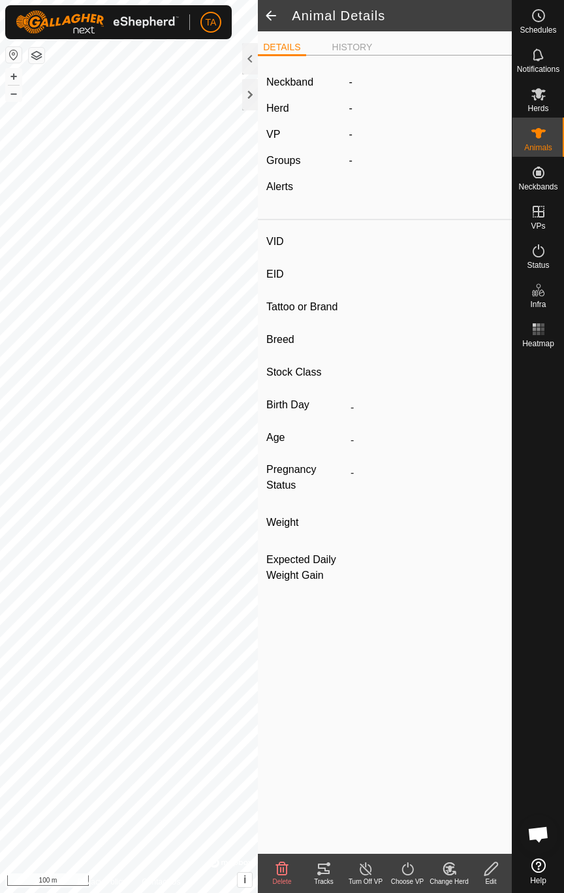
type input "DemoCollar"
type input "-"
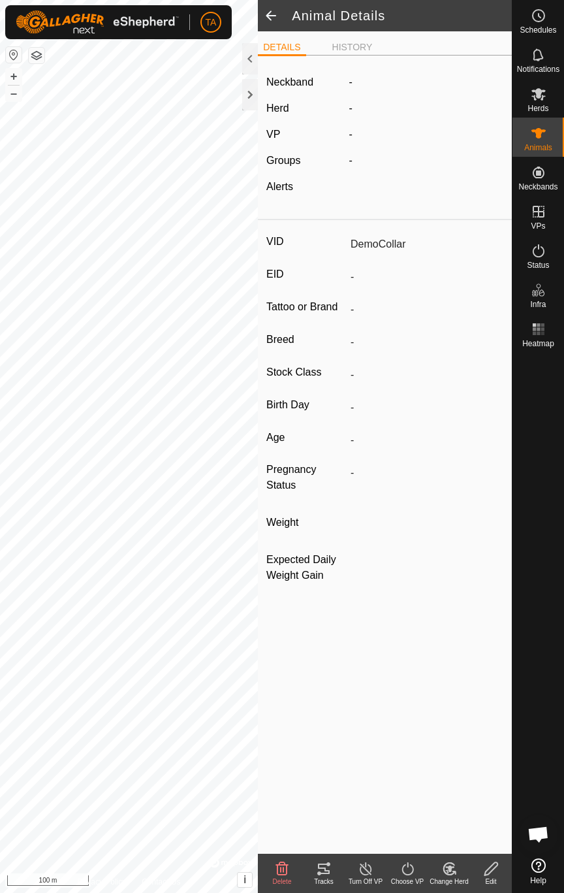
type input "0 kg"
type input "-"
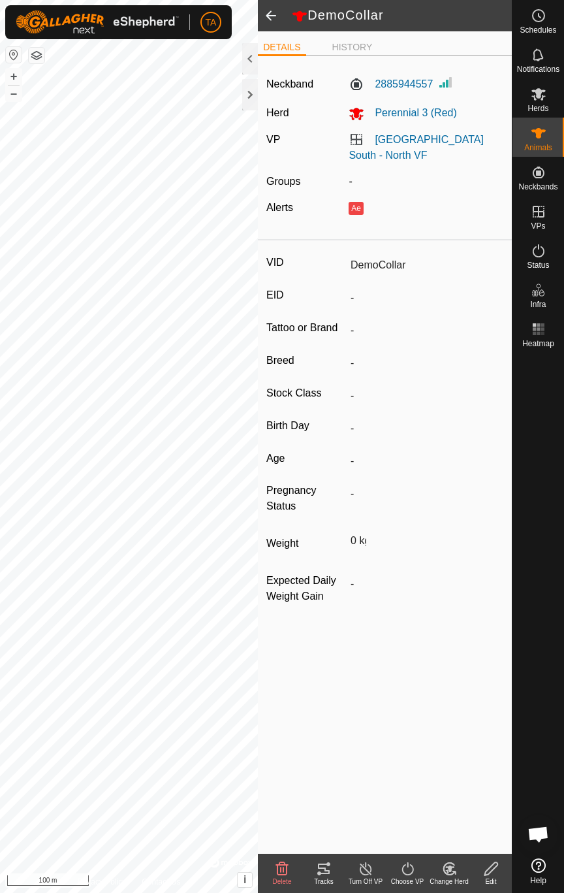
click at [493, 594] on div "Edit" at bounding box center [491, 881] width 42 height 10
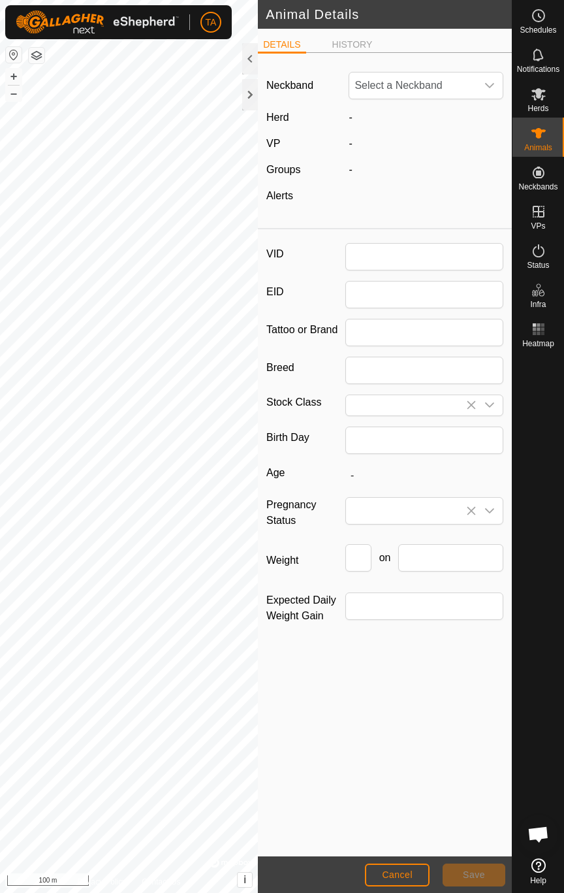
type input "DemoCollar"
type input "0"
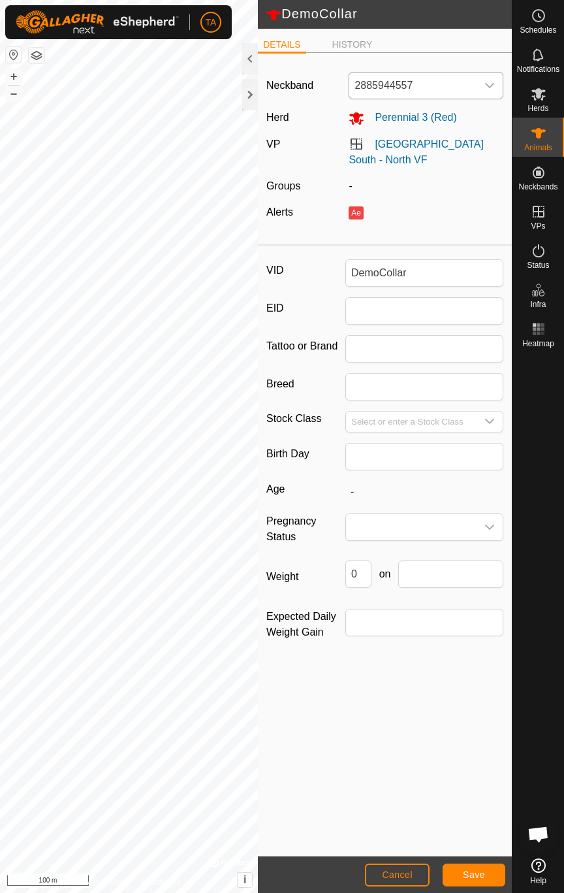
click at [486, 89] on icon "dropdown trigger" at bounding box center [490, 85] width 10 height 10
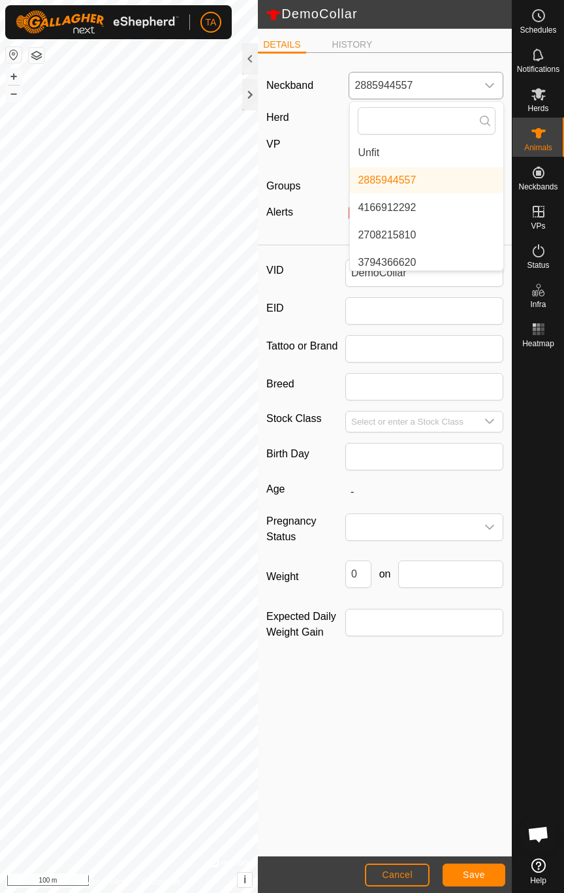
click at [392, 156] on li "Unfit" at bounding box center [426, 153] width 153 height 26
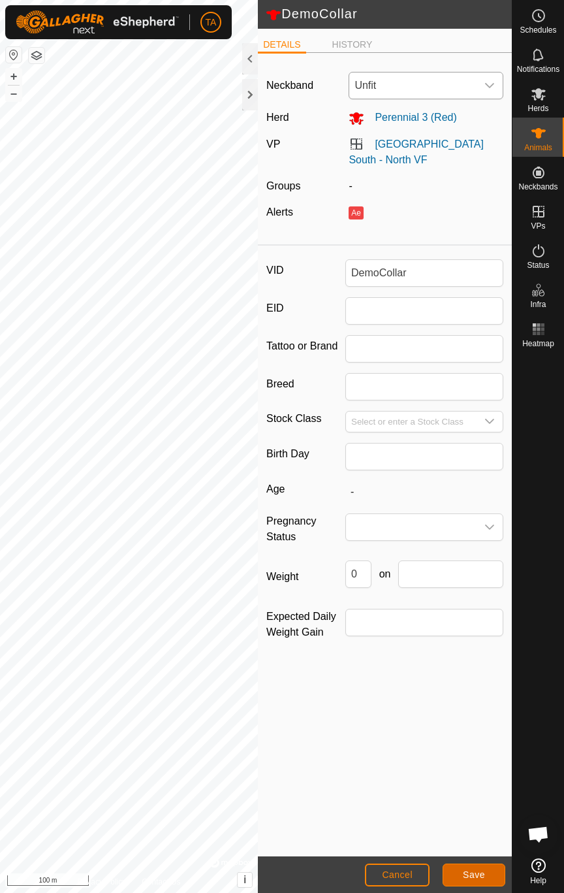
click at [470, 594] on span "Save" at bounding box center [474, 874] width 22 height 10
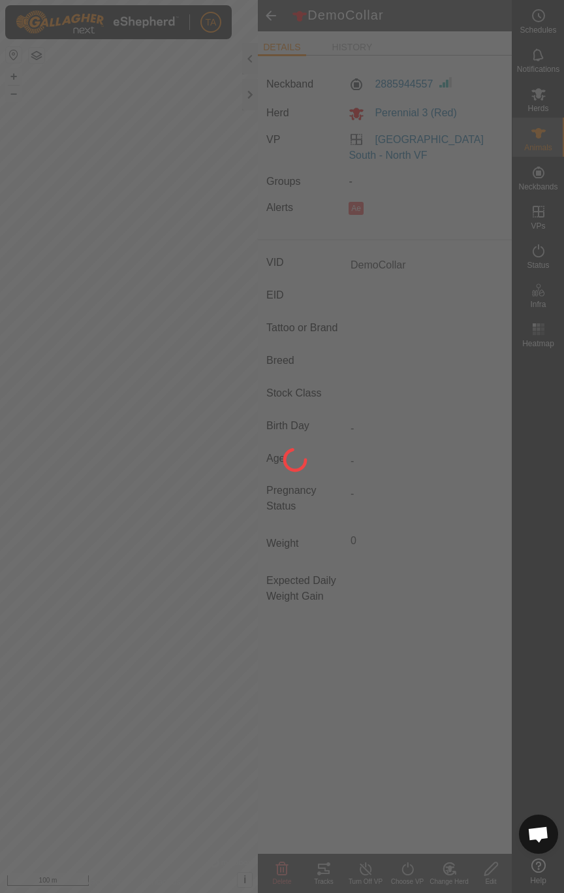
type input "-"
type input "0 kg"
type input "-"
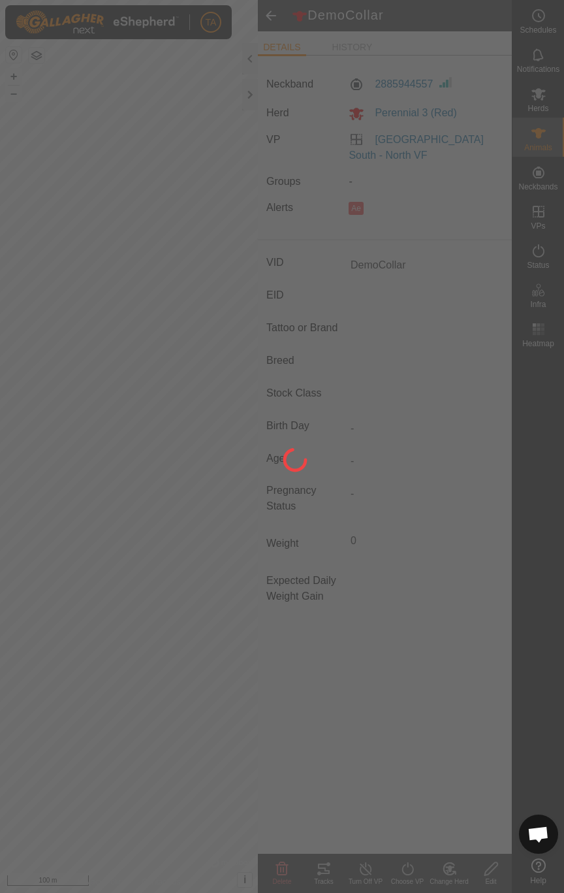
type input "-"
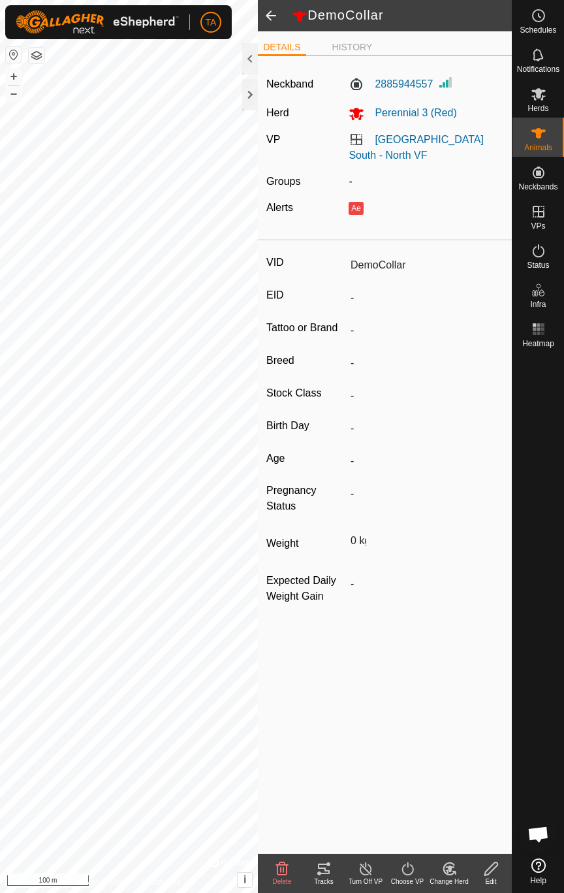
click at [451, 594] on div "Change Herd" at bounding box center [449, 881] width 42 height 10
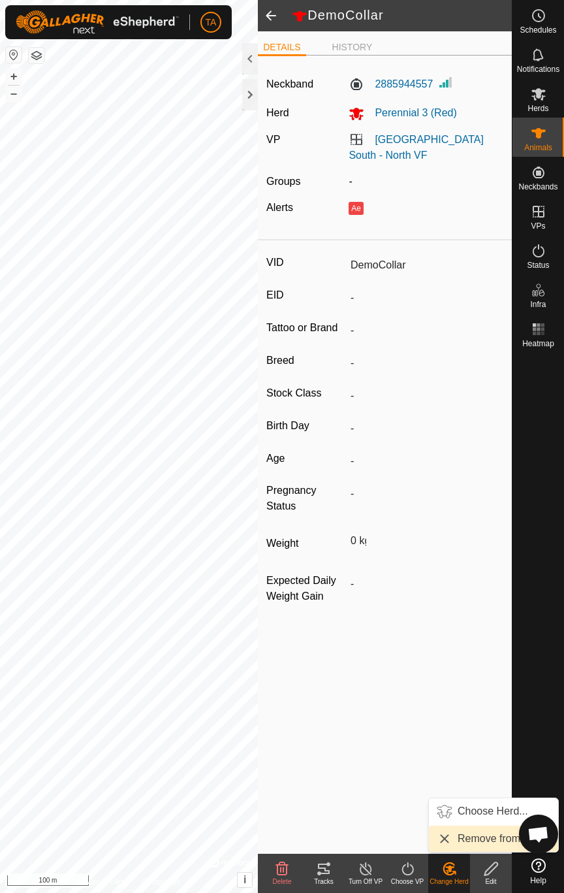
click at [462, 594] on span "Remove from Herd" at bounding box center [502, 839] width 88 height 16
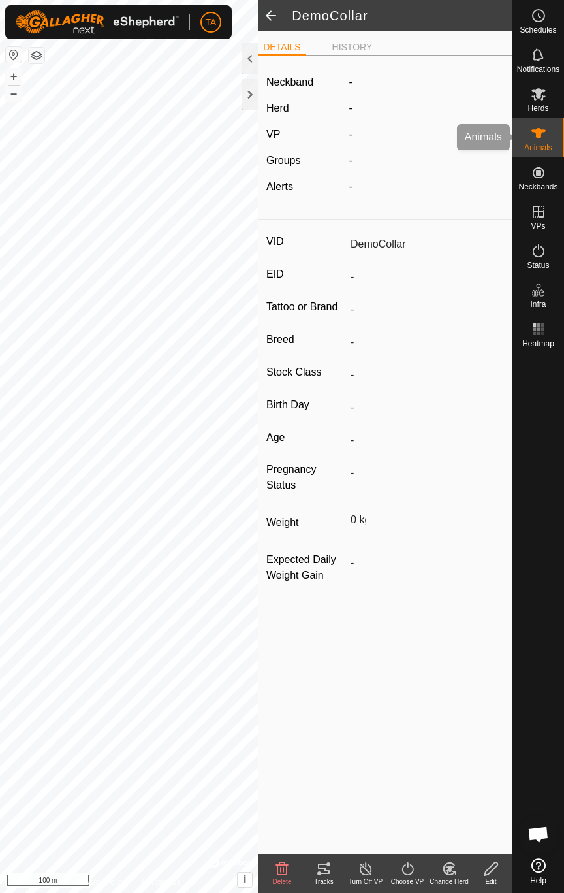
click at [537, 133] on icon at bounding box center [539, 133] width 14 height 10
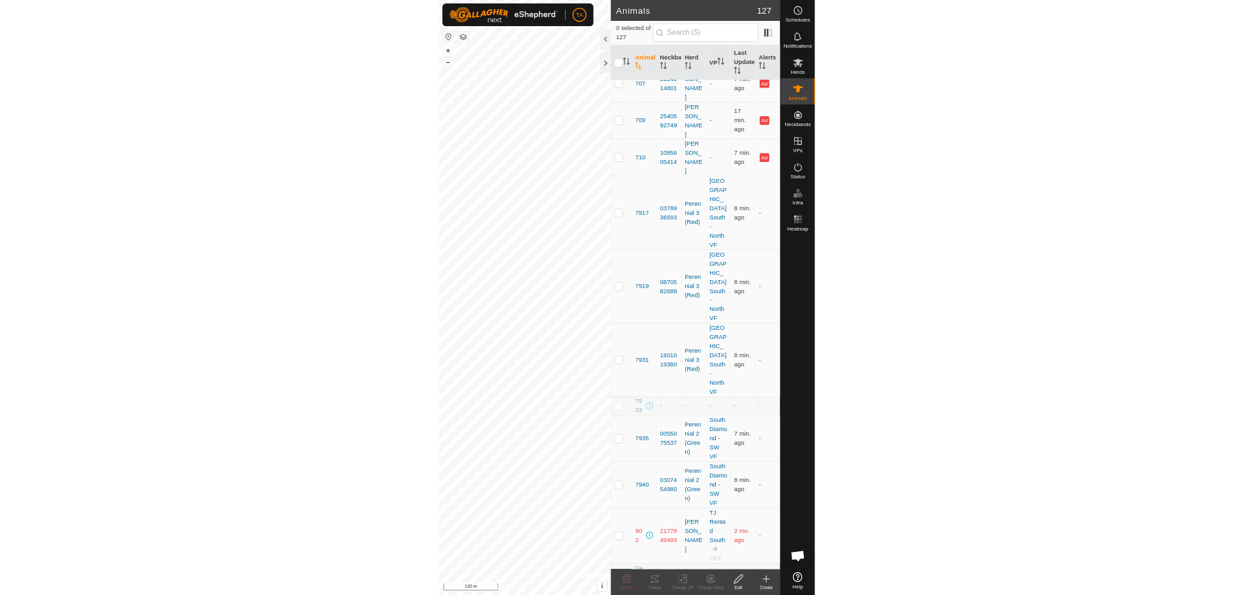
scroll to position [5381, 0]
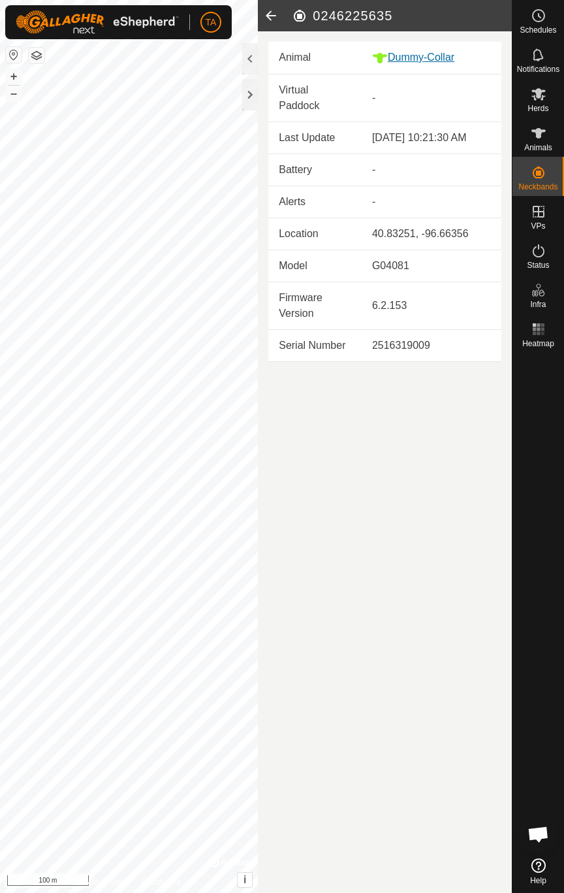
click at [418, 57] on div "Dummy-Collar" at bounding box center [431, 58] width 119 height 16
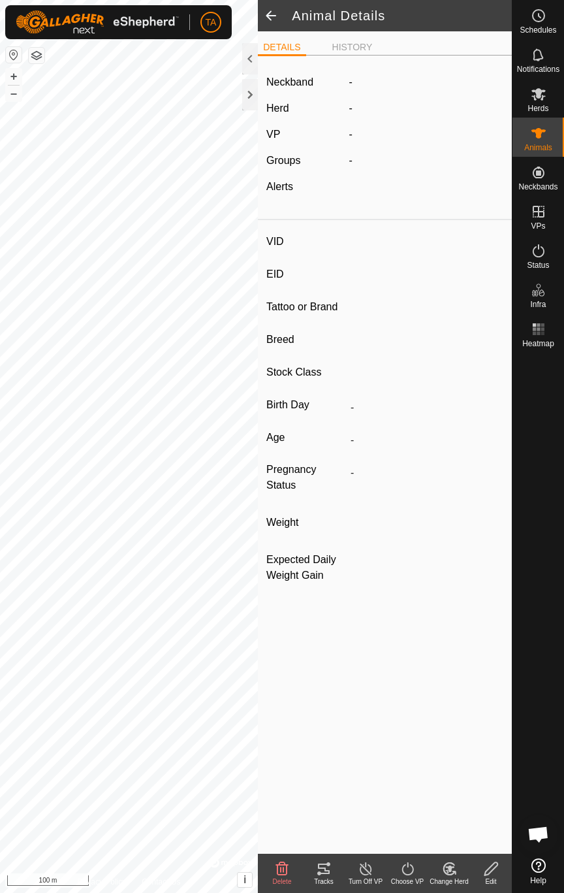
type input "Dummy-Collar"
type input "-"
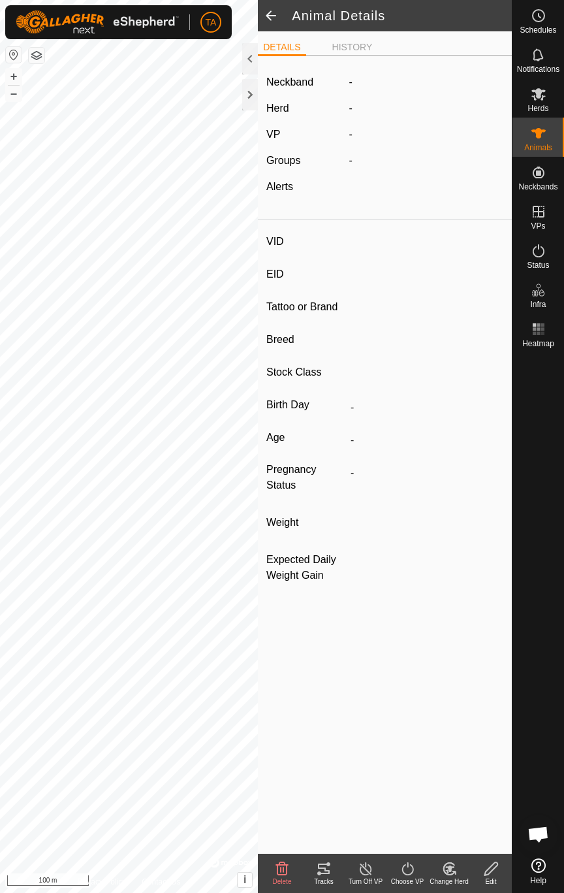
type input "0 kg"
type input "-"
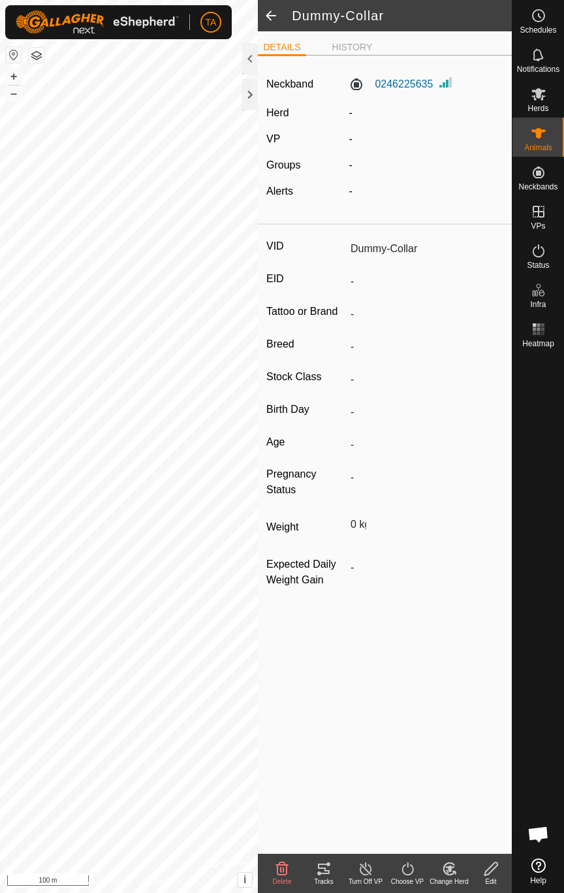
click at [487, 594] on icon at bounding box center [491, 868] width 13 height 13
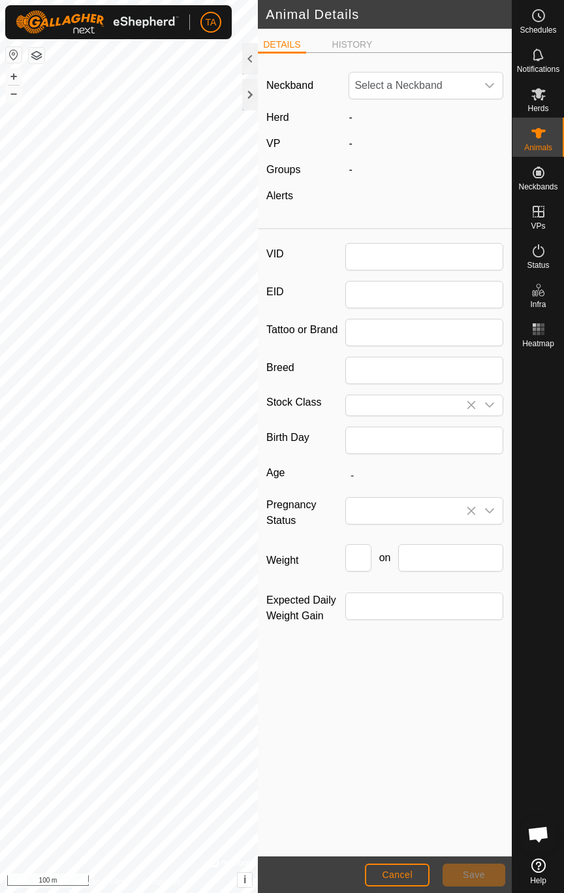
type input "Dummy-Collar"
type input "0"
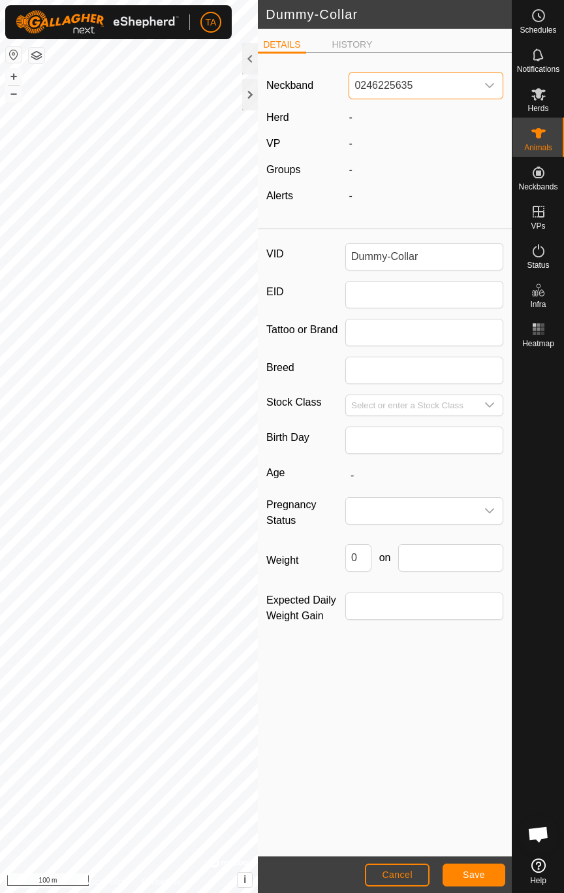
click at [451, 86] on span "0246225635" at bounding box center [412, 85] width 127 height 26
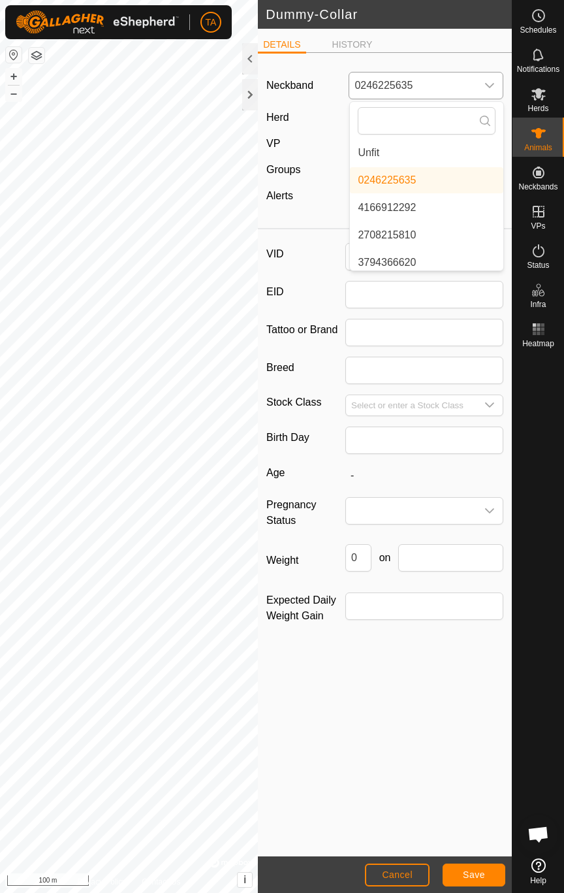
click at [404, 158] on li "Unfit" at bounding box center [426, 153] width 153 height 26
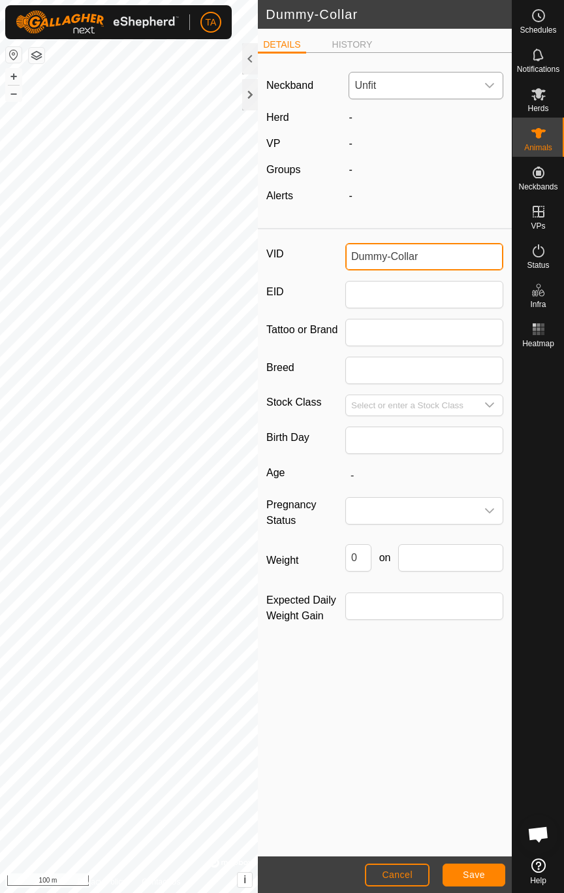
drag, startPoint x: 424, startPoint y: 257, endPoint x: 309, endPoint y: 255, distance: 115.6
click at [309, 255] on div "VID Dummy-Collar" at bounding box center [384, 256] width 237 height 27
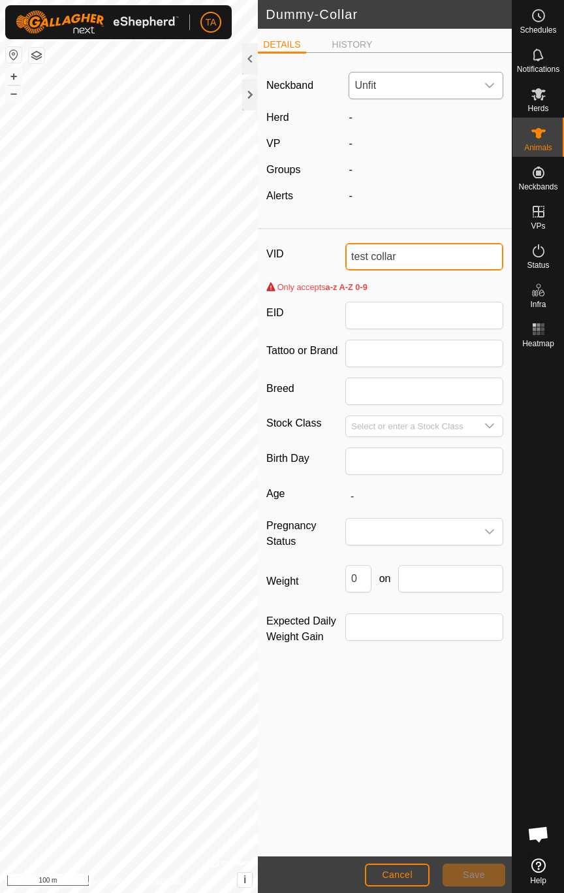
click at [372, 258] on input "test collar" at bounding box center [424, 256] width 158 height 27
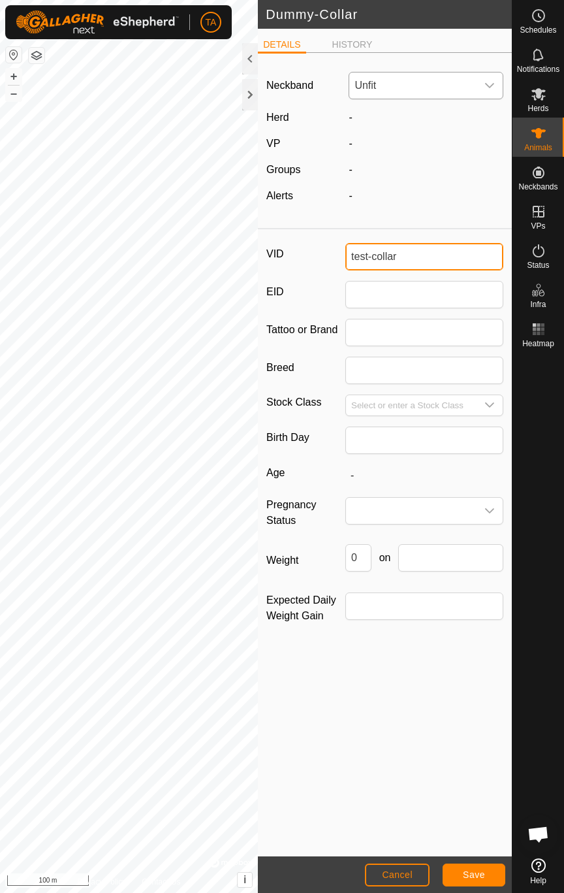
type input "test-collar"
click at [450, 594] on button "Save" at bounding box center [474, 874] width 63 height 23
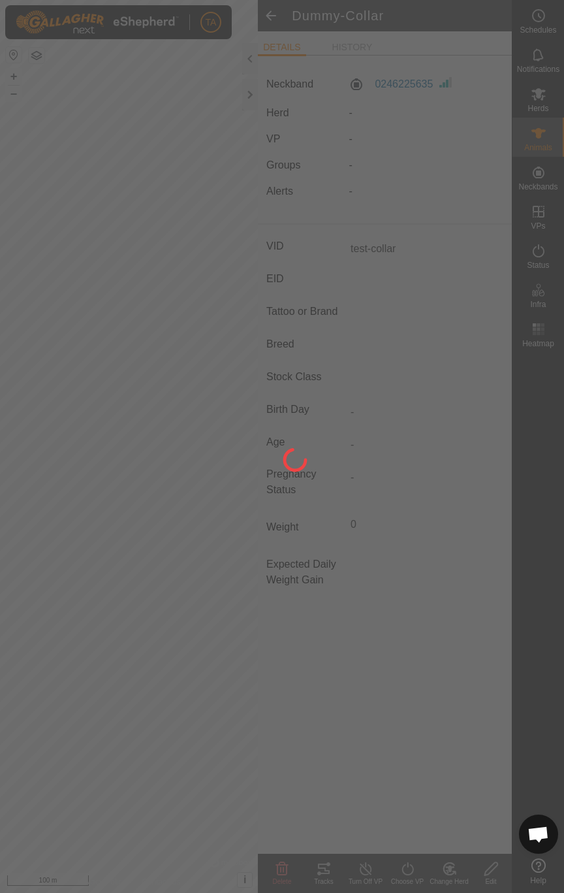
type input "-"
type input "0 kg"
type input "-"
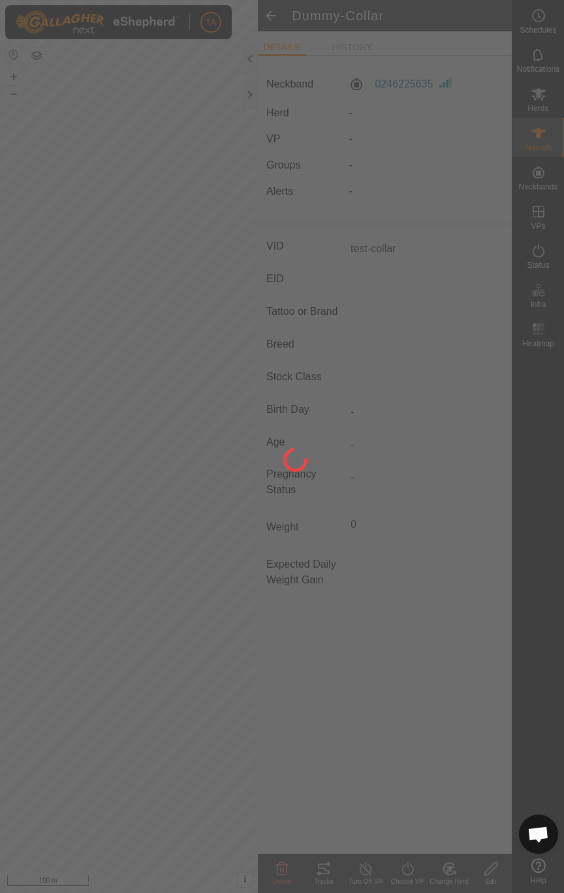
type input "-"
type input "Dummy-Collar"
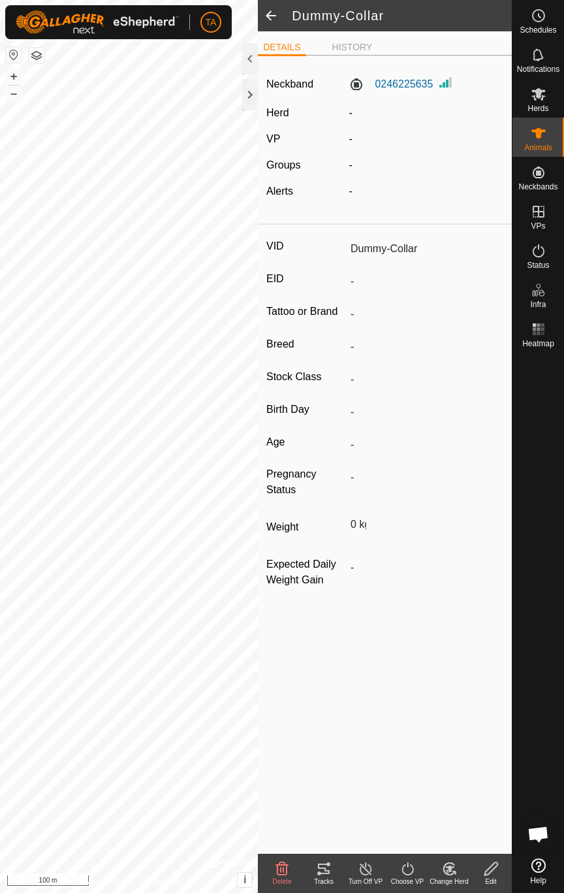
click at [487, 594] on icon at bounding box center [491, 869] width 16 height 16
type input "0"
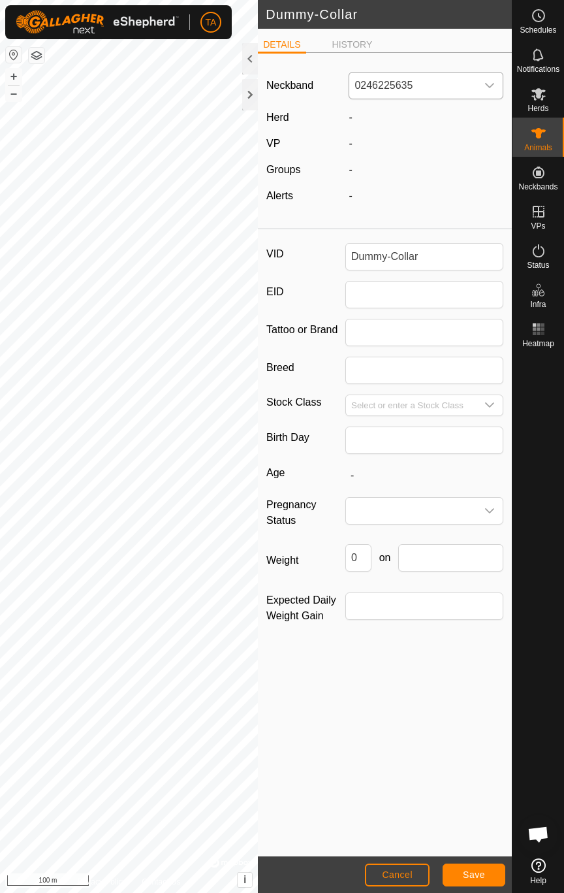
click at [454, 80] on span "0246225635" at bounding box center [412, 85] width 127 height 26
click at [415, 161] on li "Unfit" at bounding box center [426, 153] width 153 height 26
click at [478, 594] on span "Save" at bounding box center [474, 874] width 22 height 10
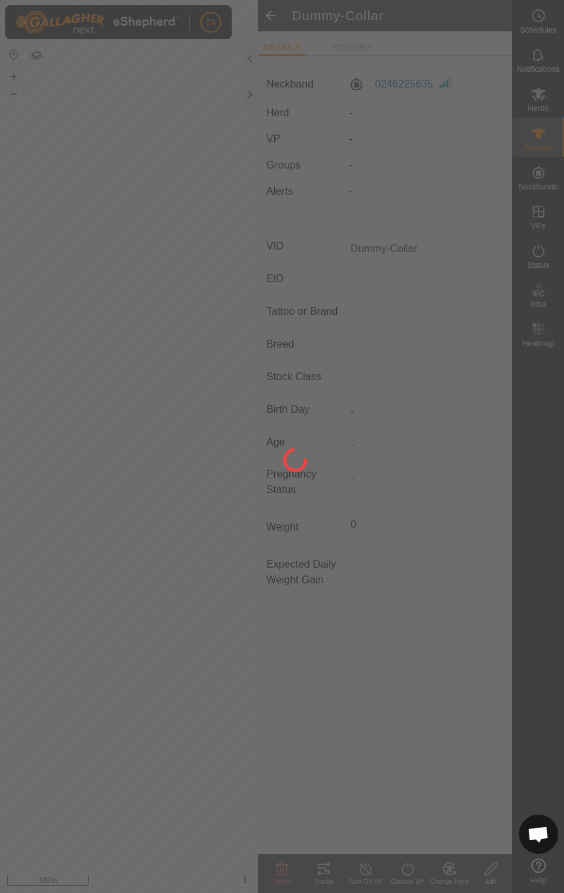
type input "-"
type input "0 kg"
type input "-"
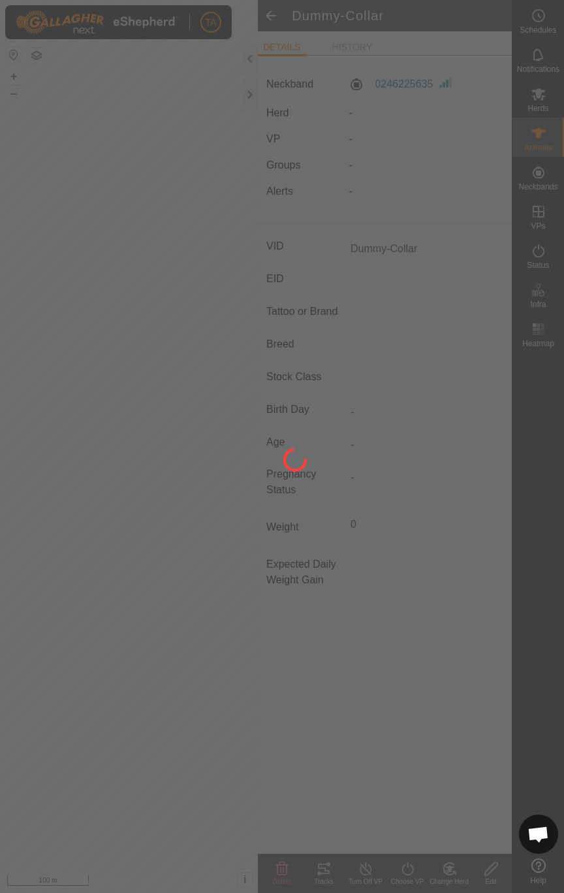
type input "-"
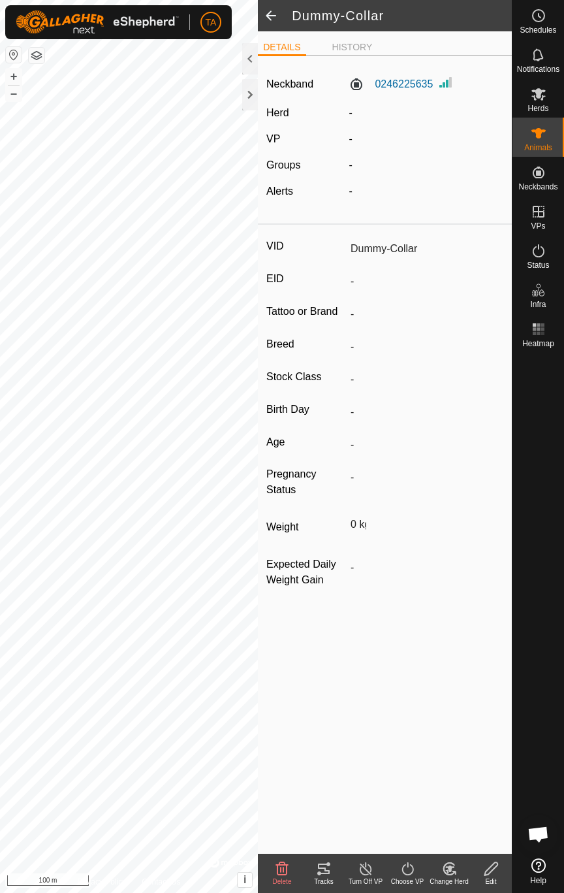
click at [281, 594] on icon at bounding box center [282, 869] width 16 height 16
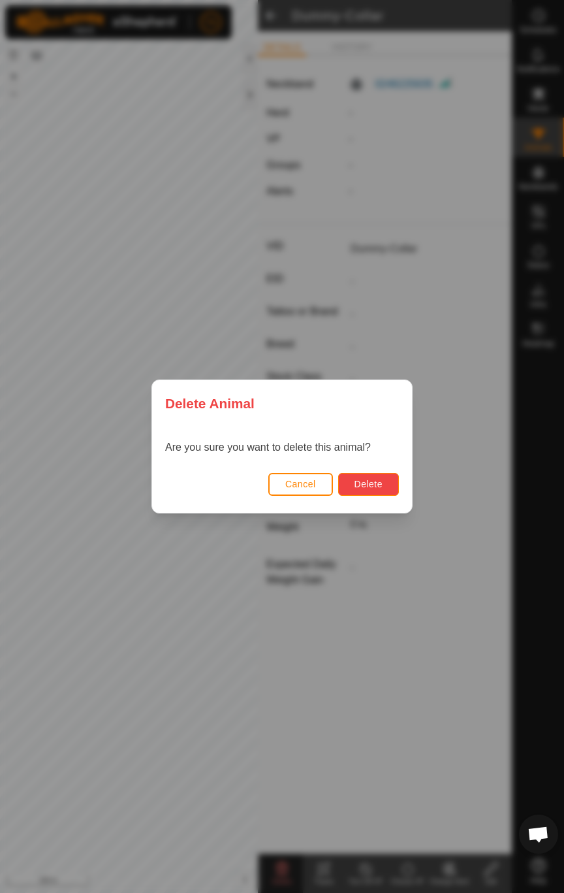
click at [355, 485] on span "Delete" at bounding box center [369, 484] width 28 height 10
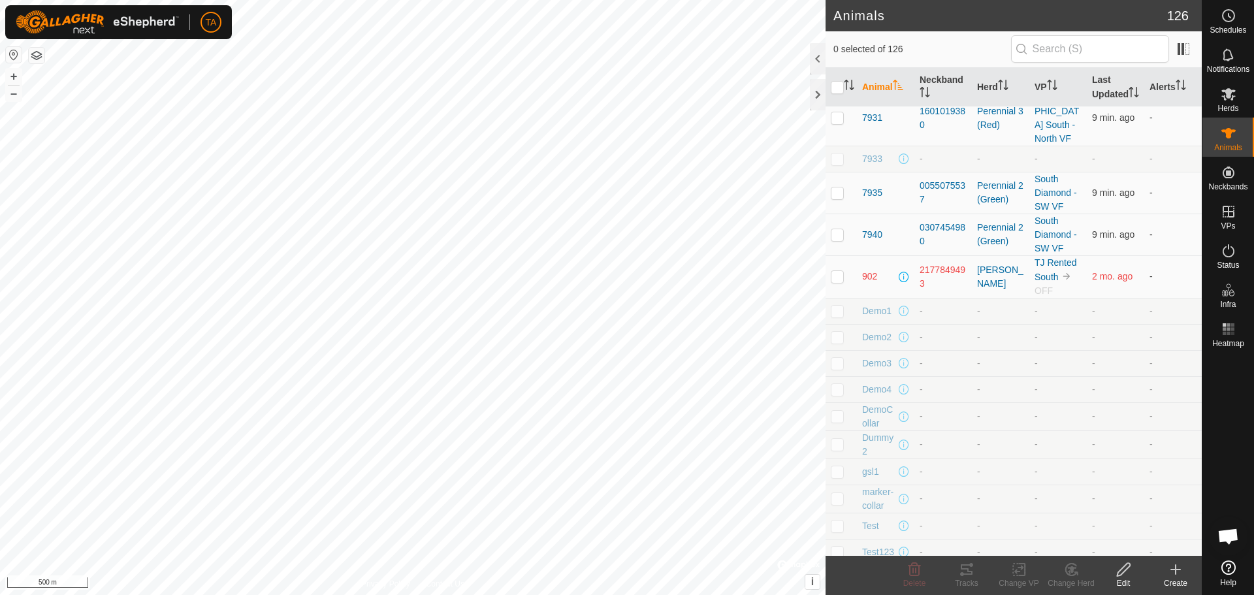
scroll to position [3445, 0]
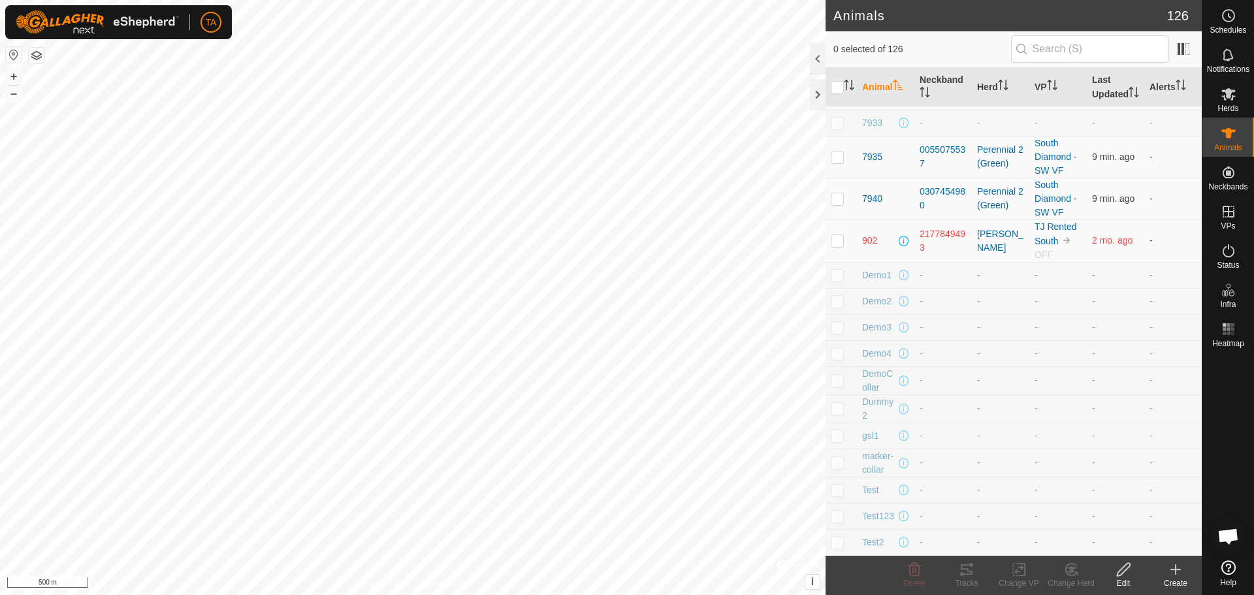
click at [840, 278] on p-checkbox at bounding box center [837, 275] width 13 height 10
checkbox input "true"
click at [840, 298] on p-checkbox at bounding box center [837, 301] width 13 height 10
checkbox input "true"
click at [833, 328] on p-checkbox at bounding box center [837, 327] width 13 height 10
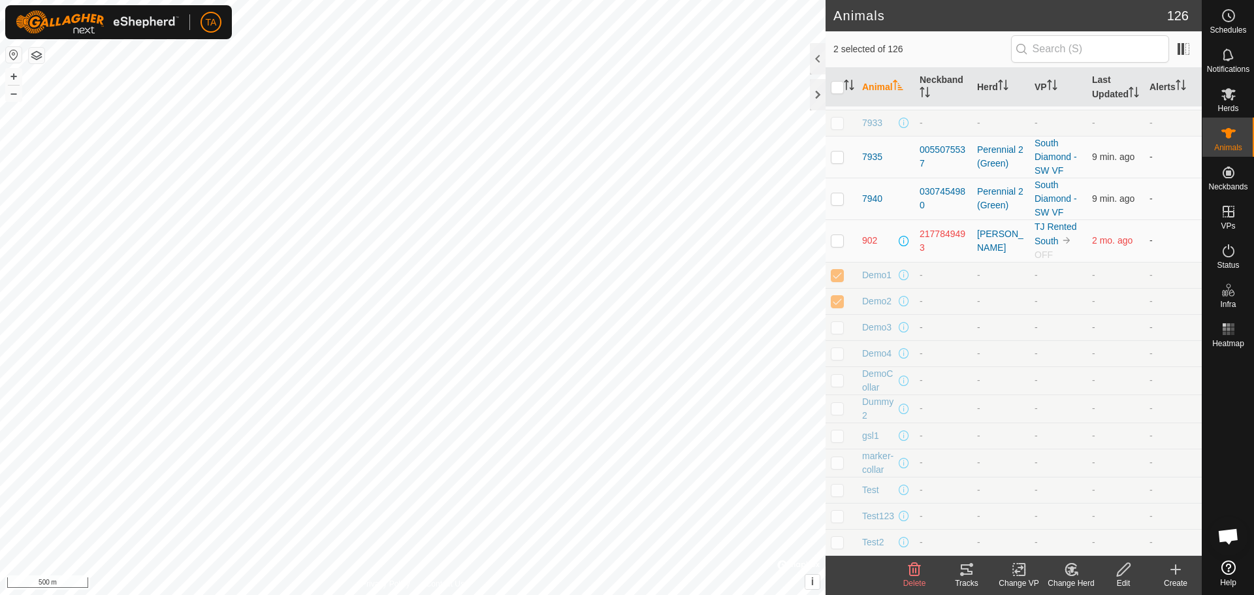
checkbox input "true"
click at [842, 355] on p-checkbox at bounding box center [837, 353] width 13 height 10
checkbox input "true"
click at [833, 377] on p-checkbox at bounding box center [837, 380] width 13 height 10
checkbox input "true"
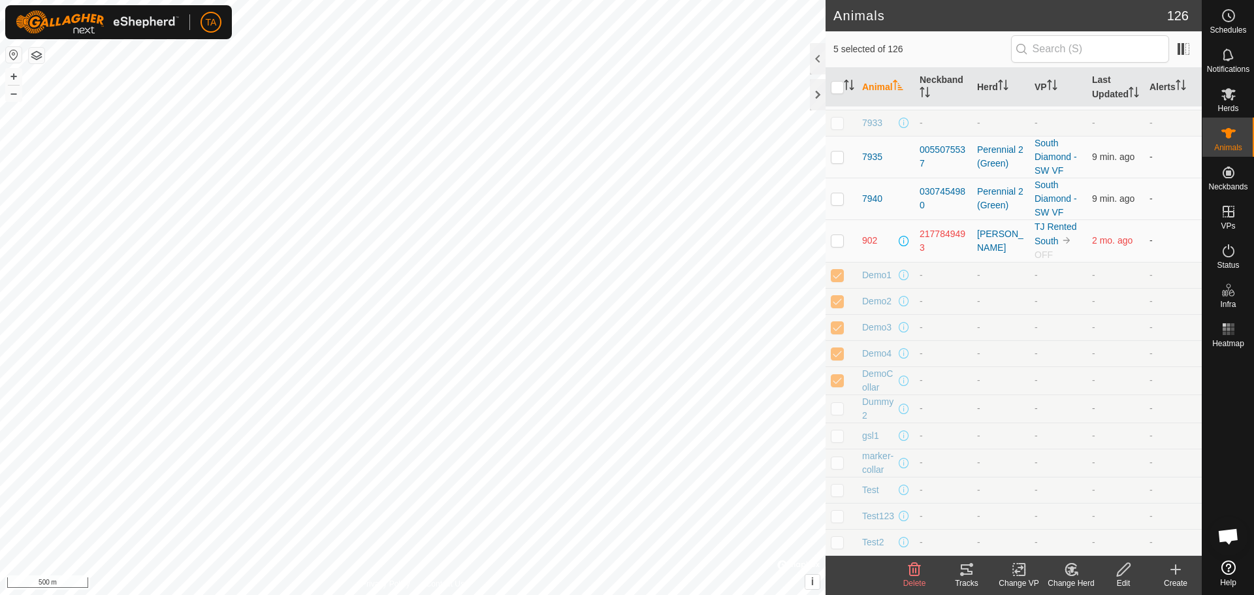
click at [840, 408] on p-checkbox at bounding box center [837, 408] width 13 height 10
checkbox input "true"
click at [838, 441] on td at bounding box center [840, 435] width 31 height 26
checkbox input "true"
click at [837, 462] on p-checkbox at bounding box center [837, 462] width 13 height 10
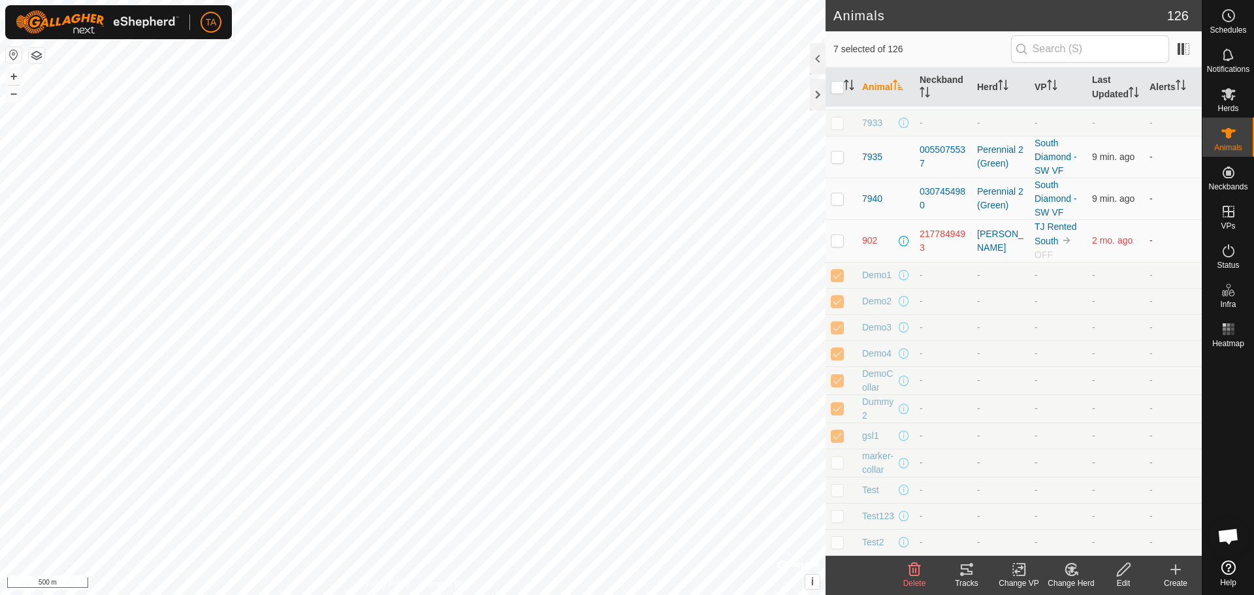
checkbox input "true"
click at [838, 488] on p-checkbox at bounding box center [837, 490] width 13 height 10
checkbox input "true"
click at [839, 515] on p-checkbox at bounding box center [837, 516] width 13 height 10
checkbox input "true"
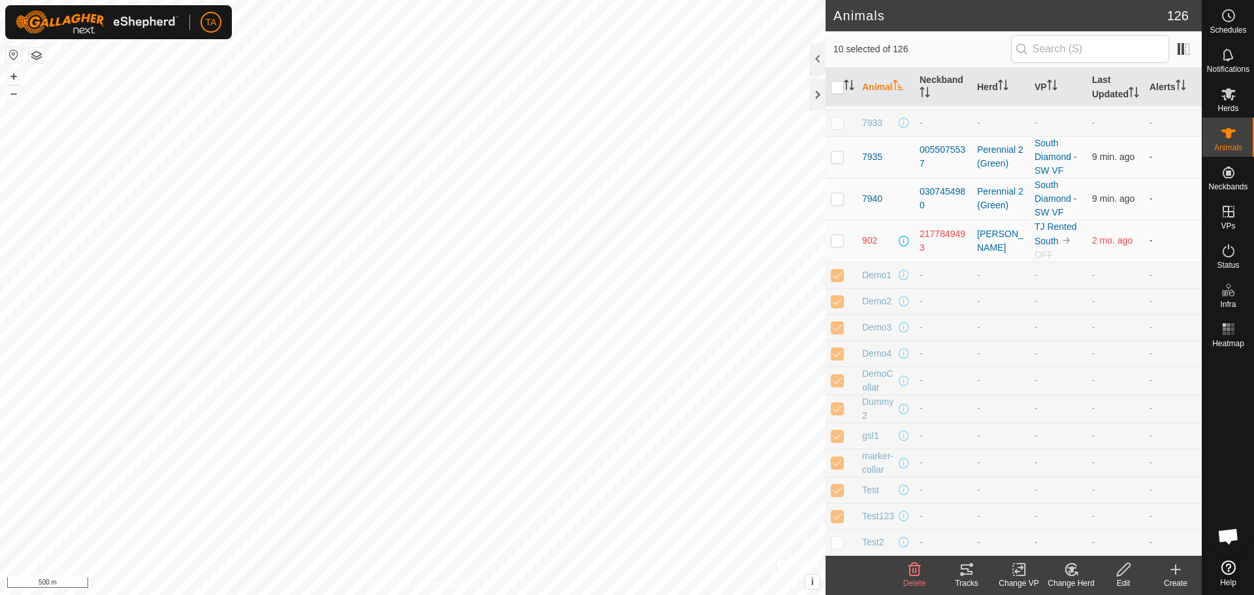
click at [839, 541] on p-checkbox at bounding box center [837, 542] width 13 height 10
checkbox input "true"
click at [908, 569] on icon at bounding box center [914, 570] width 16 height 16
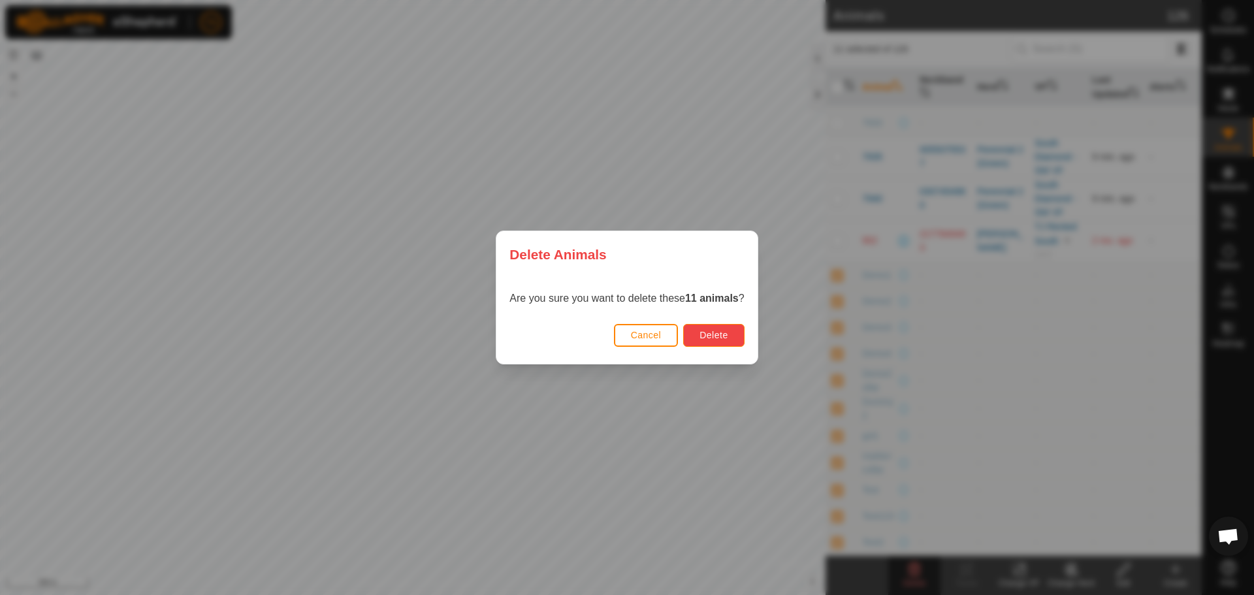
click at [731, 330] on button "Delete" at bounding box center [713, 335] width 61 height 23
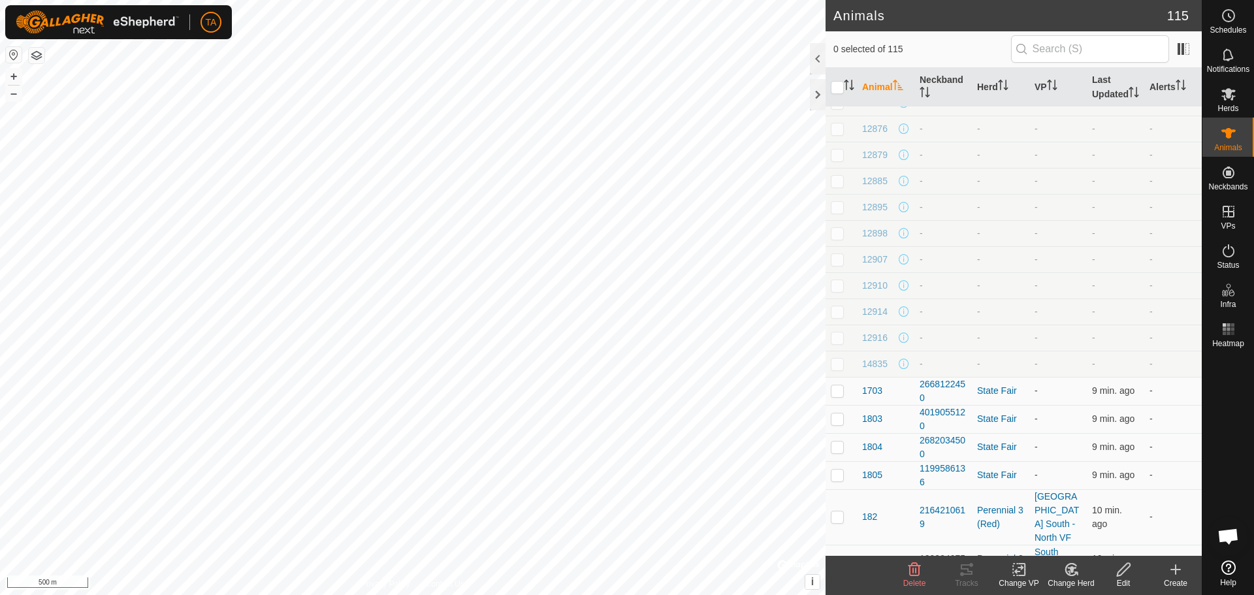
scroll to position [1567, 0]
